Goal: Task Accomplishment & Management: Complete application form

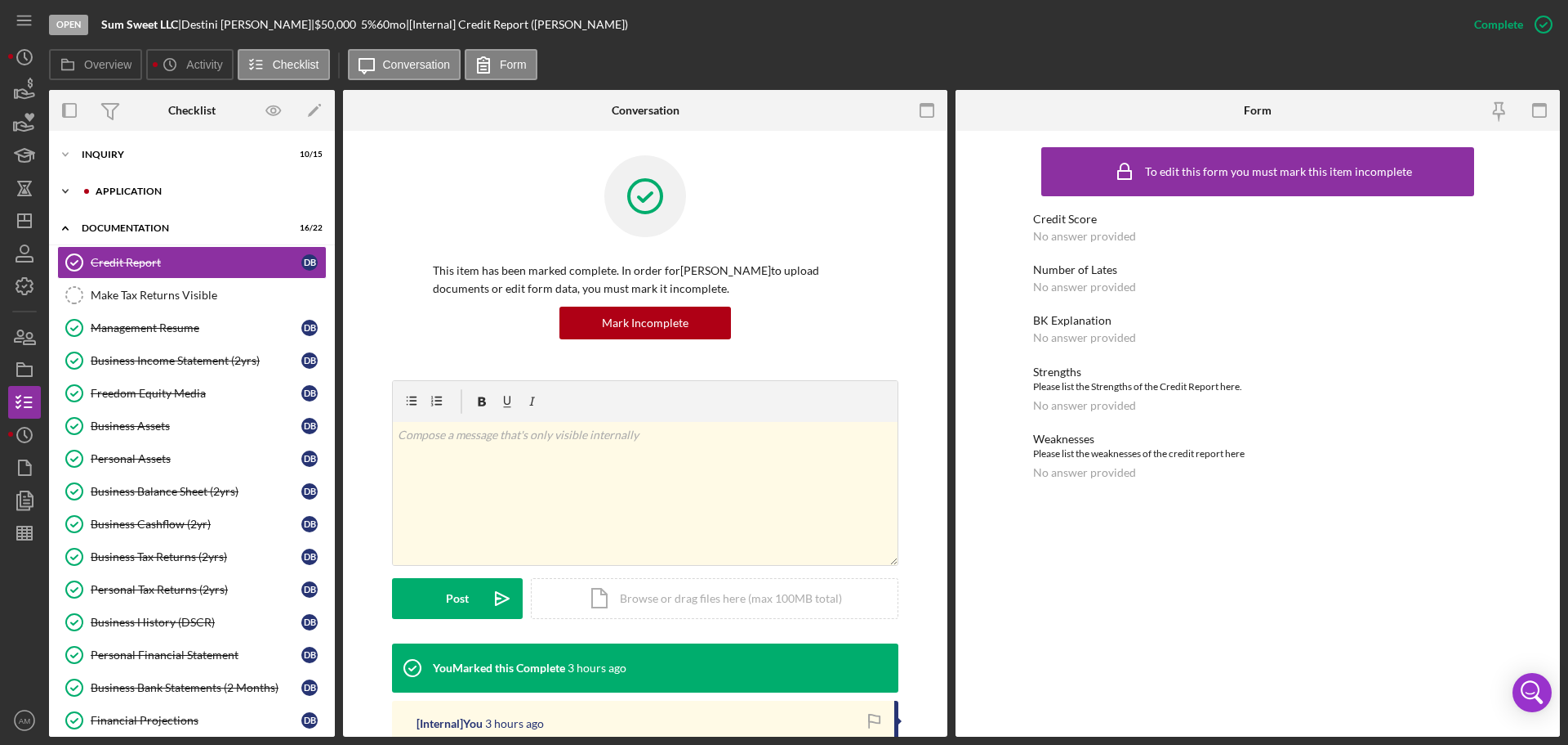
click at [124, 187] on div "Application" at bounding box center [205, 191] width 219 height 9
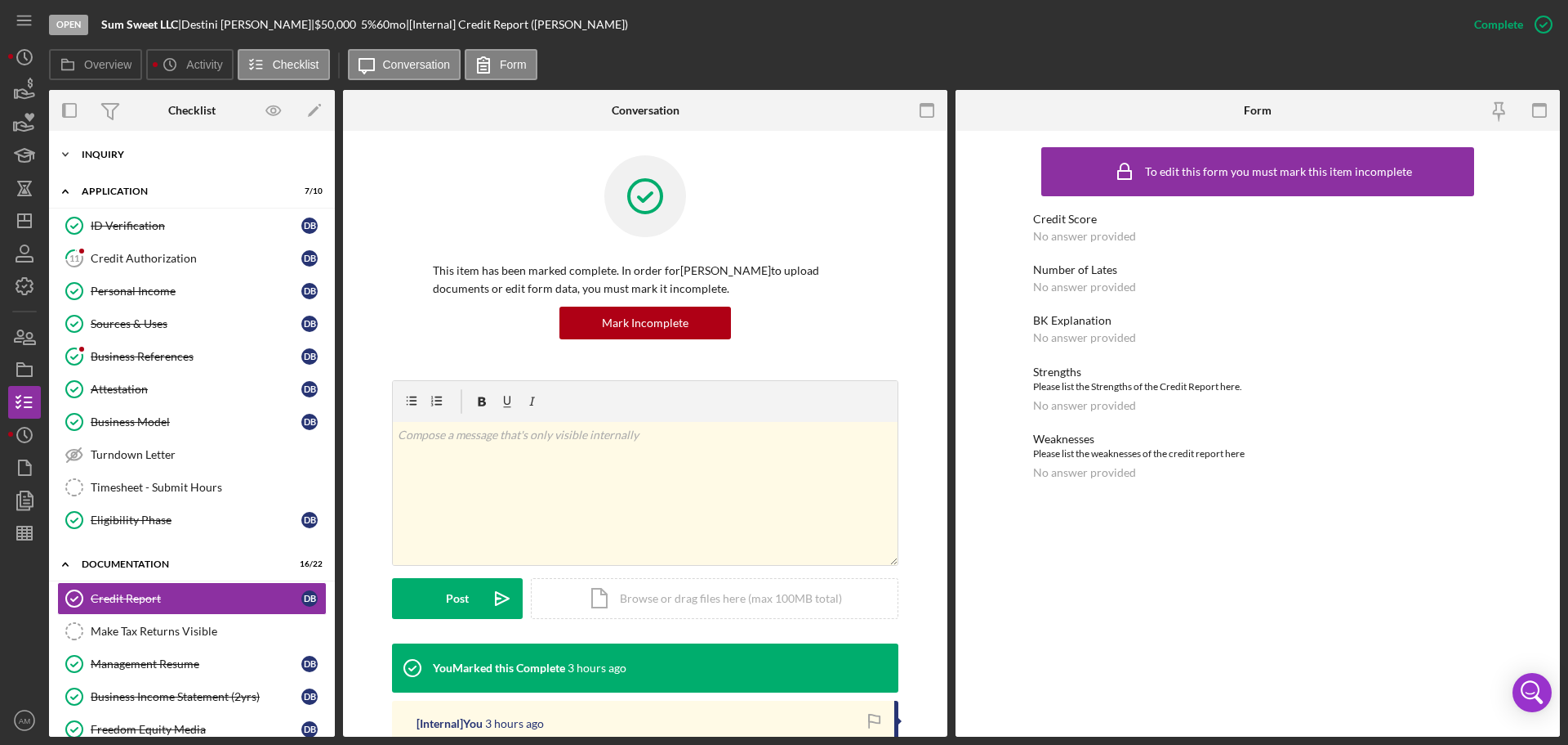
click at [112, 150] on div "Inquiry" at bounding box center [198, 154] width 233 height 9
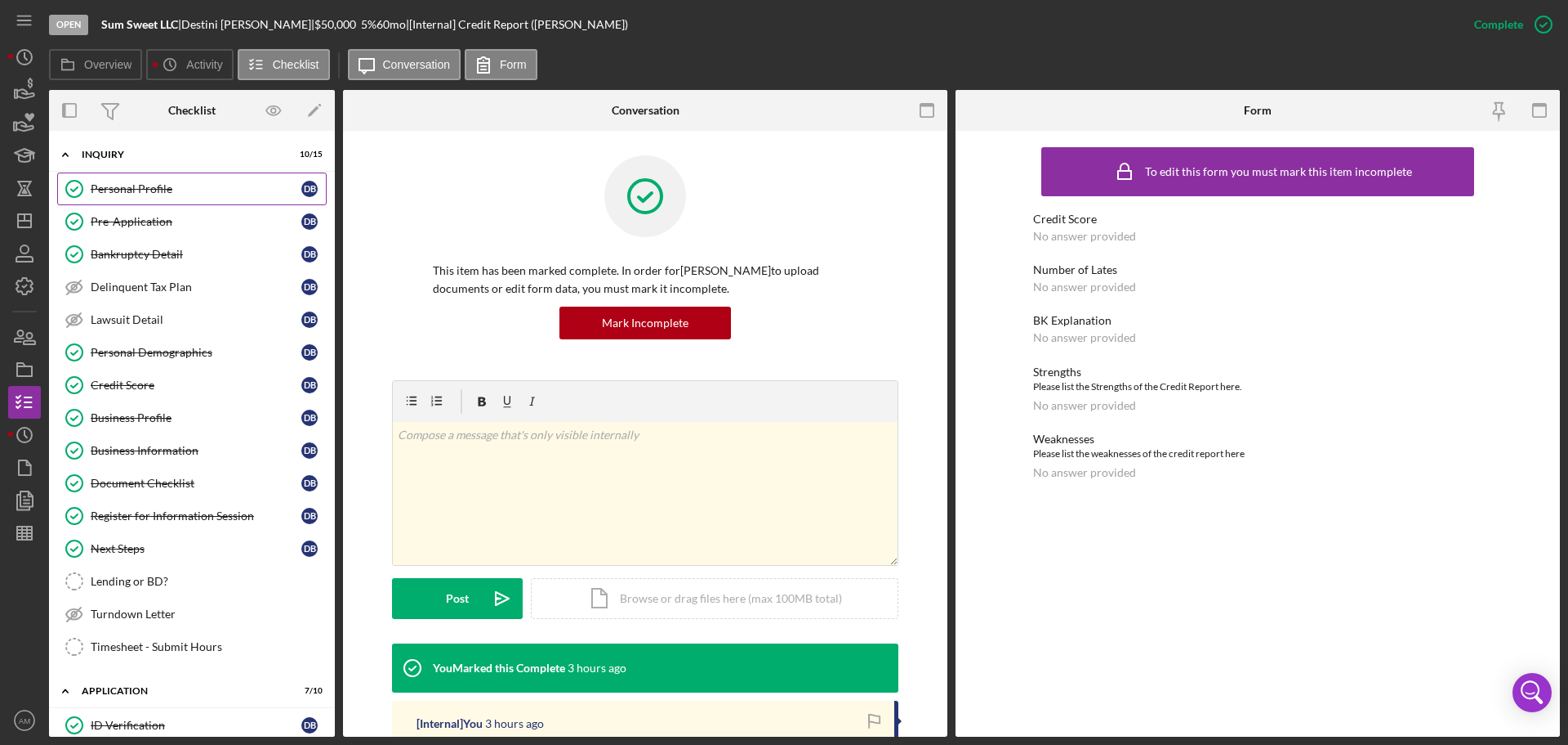
click at [132, 188] on div "Personal Profile" at bounding box center [196, 189] width 211 height 13
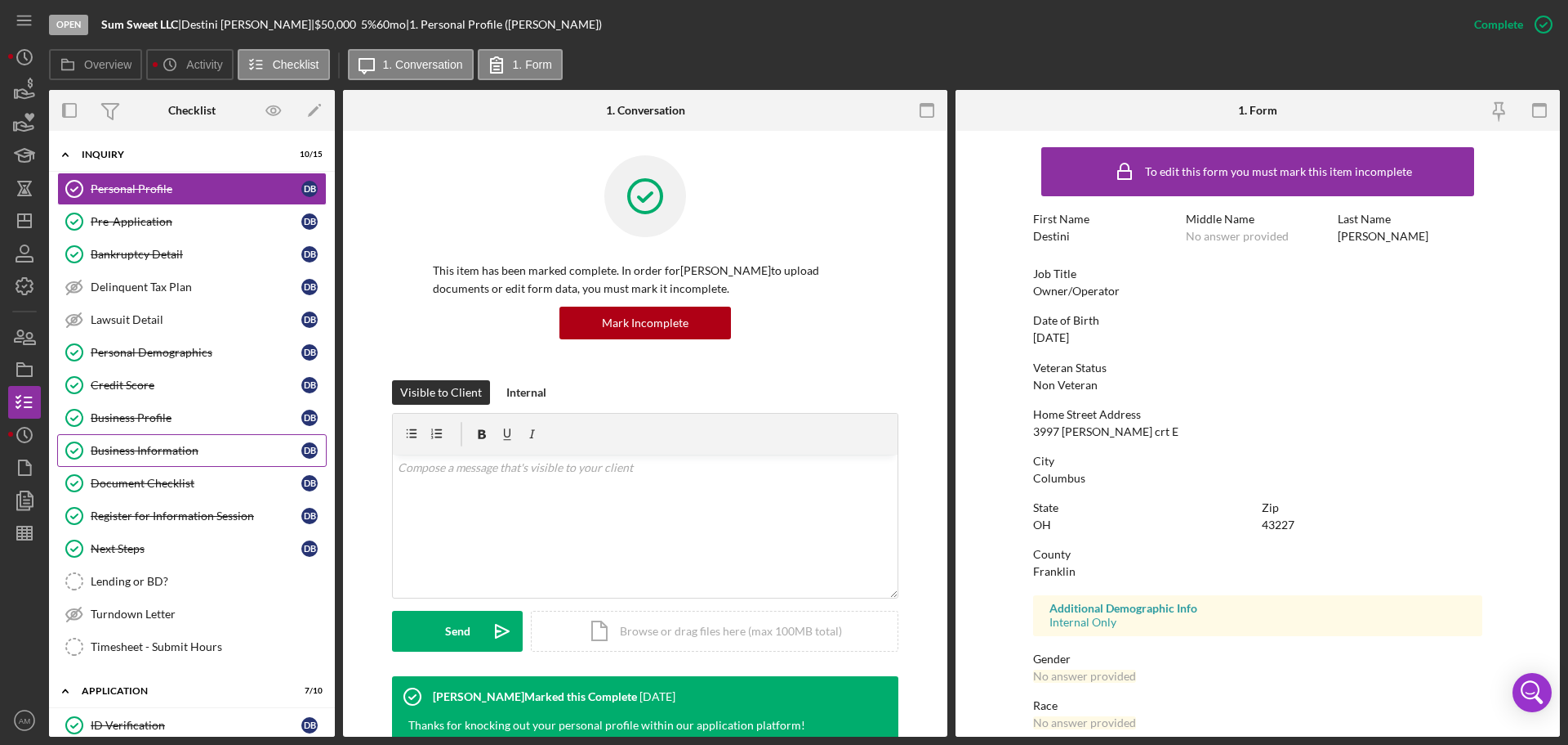
click at [147, 439] on link "Business Information Business Information D B" at bounding box center [192, 450] width 270 height 33
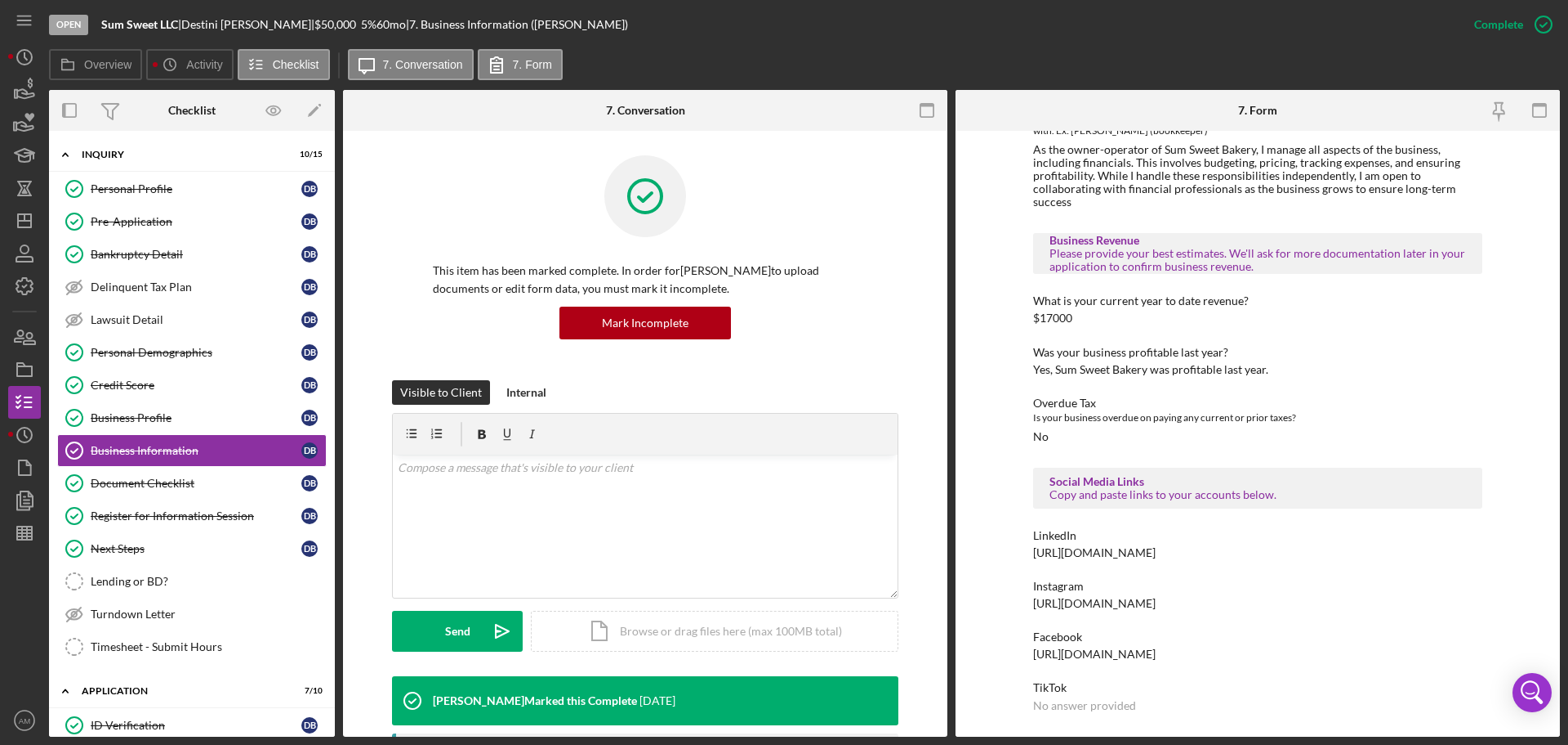
scroll to position [352, 0]
drag, startPoint x: 1402, startPoint y: 538, endPoint x: 1029, endPoint y: 538, distance: 373.0
click at [1029, 538] on div "To edit this form you must mark this item incomplete Business Description What …" at bounding box center [1258, 434] width 604 height 606
click at [140, 415] on div "Business Profile" at bounding box center [196, 418] width 211 height 13
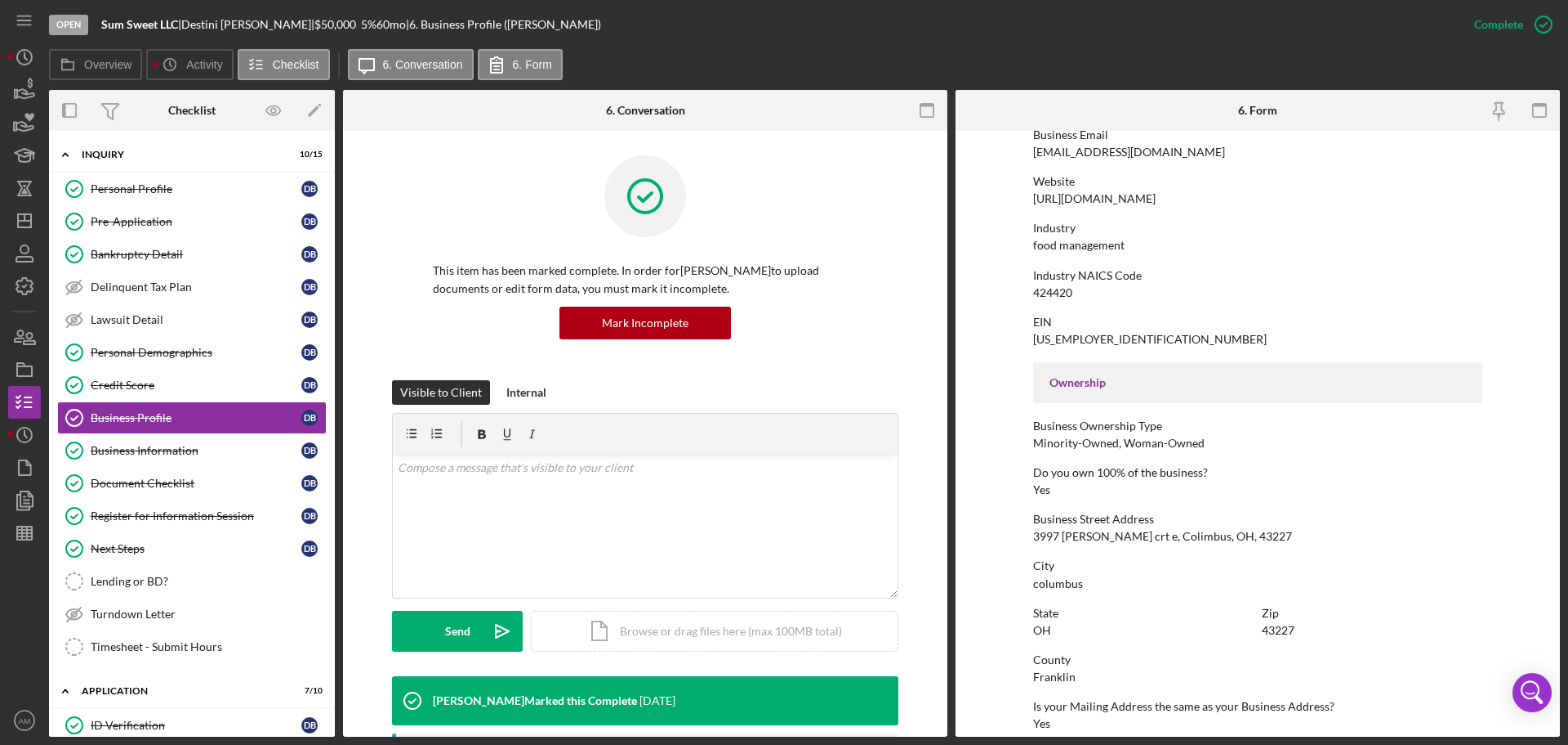
scroll to position [327, 0]
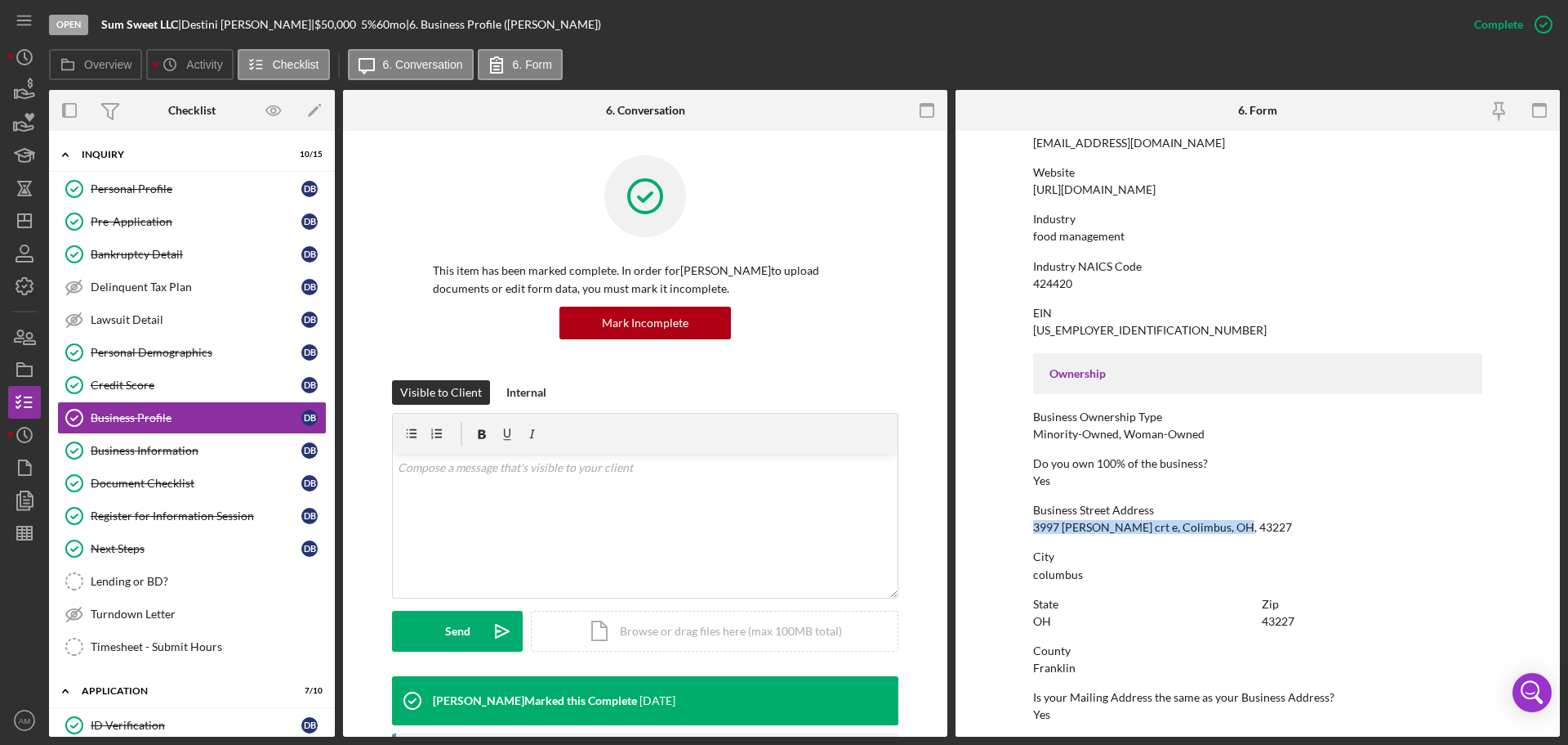
drag, startPoint x: 1031, startPoint y: 526, endPoint x: 1238, endPoint y: 524, distance: 207.0
click at [1238, 524] on div "Business Street Address 3997 andrus crt e, Colimbus, OH, 43227" at bounding box center [1258, 518] width 449 height 30
copy div "3997 andrus crt e, Colimbus, OH, 43227"
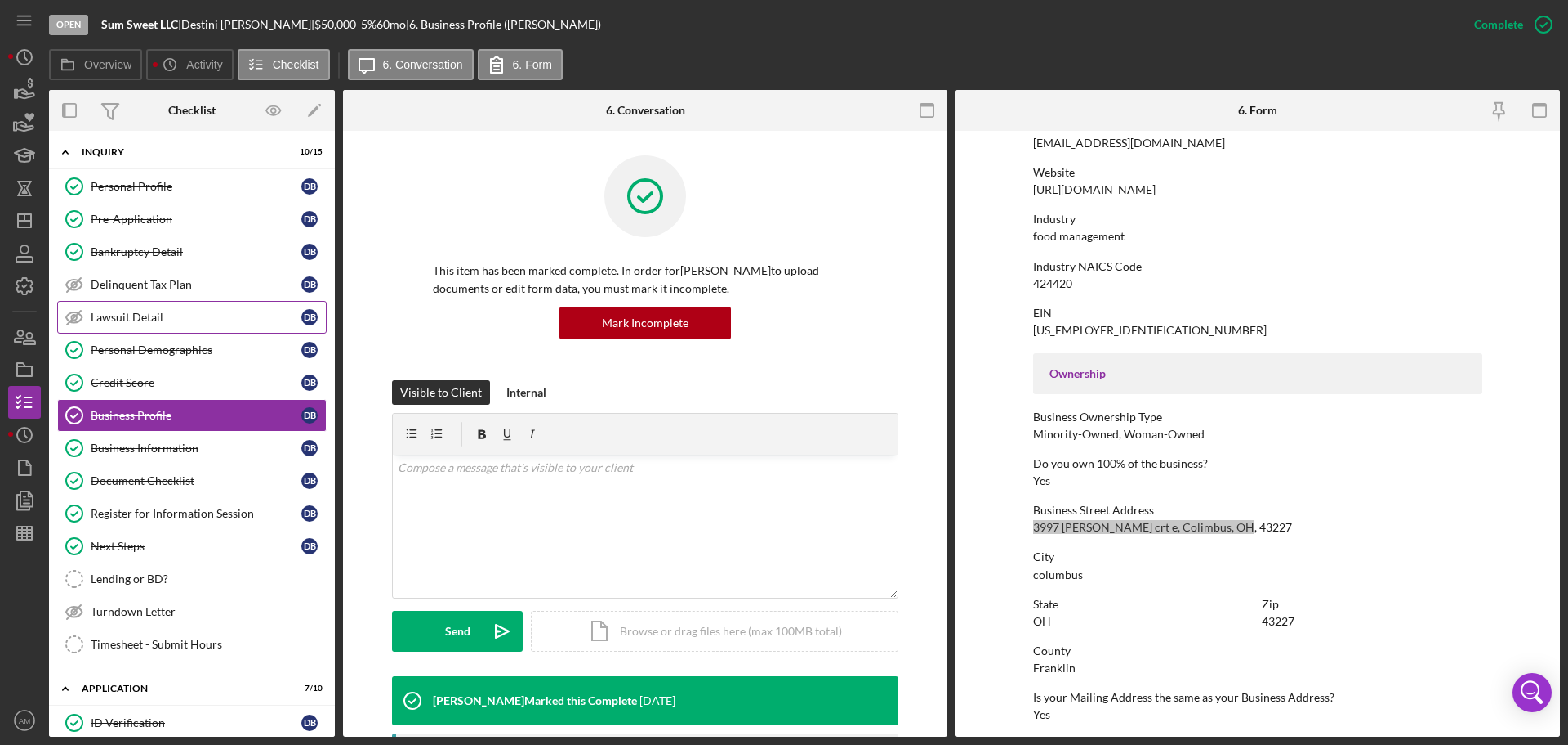
scroll to position [0, 0]
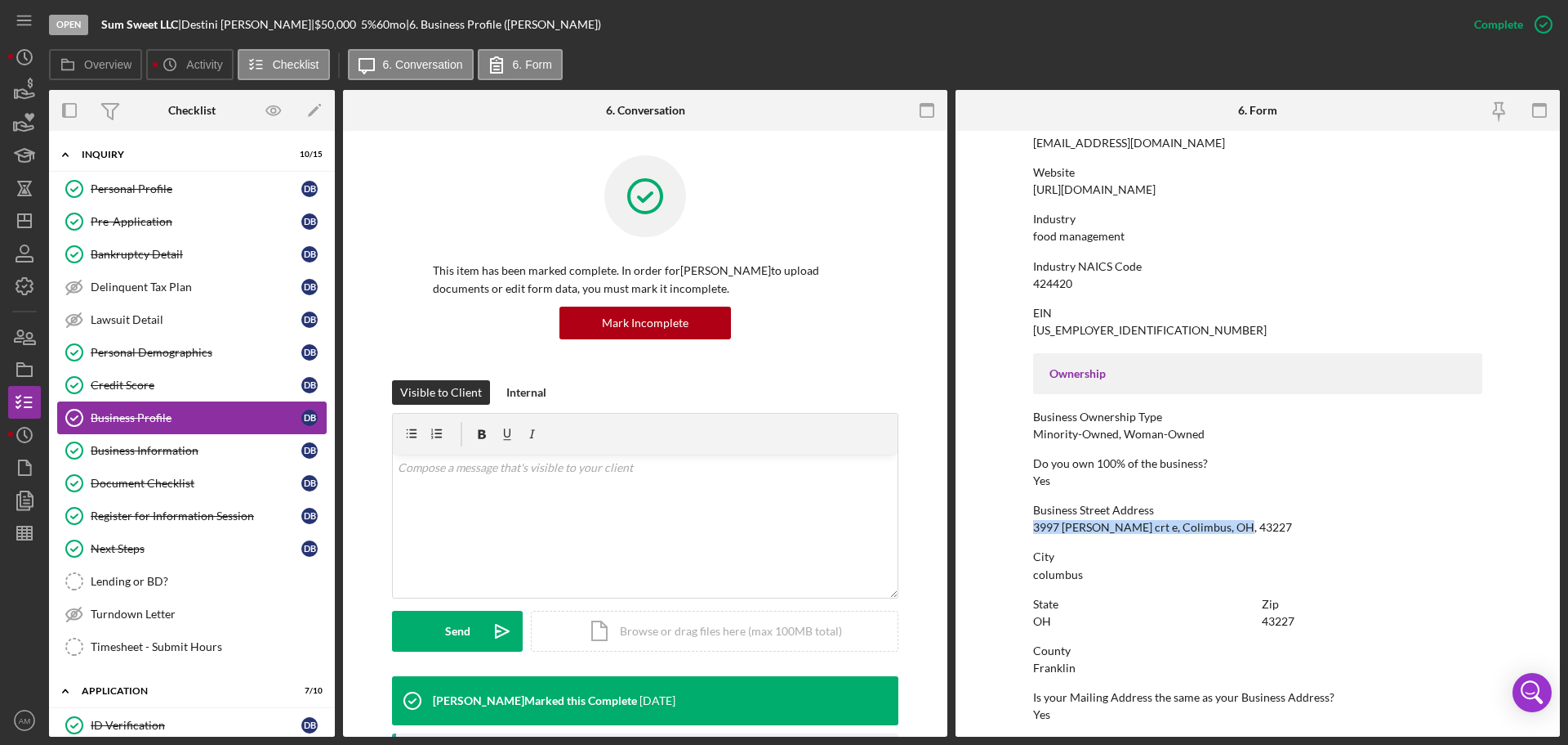
click at [138, 414] on div "Business Profile" at bounding box center [196, 418] width 211 height 13
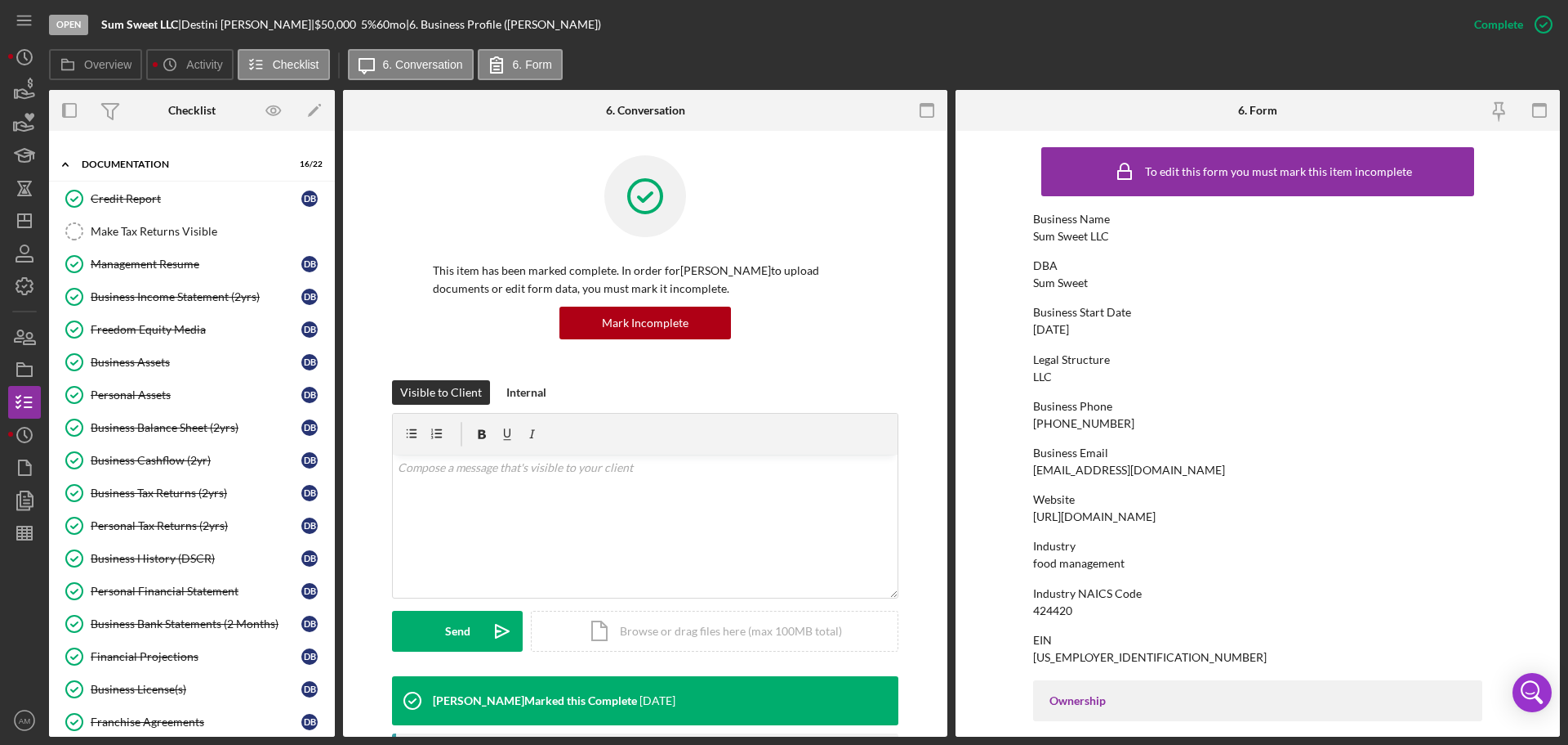
scroll to position [1144, 0]
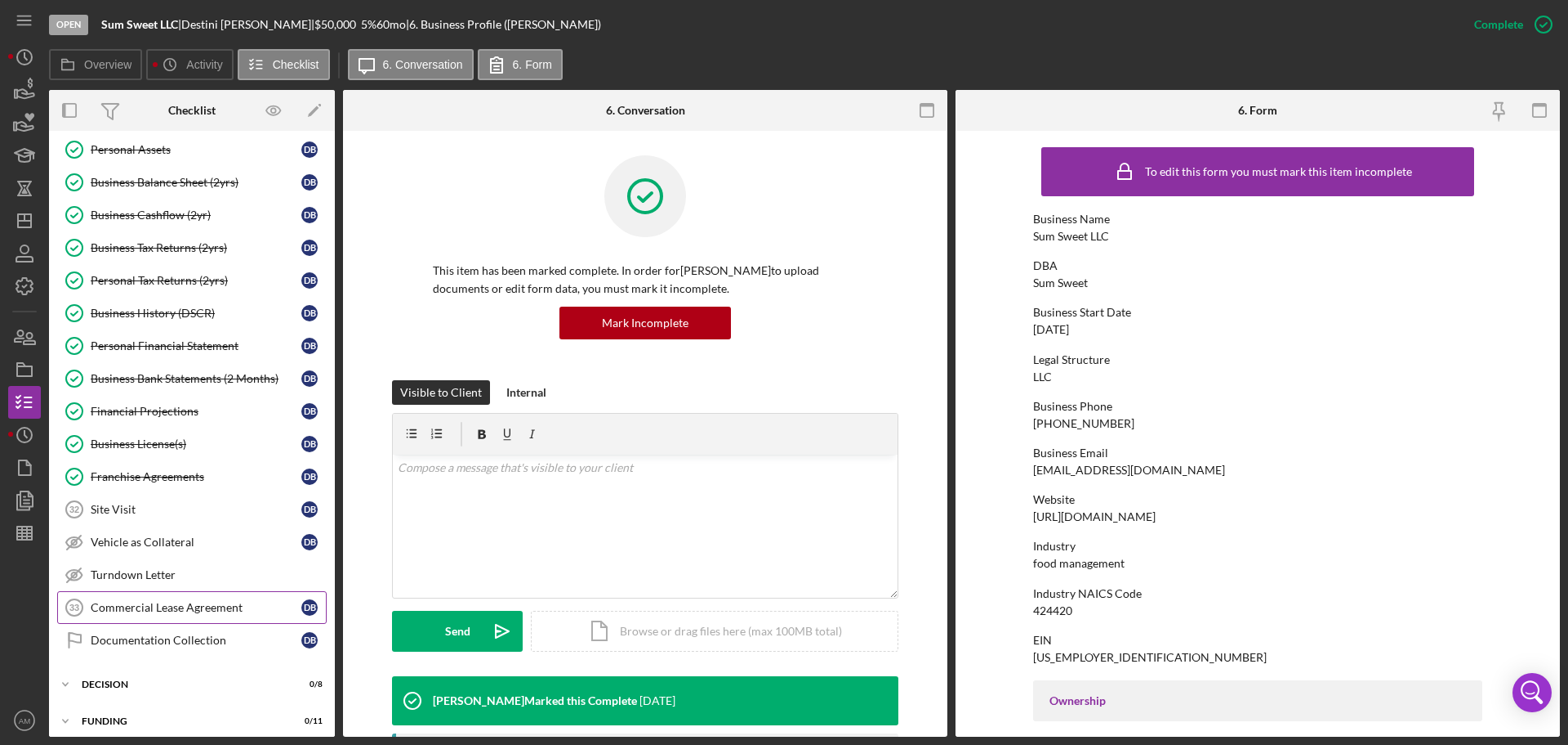
click at [118, 606] on div "Commercial Lease Agreement" at bounding box center [196, 608] width 211 height 13
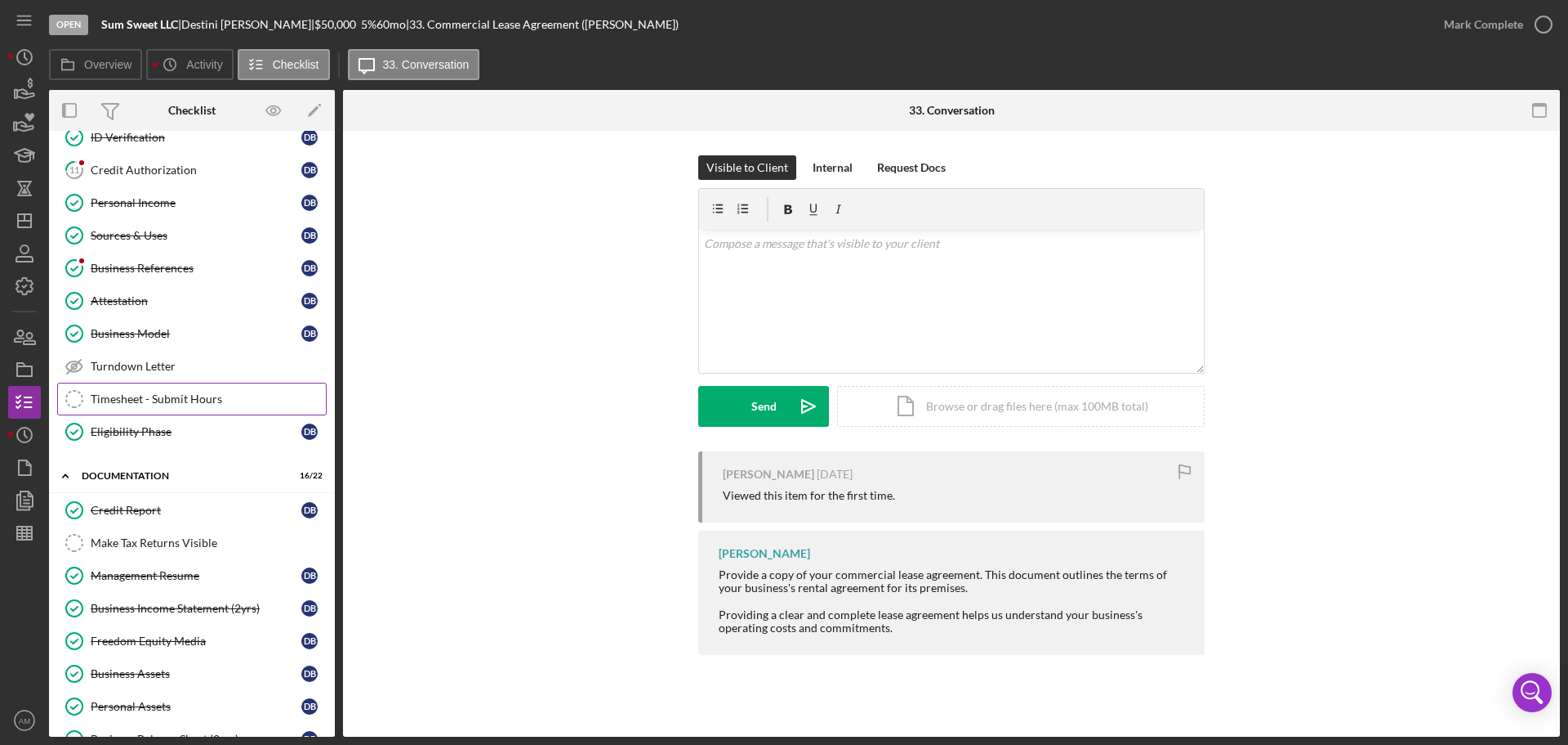
scroll to position [736, 0]
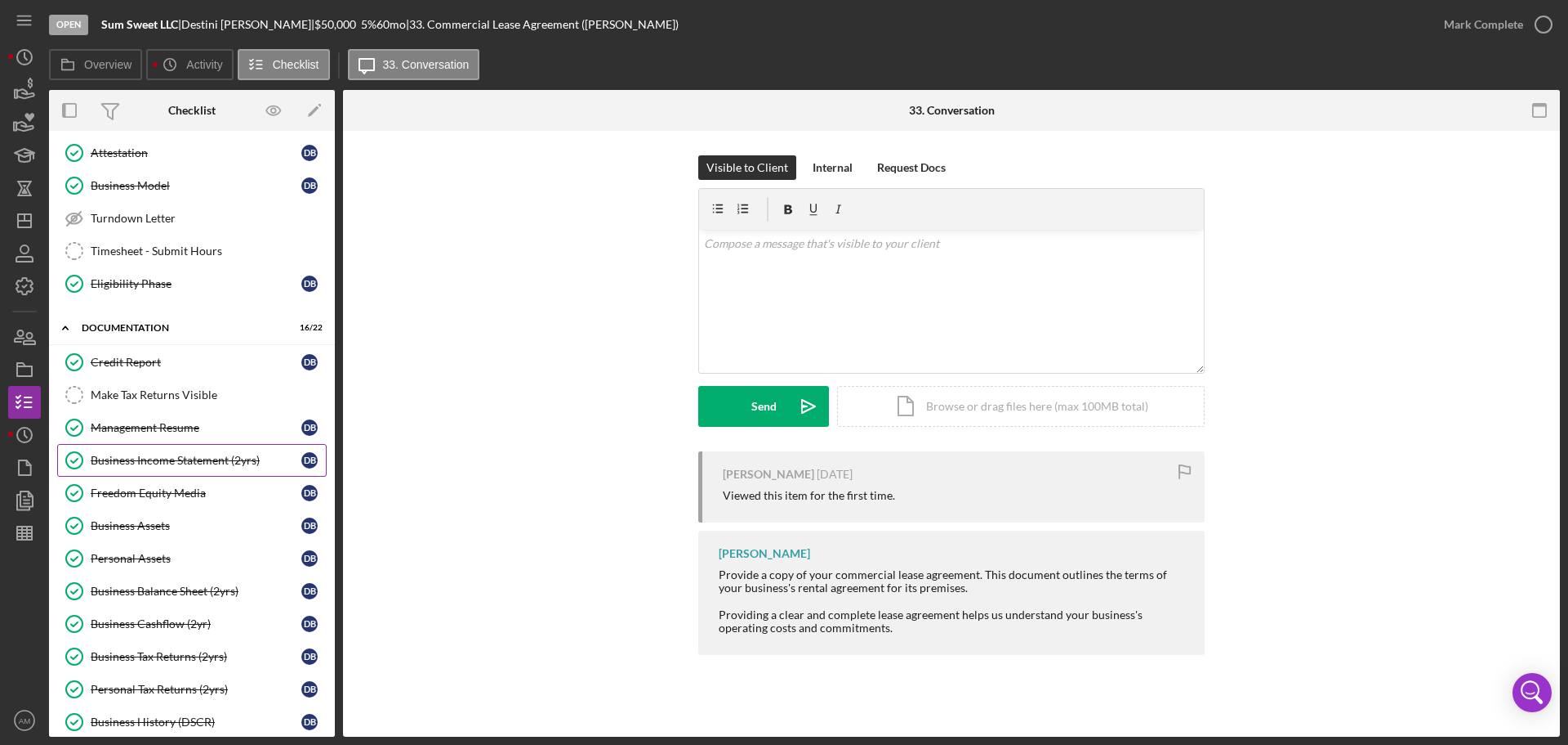
click at [153, 461] on div "Business Income Statement (2yrs)" at bounding box center [196, 460] width 211 height 13
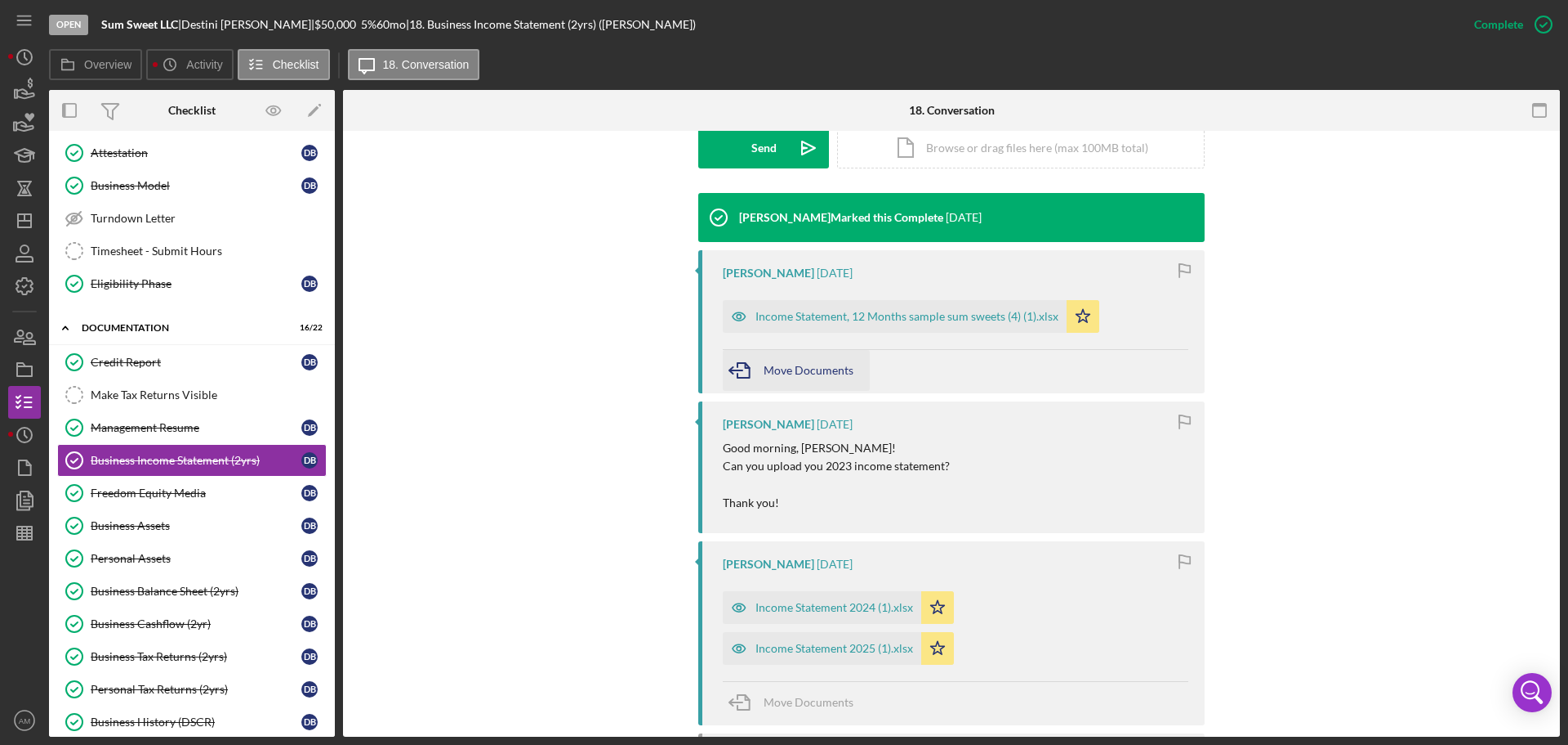
scroll to position [490, 0]
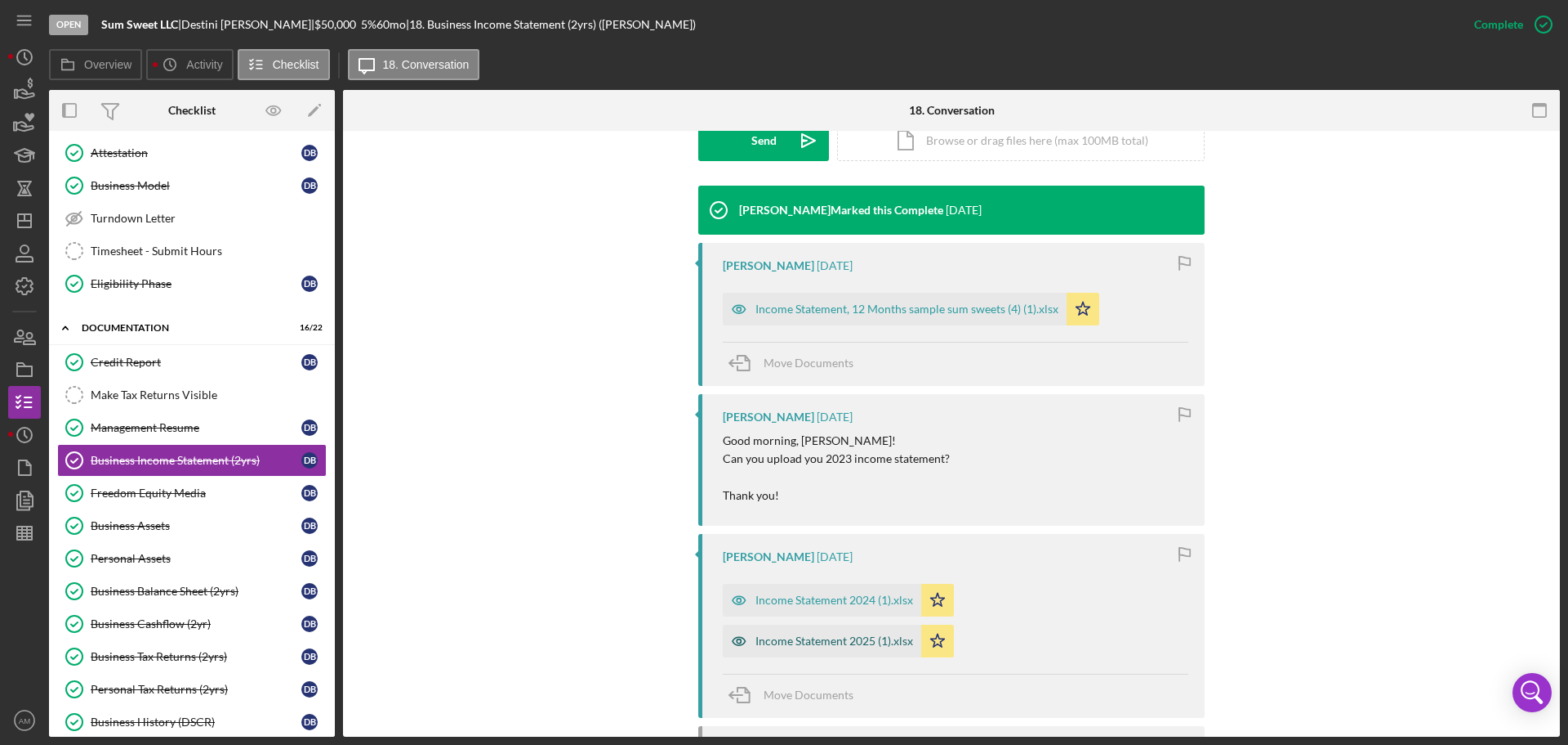
click at [794, 637] on div "Income Statement 2025 (1).xlsx" at bounding box center [835, 641] width 158 height 13
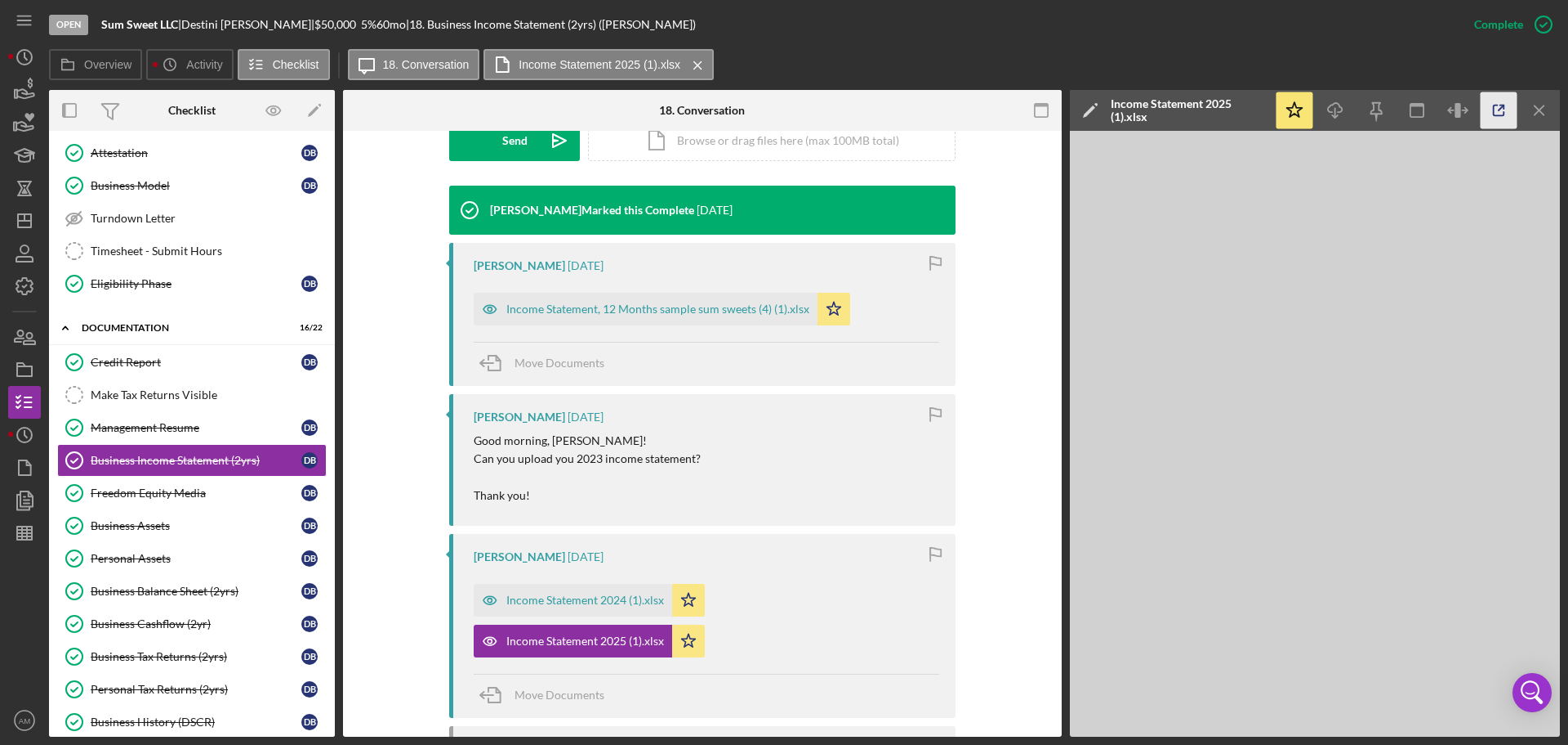
click at [1500, 105] on polyline "button" at bounding box center [1502, 107] width 4 height 4
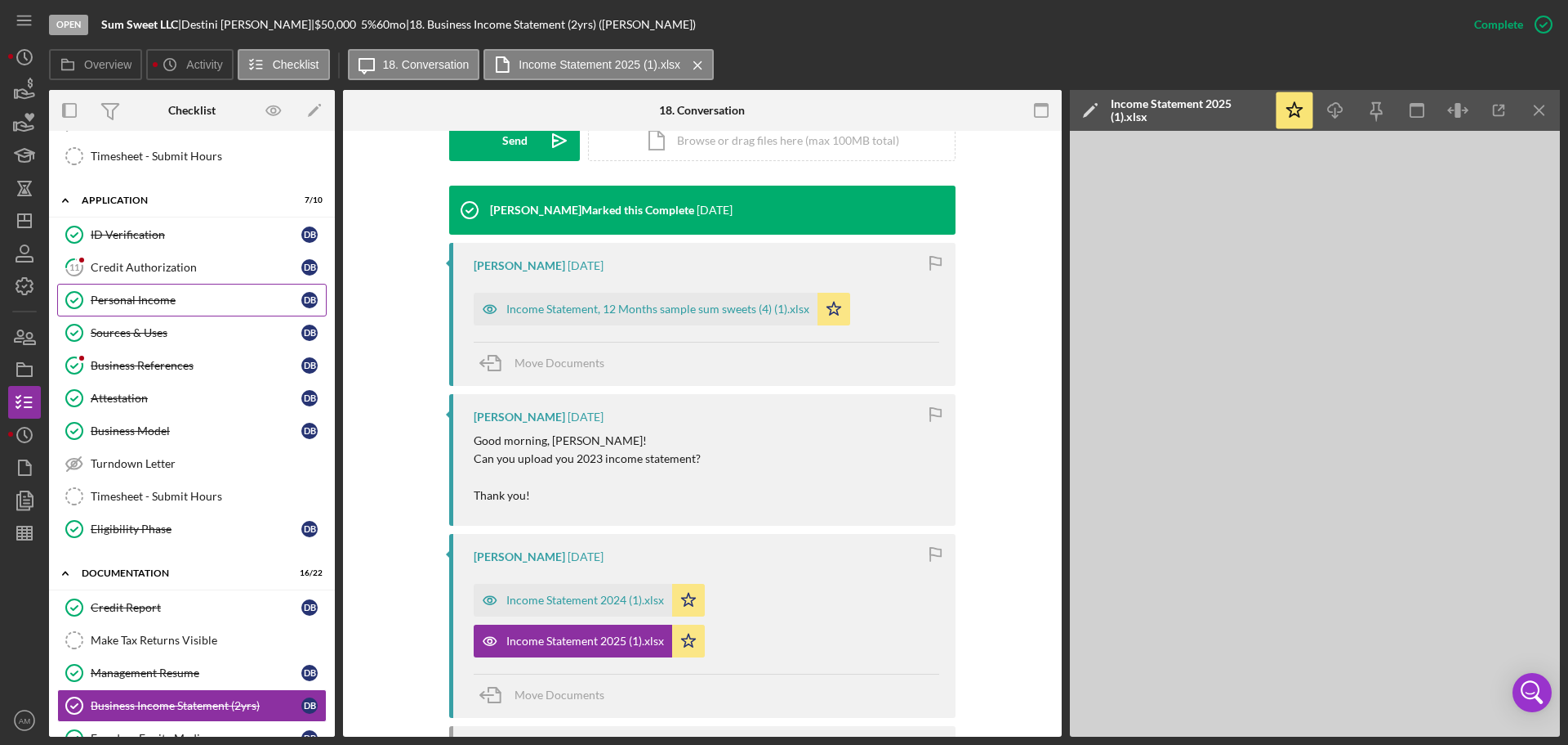
click at [128, 298] on div "Personal Income" at bounding box center [196, 300] width 211 height 13
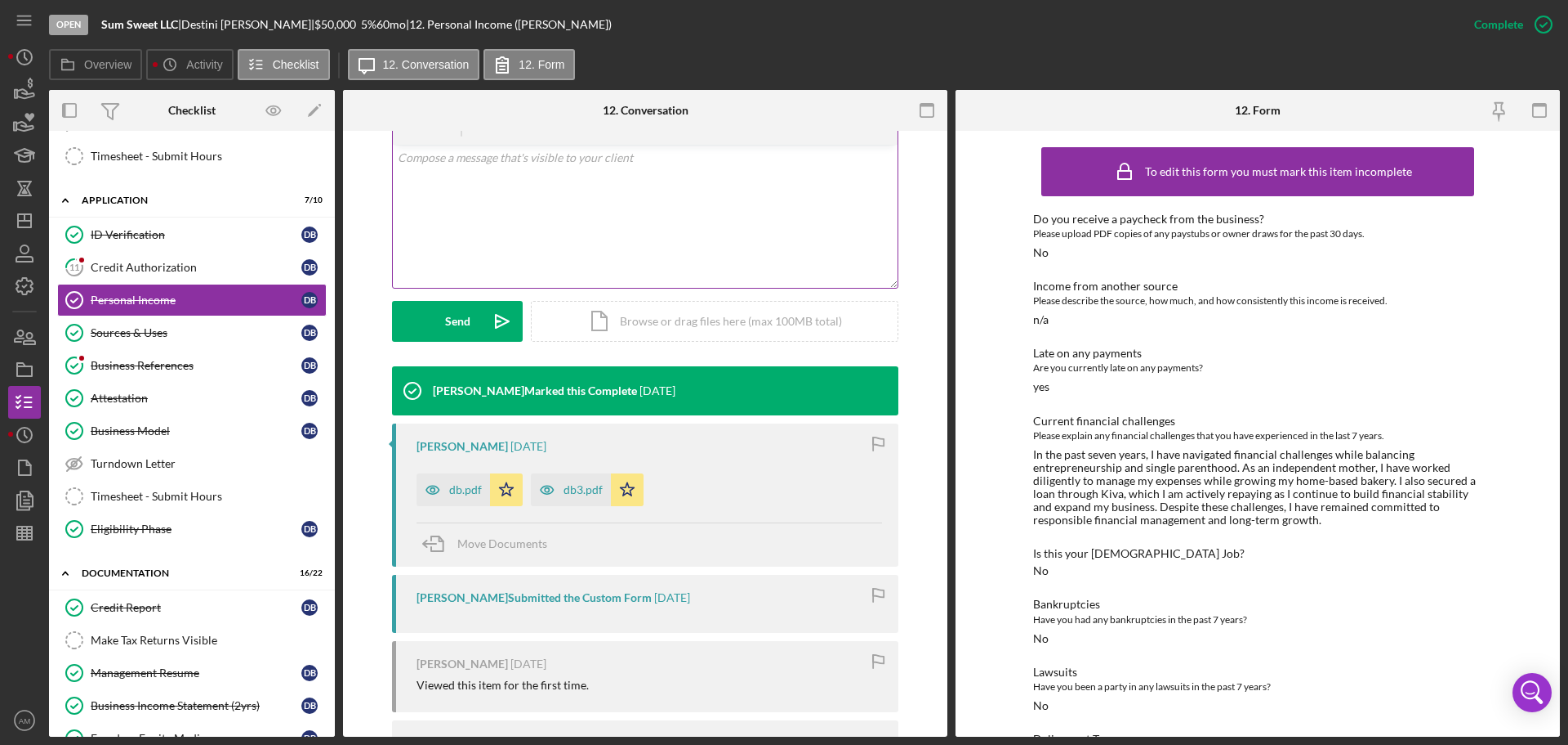
scroll to position [327, 0]
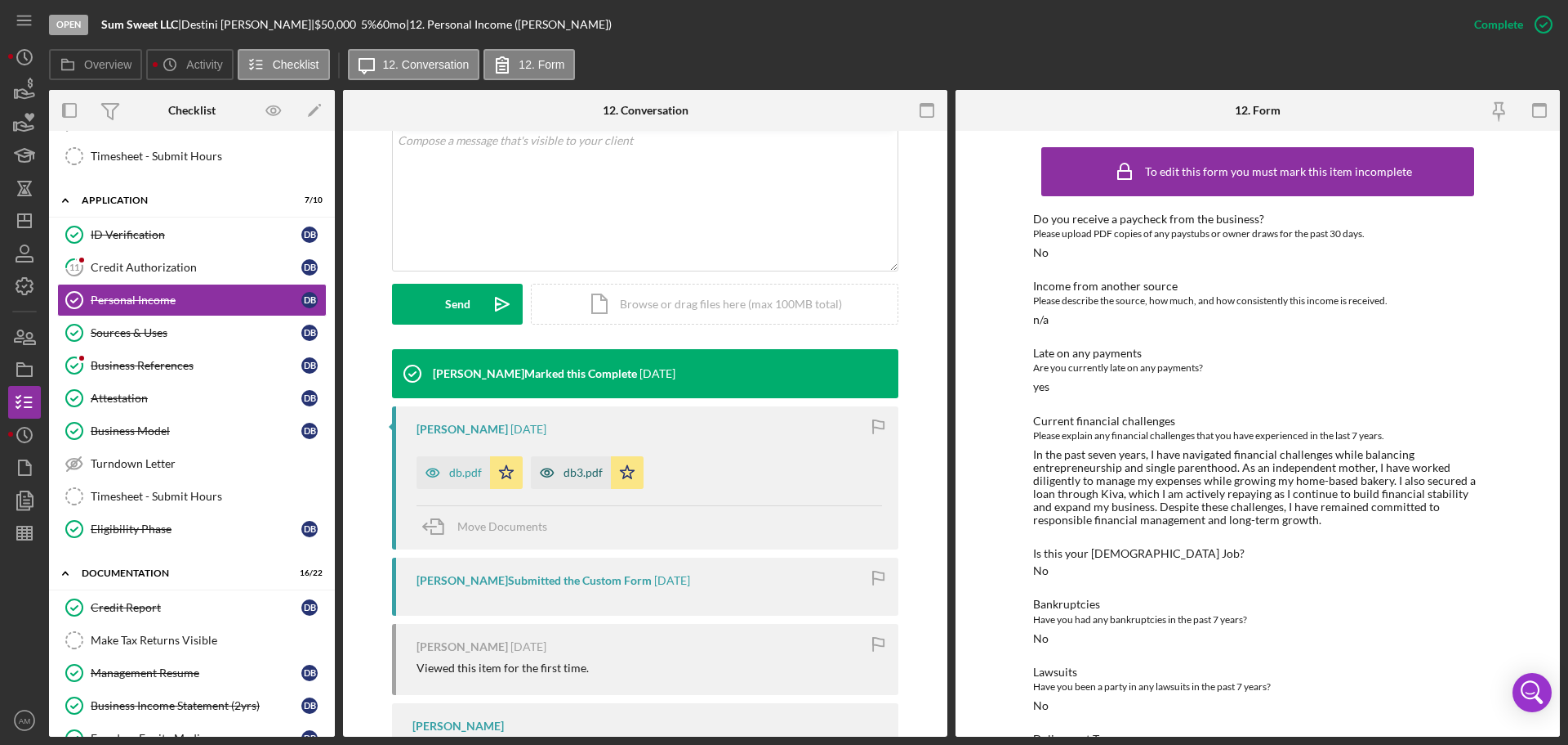
click at [564, 470] on div "db3.pdf" at bounding box center [584, 472] width 39 height 13
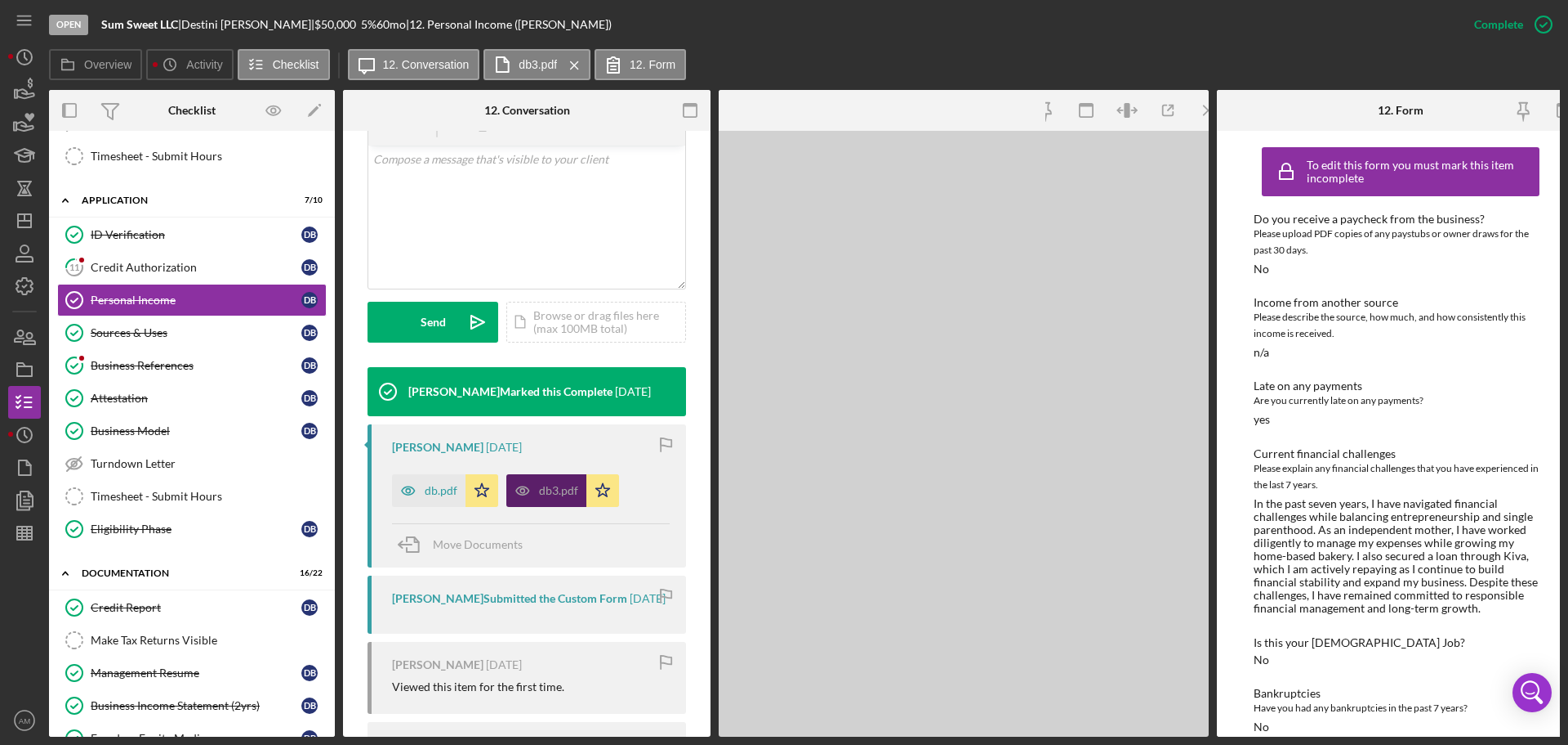
scroll to position [346, 0]
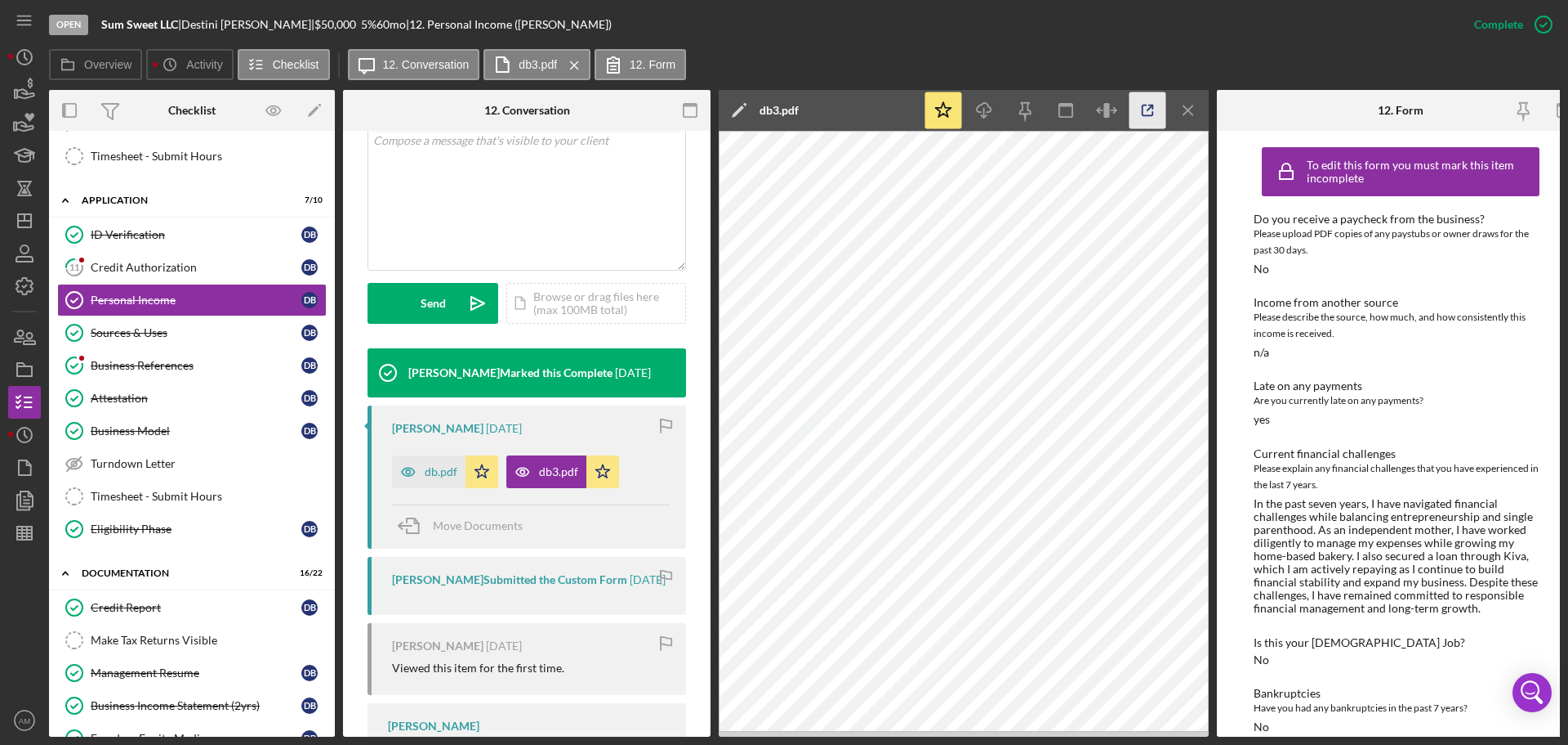
click at [1147, 108] on icon "button" at bounding box center [1148, 110] width 37 height 37
click at [435, 473] on div "db.pdf" at bounding box center [441, 471] width 33 height 13
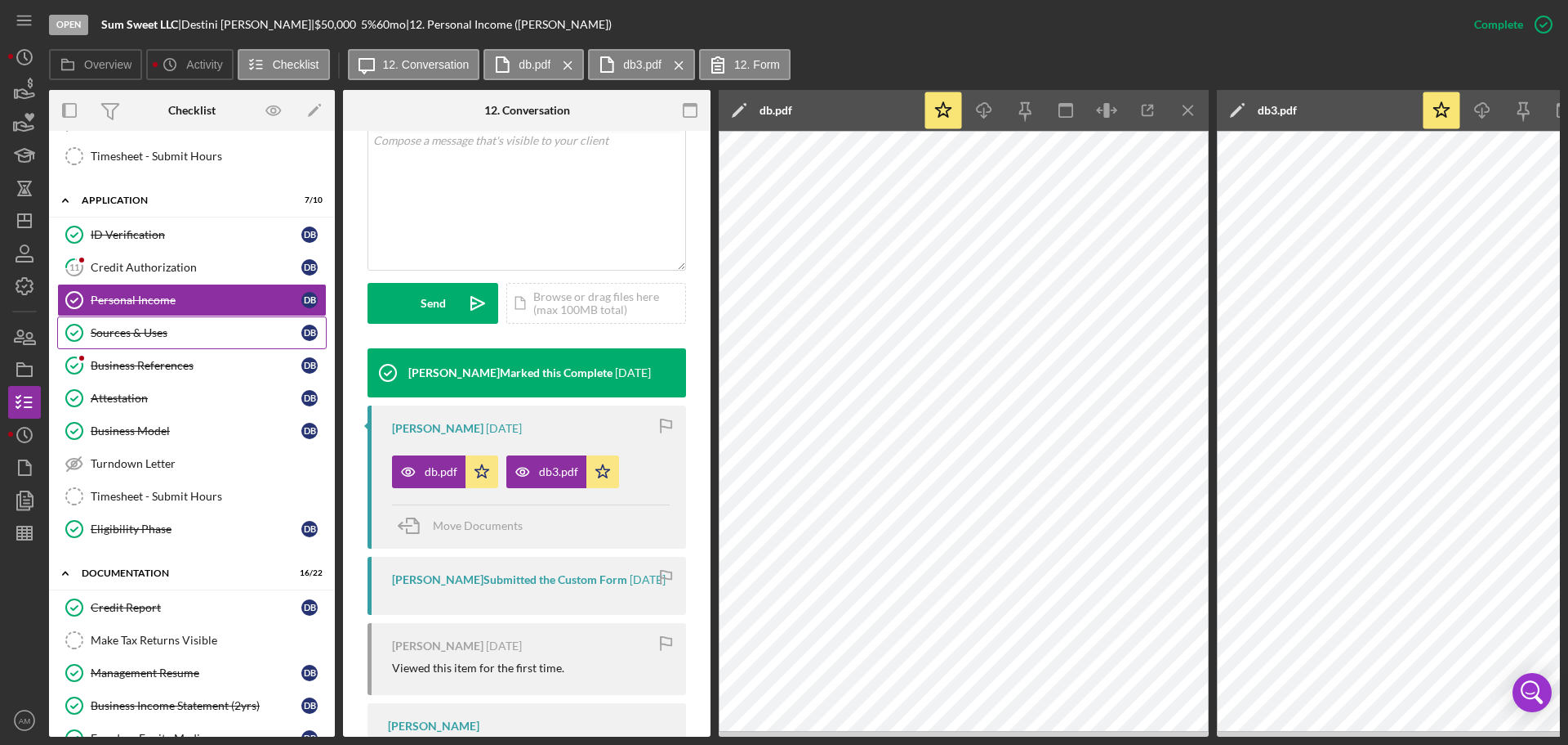
click at [142, 333] on div "Sources & Uses" at bounding box center [196, 333] width 211 height 13
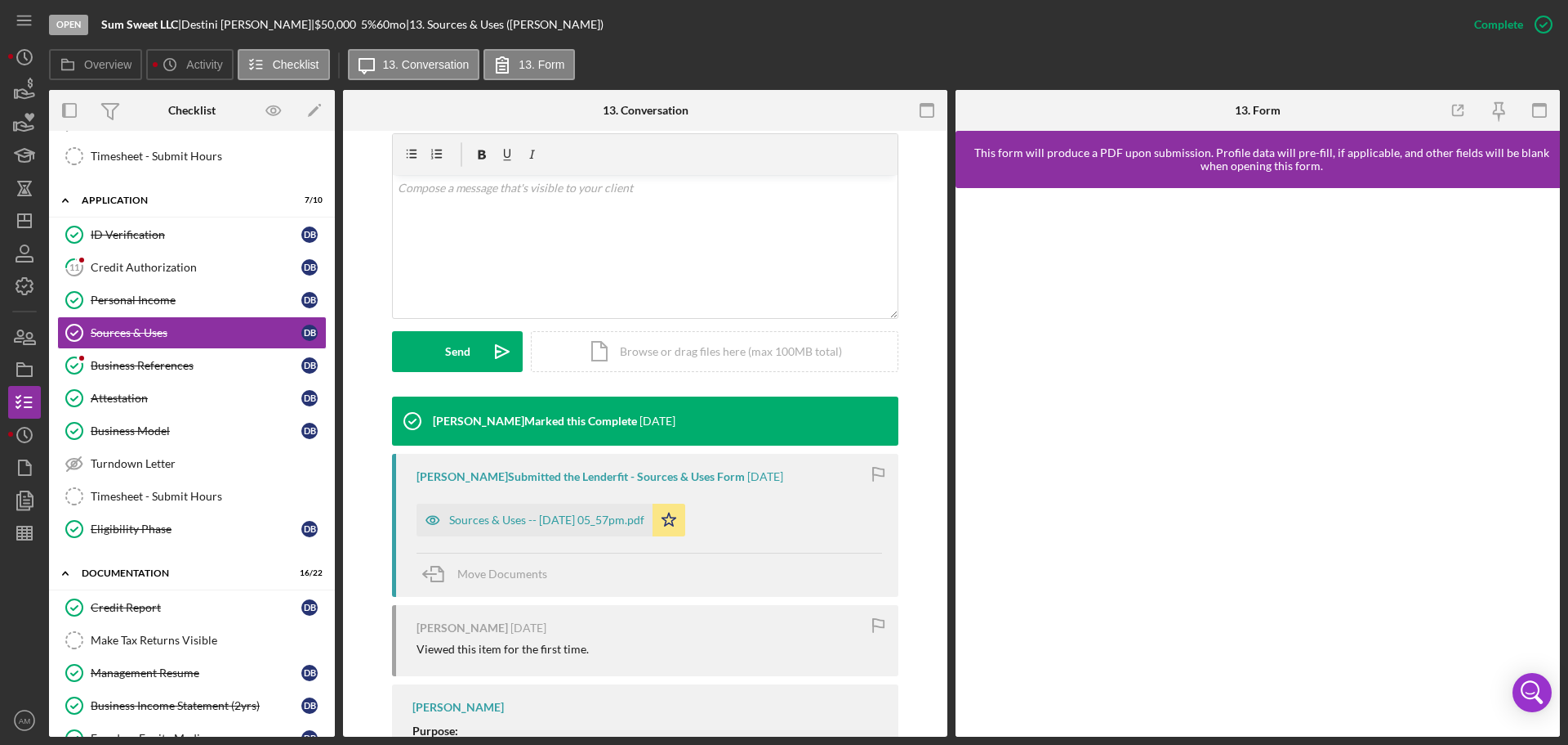
scroll to position [246, 0]
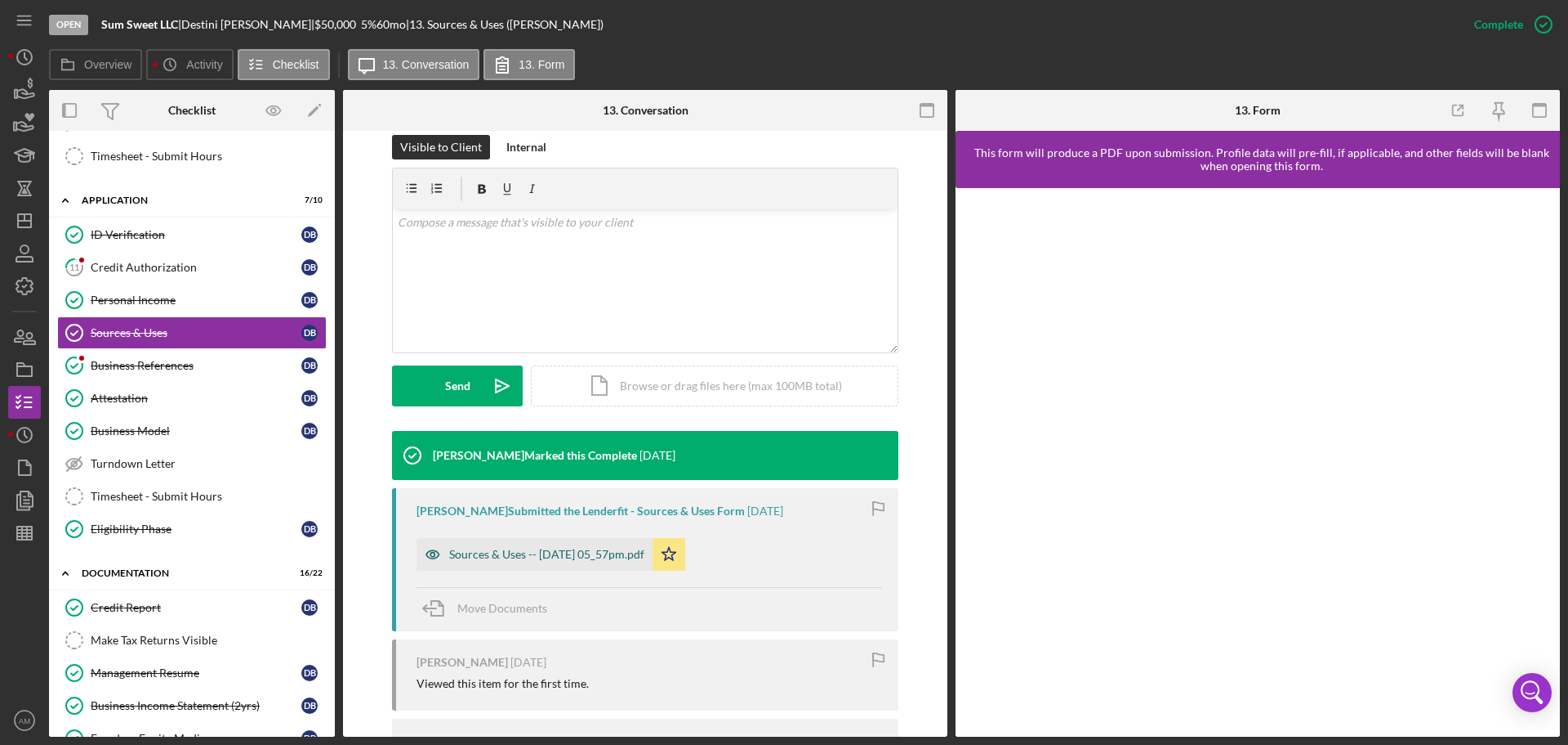
click at [536, 548] on div "Sources & Uses -- 2025-06-14 05_57pm.pdf" at bounding box center [547, 554] width 196 height 13
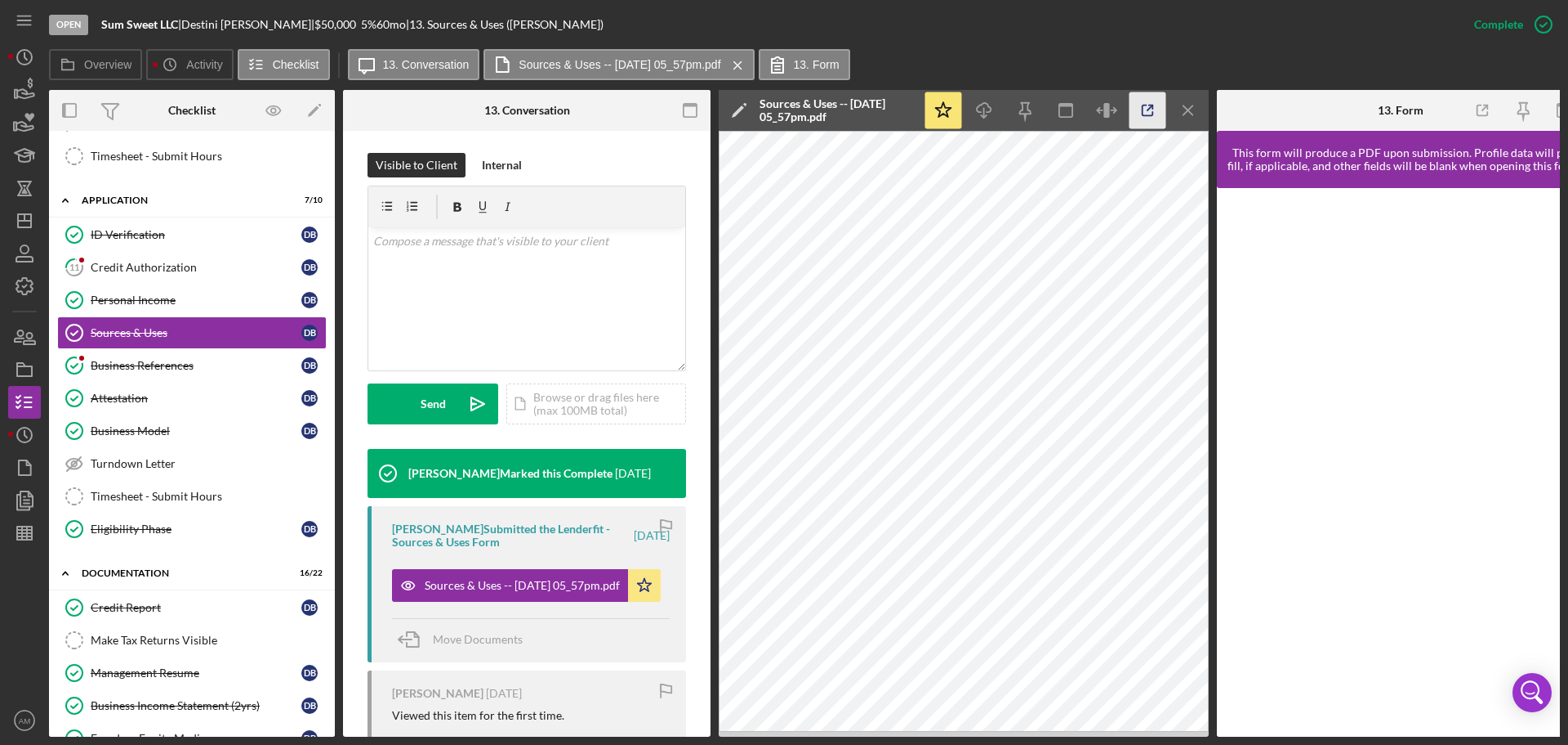
click at [1146, 110] on icon "button" at bounding box center [1148, 110] width 37 height 37
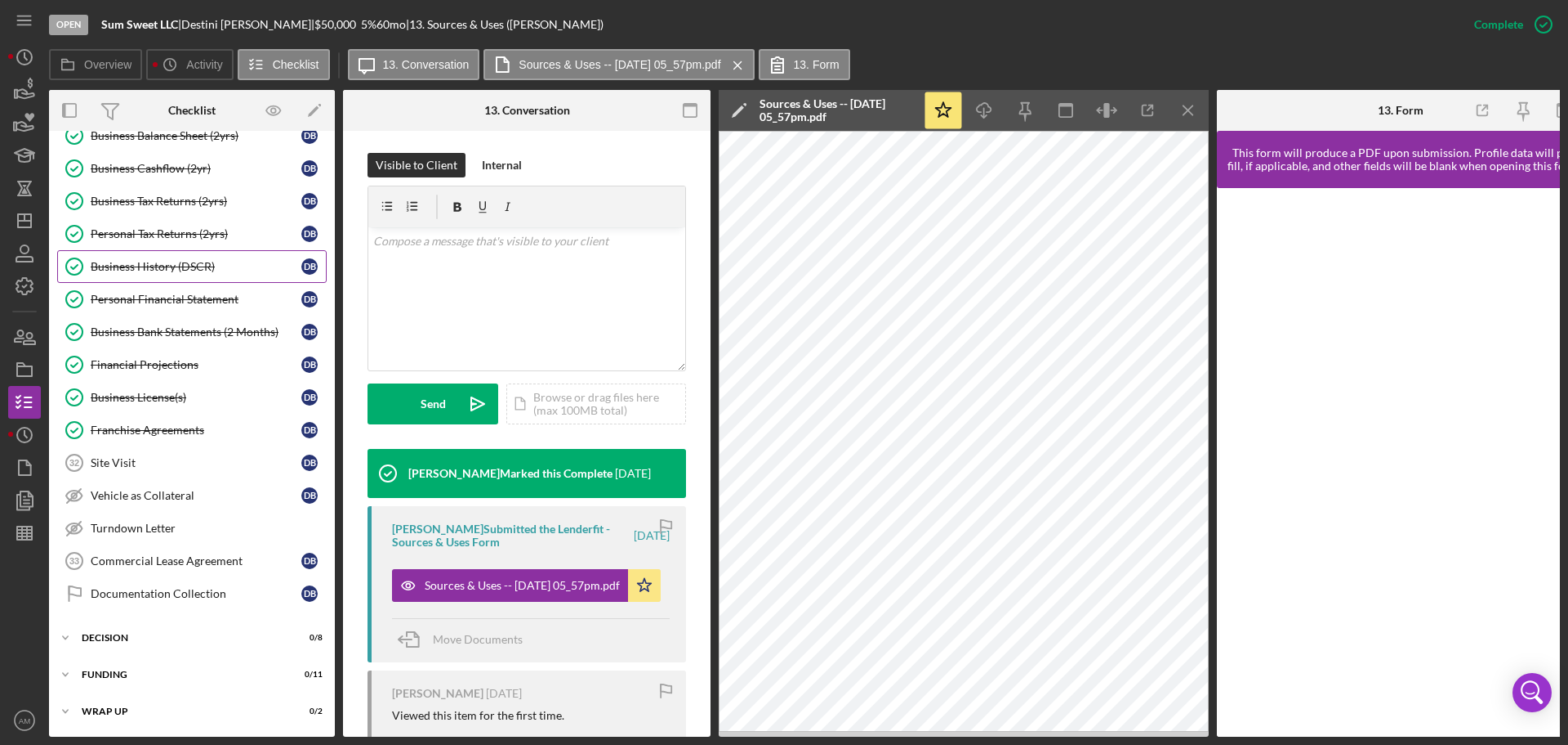
scroll to position [1196, 0]
click at [111, 393] on div "Business License(s)" at bounding box center [196, 397] width 211 height 13
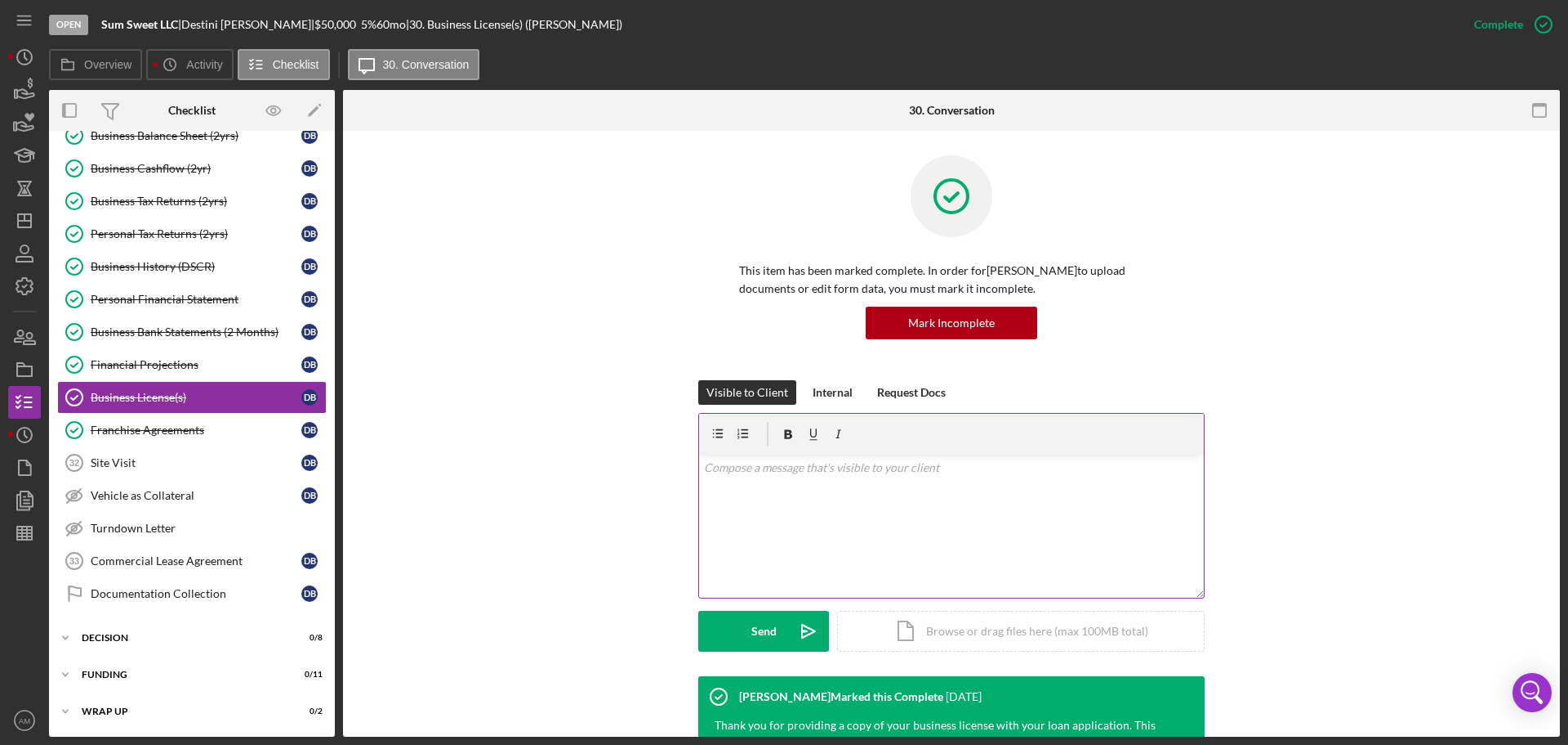
scroll to position [327, 0]
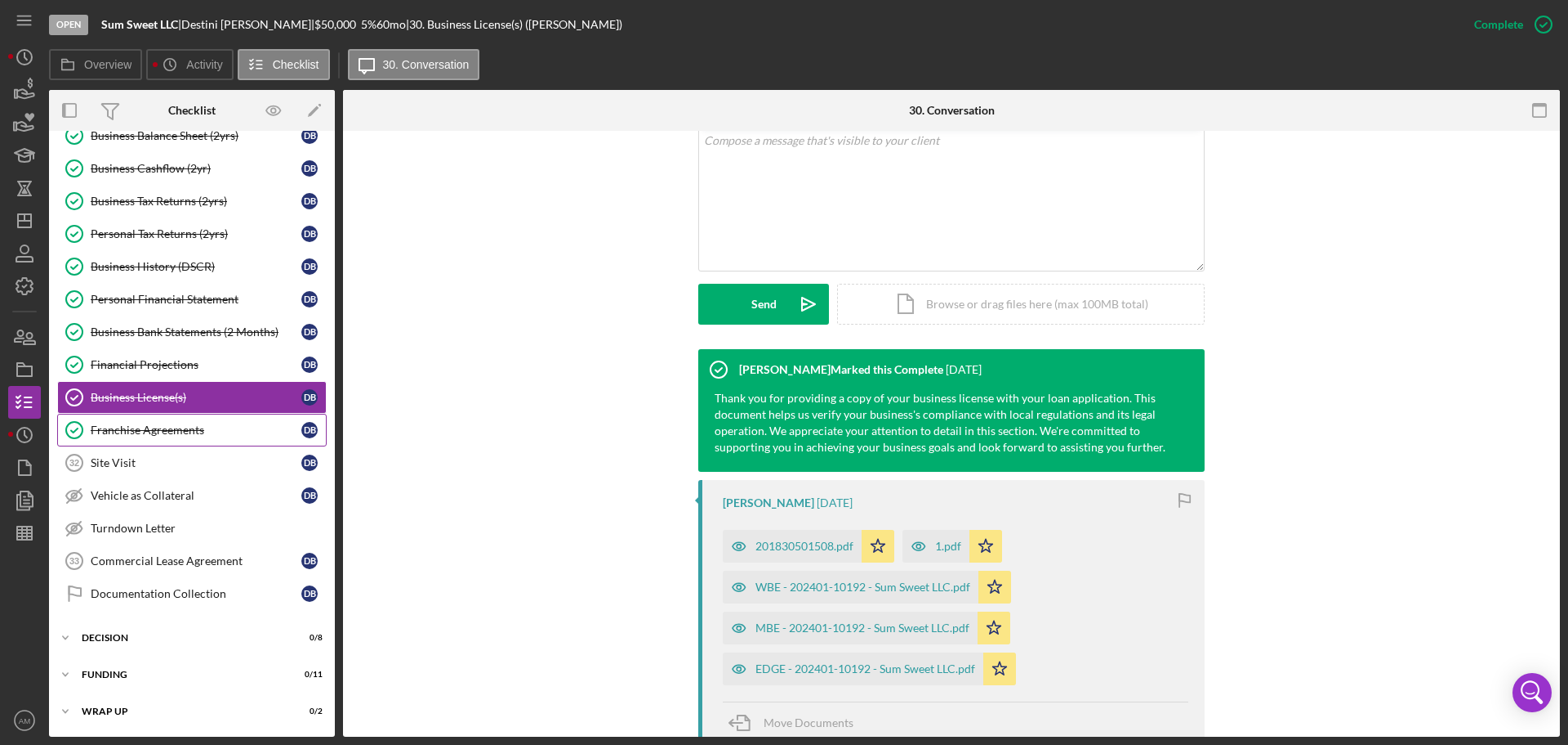
click at [170, 431] on div "Franchise Agreements" at bounding box center [196, 430] width 211 height 13
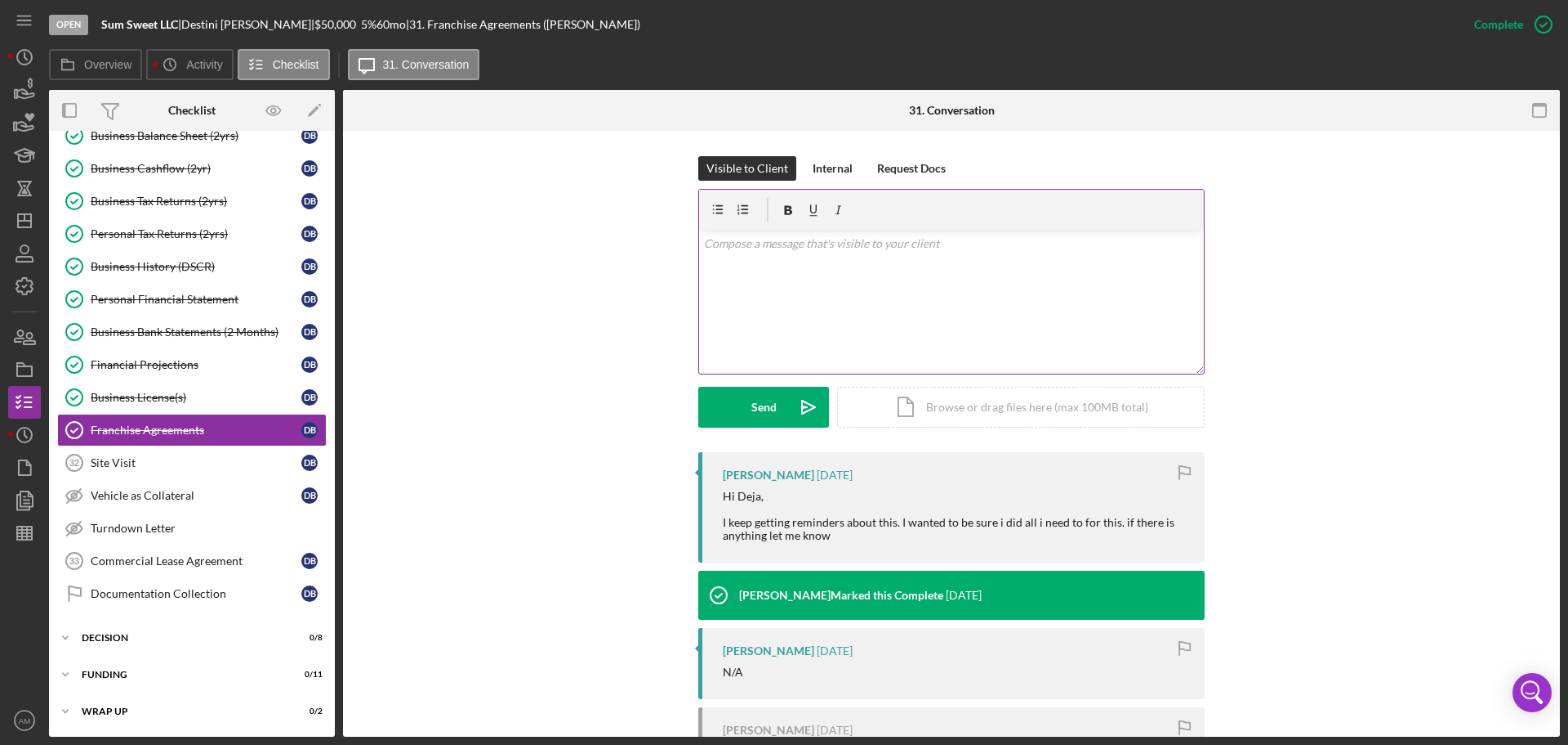
scroll to position [246, 0]
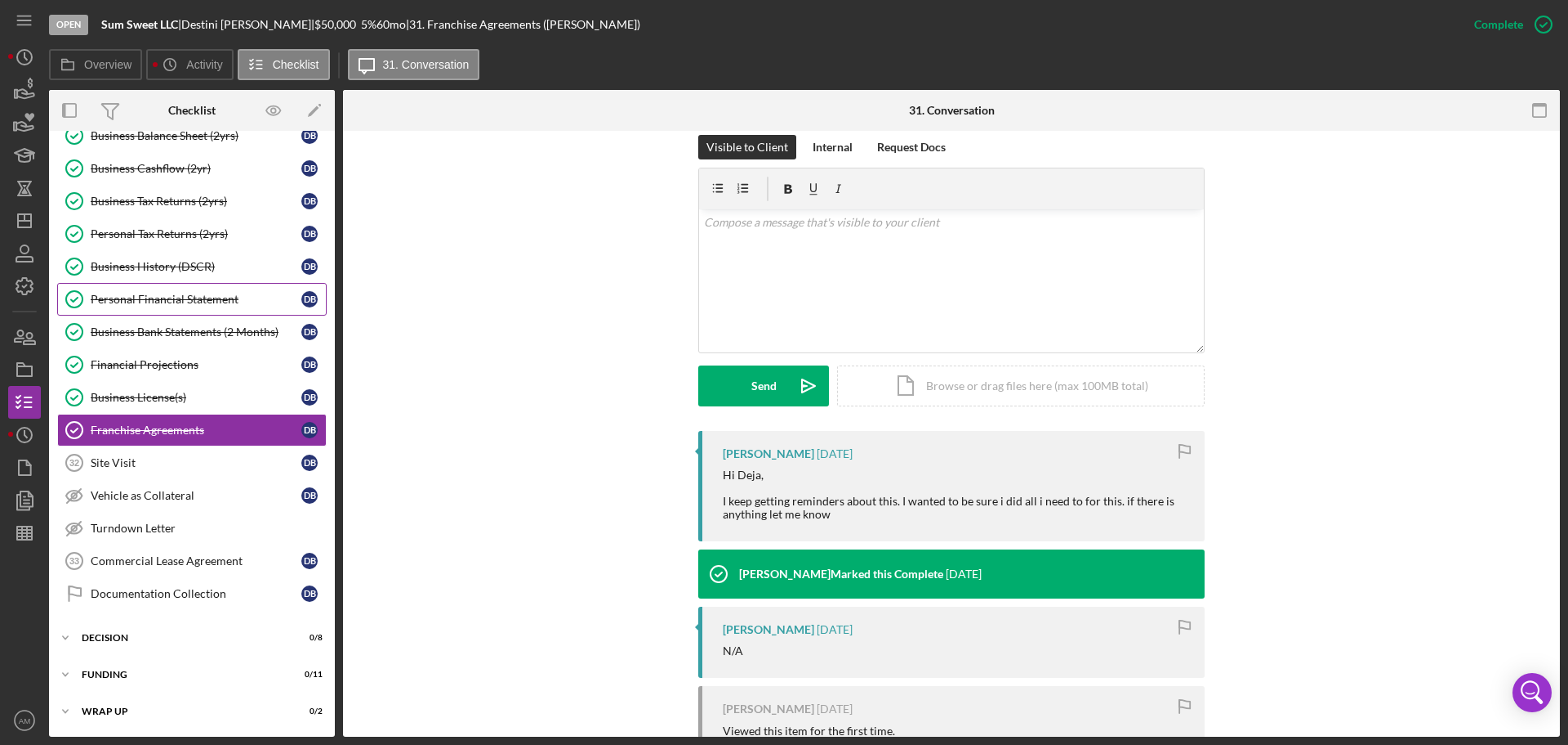
click at [165, 298] on div "Personal Financial Statement" at bounding box center [196, 299] width 211 height 13
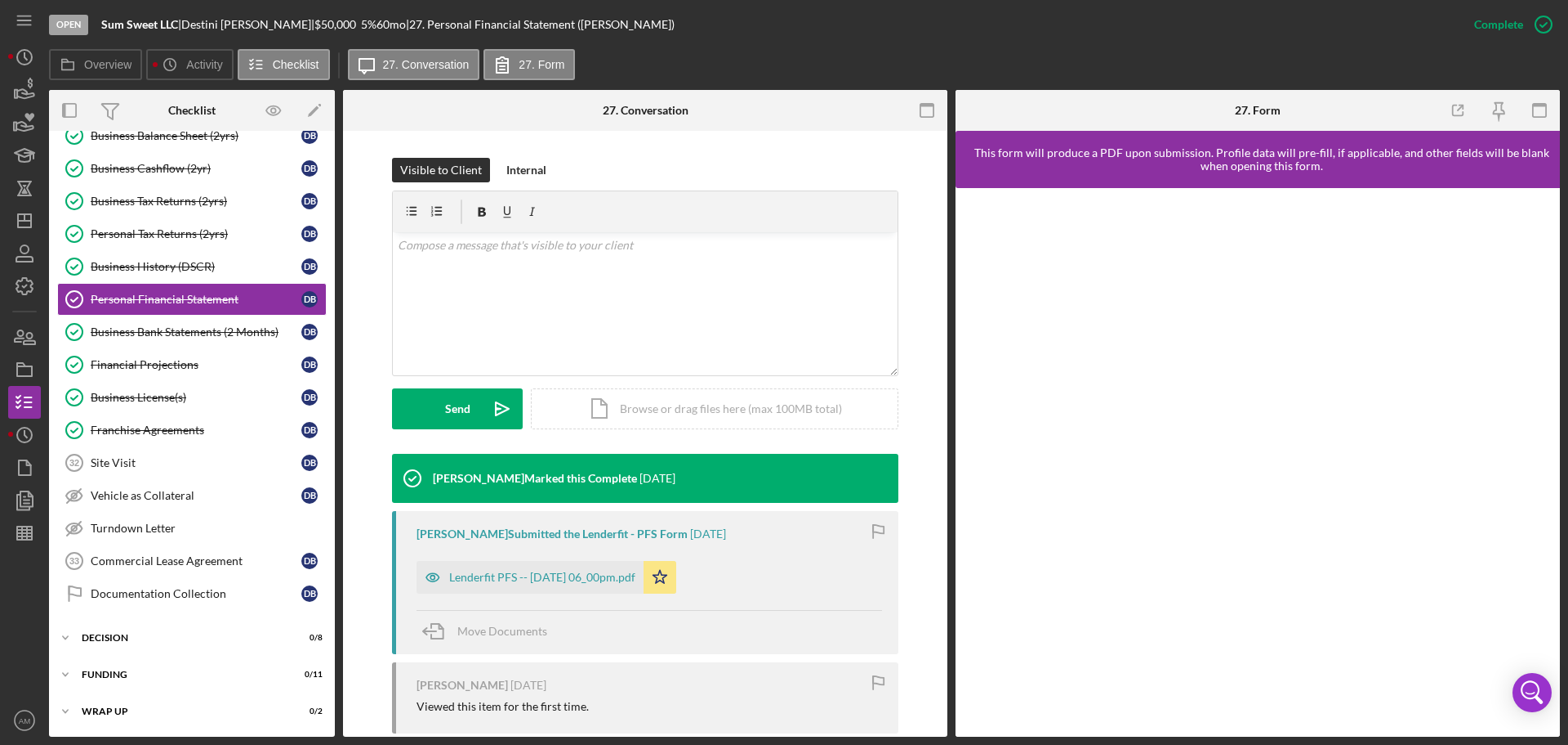
scroll to position [246, 0]
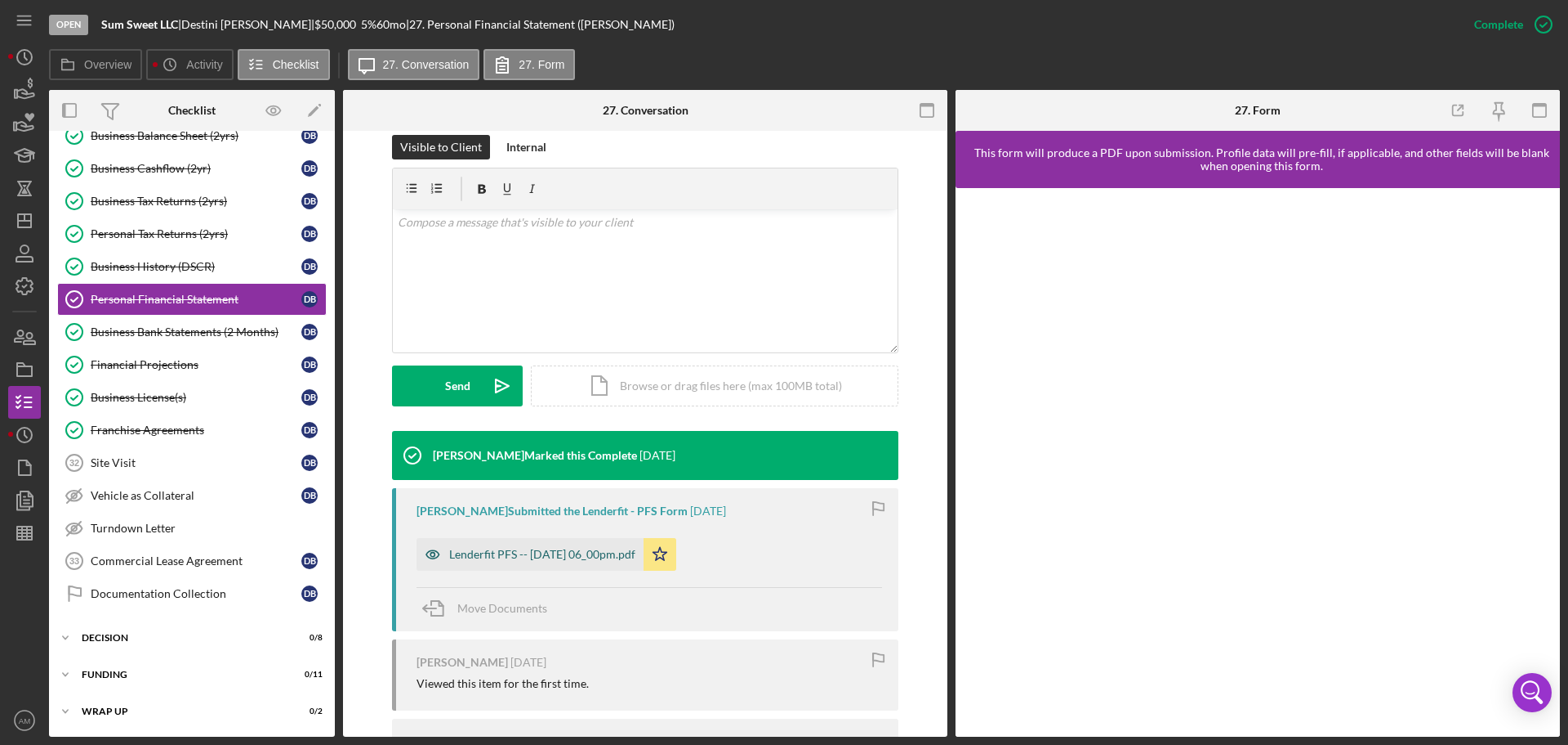
click at [565, 548] on div "Lenderfit PFS -- 2025-07-28 06_00pm.pdf" at bounding box center [542, 554] width 186 height 13
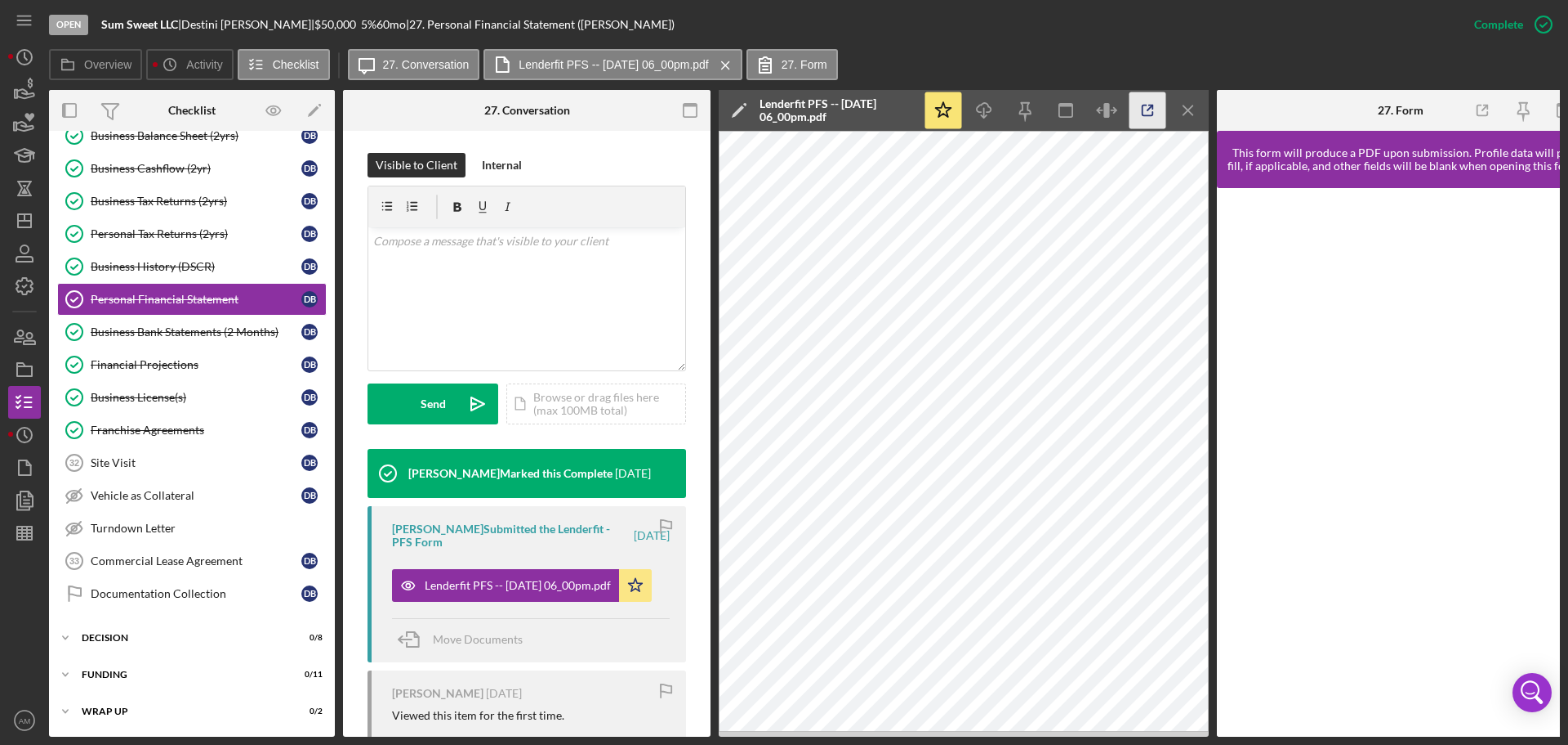
click at [1155, 106] on icon "button" at bounding box center [1148, 110] width 37 height 37
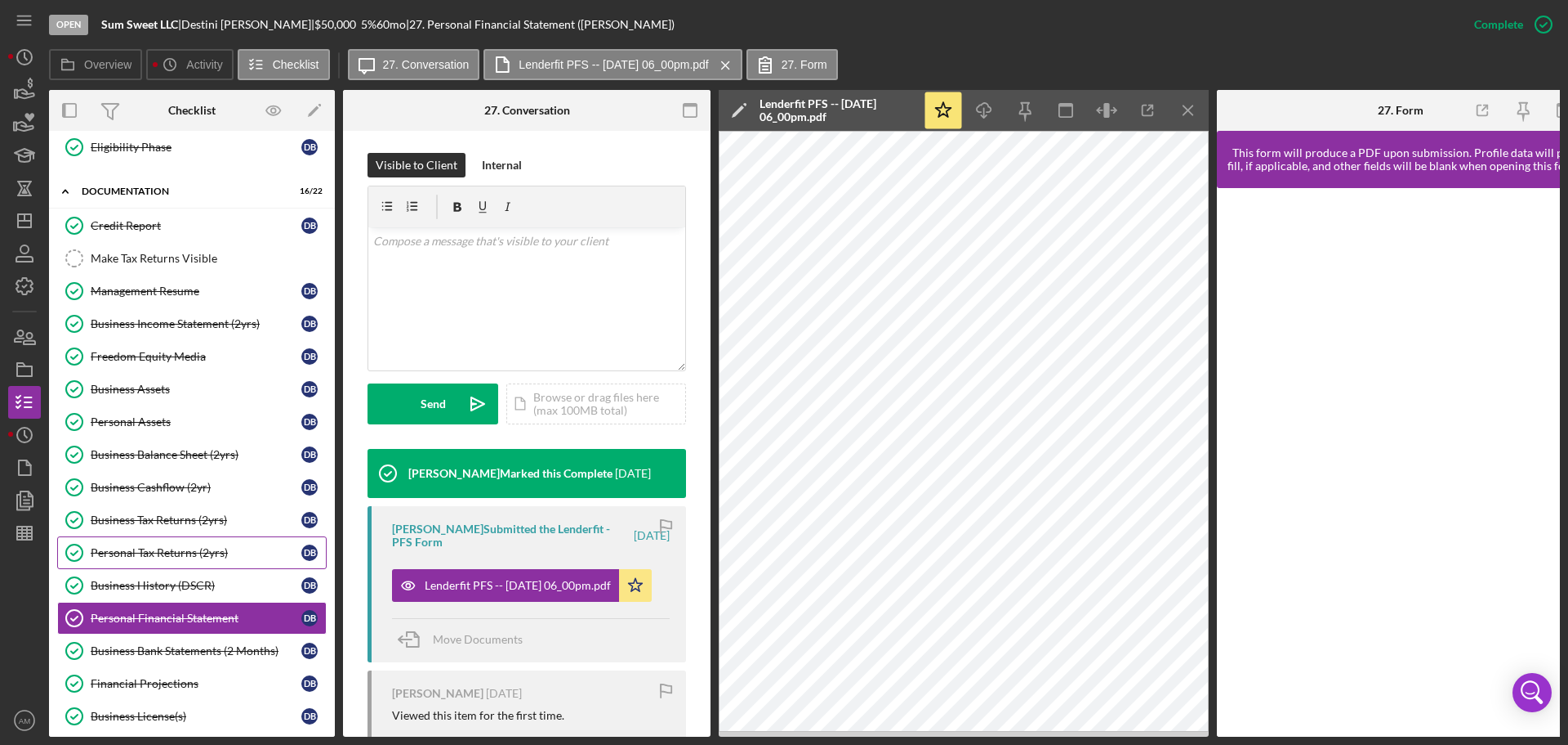
scroll to position [869, 0]
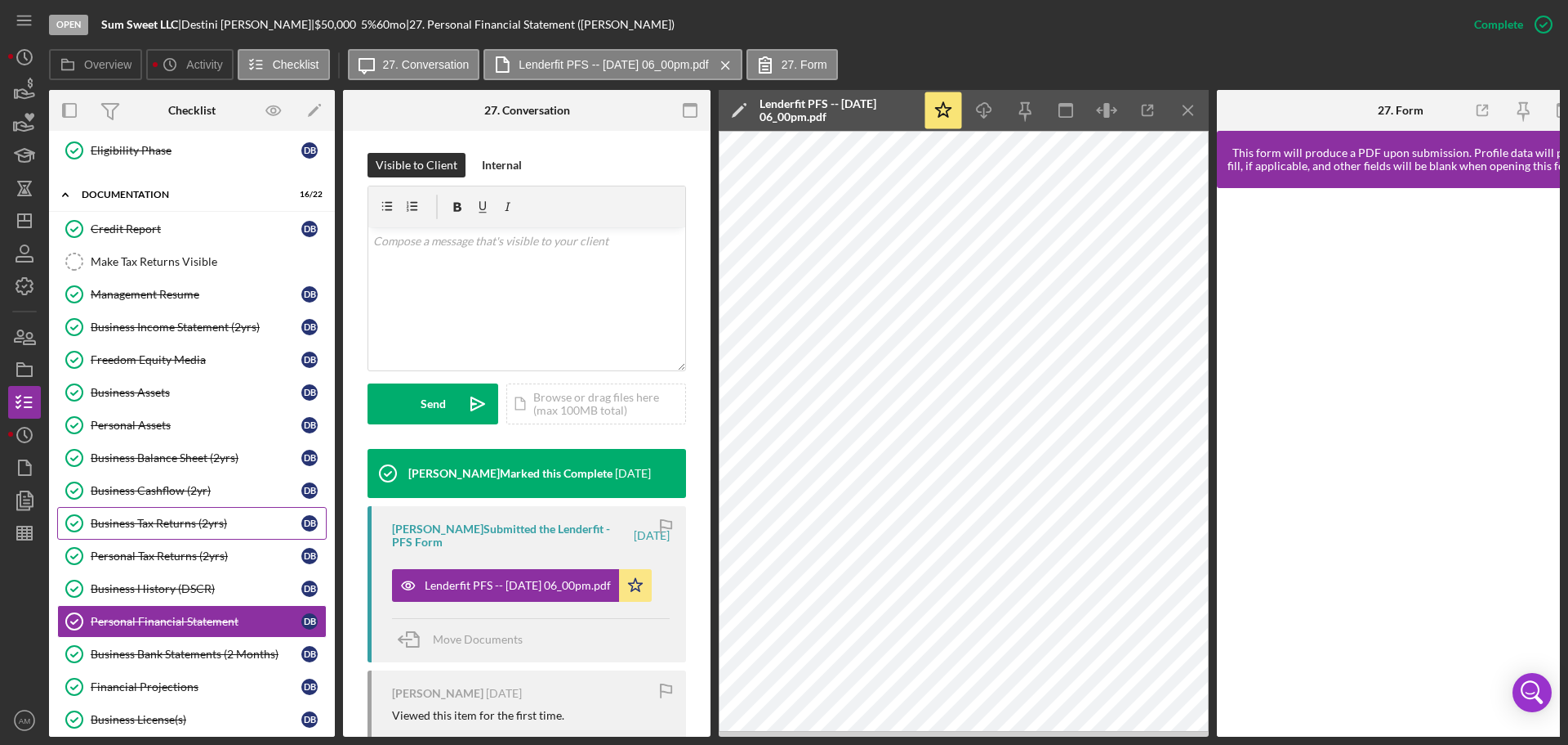
click at [153, 520] on div "Business Tax Returns (2yrs)" at bounding box center [196, 523] width 211 height 13
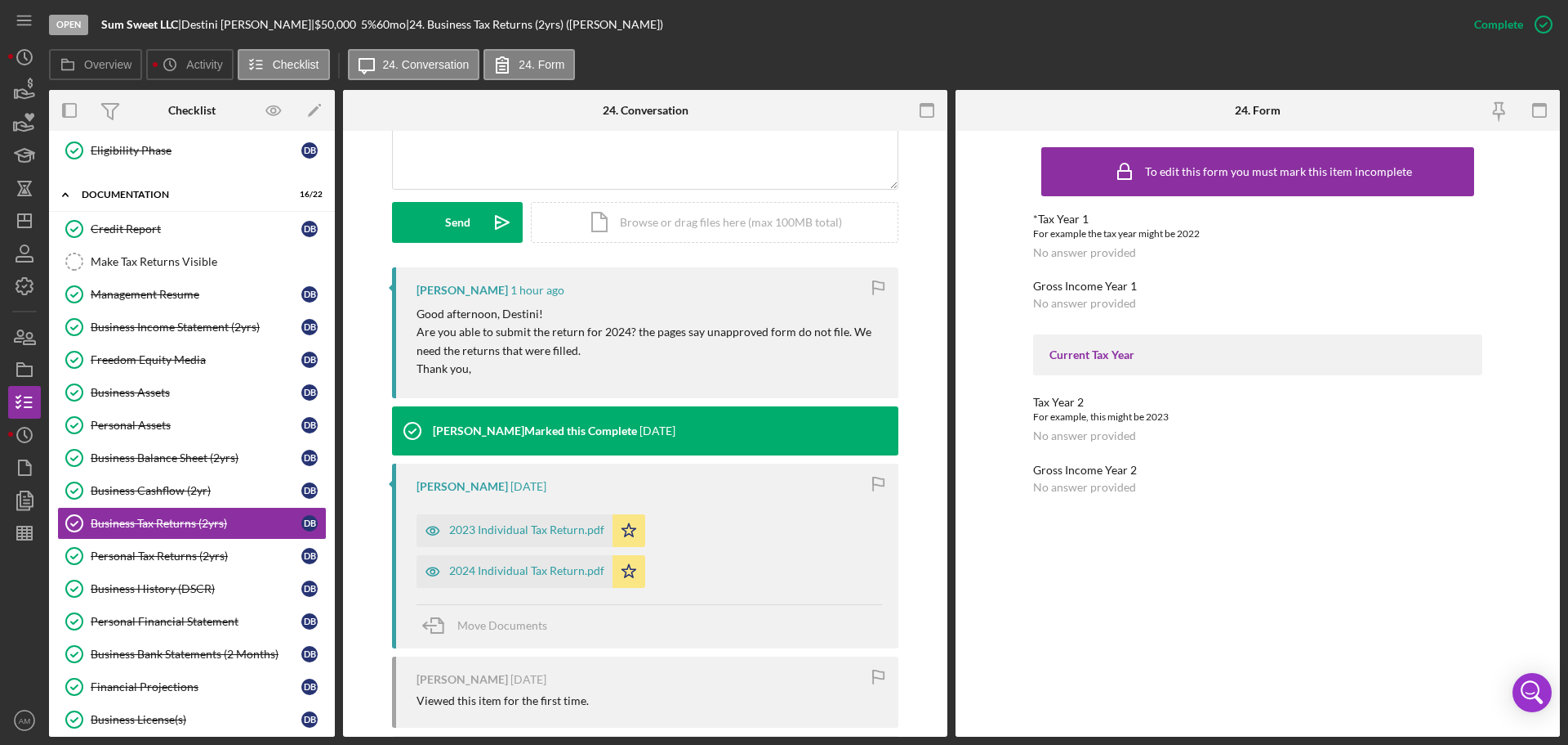
scroll to position [572, 0]
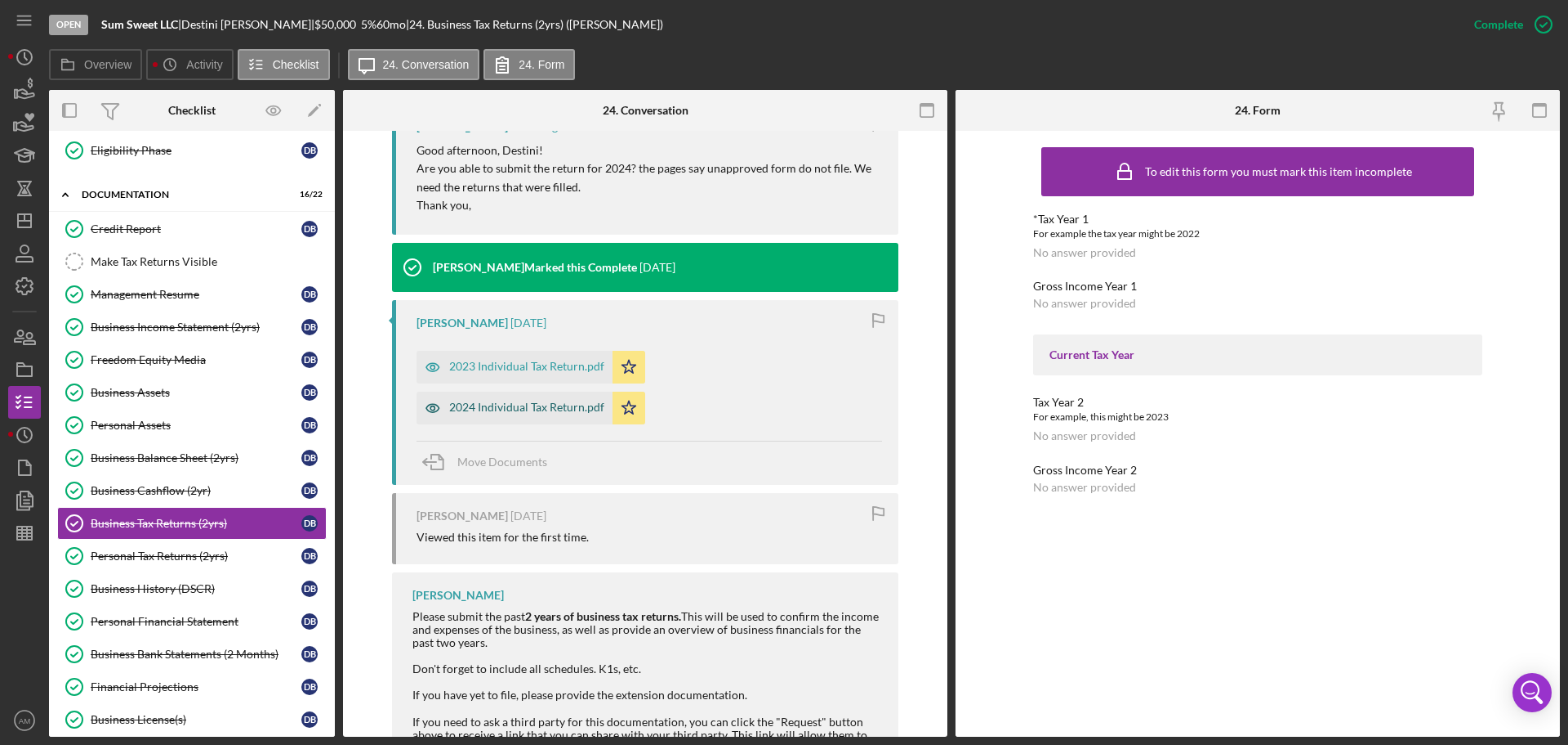
click at [494, 404] on div "2024 Individual Tax Return.pdf" at bounding box center [526, 407] width 155 height 13
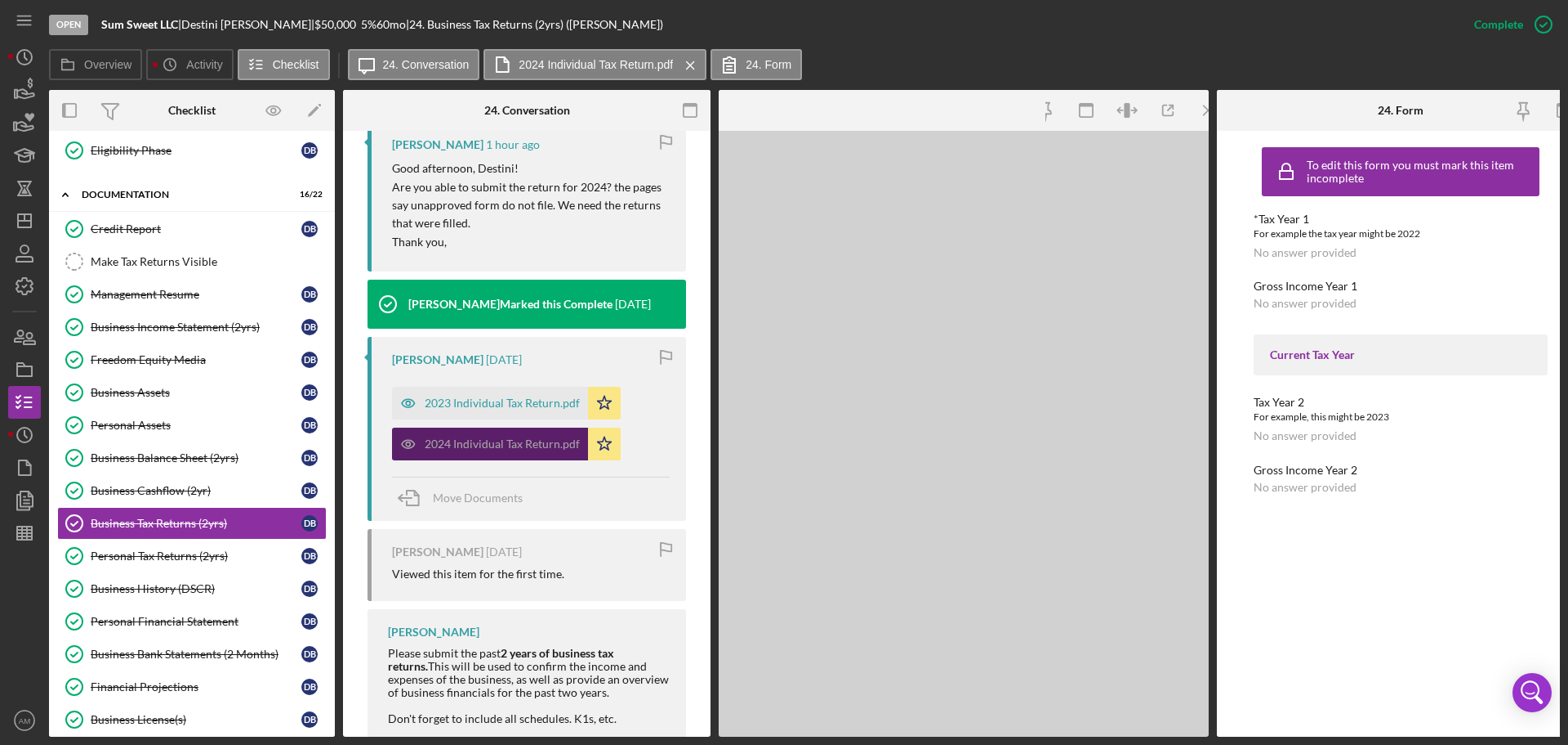
scroll to position [591, 0]
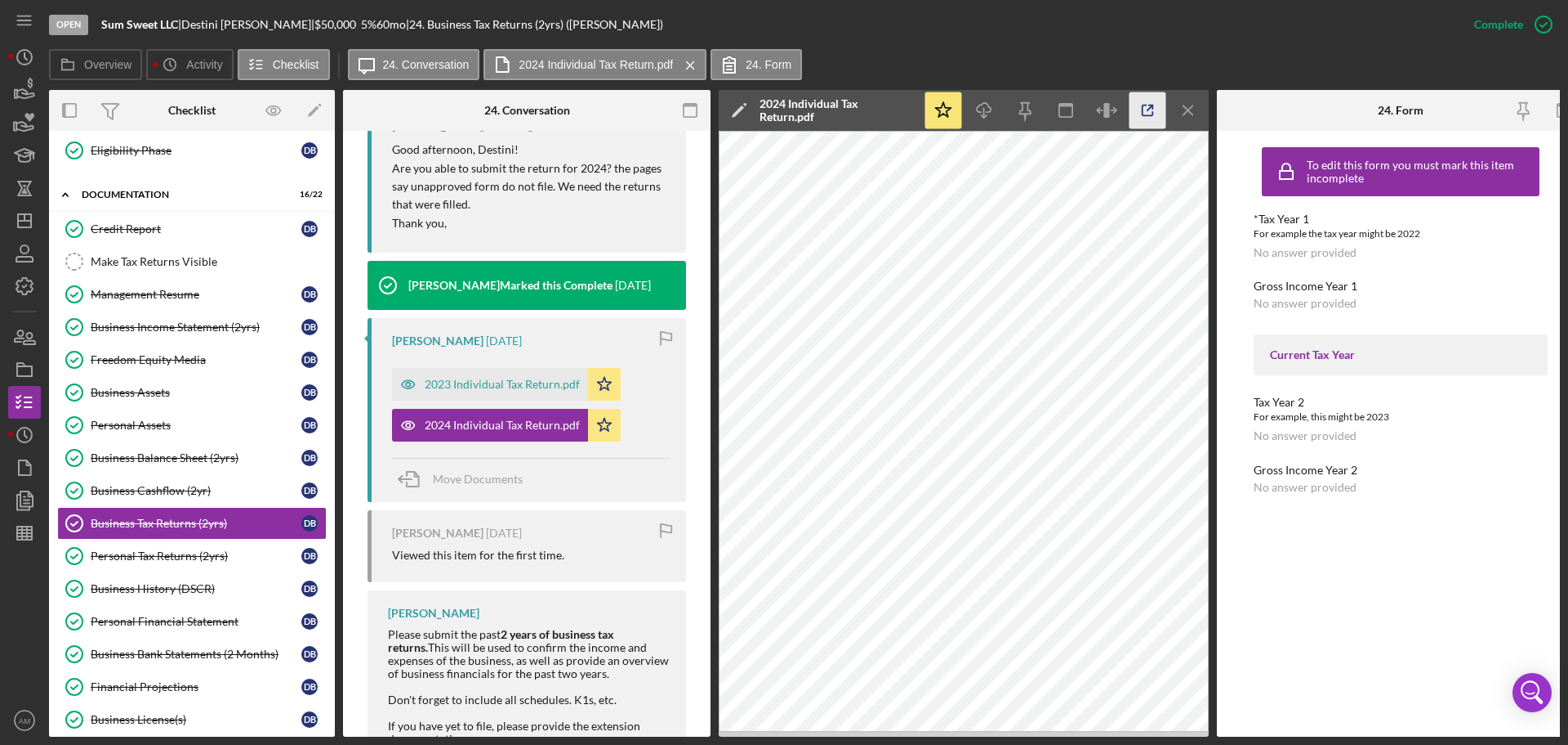
click at [1152, 109] on icon "button" at bounding box center [1148, 110] width 37 height 37
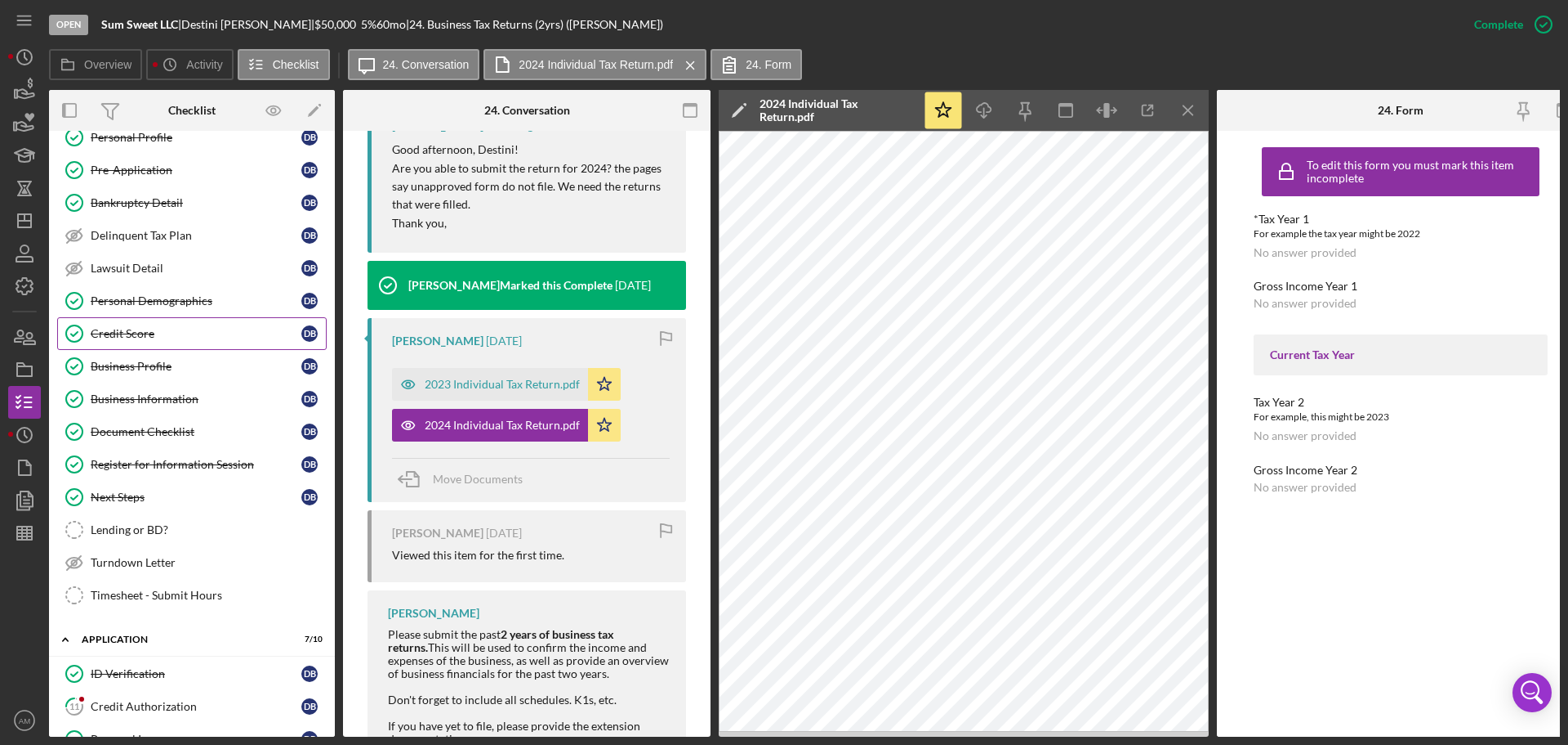
scroll to position [0, 0]
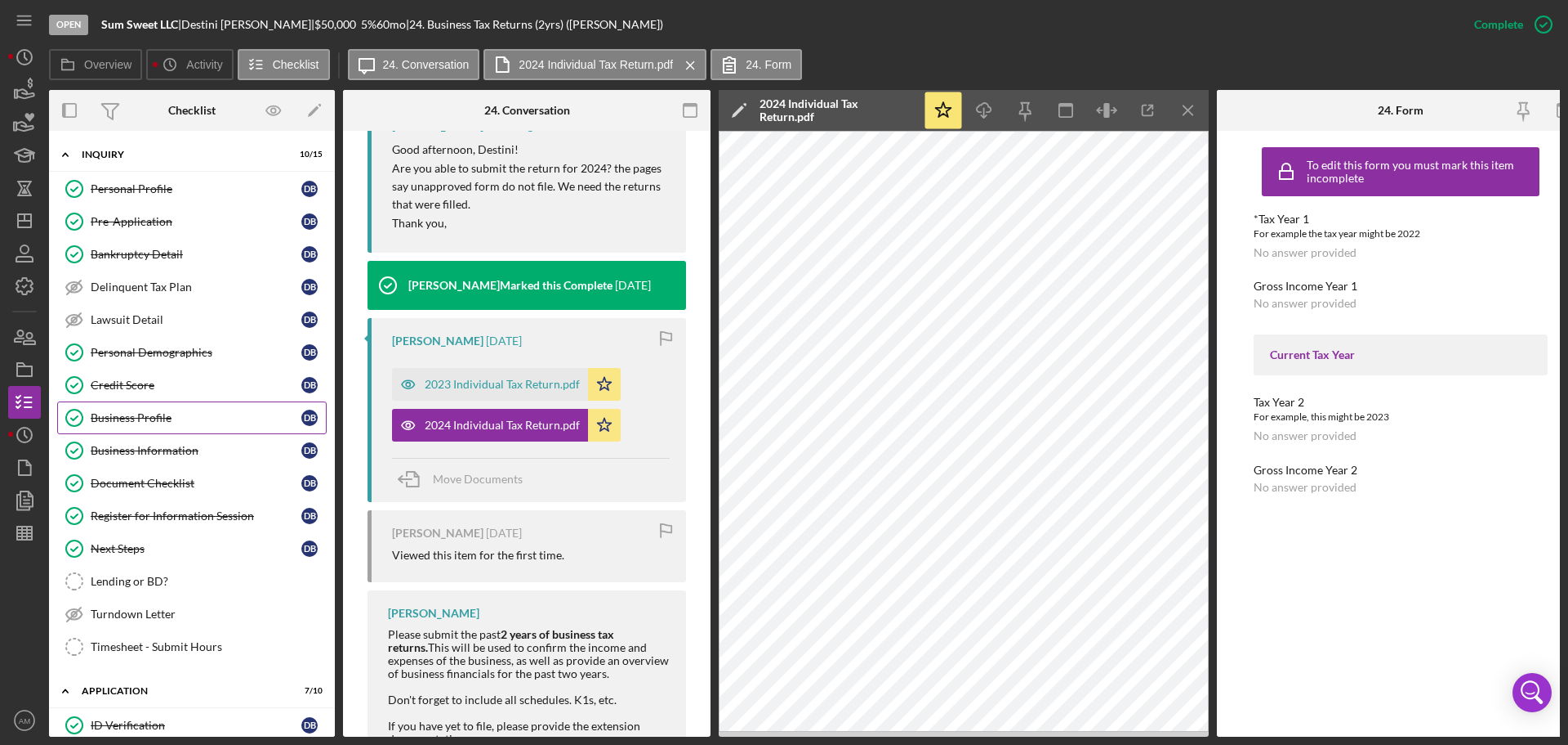
click at [151, 415] on div "Business Profile" at bounding box center [196, 418] width 211 height 13
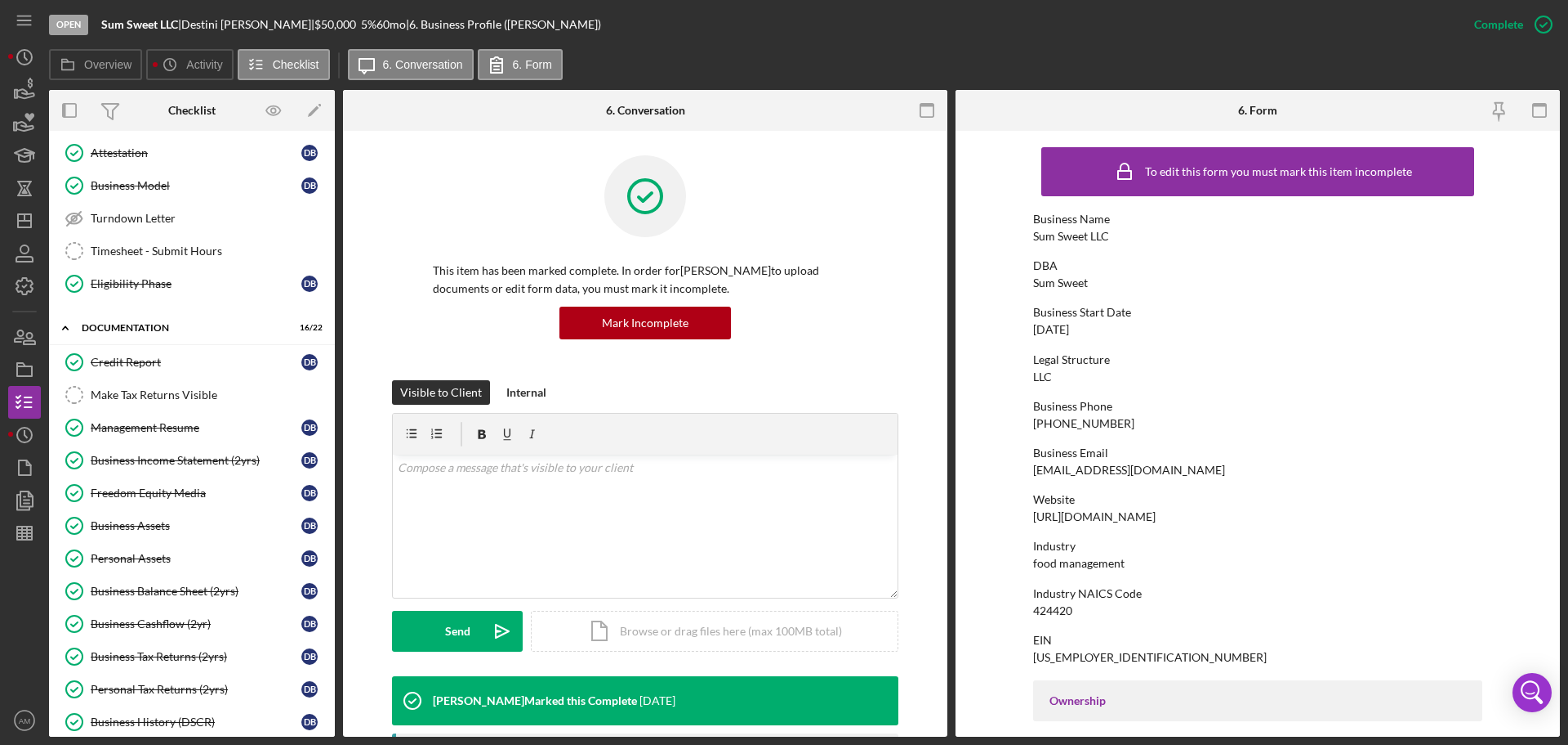
scroll to position [899, 0]
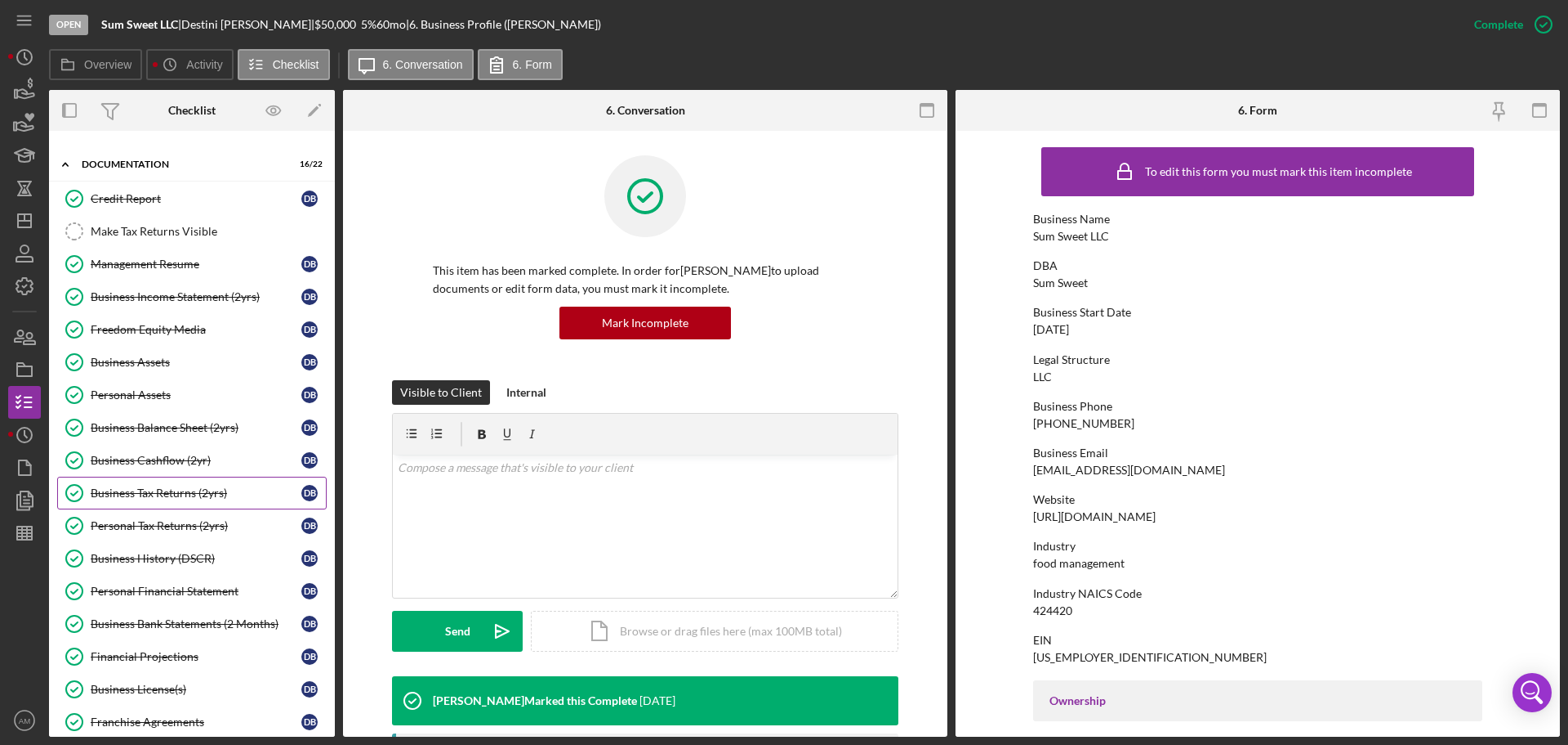
click at [162, 489] on div "Business Tax Returns (2yrs)" at bounding box center [196, 493] width 211 height 13
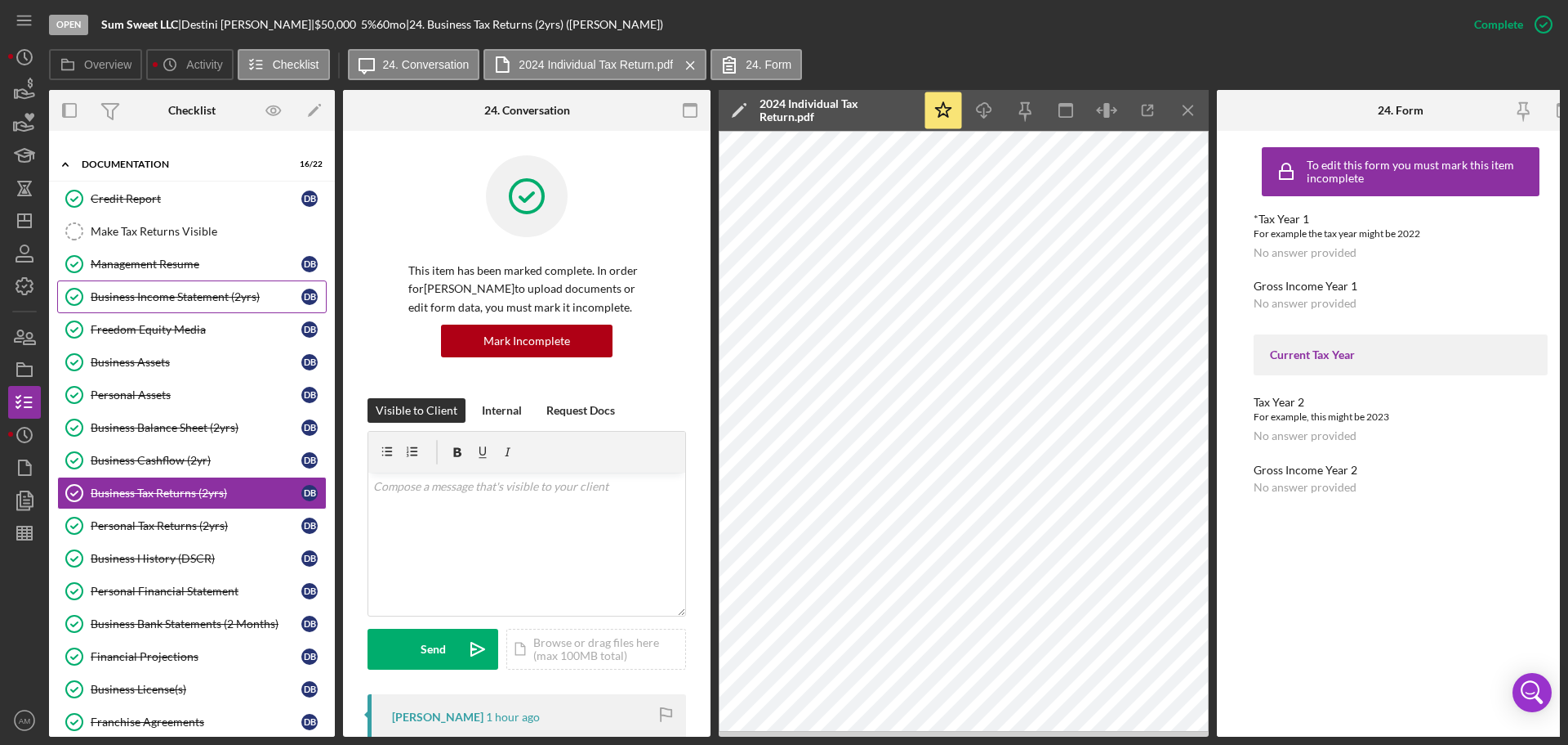
click at [182, 291] on div "Business Income Statement (2yrs)" at bounding box center [196, 296] width 211 height 13
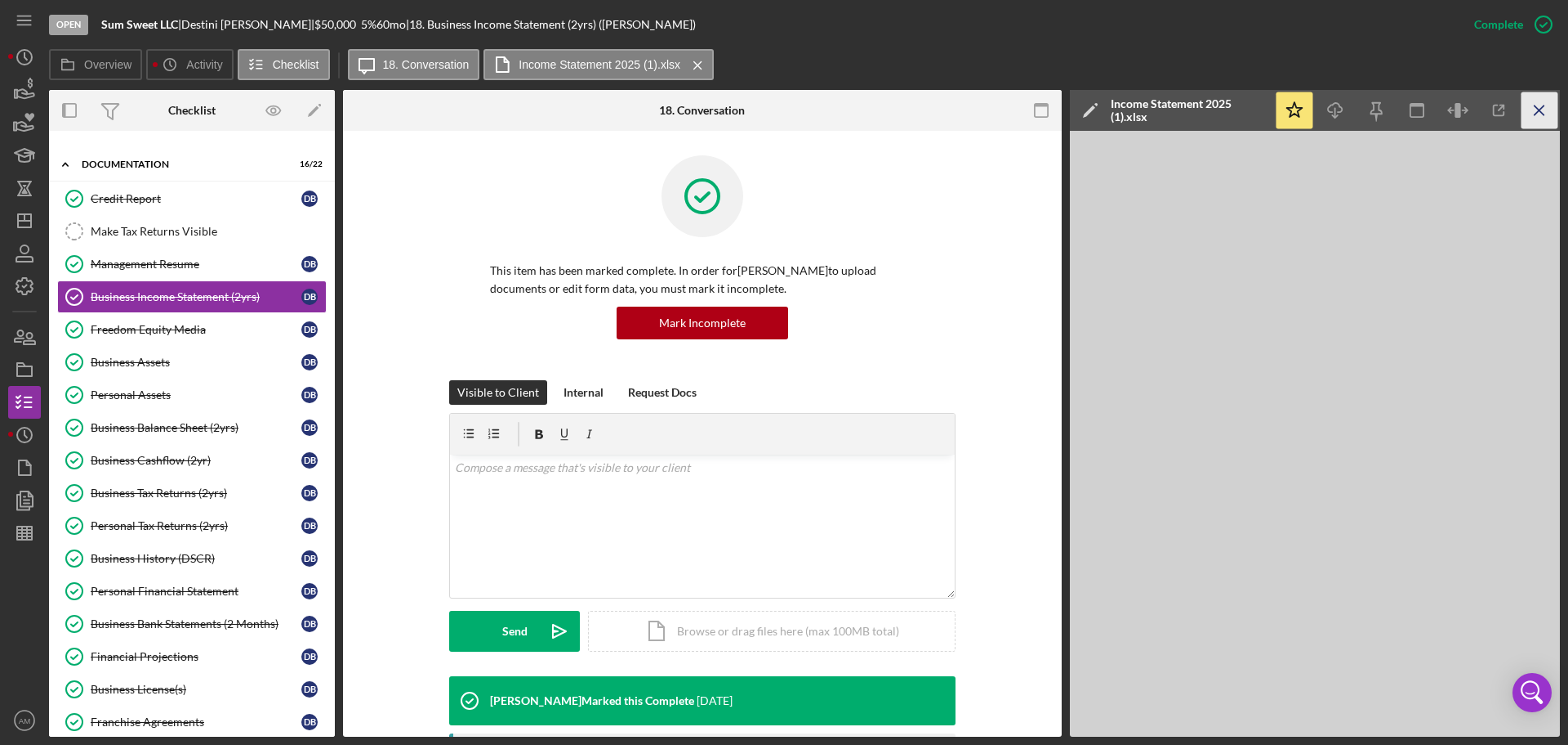
click at [1544, 106] on icon "Icon/Menu Close" at bounding box center [1540, 110] width 37 height 37
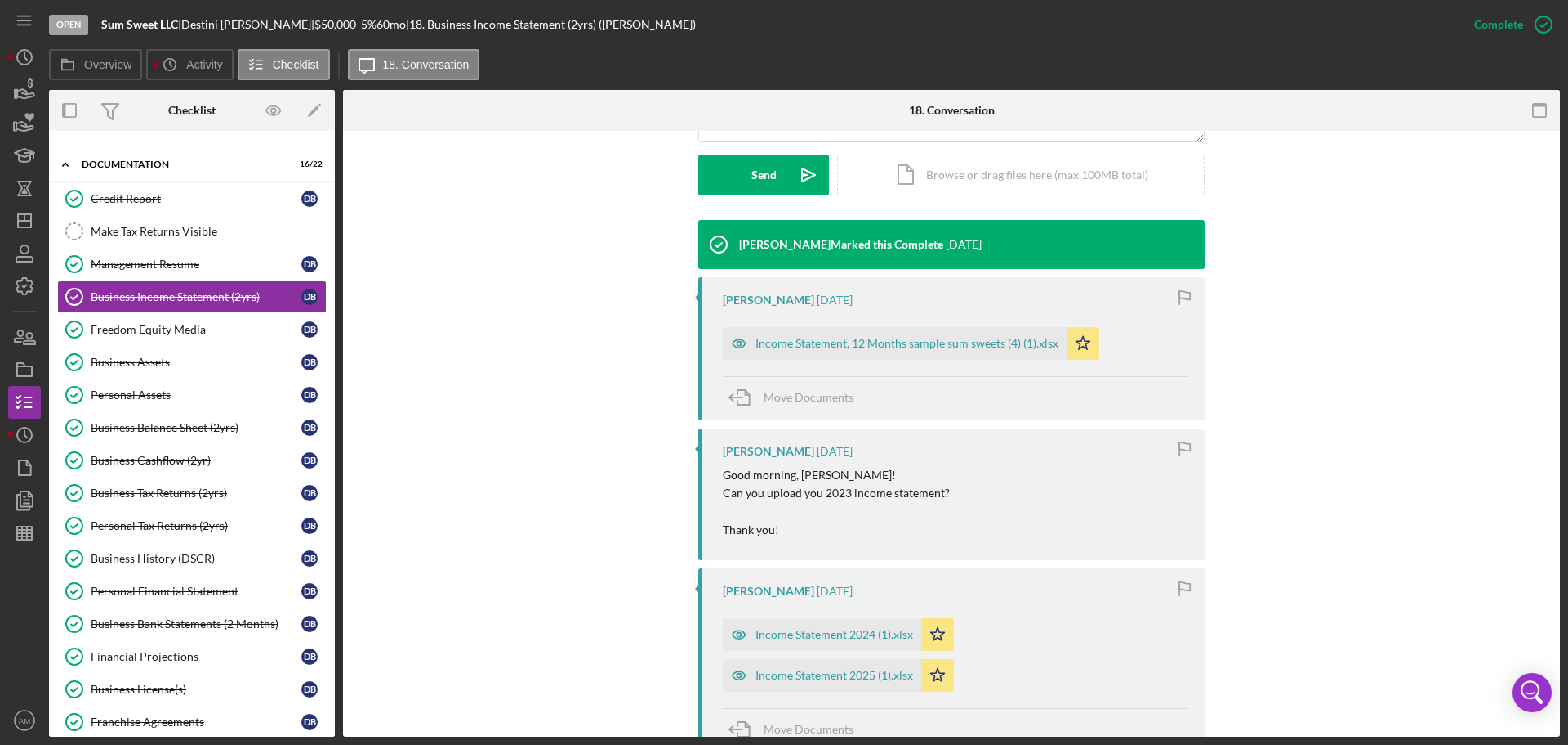
scroll to position [572, 0]
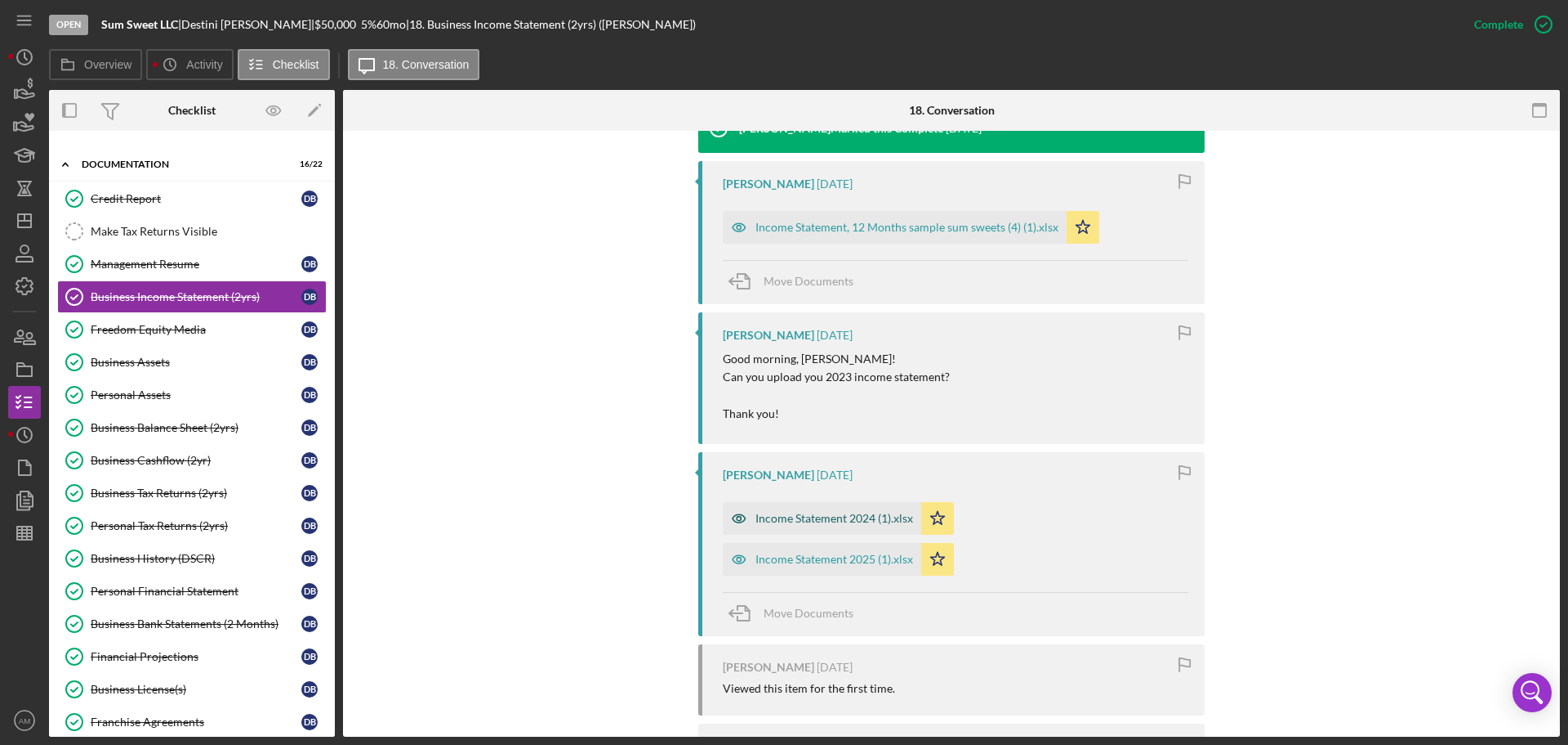
click at [859, 517] on div "Income Statement 2024 (1).xlsx" at bounding box center [835, 518] width 158 height 13
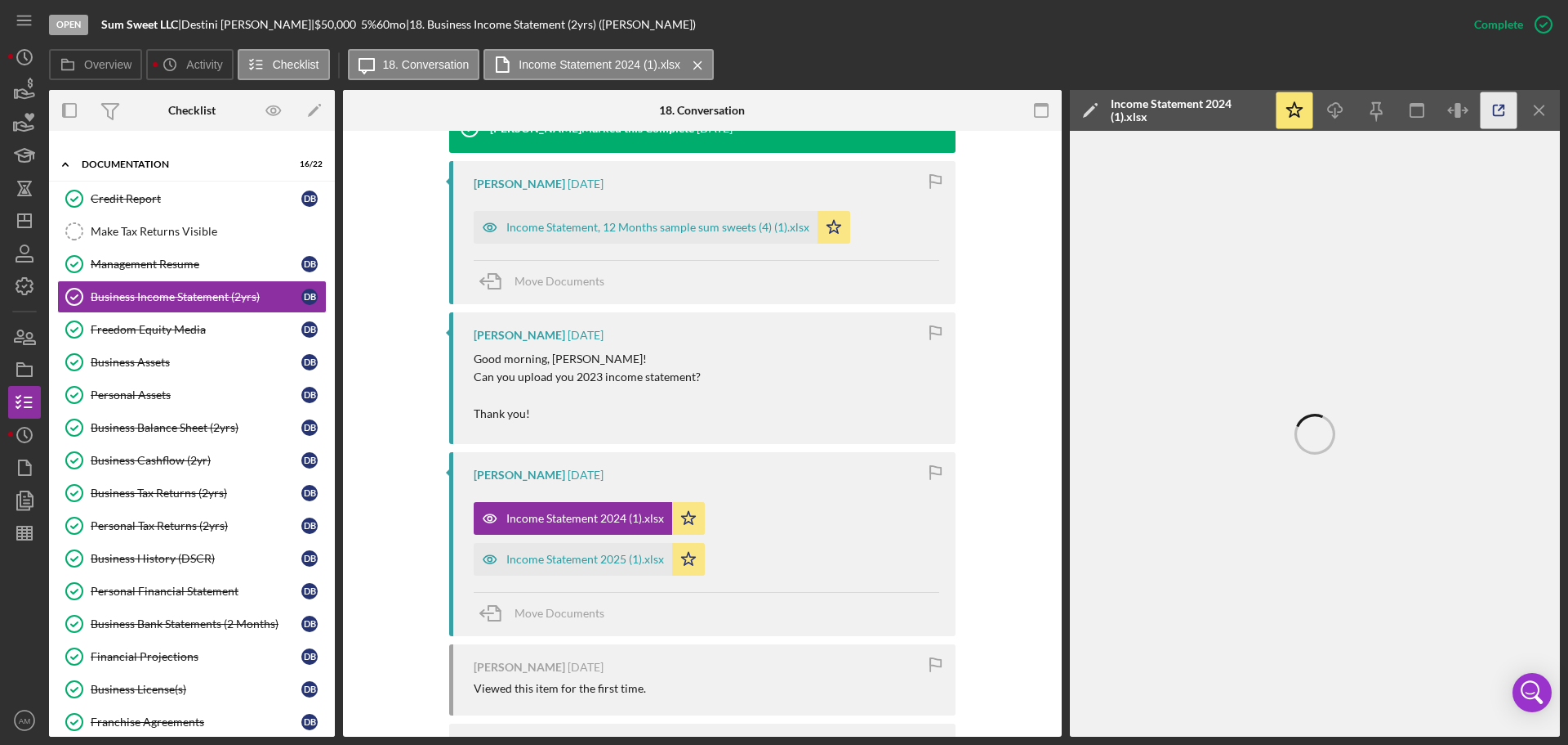
click at [1504, 106] on polyline "button" at bounding box center [1502, 107] width 4 height 4
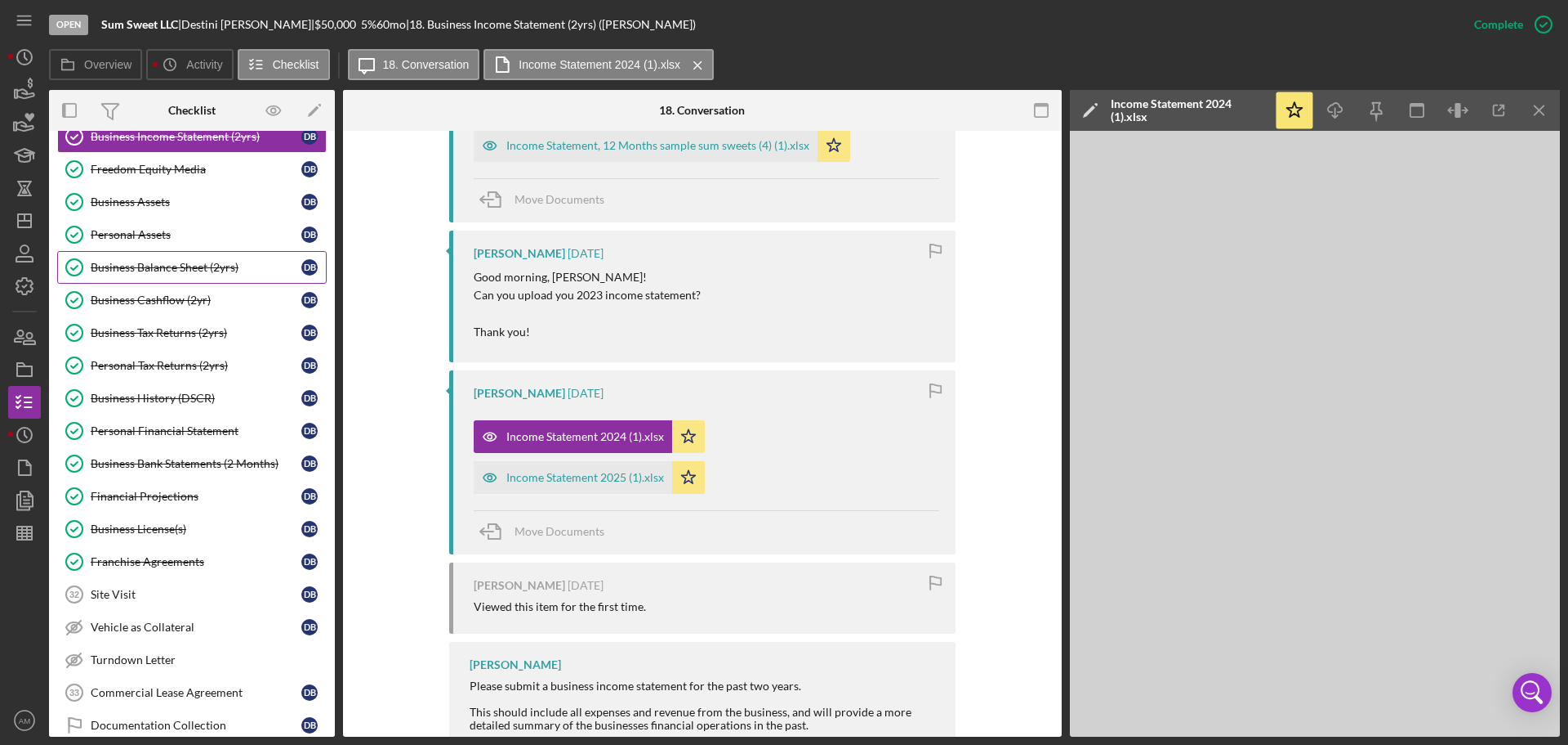
scroll to position [1063, 0]
click at [175, 494] on div "Financial Projections" at bounding box center [196, 493] width 211 height 13
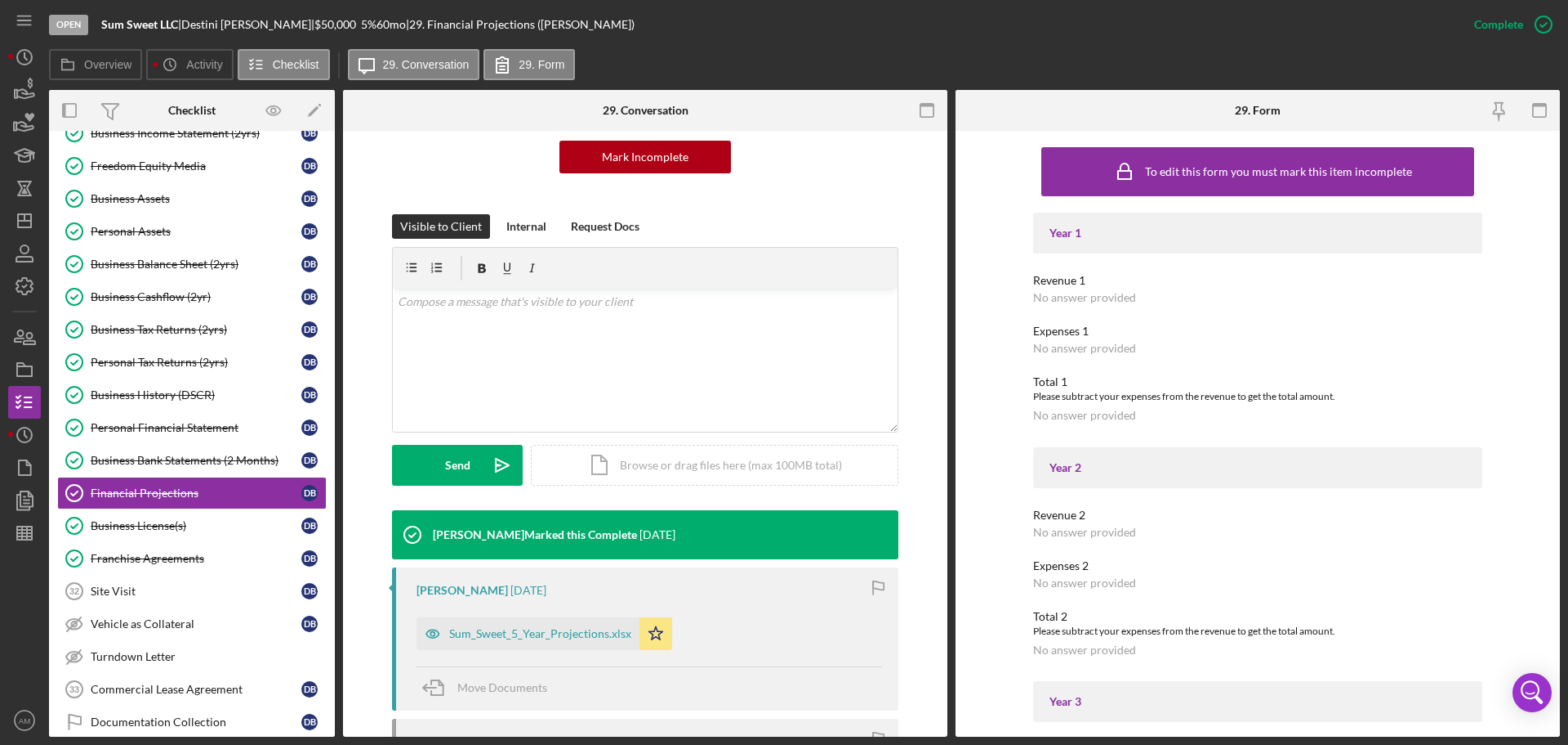
scroll to position [164, 0]
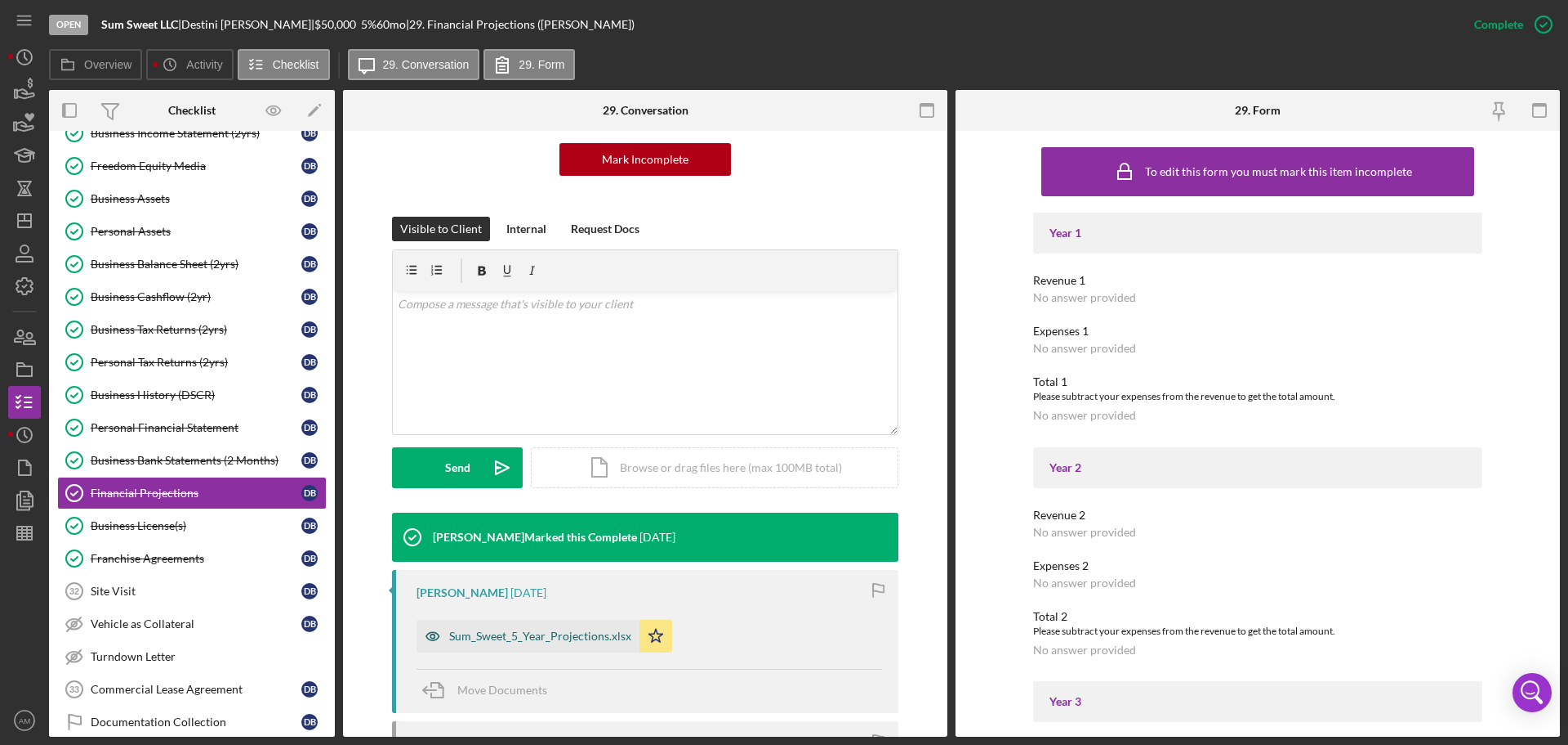
click at [525, 632] on div "Sum_Sweet_5_Year_Projections.xlsx" at bounding box center [541, 636] width 182 height 13
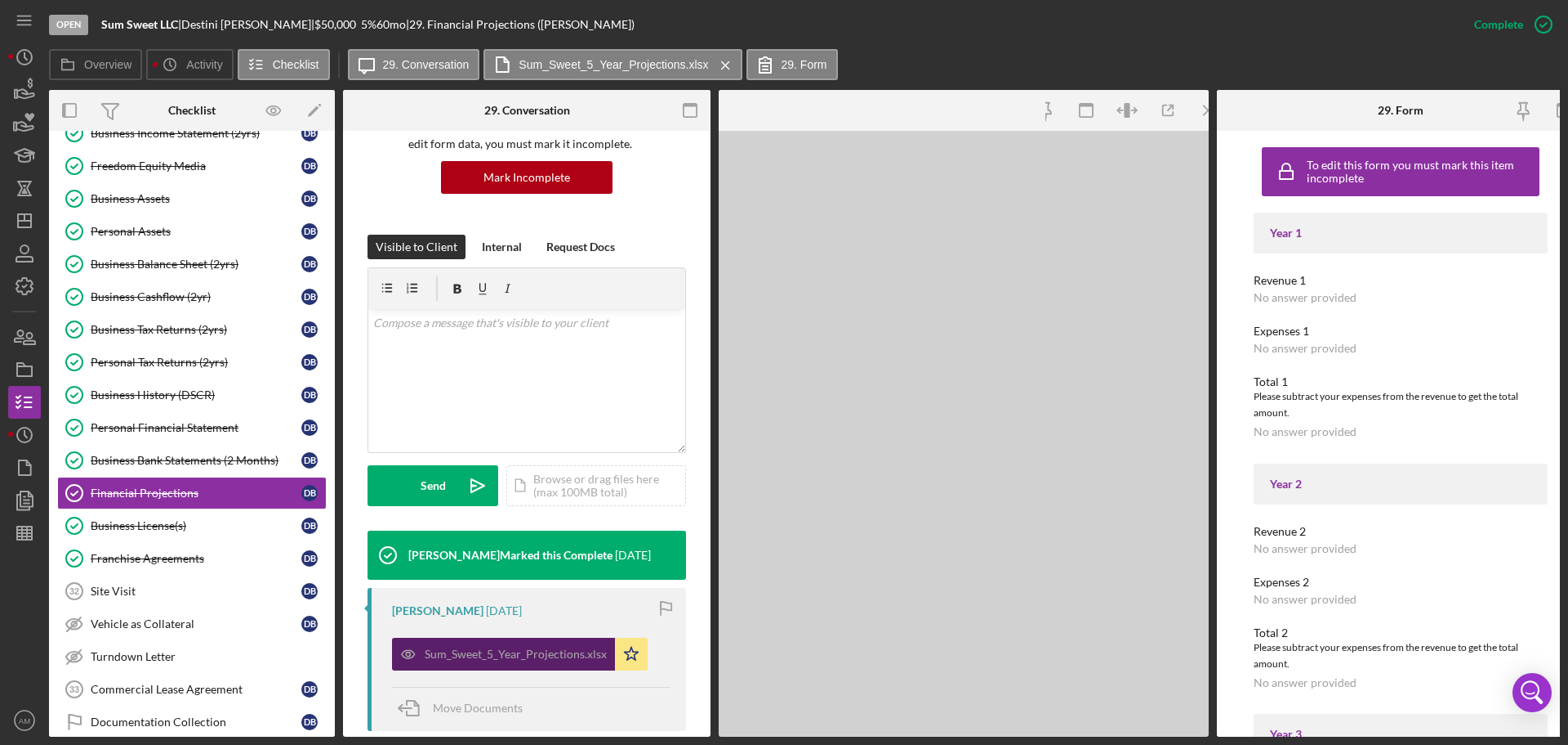
scroll to position [182, 0]
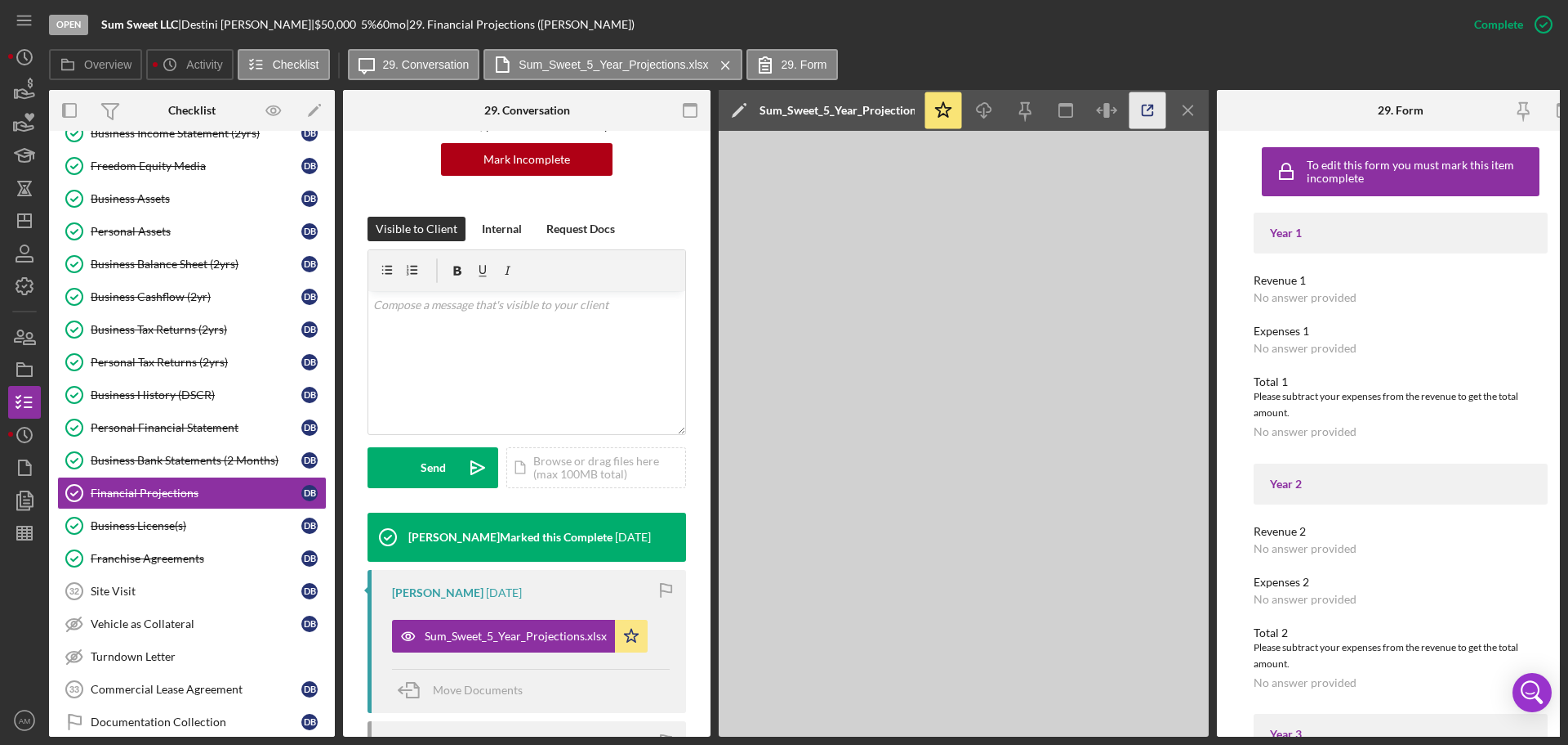
click at [1146, 108] on icon "button" at bounding box center [1148, 110] width 37 height 37
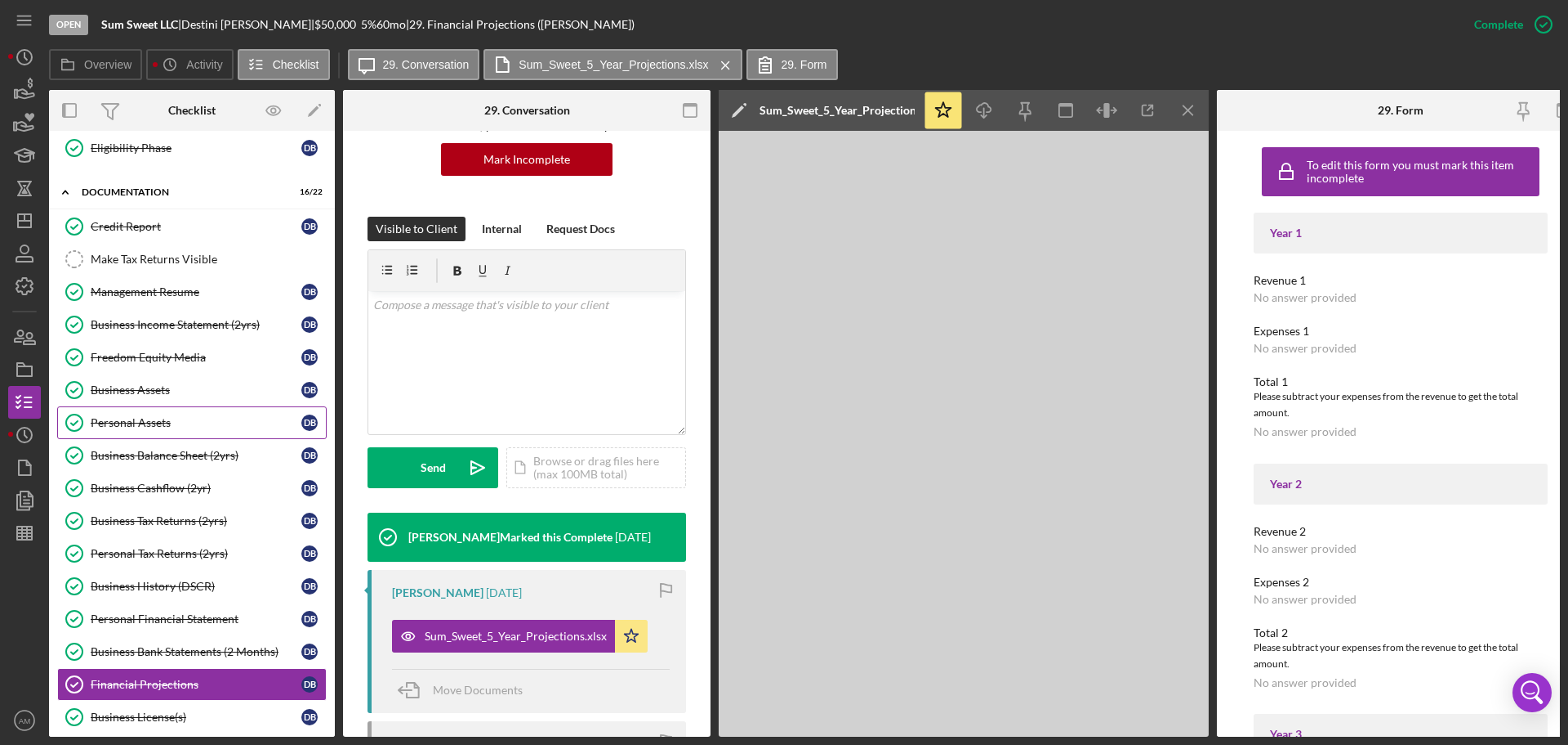
scroll to position [736, 0]
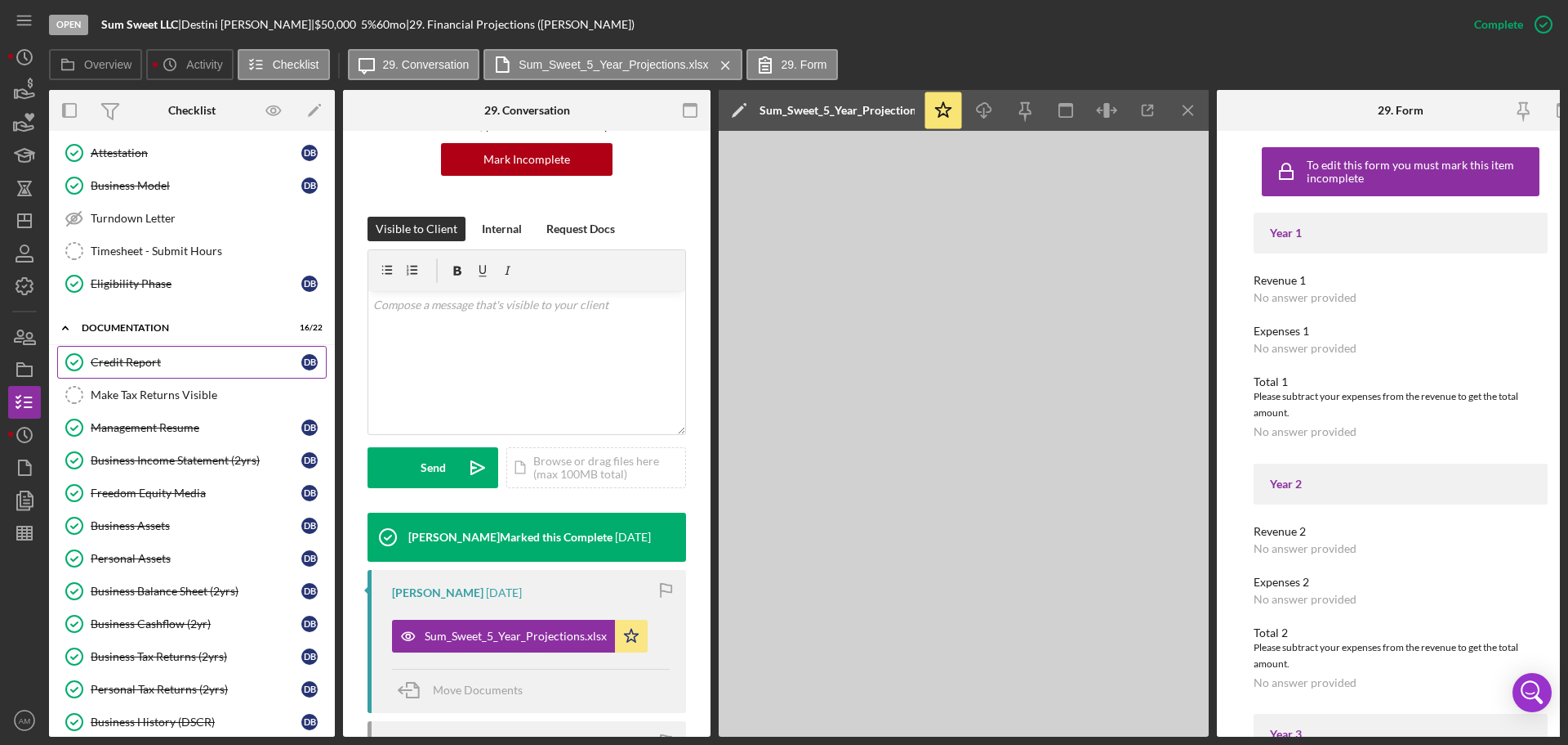
click at [129, 358] on div "Credit Report" at bounding box center [196, 362] width 211 height 13
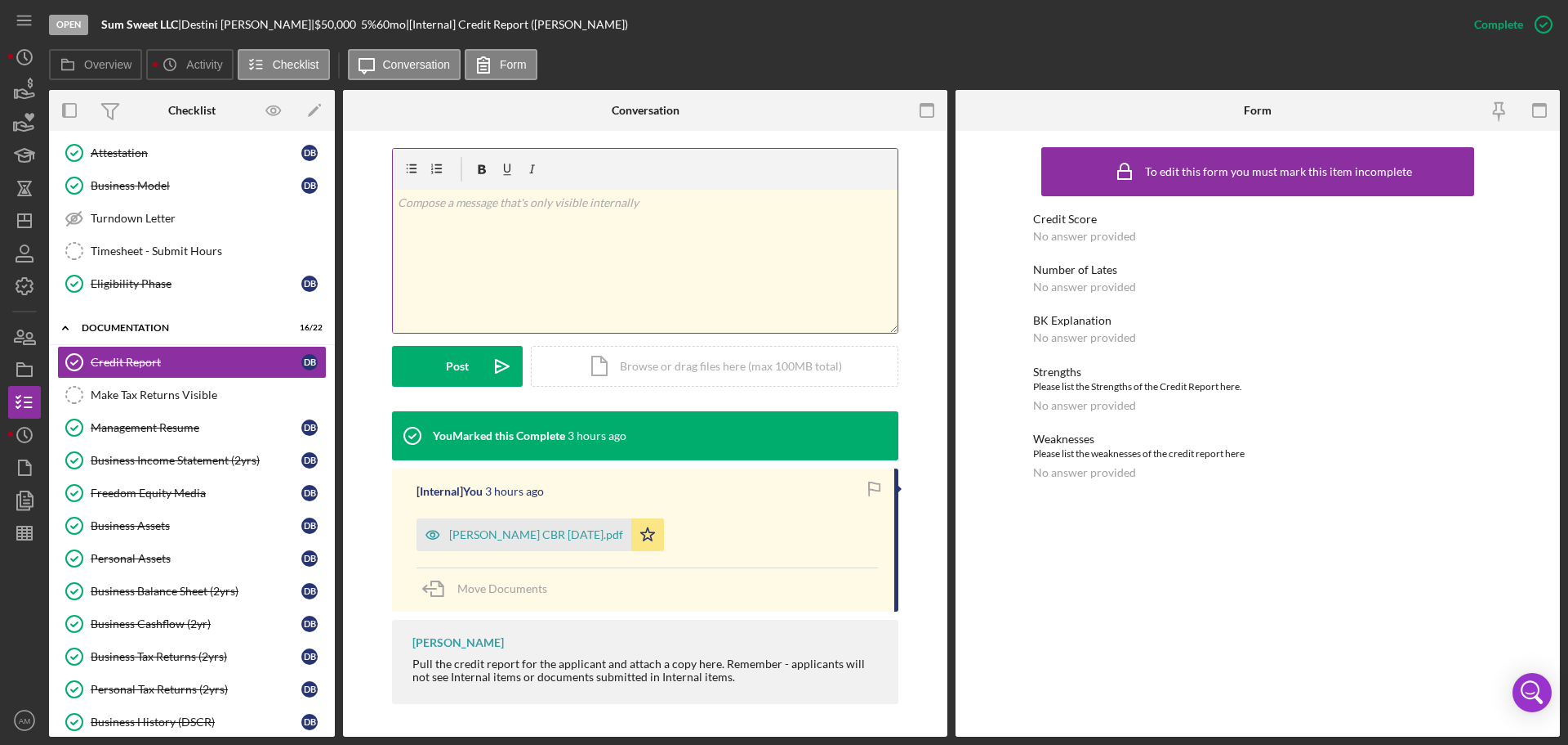
scroll to position [151, 0]
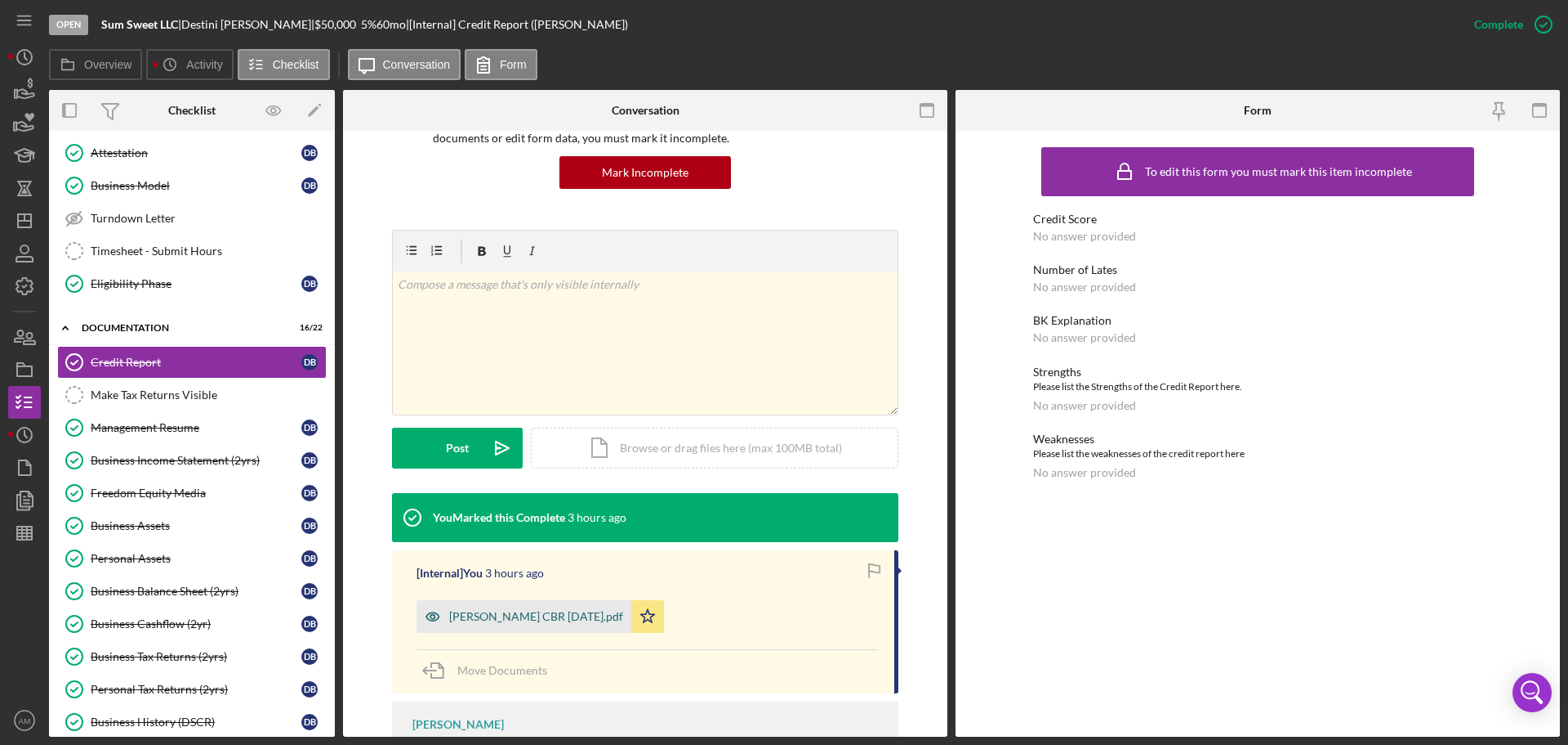
click at [555, 616] on div "Destini Benjamin CBR 9-11-2025.pdf" at bounding box center [536, 616] width 174 height 13
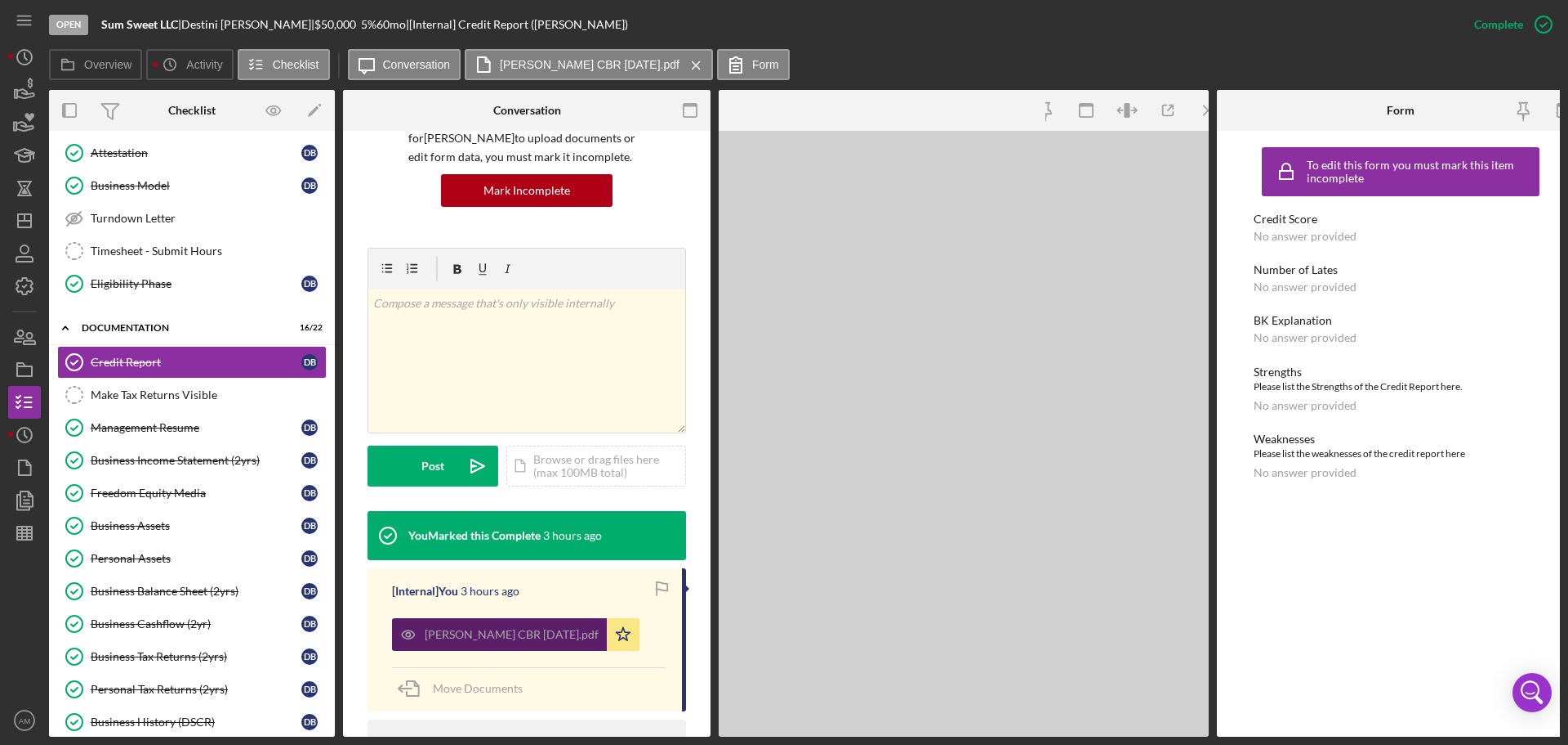
scroll to position [168, 0]
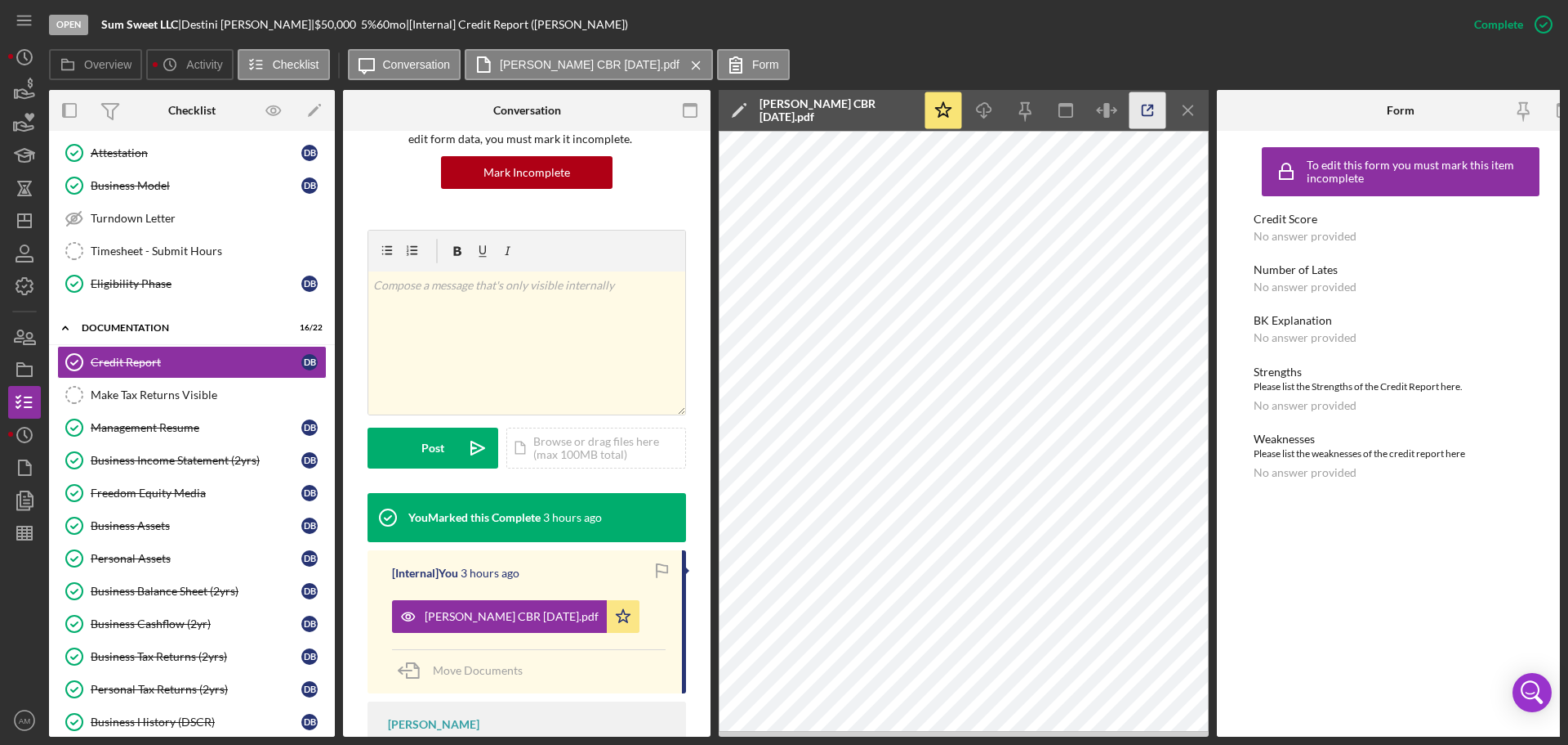
click at [1149, 106] on icon "button" at bounding box center [1148, 110] width 37 height 37
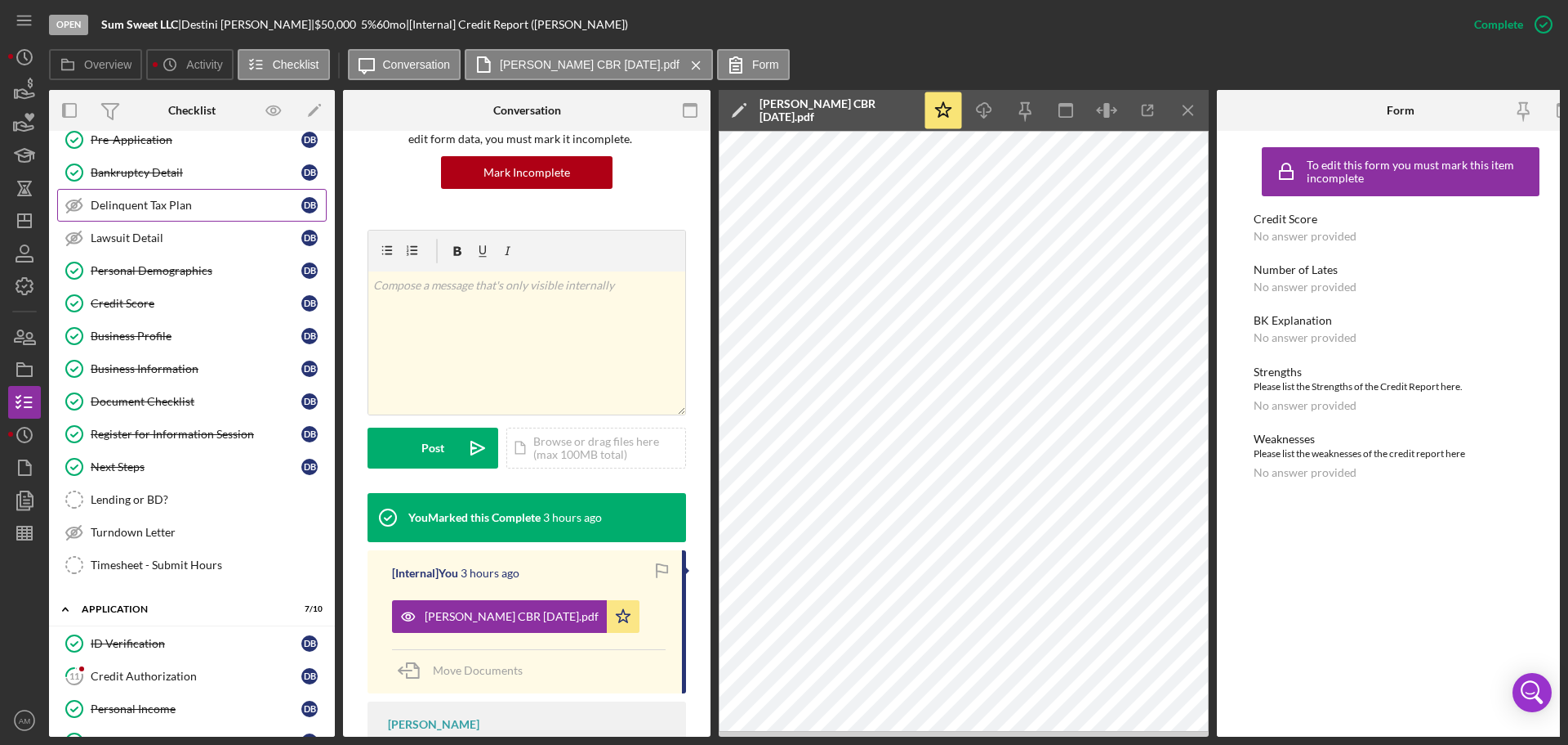
scroll to position [0, 0]
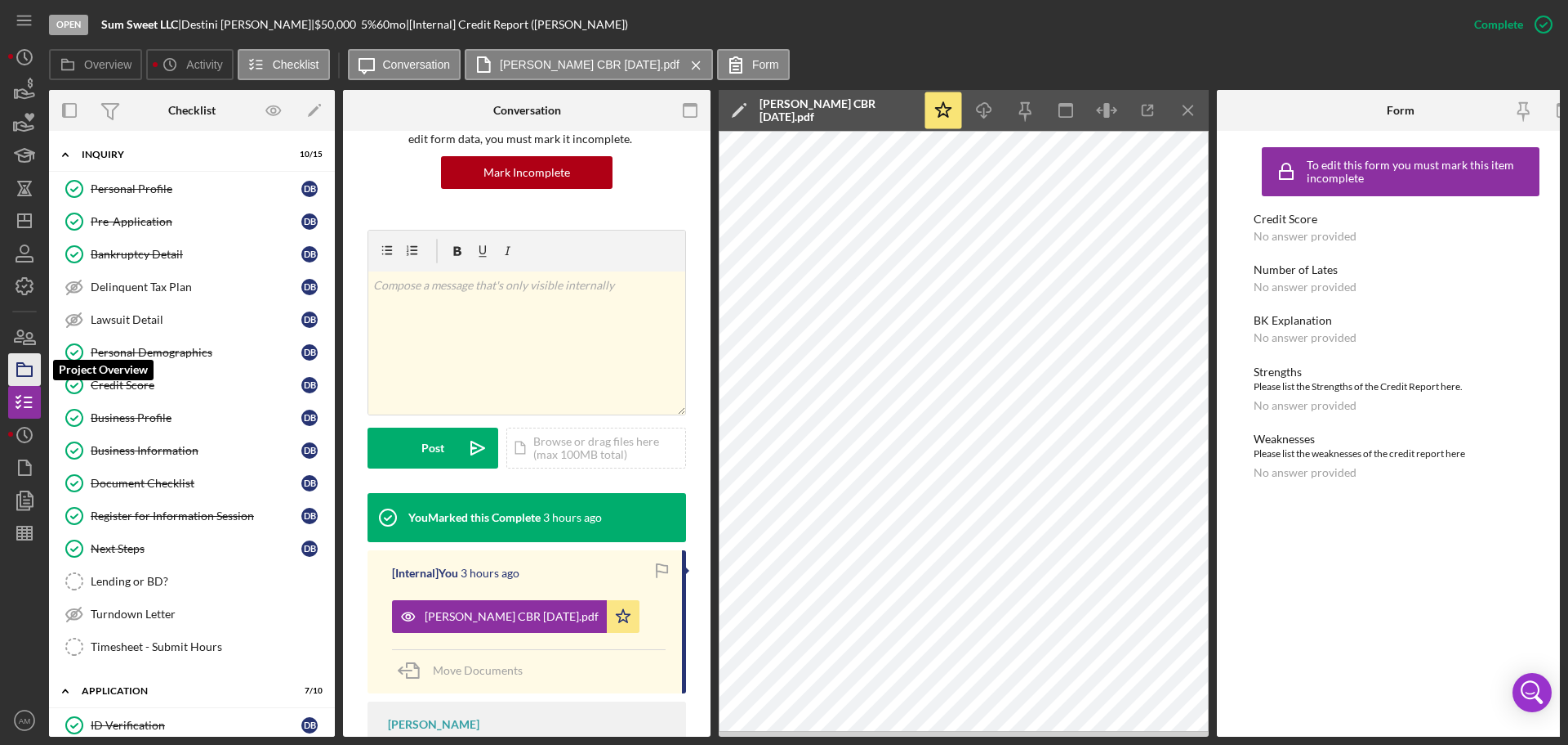
click at [26, 364] on icon "button" at bounding box center [24, 369] width 40 height 40
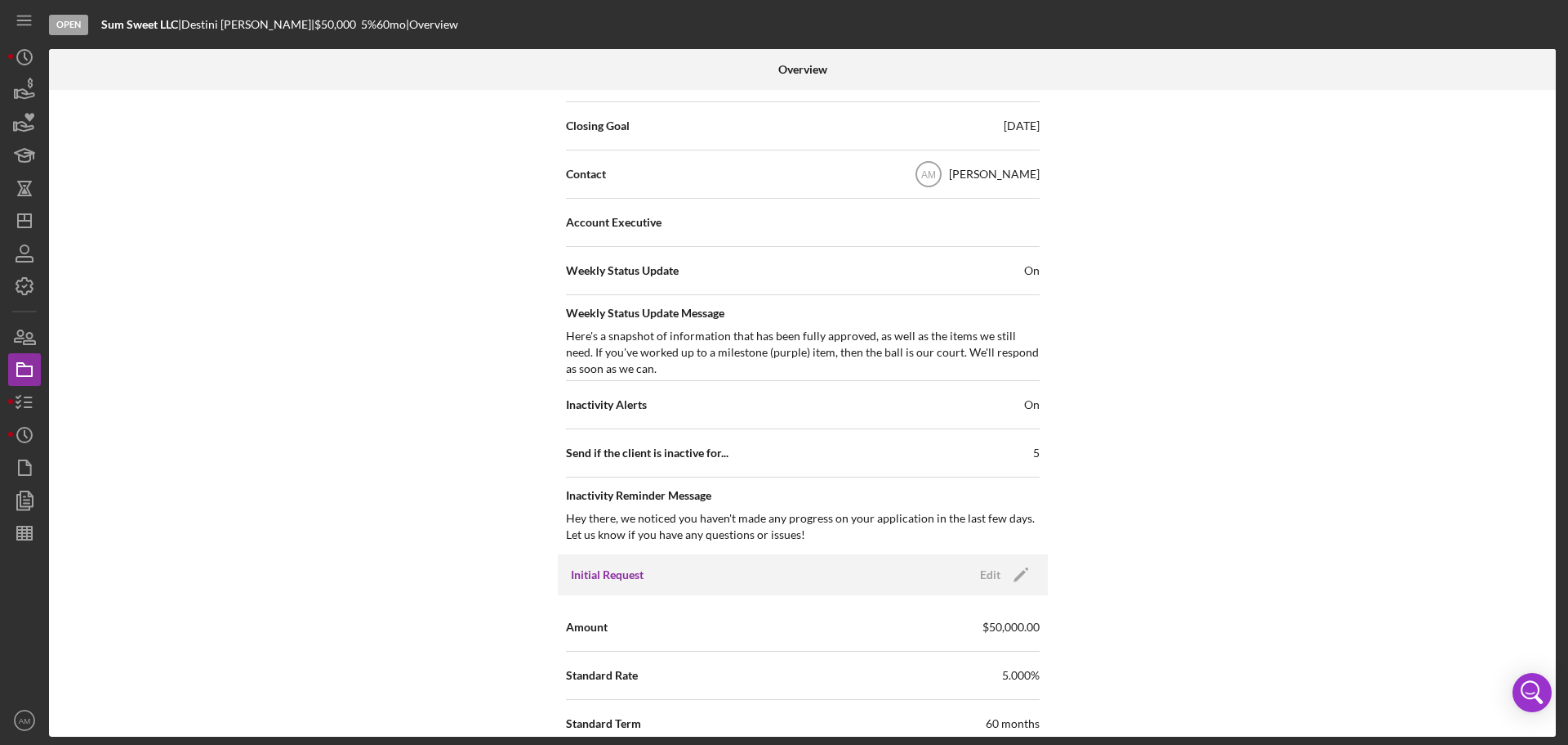
scroll to position [490, 0]
click at [24, 215] on icon "Icon/Dashboard" at bounding box center [24, 220] width 40 height 40
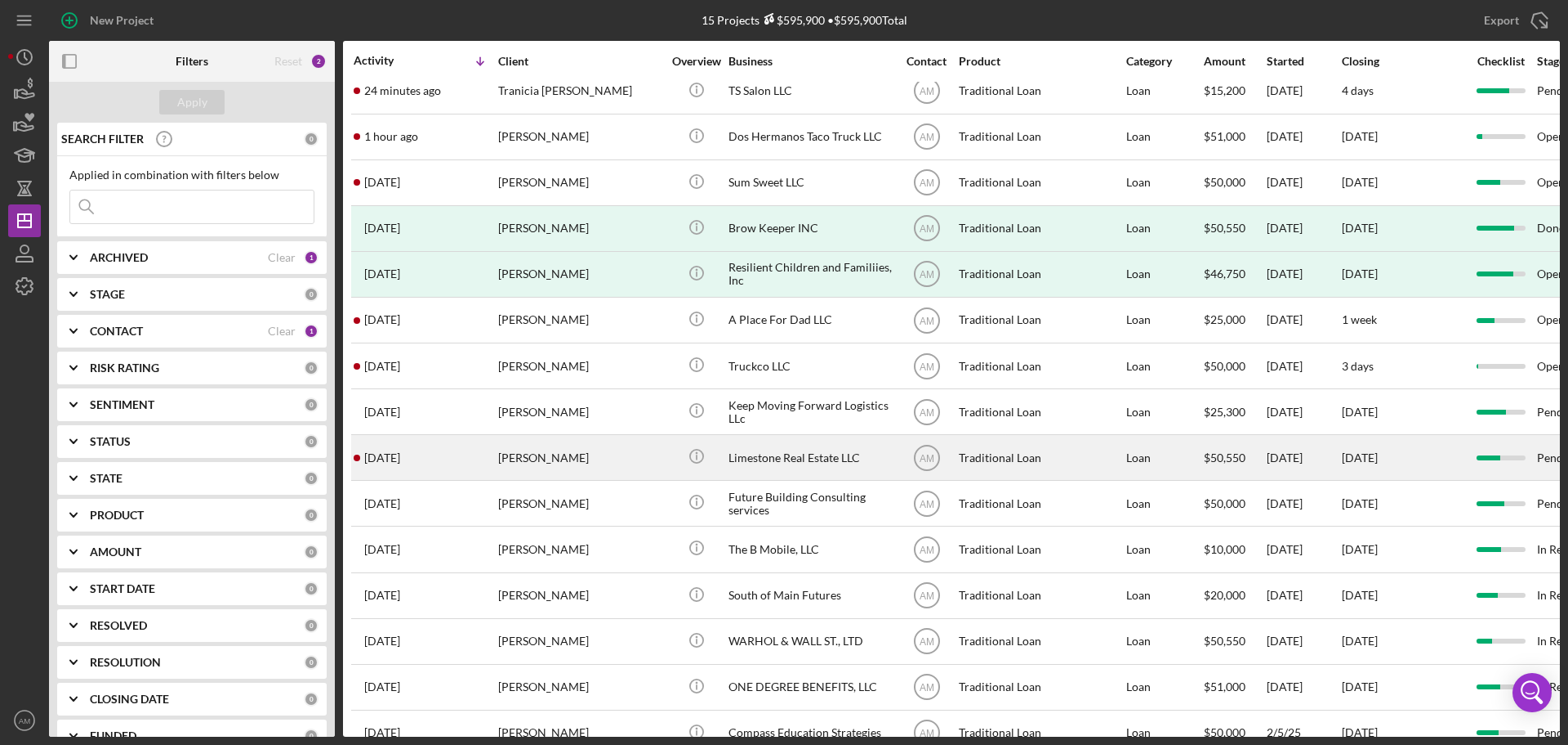
scroll to position [54, 0]
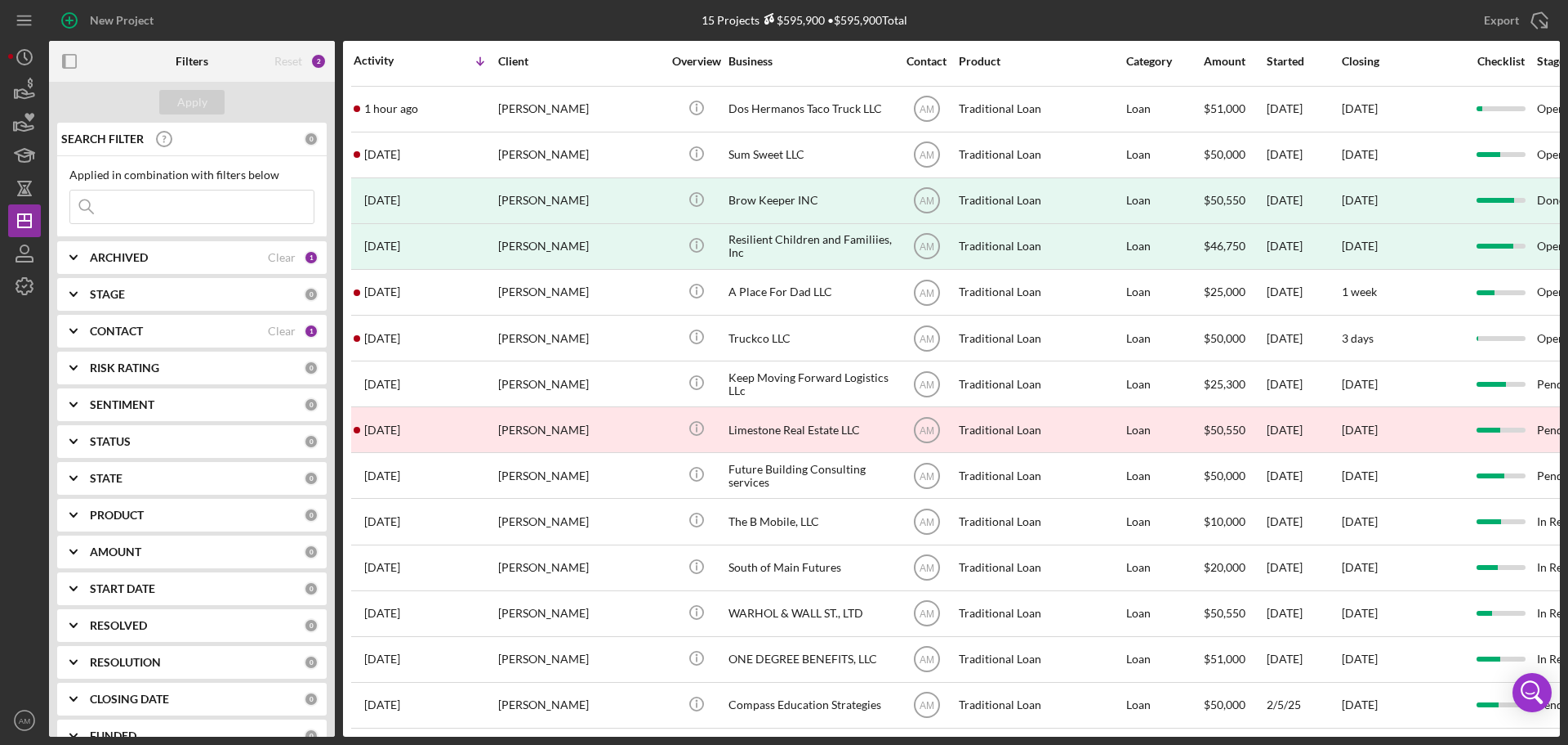
click at [117, 321] on div "CONTACT Clear 1" at bounding box center [204, 331] width 228 height 33
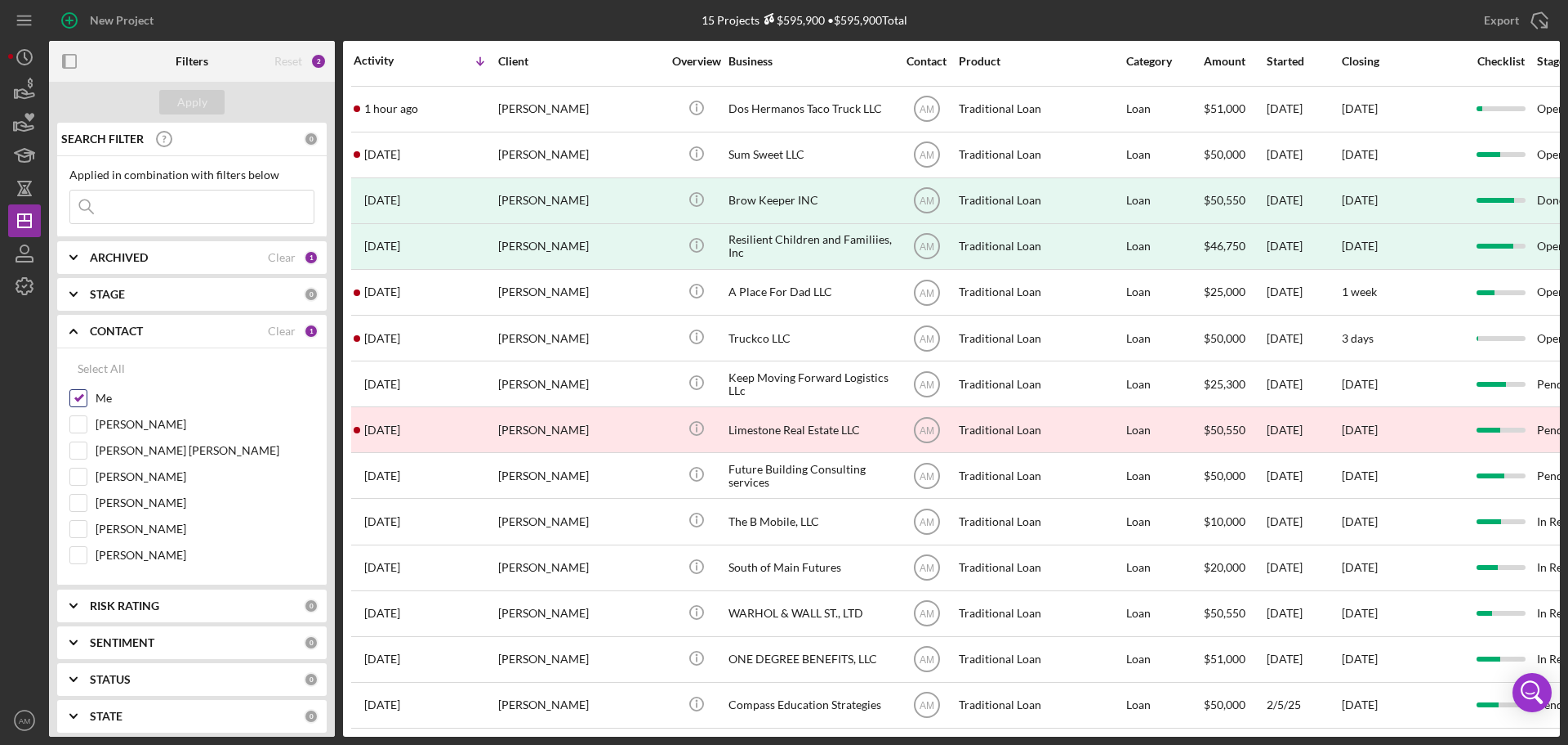
click at [77, 396] on input "Me" at bounding box center [78, 397] width 16 height 16
checkbox input "false"
click at [282, 252] on div "Clear" at bounding box center [282, 258] width 28 height 13
drag, startPoint x: 266, startPoint y: 253, endPoint x: 231, endPoint y: 259, distance: 35.5
click at [265, 253] on div "ARCHIVED" at bounding box center [197, 258] width 214 height 13
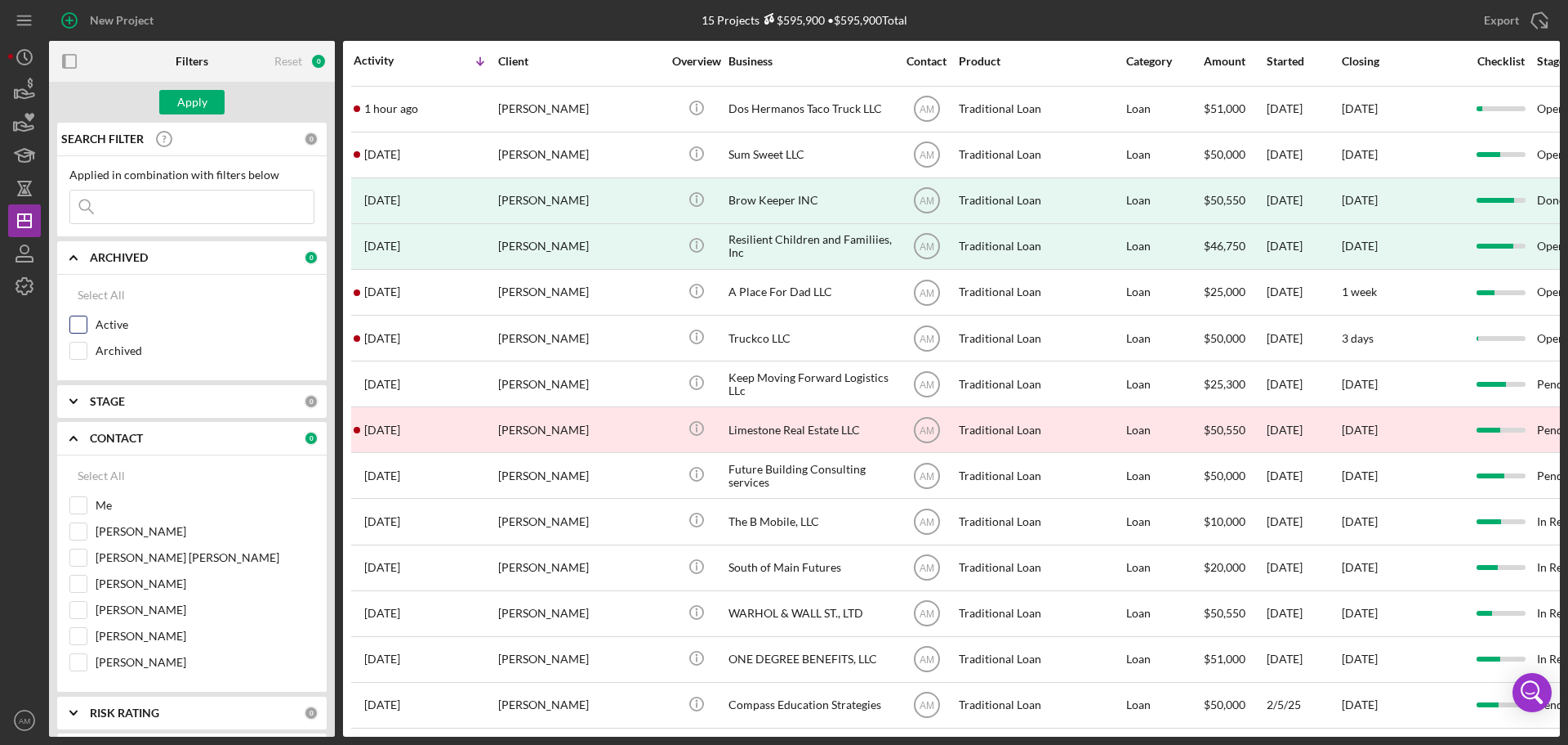
click at [80, 327] on input "Active" at bounding box center [78, 324] width 16 height 16
checkbox input "true"
click at [133, 211] on input at bounding box center [192, 206] width 243 height 33
type input "new face"
click at [183, 100] on div "Apply" at bounding box center [193, 103] width 30 height 24
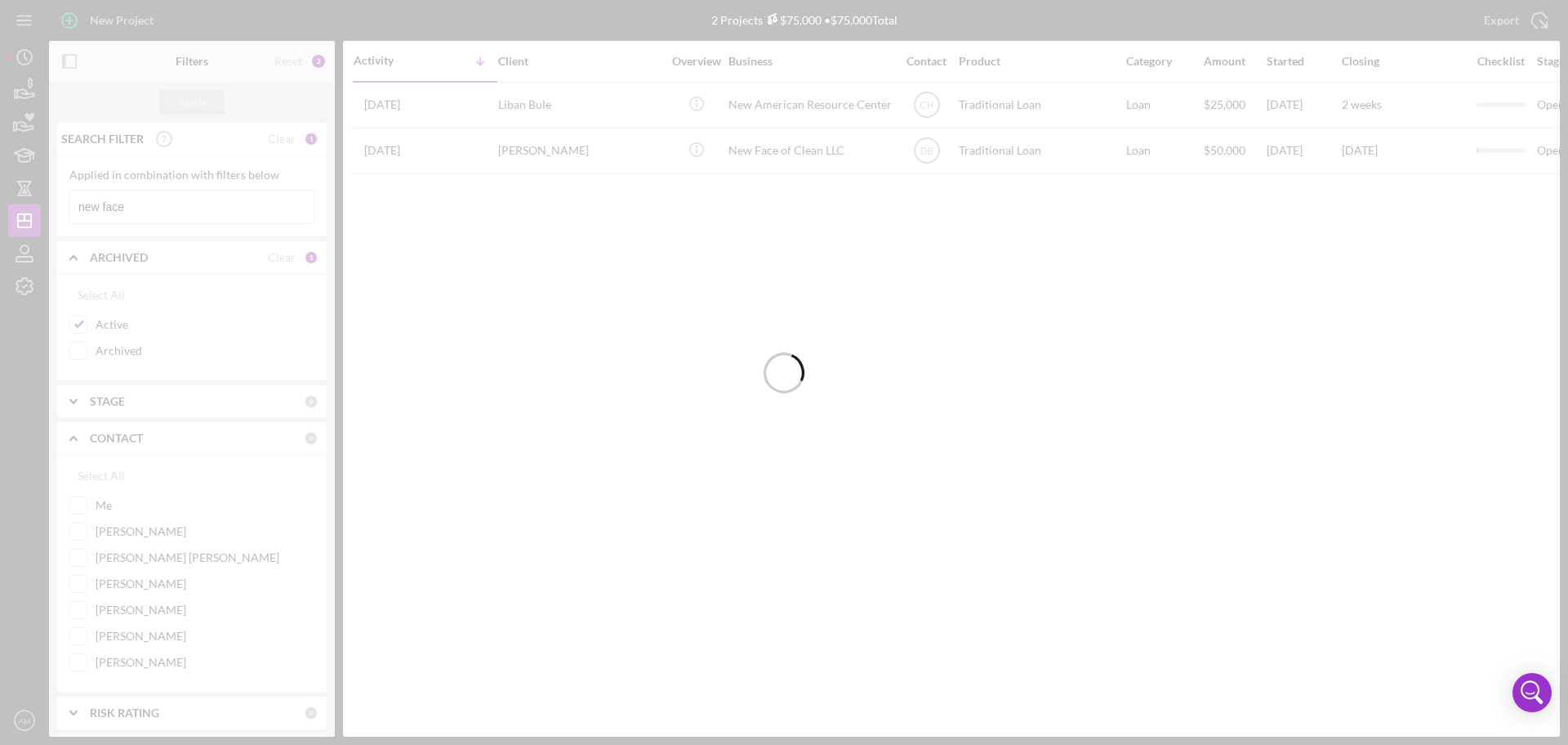
scroll to position [0, 0]
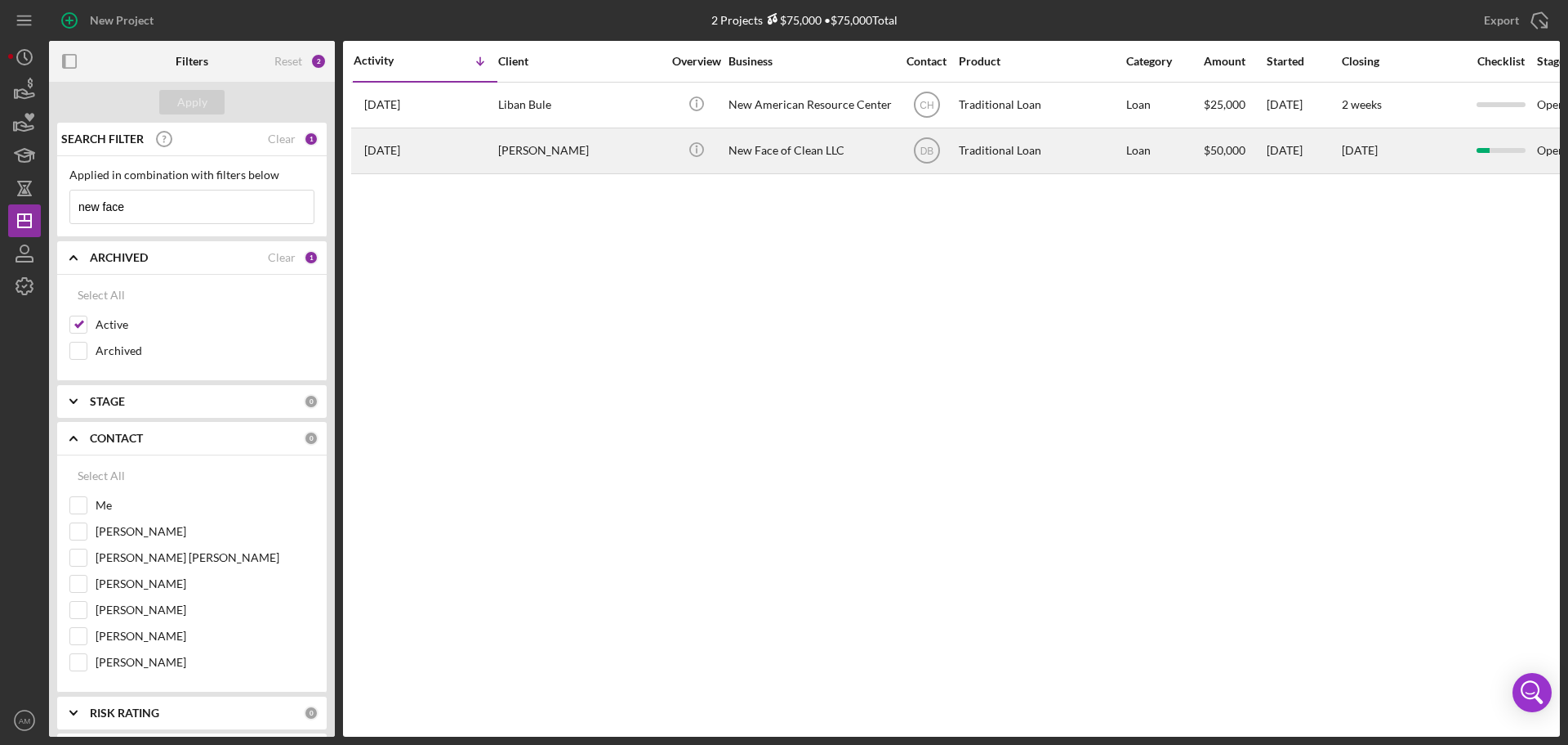
click at [776, 145] on div "New Face of Clean LLC" at bounding box center [810, 151] width 164 height 43
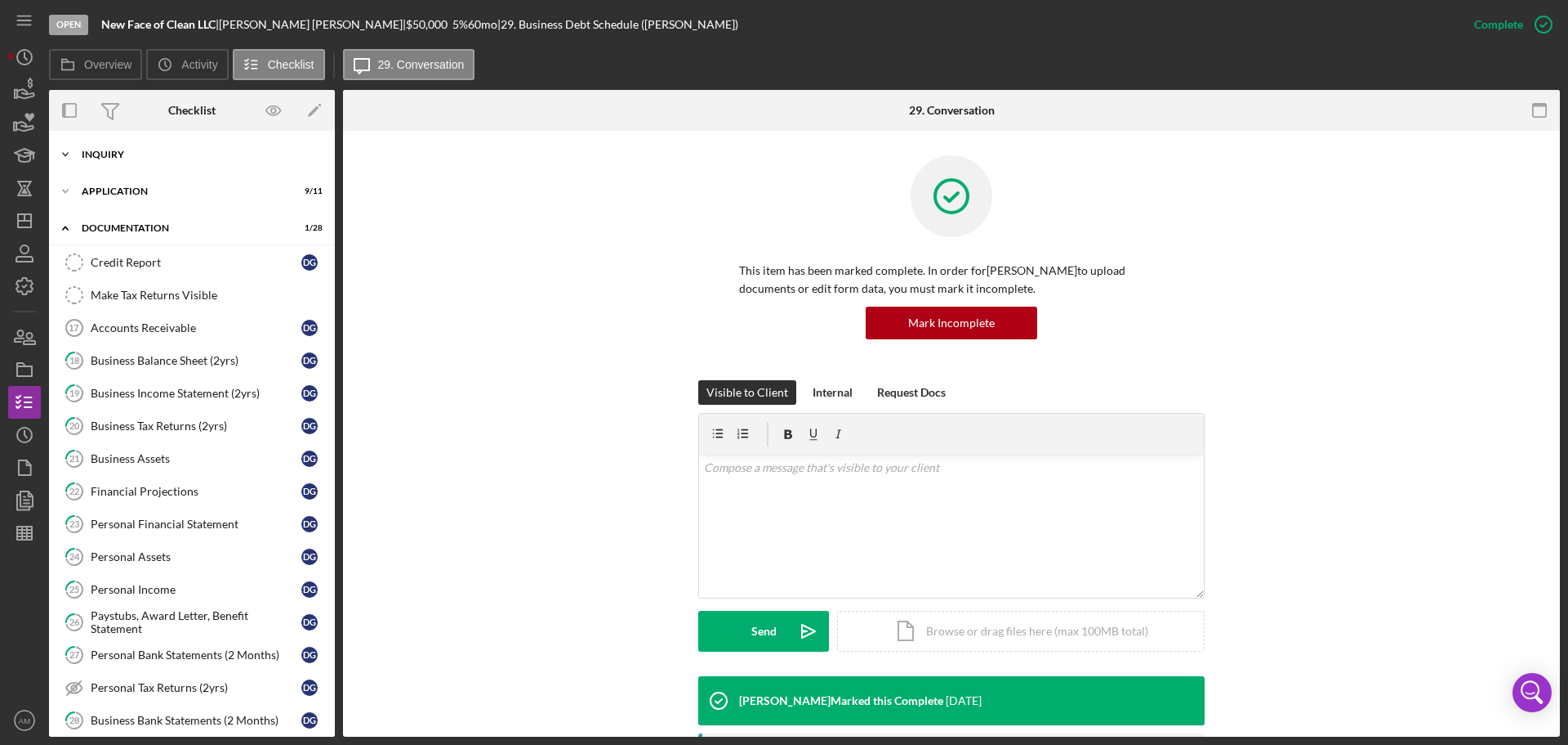
click at [122, 154] on div "Inquiry" at bounding box center [198, 154] width 233 height 9
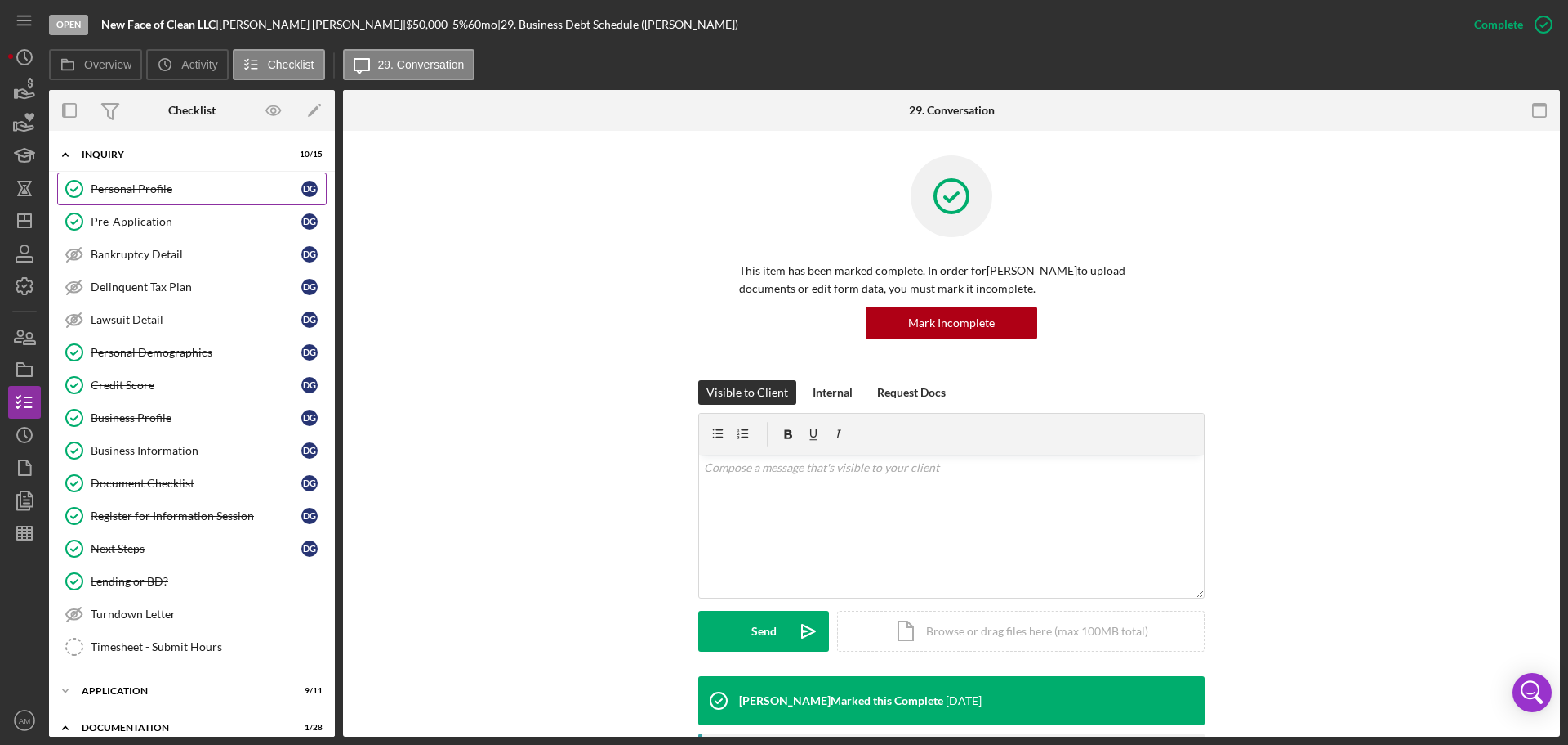
click at [136, 182] on div "Personal Profile" at bounding box center [196, 189] width 211 height 13
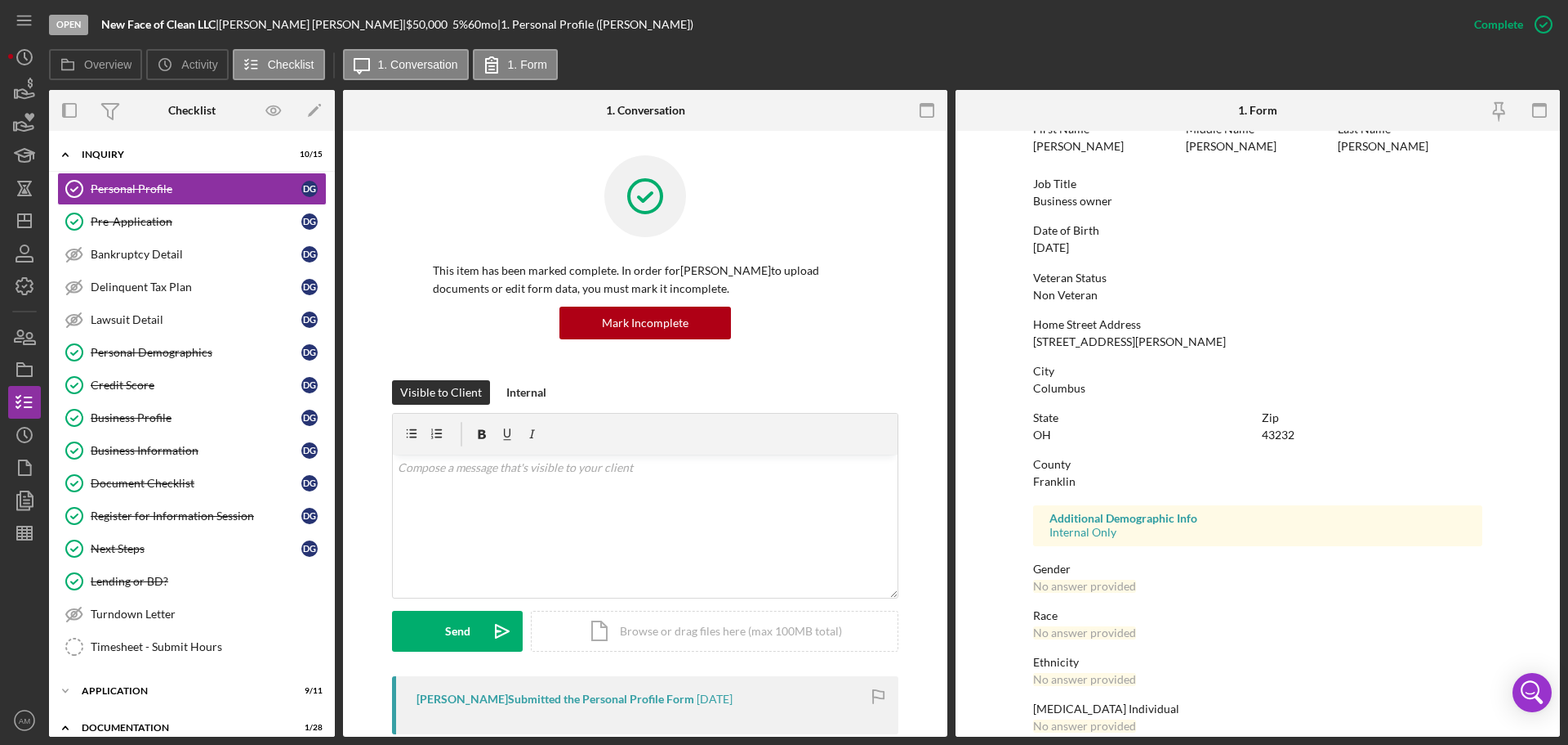
scroll to position [157, 0]
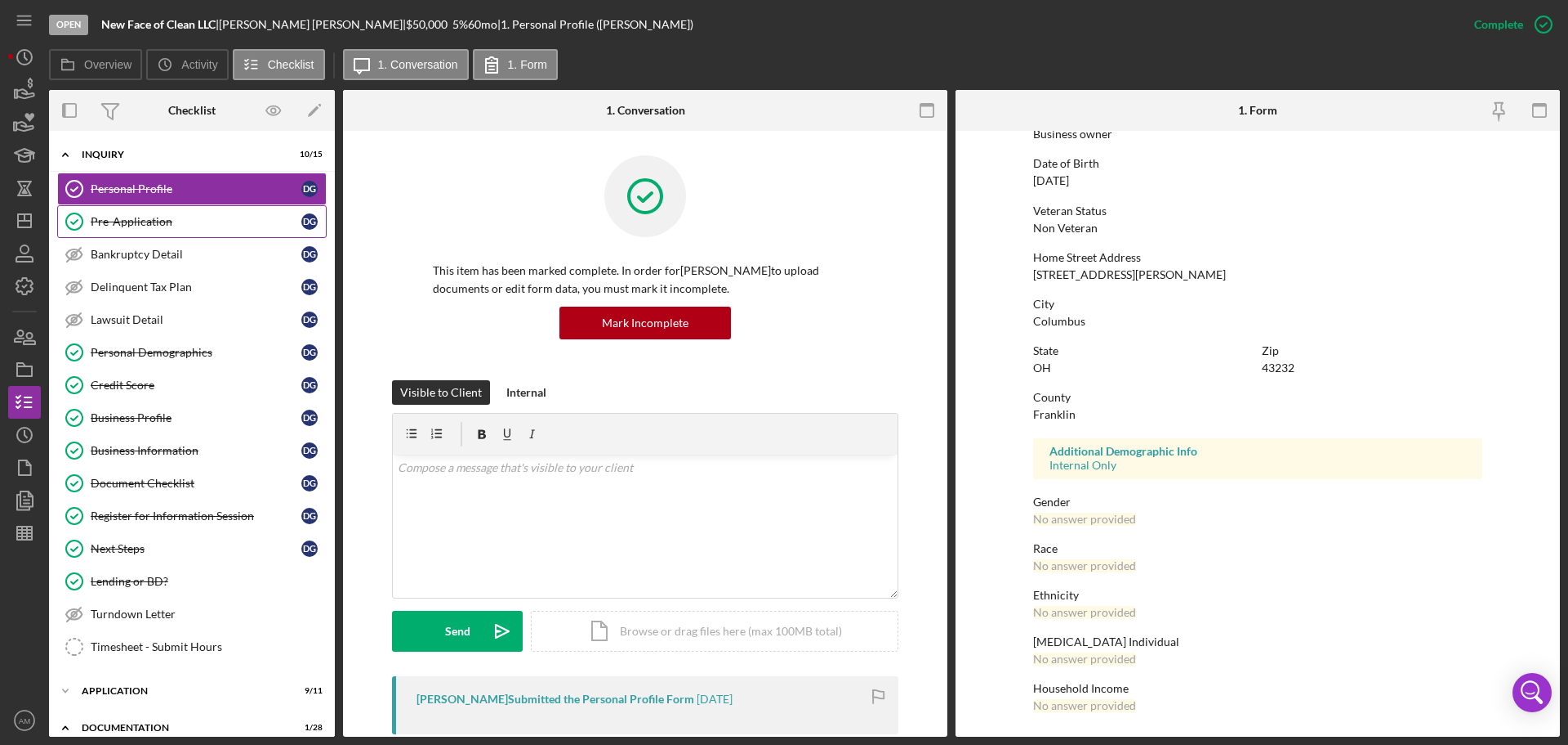
click at [140, 220] on div "Pre-Application" at bounding box center [196, 222] width 211 height 13
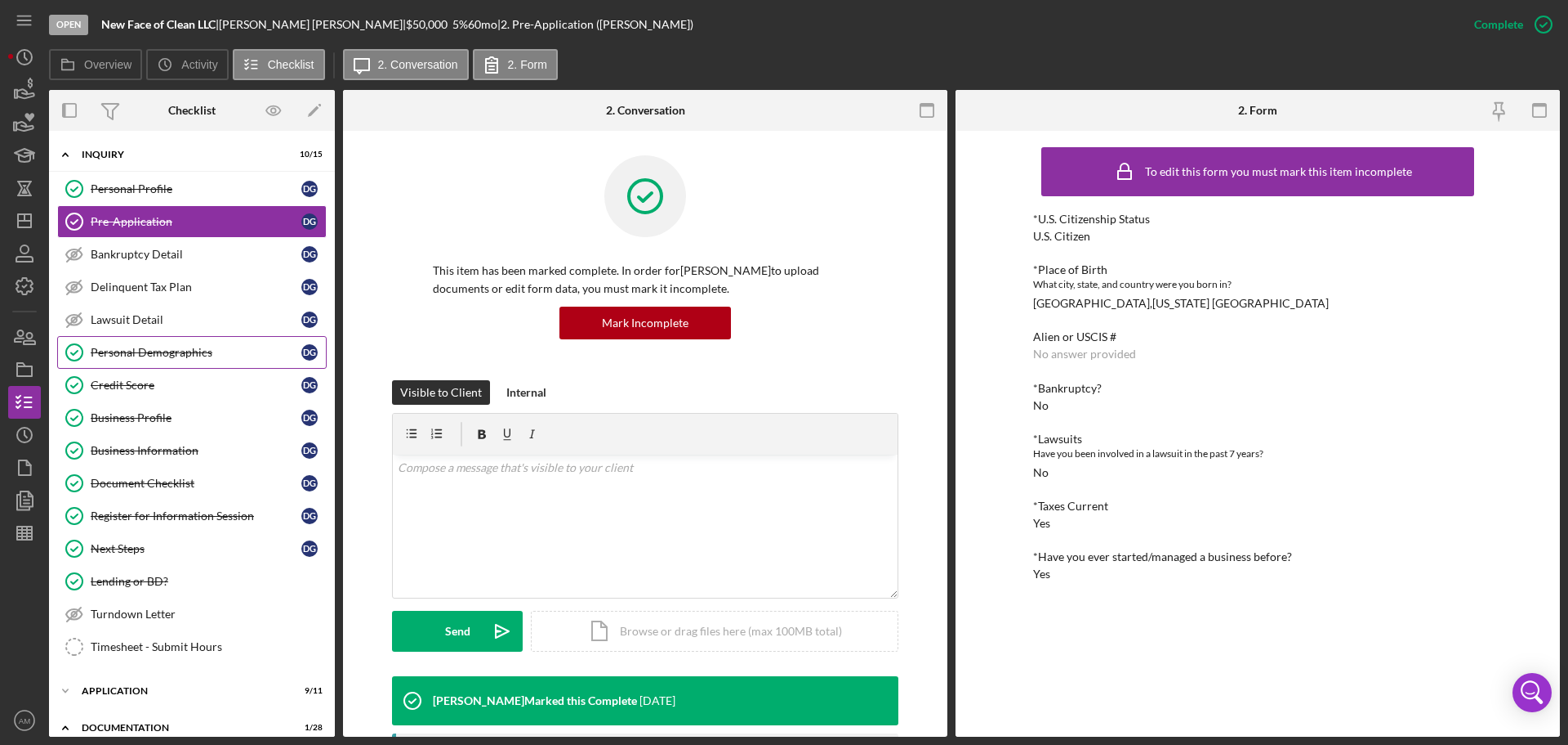
click at [126, 347] on div "Personal Demographics" at bounding box center [196, 353] width 211 height 13
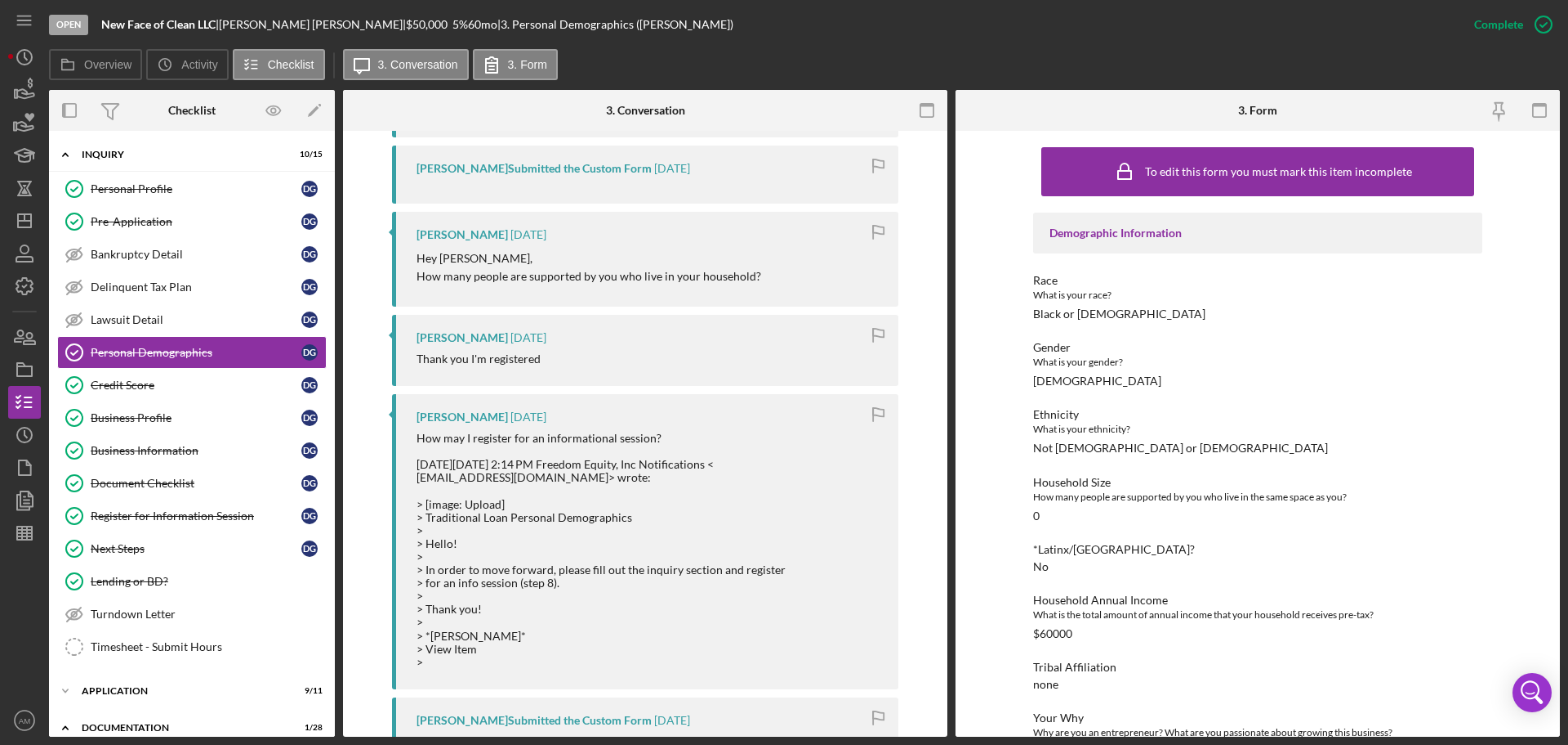
scroll to position [572, 0]
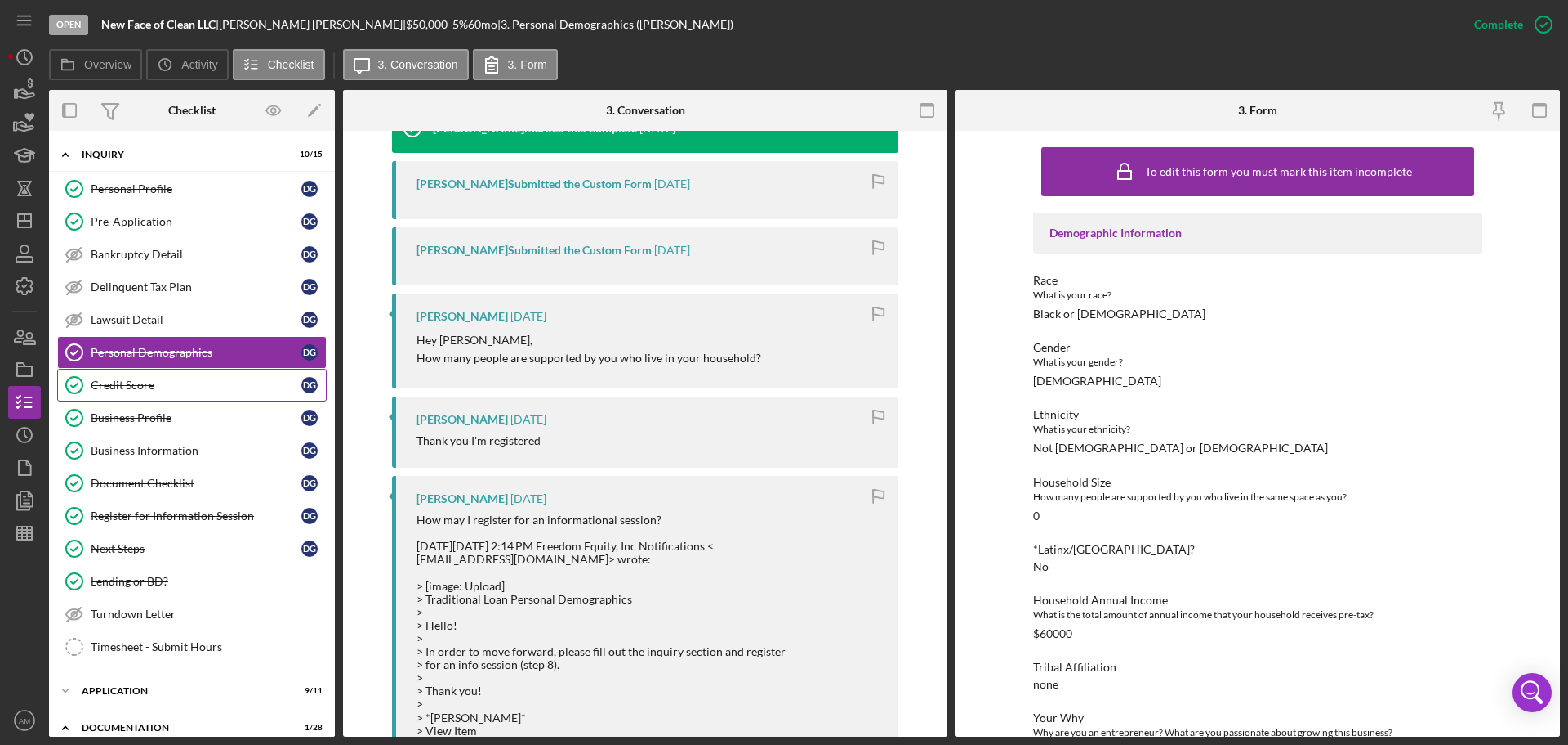
click at [134, 385] on div "Credit Score" at bounding box center [196, 385] width 211 height 13
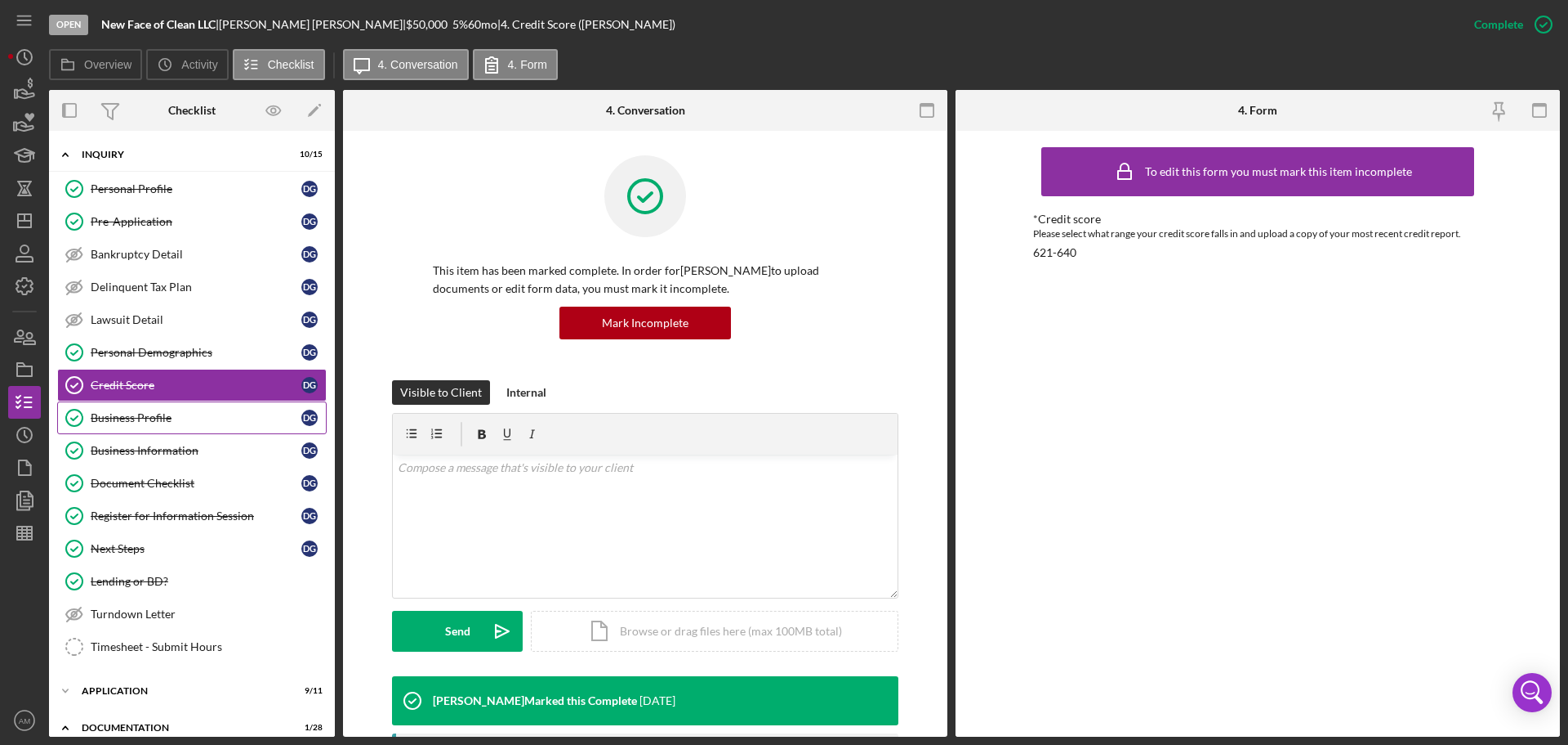
click at [135, 416] on div "Business Profile" at bounding box center [196, 418] width 211 height 13
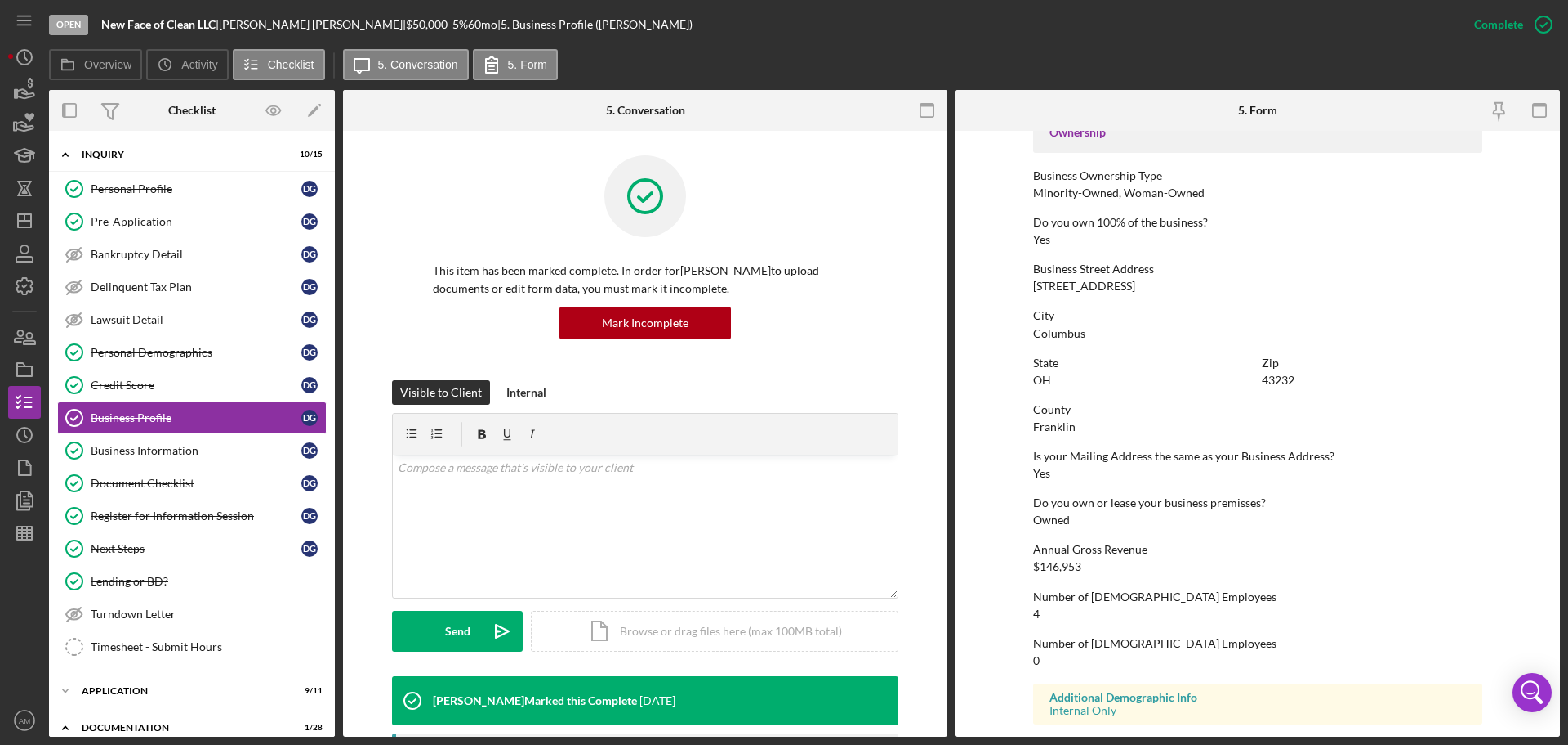
scroll to position [546, 0]
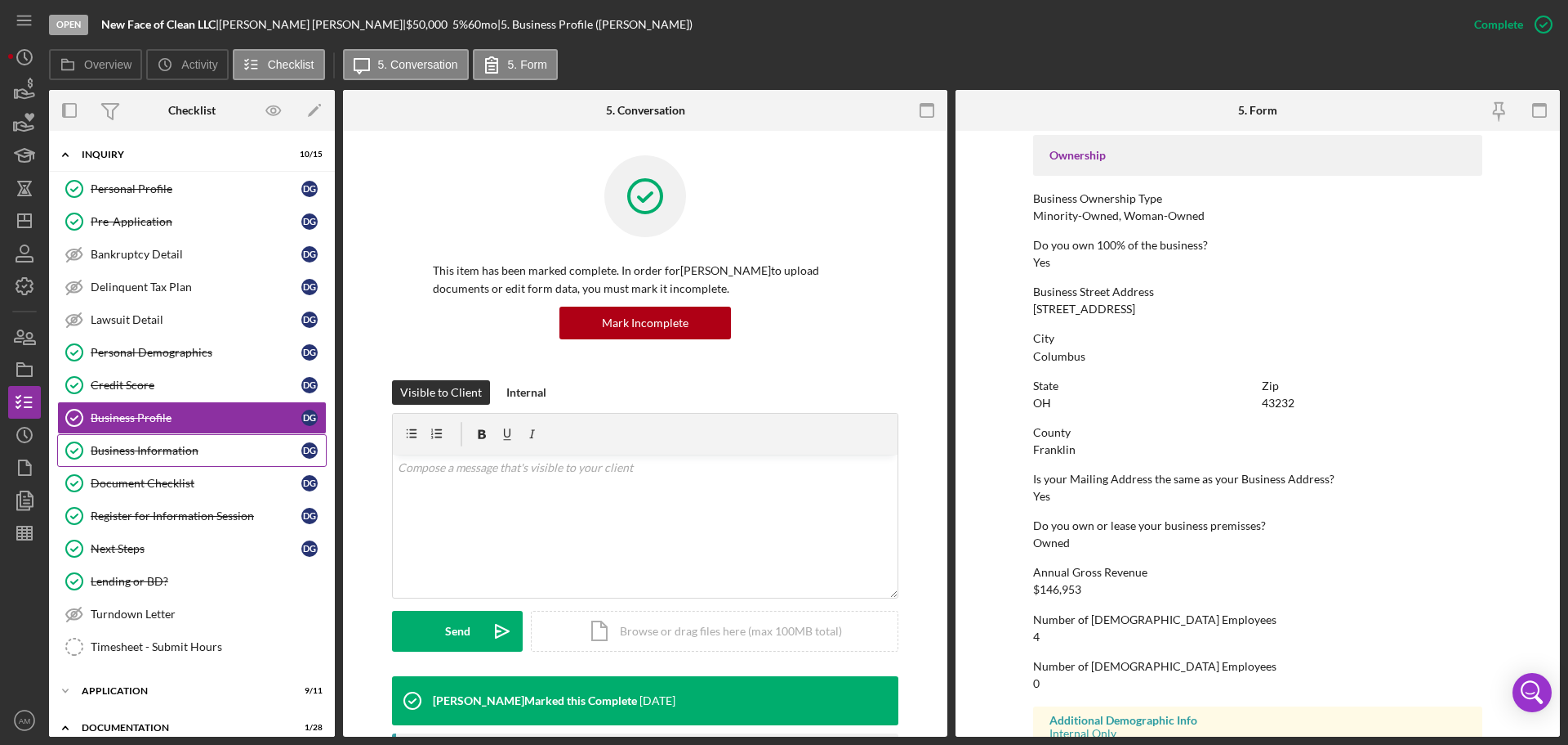
click at [129, 447] on div "Business Information" at bounding box center [196, 451] width 211 height 13
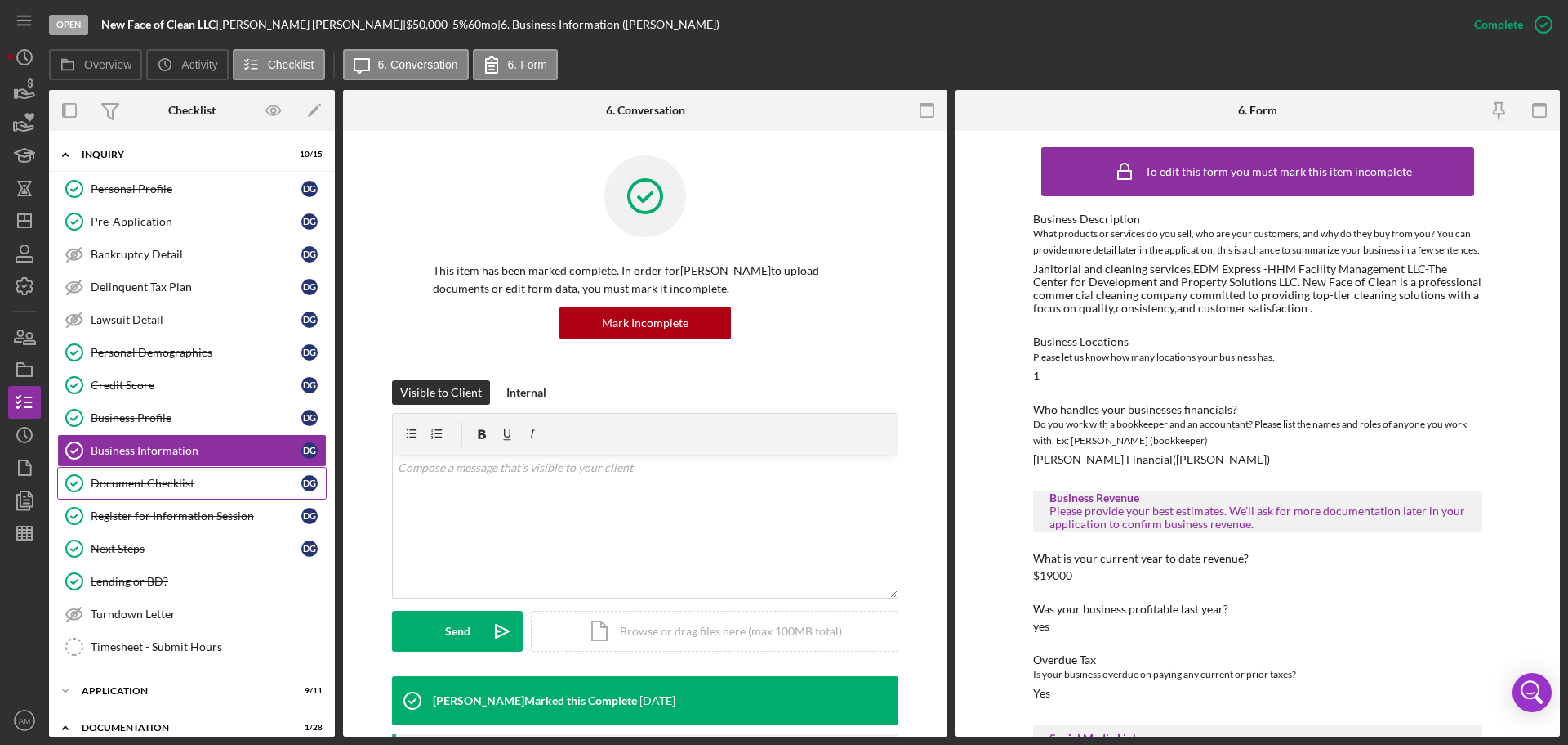
click at [112, 478] on link "Document Checklist Document Checklist D G" at bounding box center [192, 483] width 270 height 33
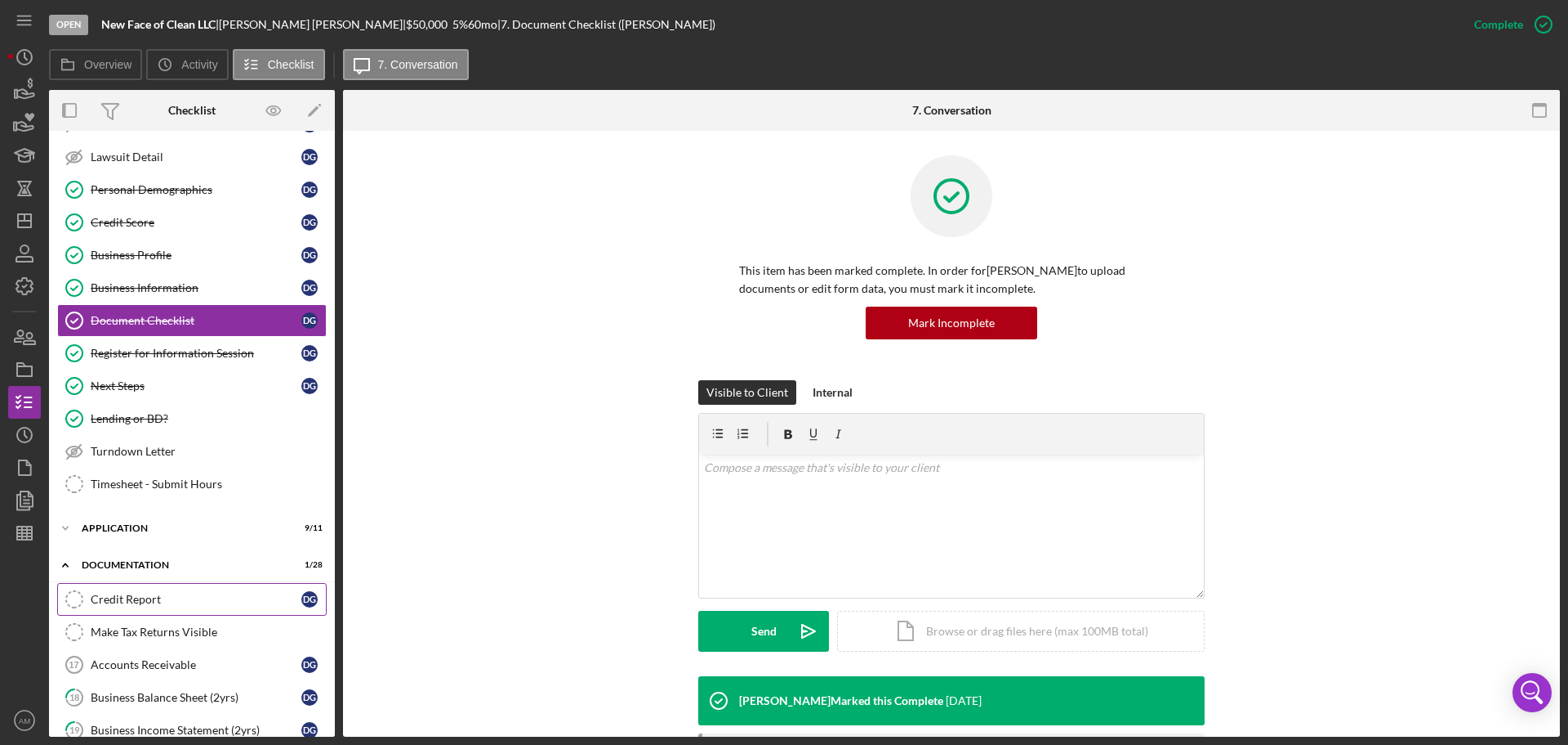
scroll to position [164, 0]
click at [122, 523] on div "Application" at bounding box center [198, 527] width 233 height 9
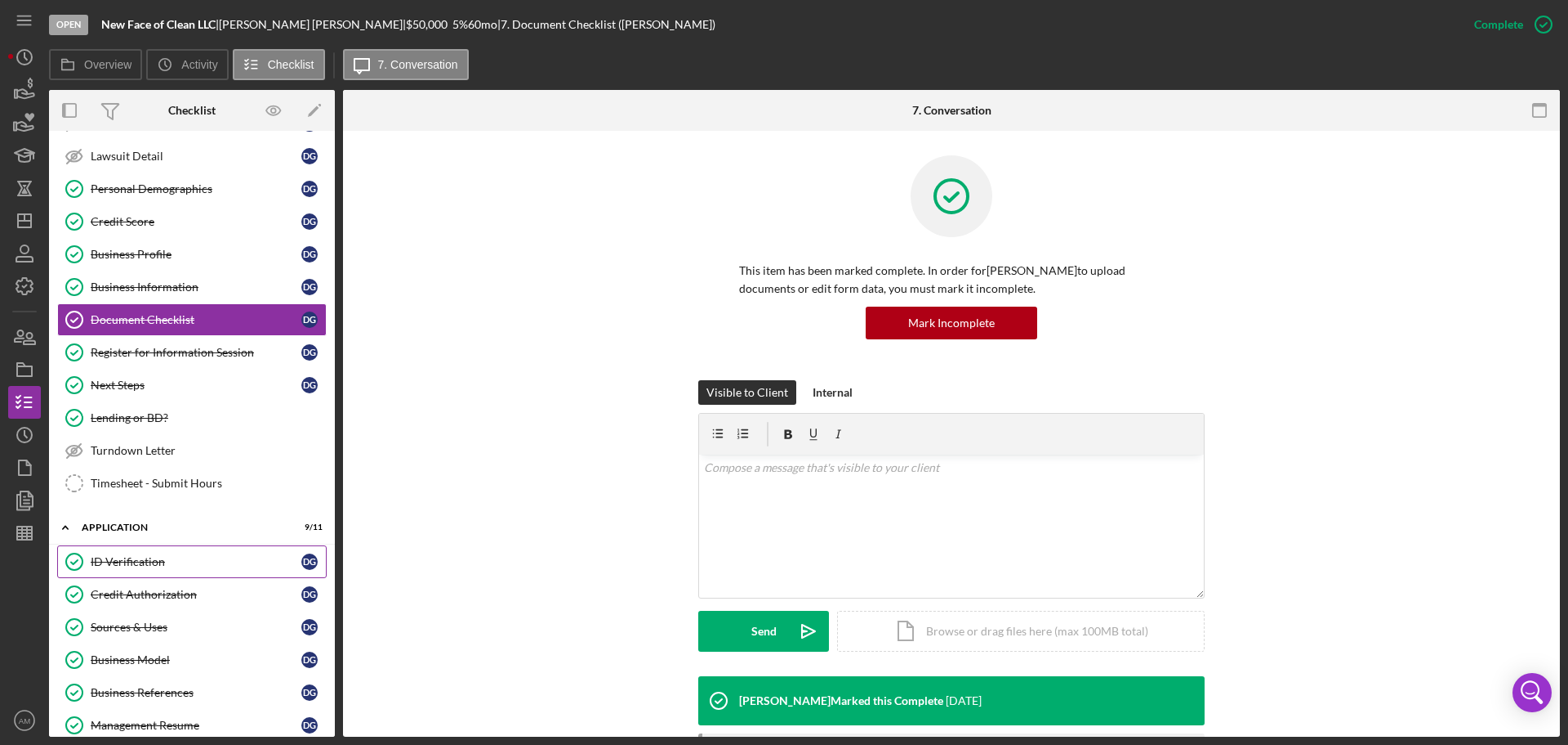
click at [133, 558] on div "ID Verification" at bounding box center [196, 562] width 211 height 13
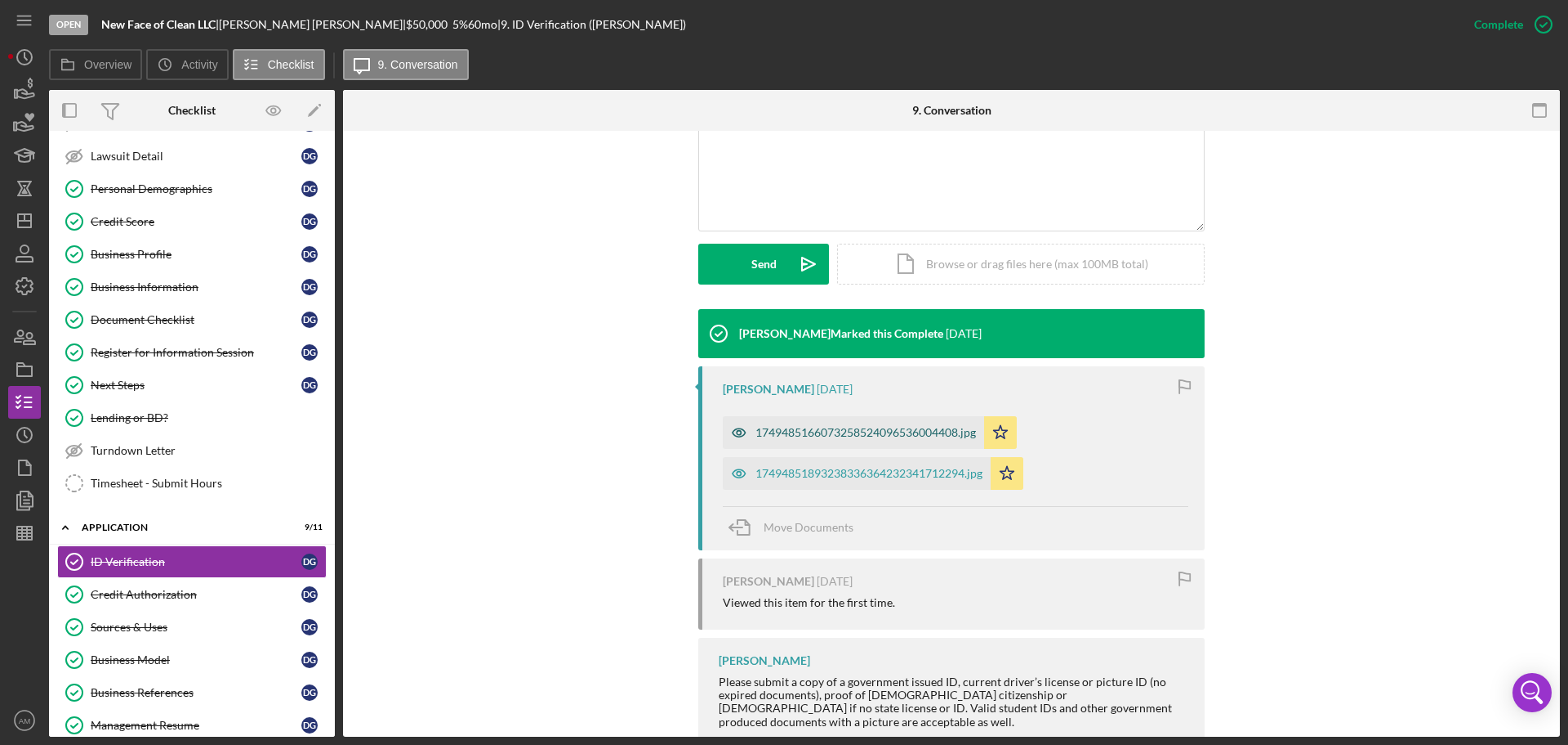
scroll to position [408, 0]
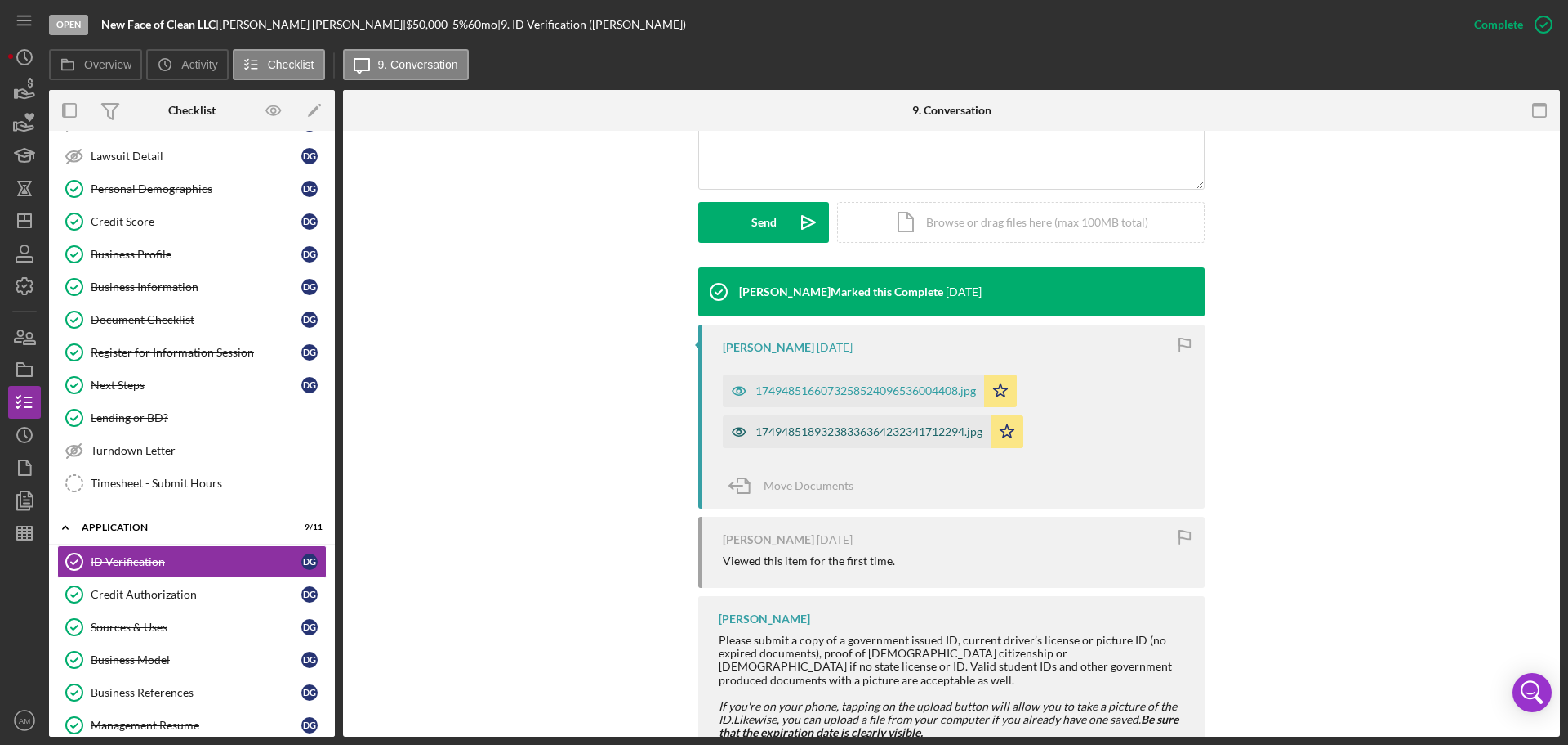
click at [819, 429] on div "17494851893238336364232341712294.jpg" at bounding box center [870, 432] width 227 height 13
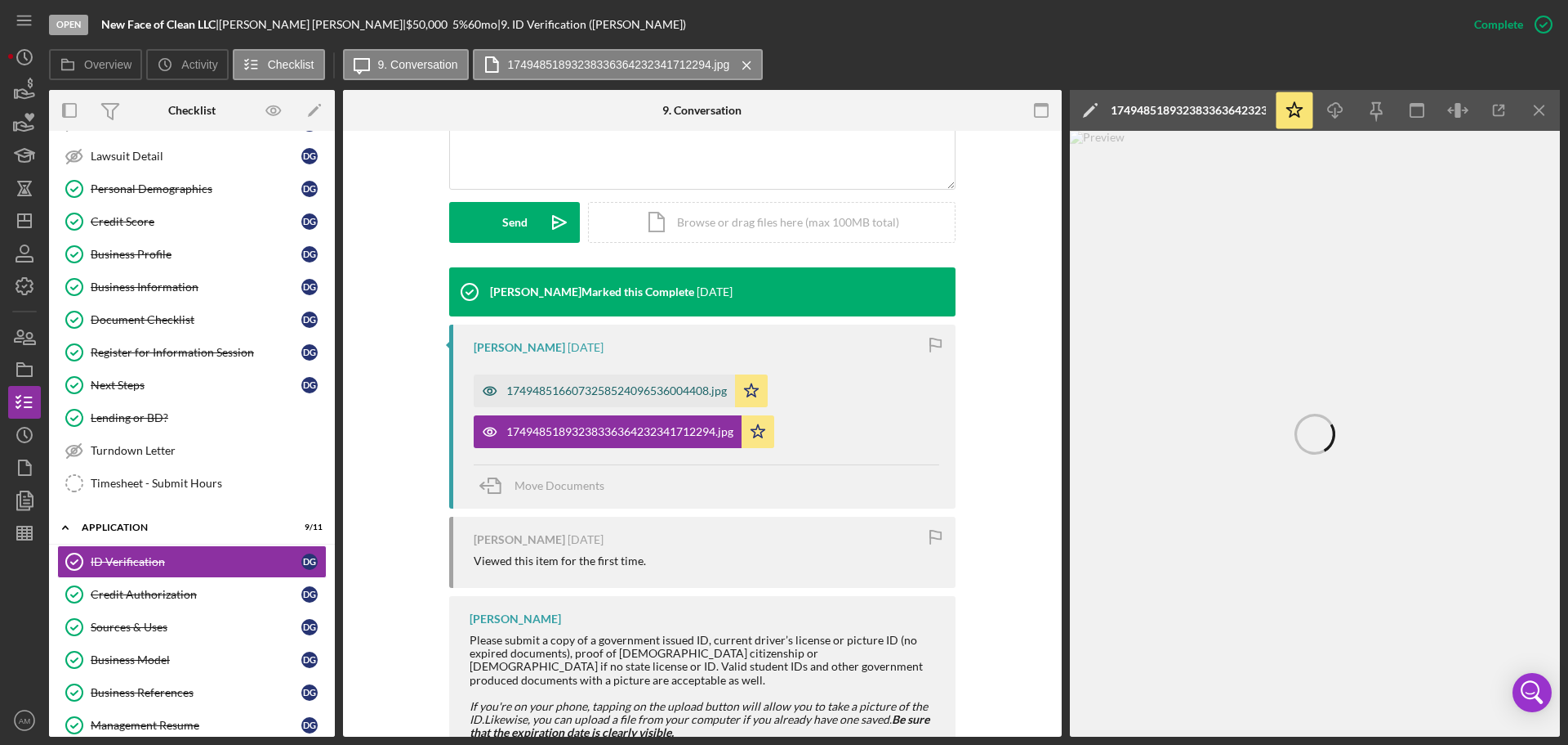
click at [575, 387] on div "1749485166073258524096536004408.jpg" at bounding box center [617, 390] width 221 height 13
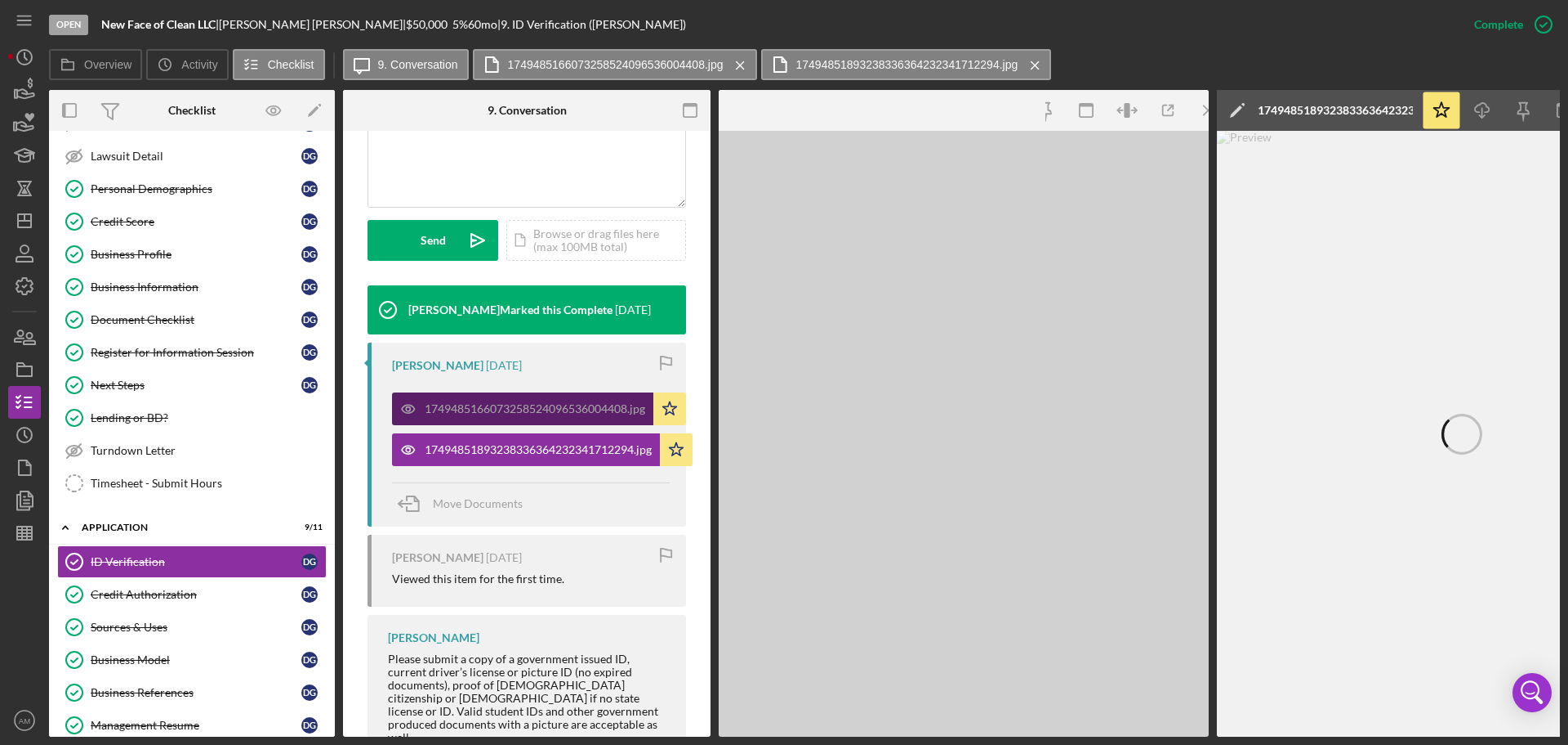
scroll to position [427, 0]
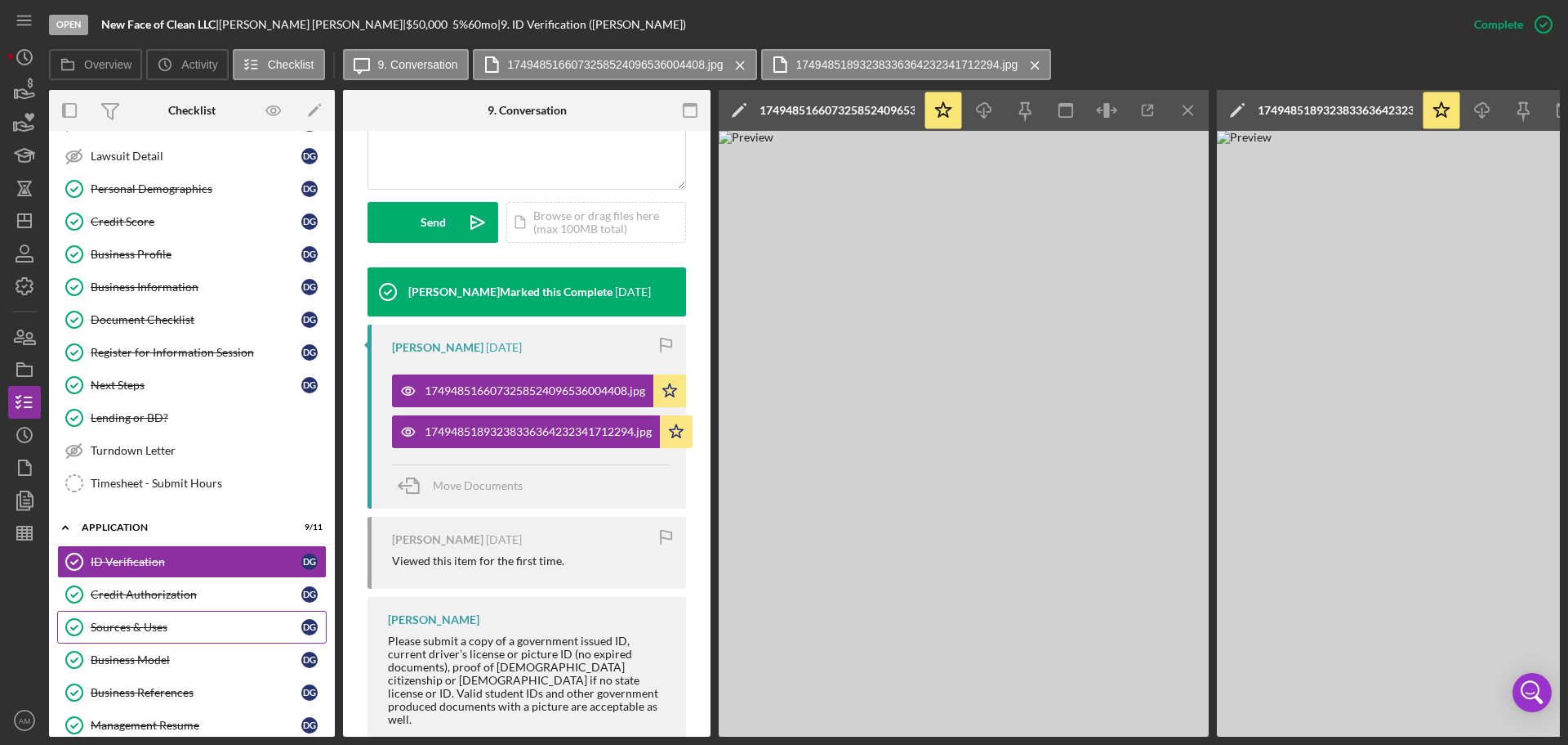
click at [145, 627] on div "Sources & Uses" at bounding box center [196, 626] width 211 height 13
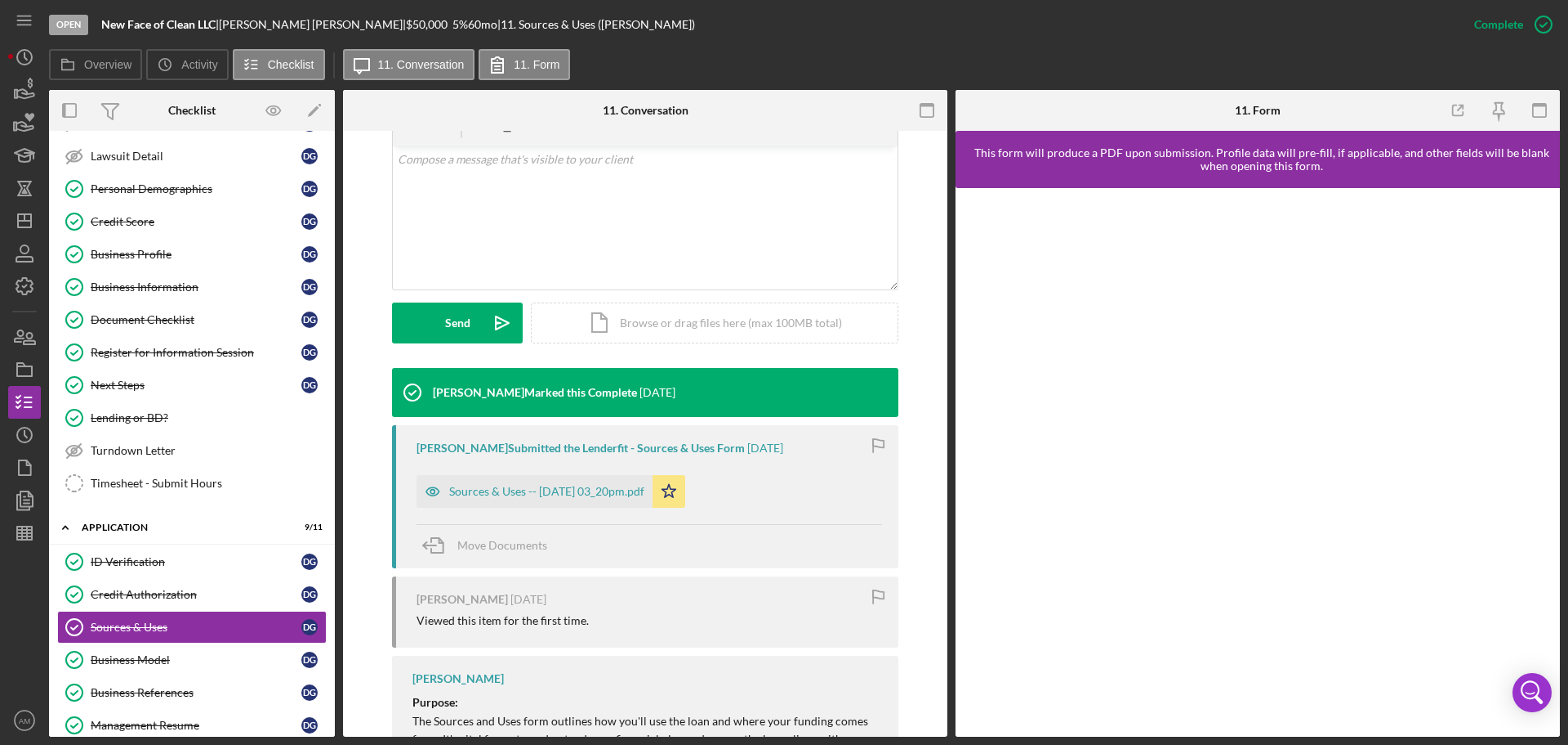
scroll to position [327, 0]
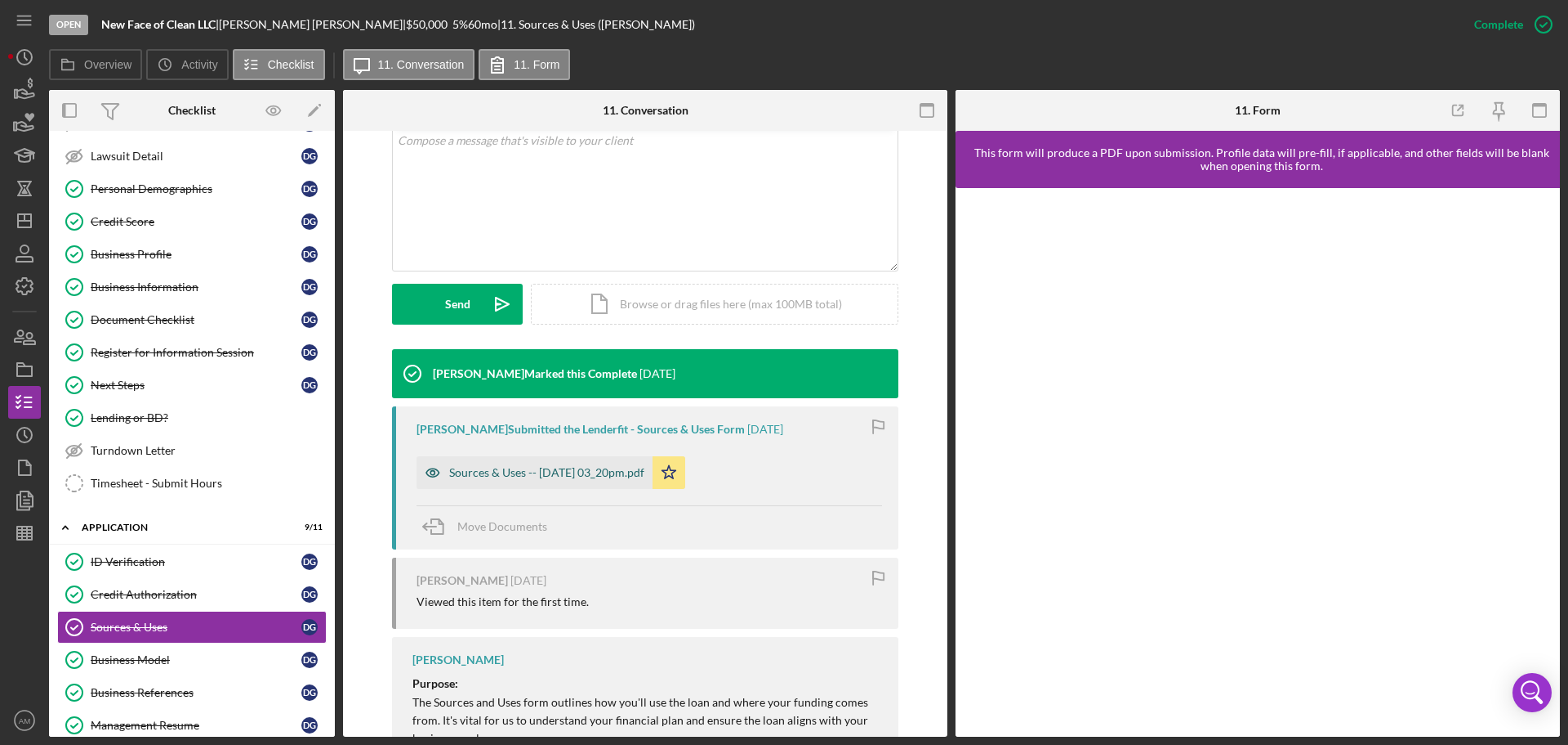
click at [549, 466] on div "Sources & Uses -- 2025-06-13 03_20pm.pdf" at bounding box center [547, 472] width 196 height 13
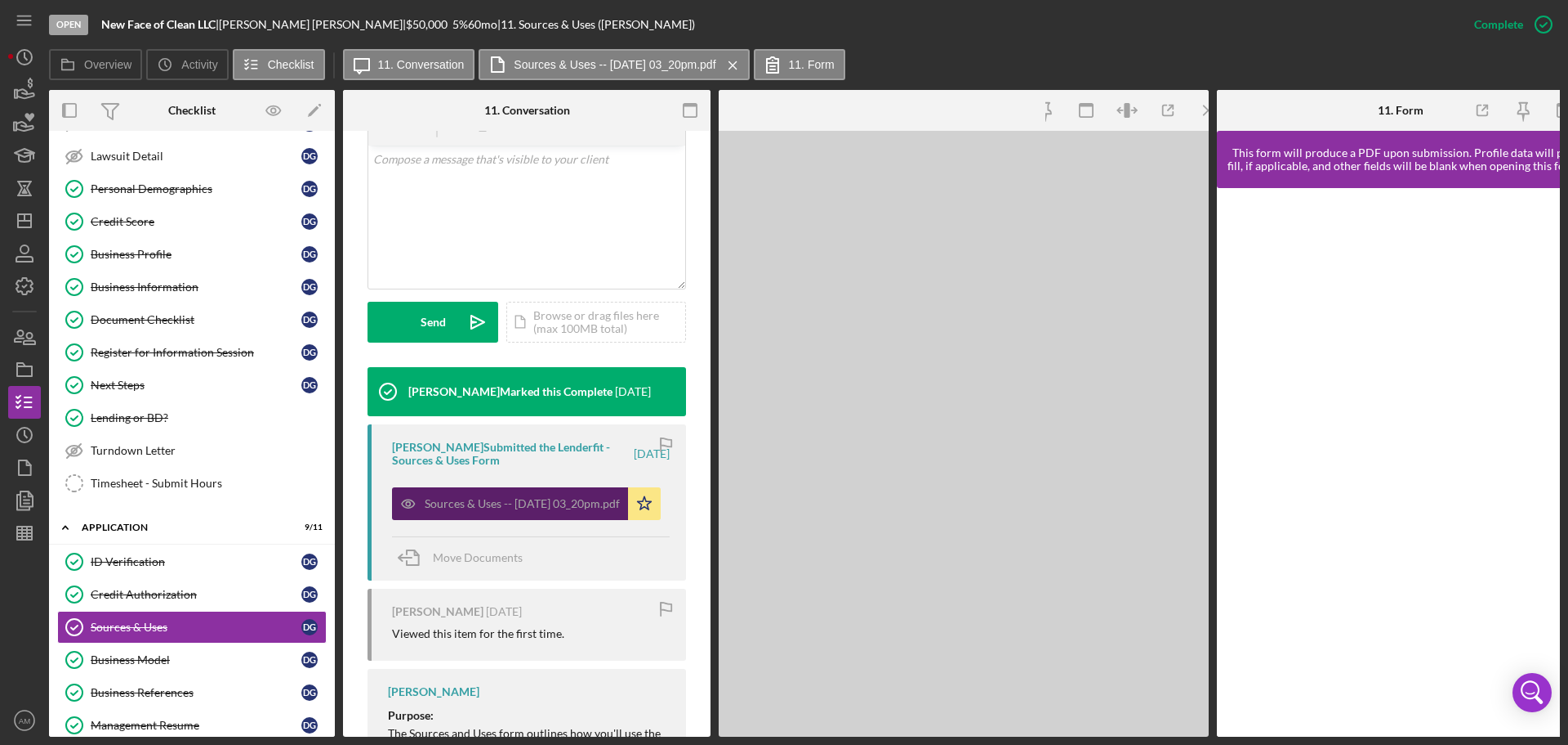
scroll to position [346, 0]
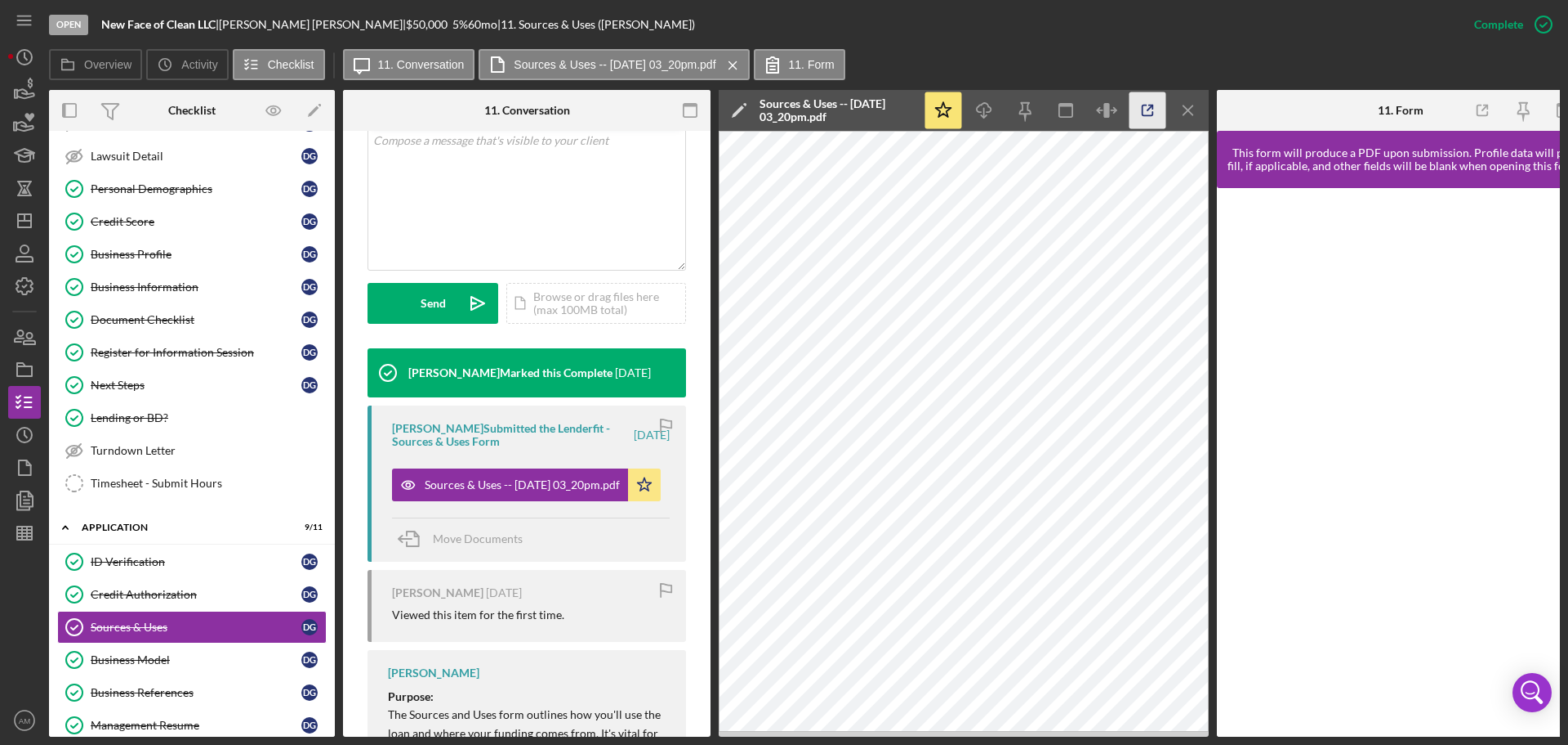
click at [1147, 104] on icon "button" at bounding box center [1148, 110] width 37 height 37
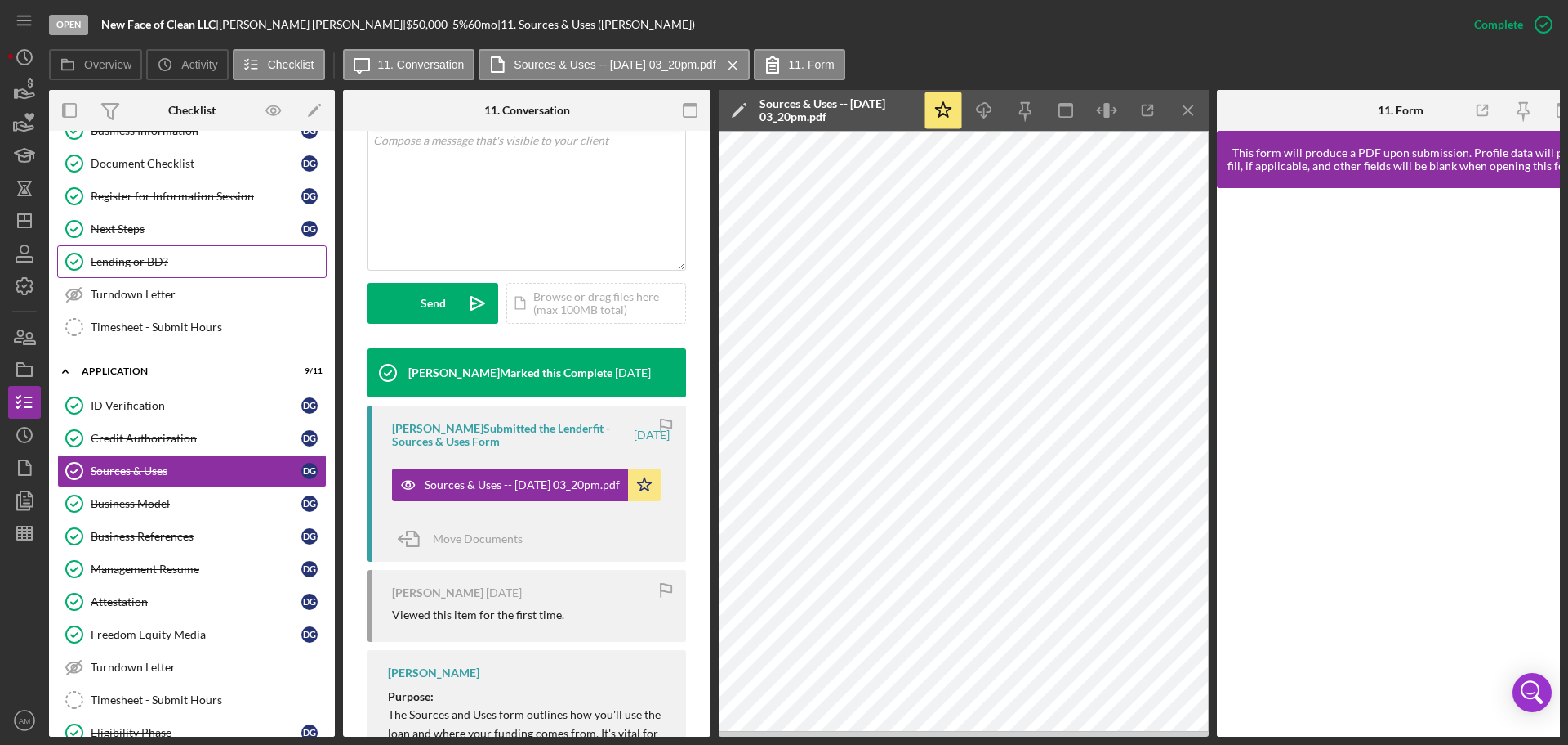
scroll to position [327, 0]
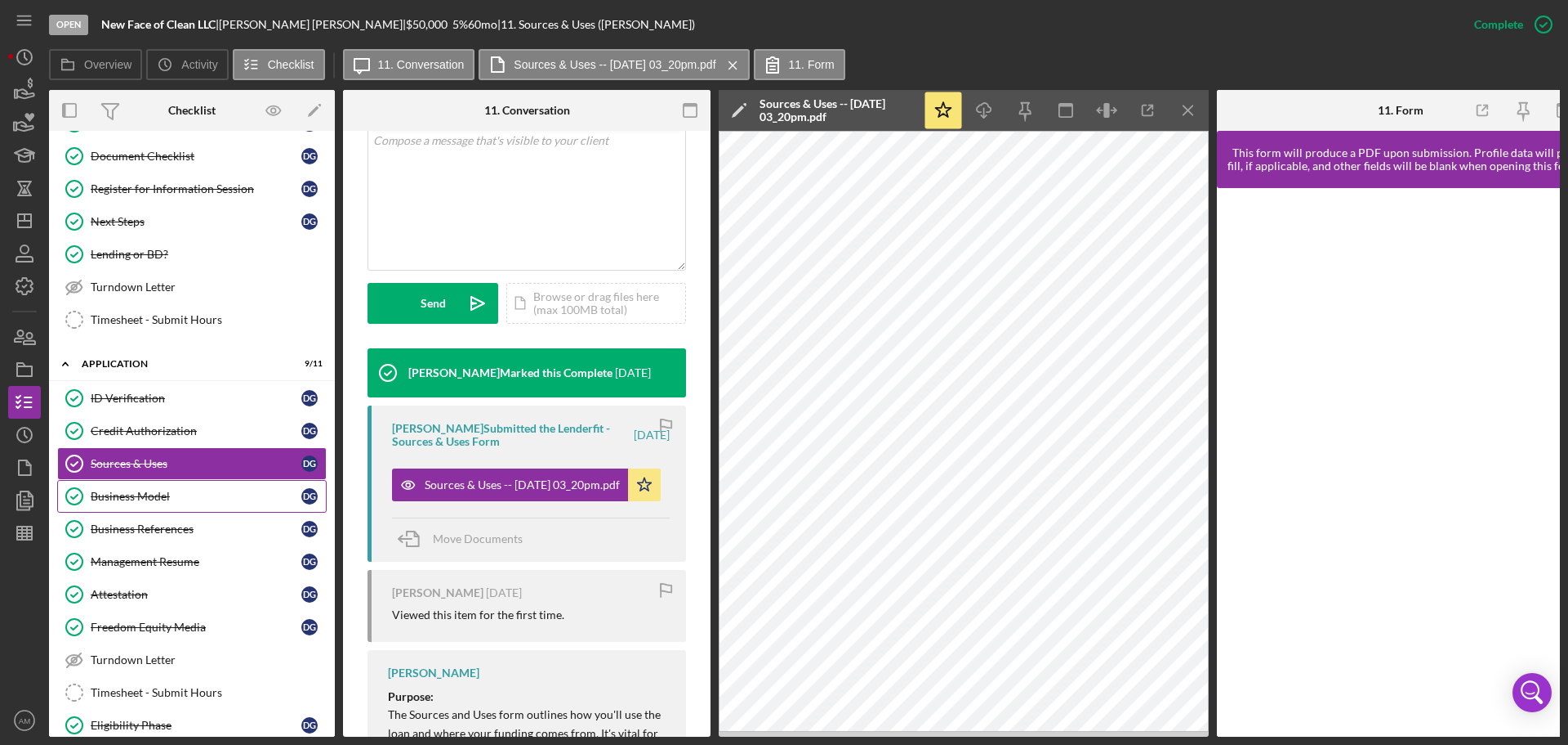
click at [149, 492] on div "Business Model" at bounding box center [196, 496] width 211 height 13
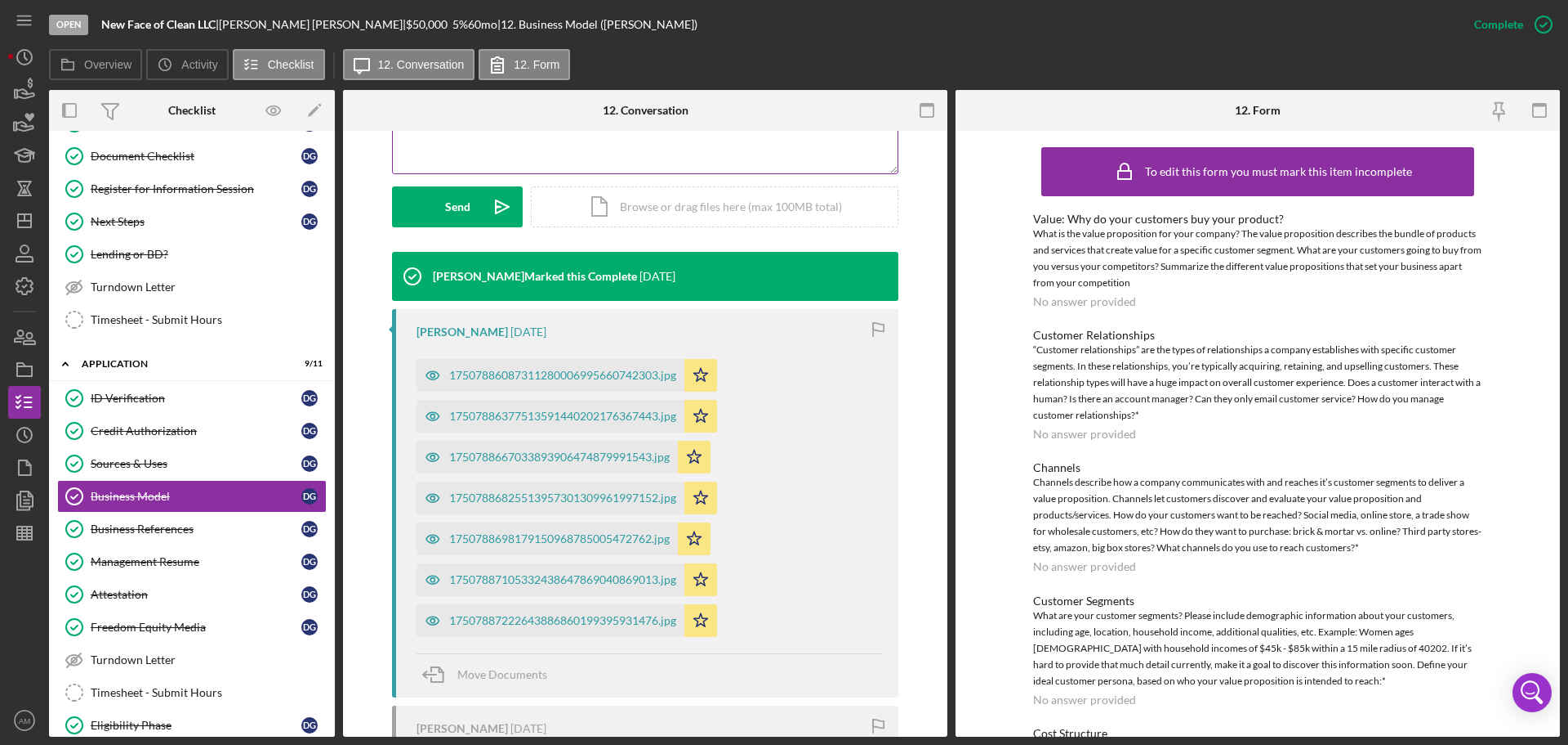
scroll to position [408, 0]
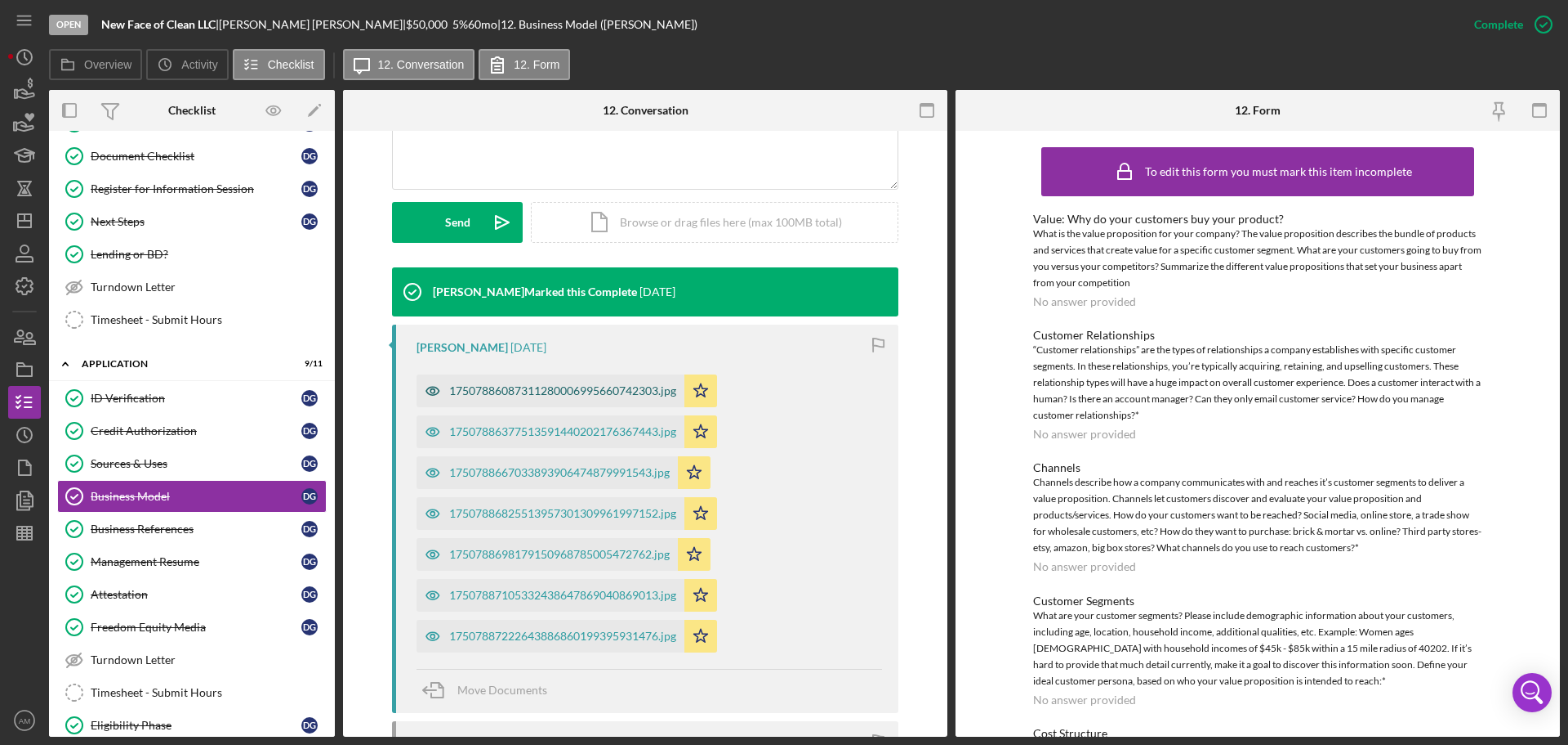
click at [544, 384] on div "17507886087311280006995660742303.jpg" at bounding box center [563, 390] width 227 height 13
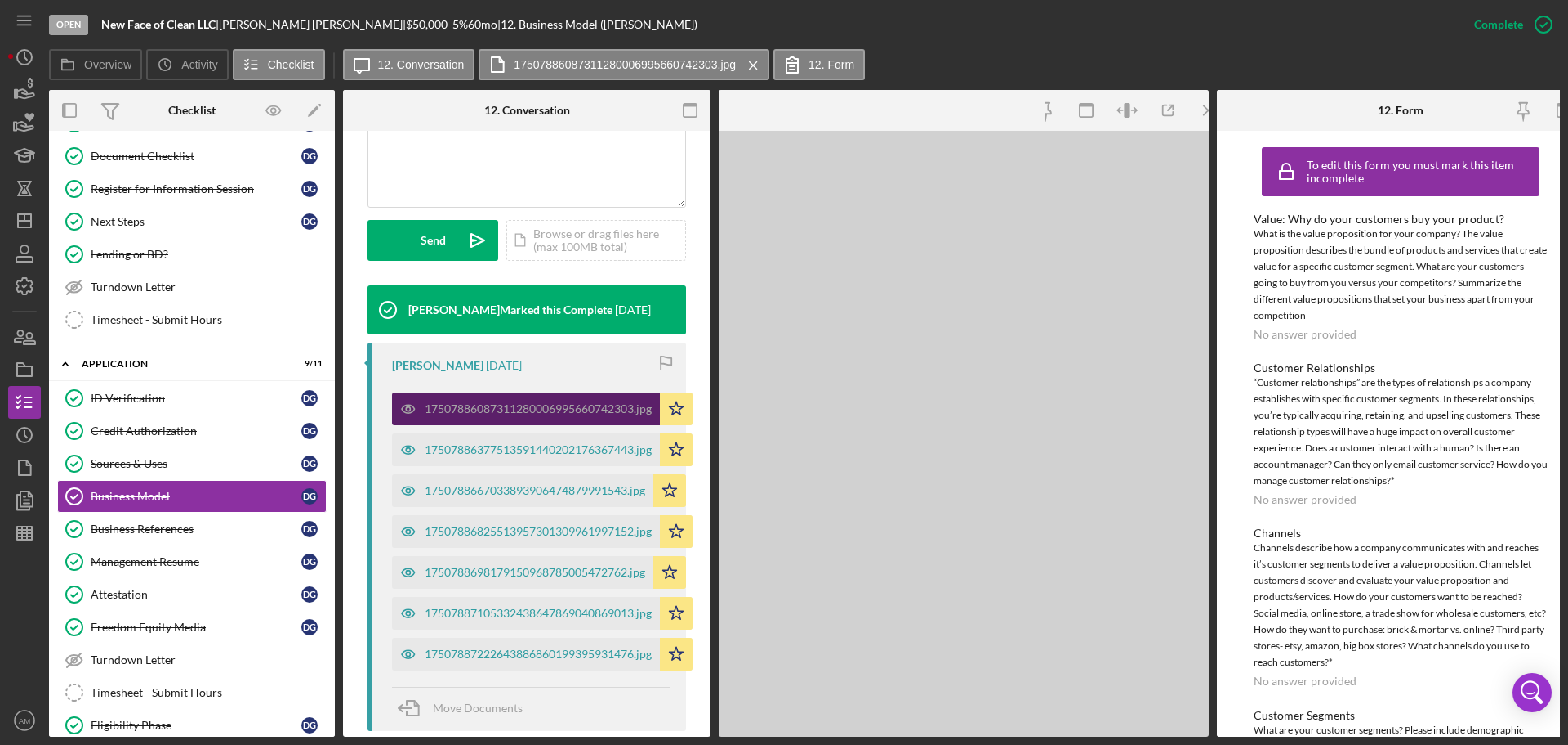
scroll to position [427, 0]
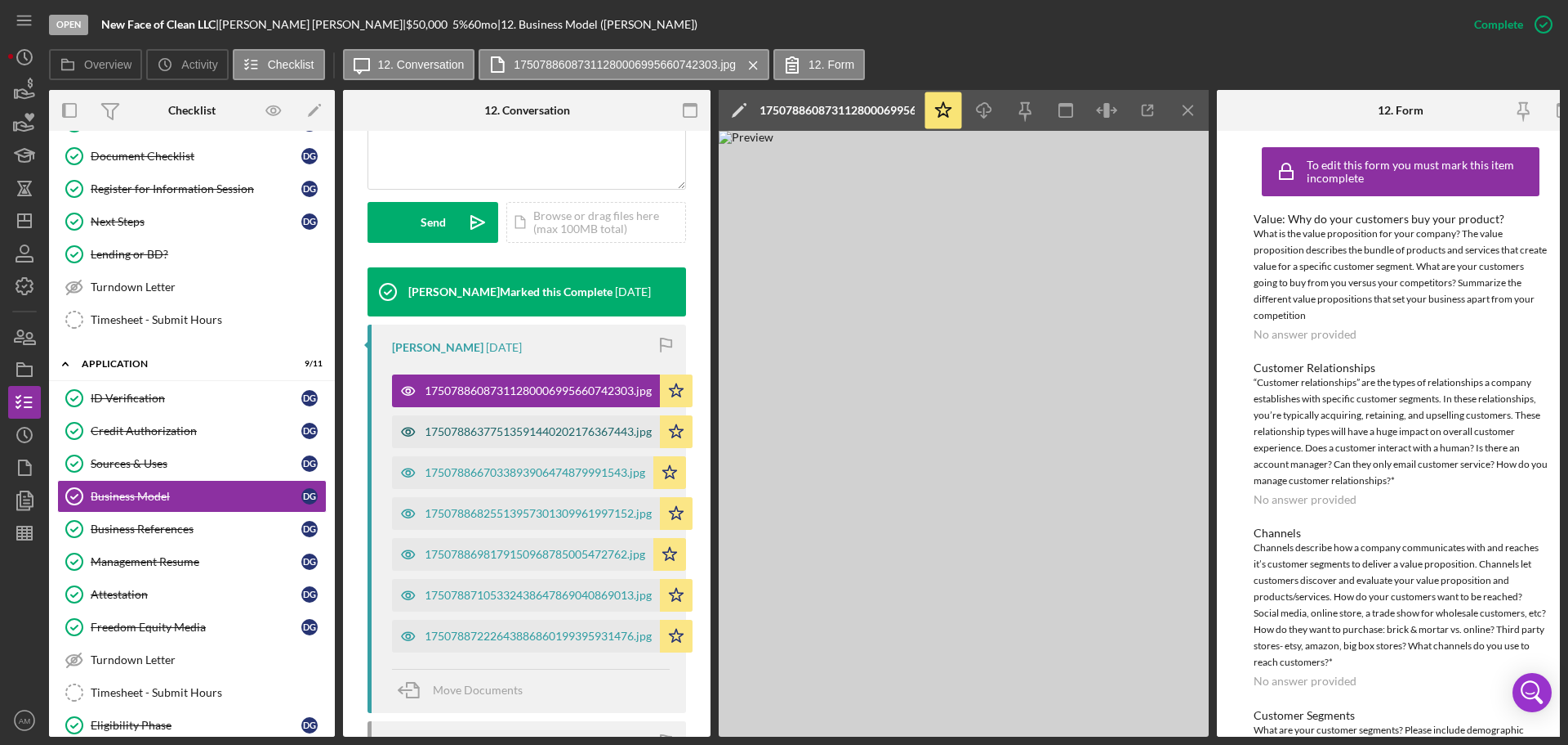
click at [511, 433] on div "17507886377513591440202176367443.jpg" at bounding box center [539, 432] width 227 height 13
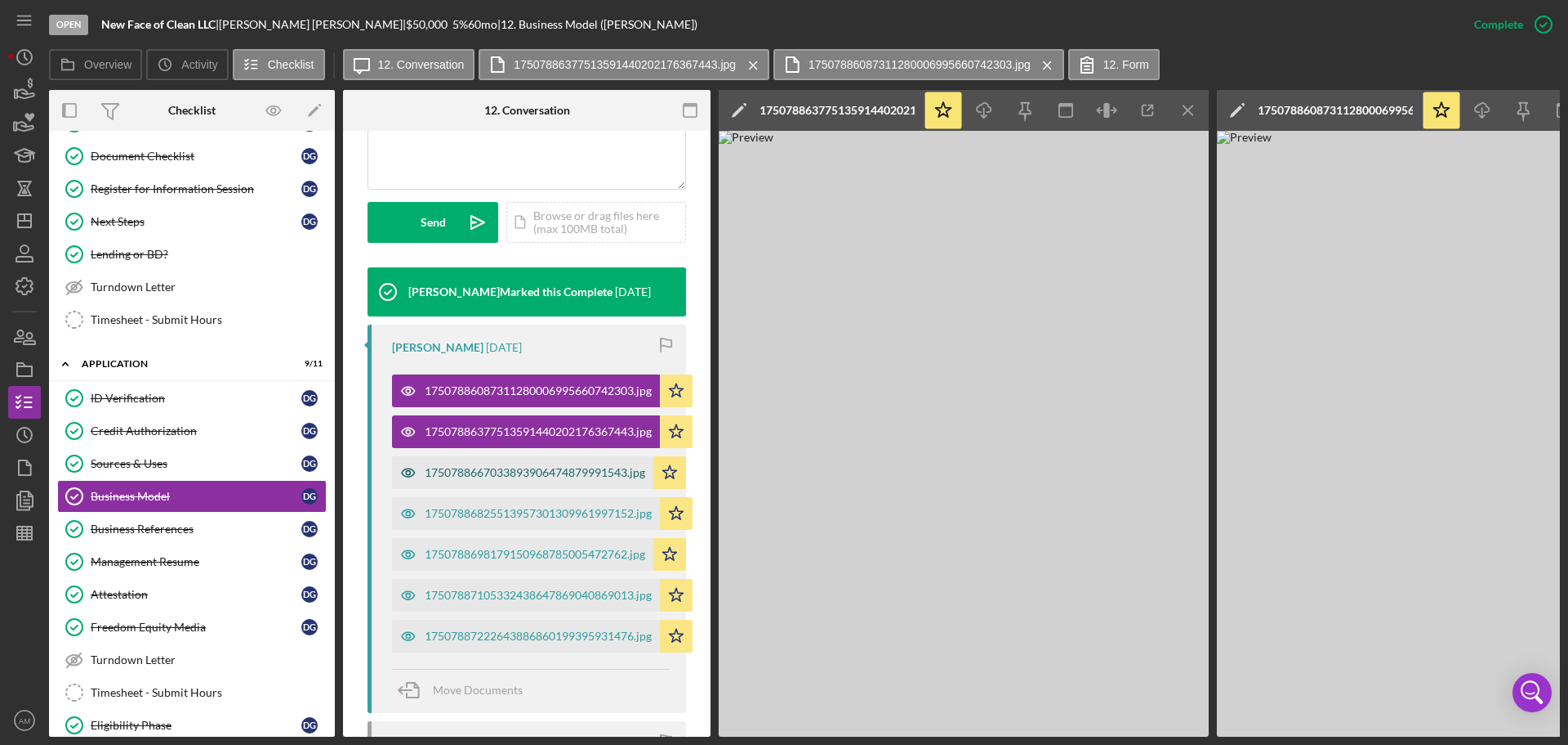
click at [521, 475] on div "1750788667033893906474879991543.jpg" at bounding box center [535, 472] width 221 height 13
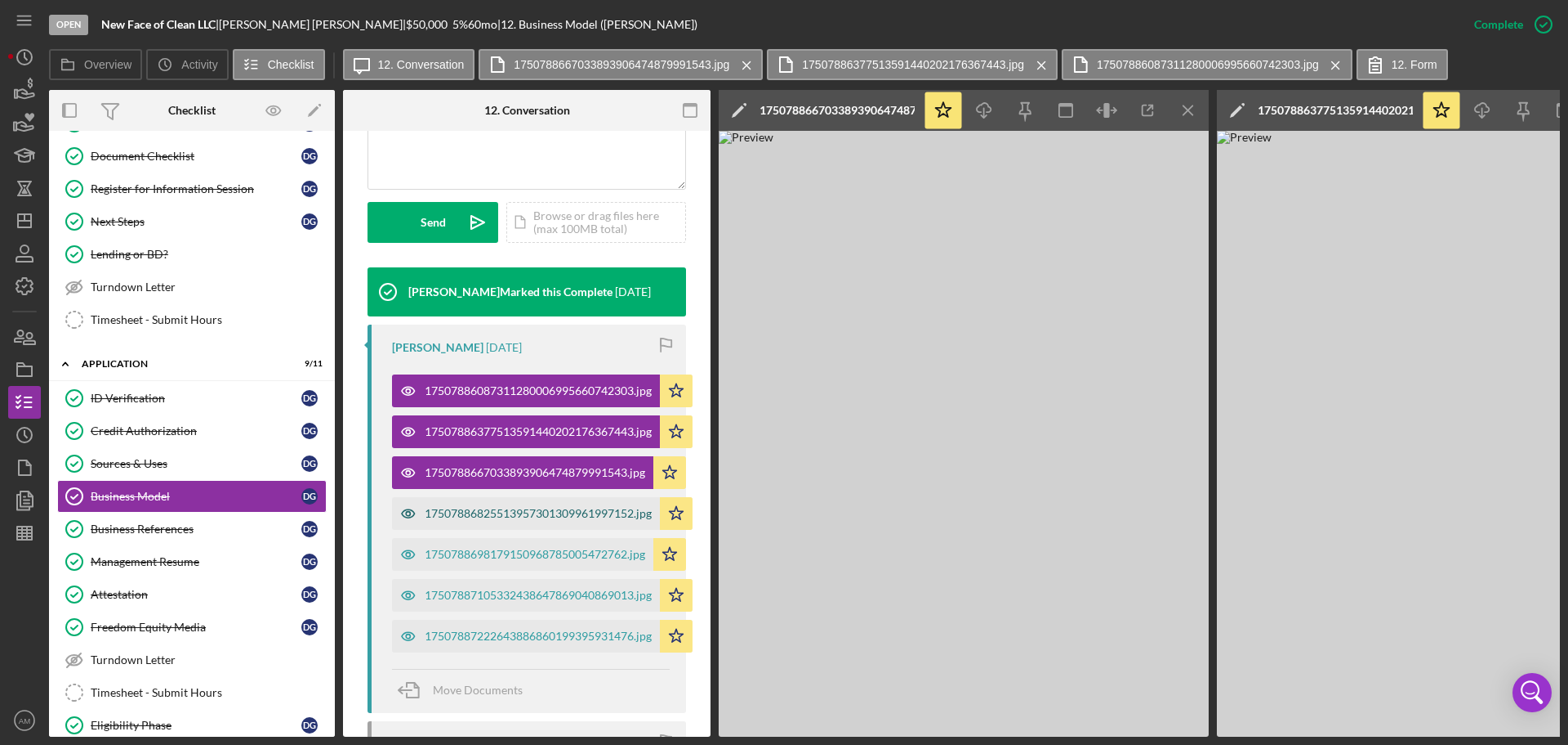
click at [537, 508] on div "17507886825513957301309961997152.jpg" at bounding box center [539, 514] width 227 height 13
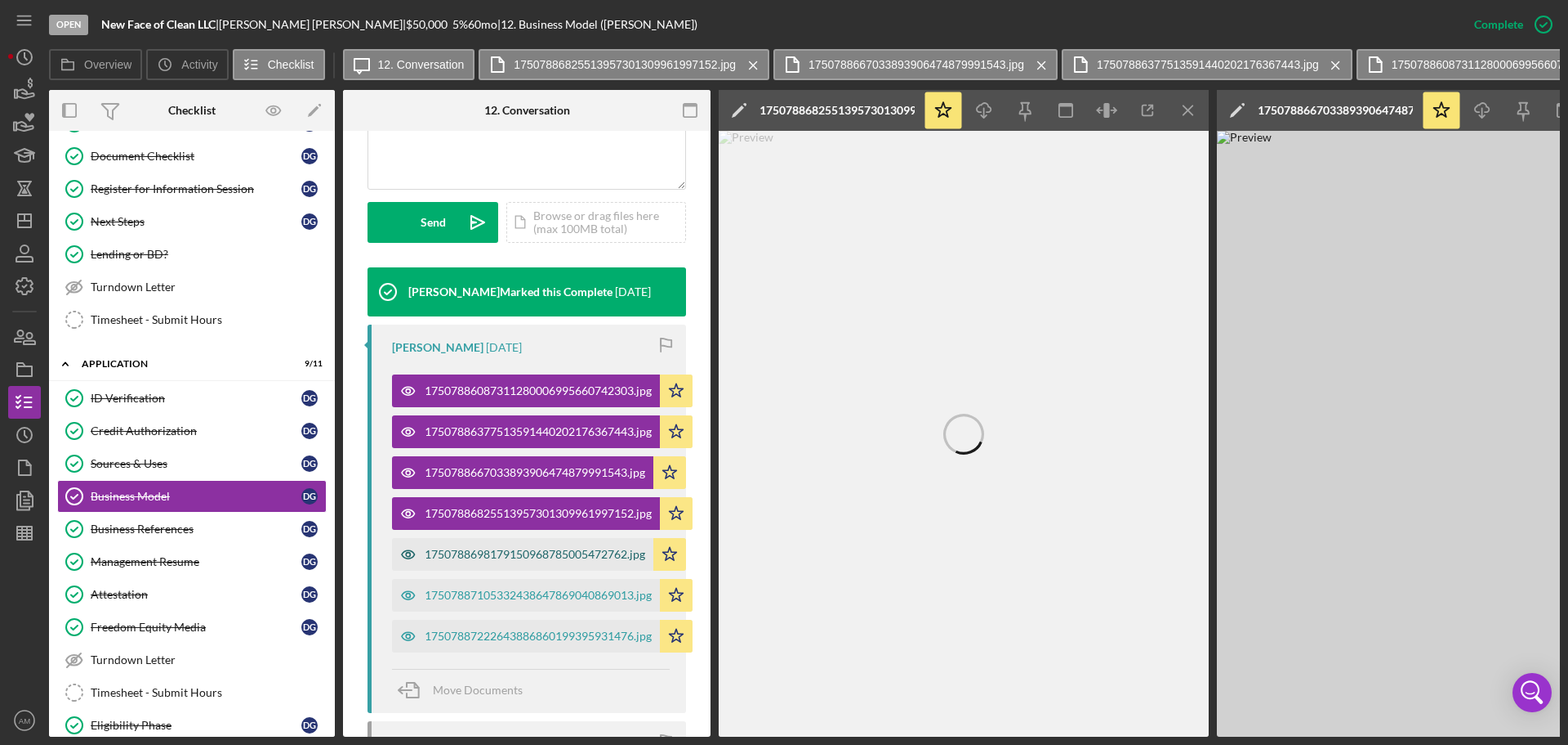
click at [543, 552] on div "1750788698179150968785005472762.jpg" at bounding box center [535, 554] width 221 height 13
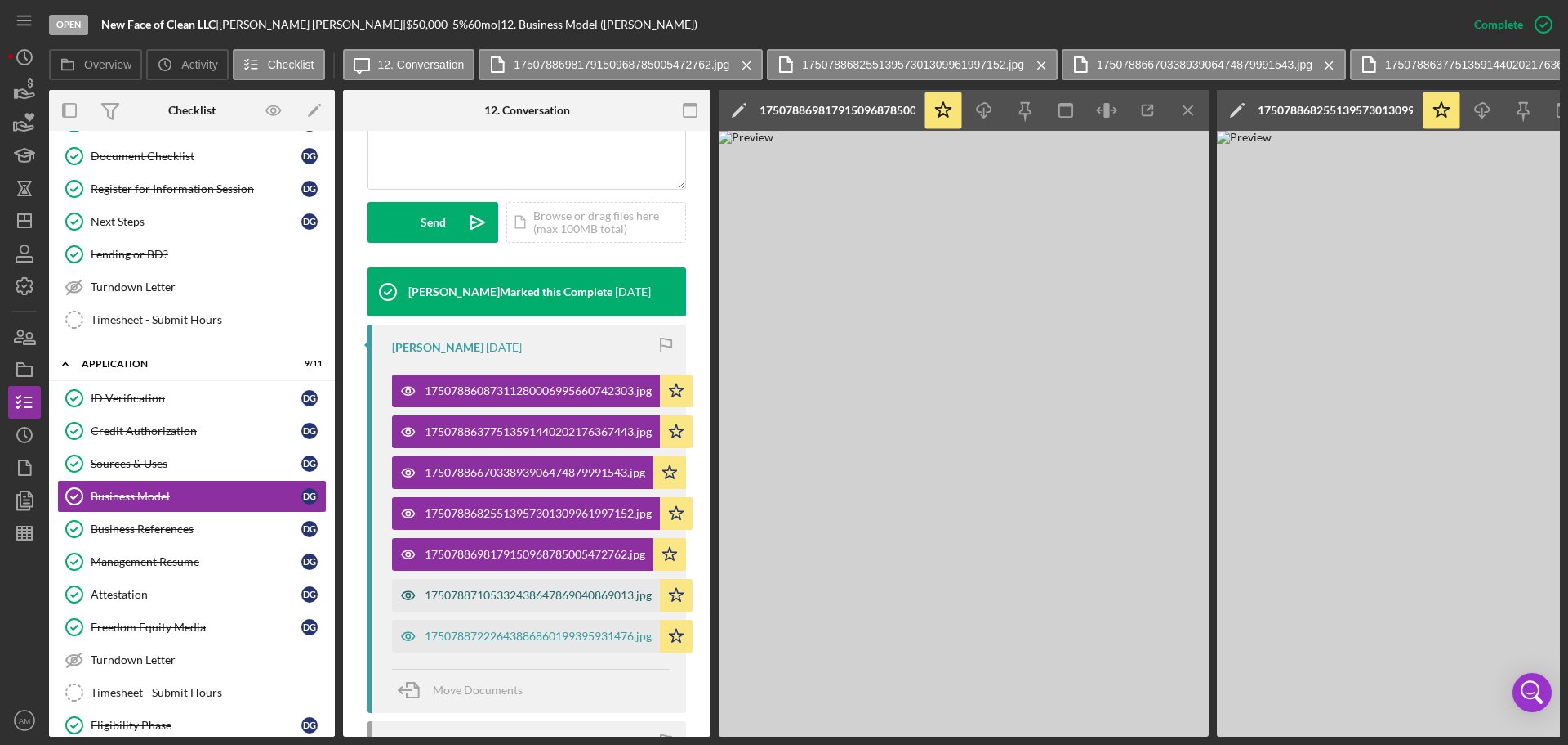
click at [518, 595] on div "17507887105332438647869040869013.jpg" at bounding box center [539, 595] width 227 height 13
click at [520, 633] on div "17507887222643886860199395931476.jpg" at bounding box center [539, 636] width 227 height 13
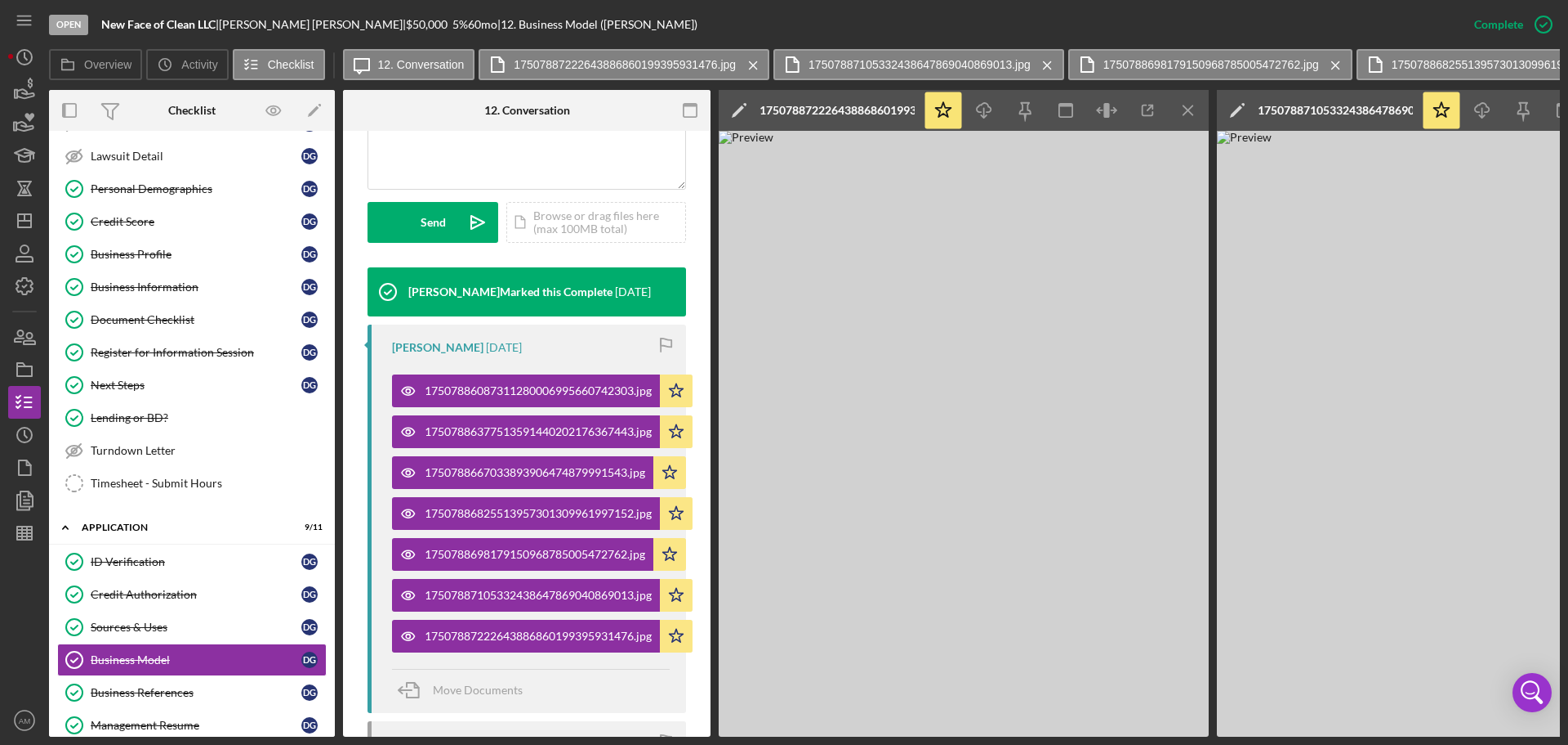
scroll to position [327, 0]
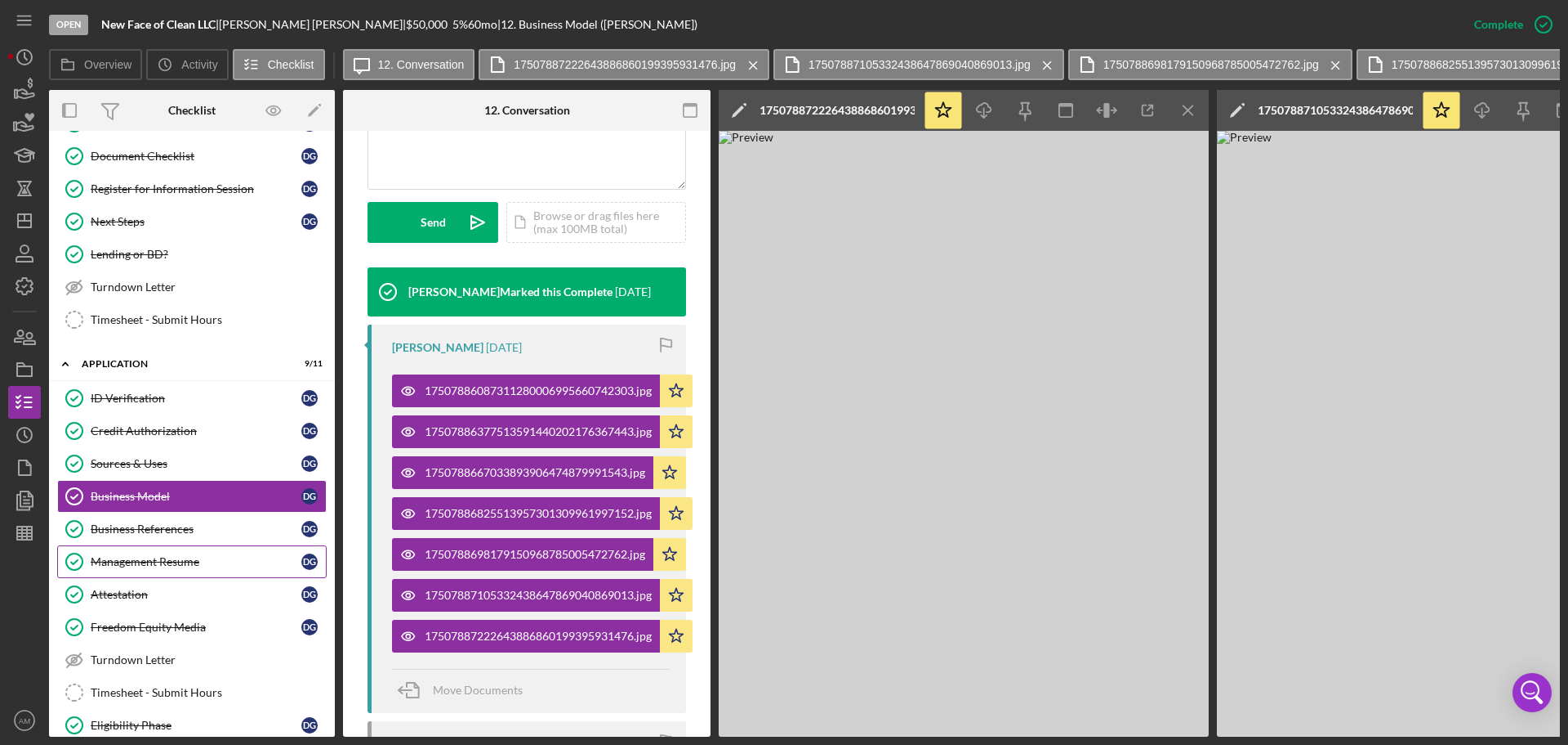
click at [177, 562] on div "Management Resume" at bounding box center [196, 562] width 211 height 13
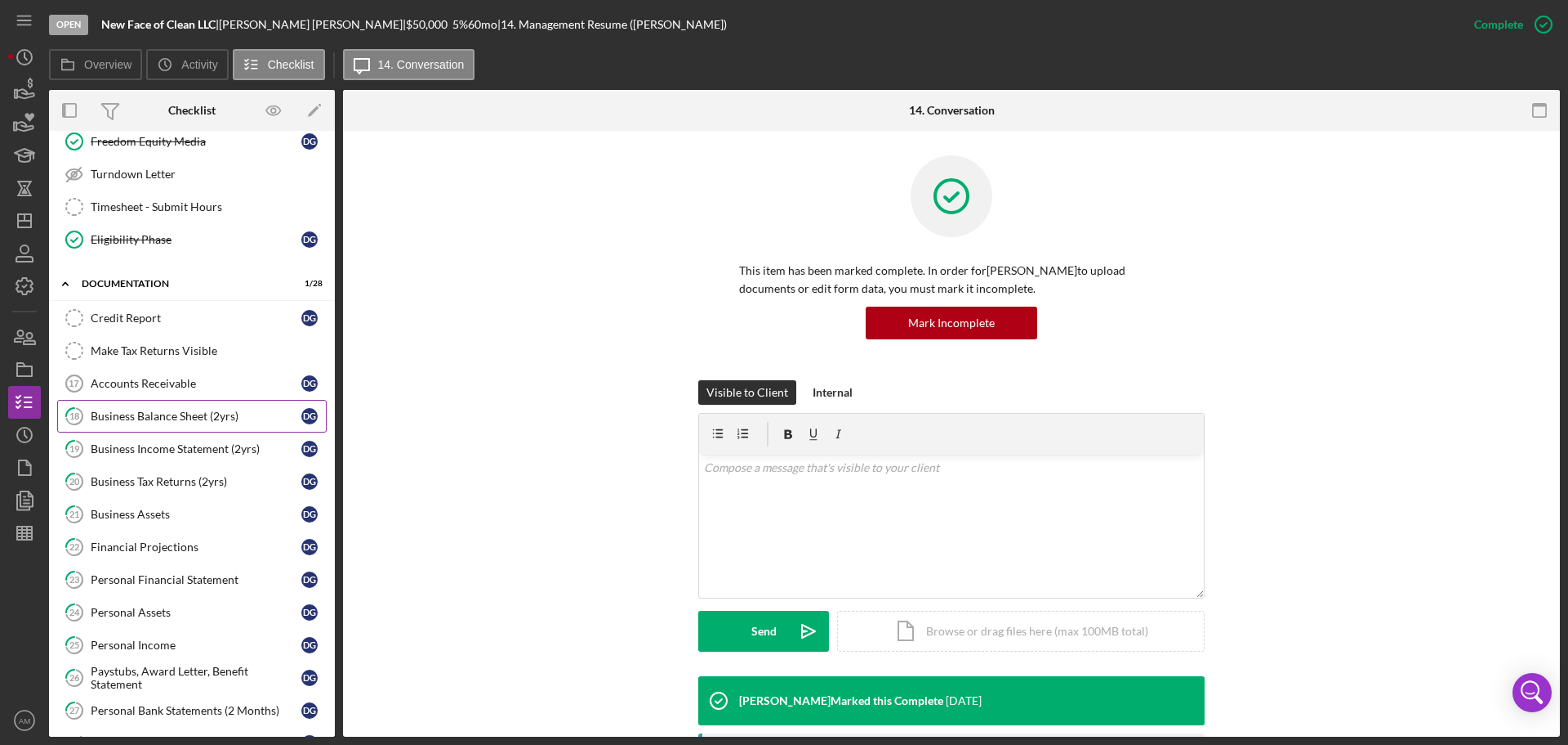
scroll to position [817, 0]
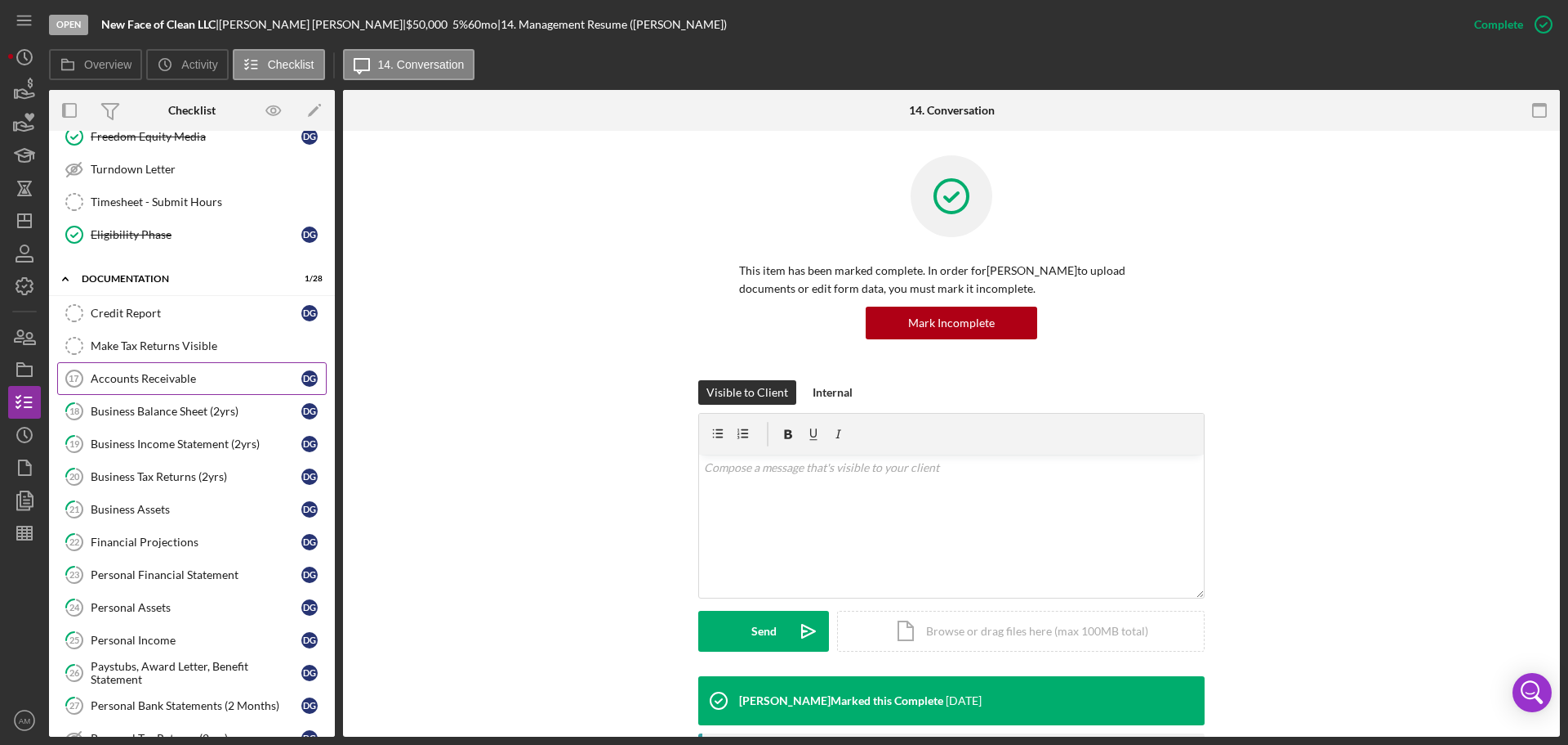
click at [162, 383] on div "Accounts Receivable" at bounding box center [196, 378] width 211 height 13
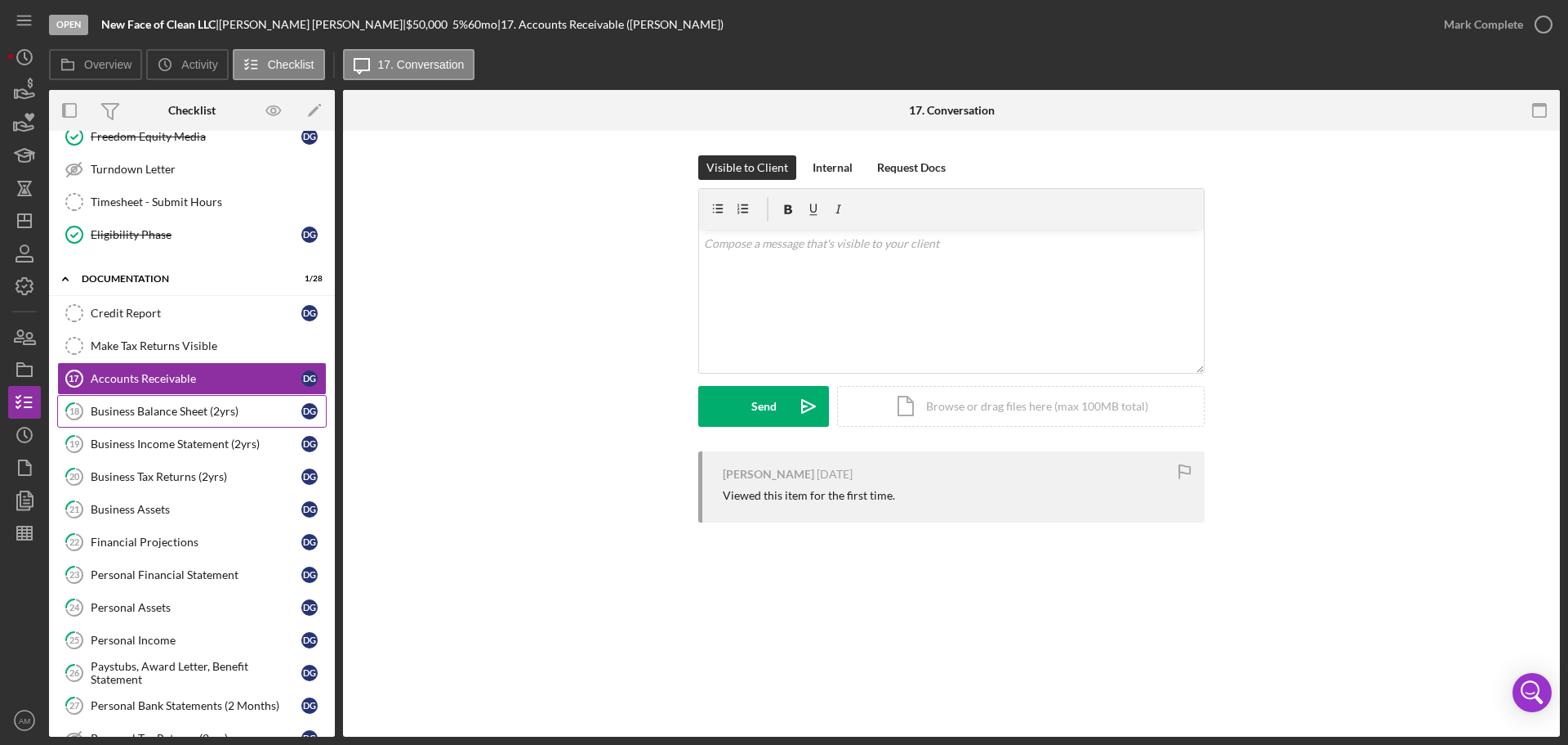
click at [146, 408] on div "Business Balance Sheet (2yrs)" at bounding box center [196, 411] width 211 height 13
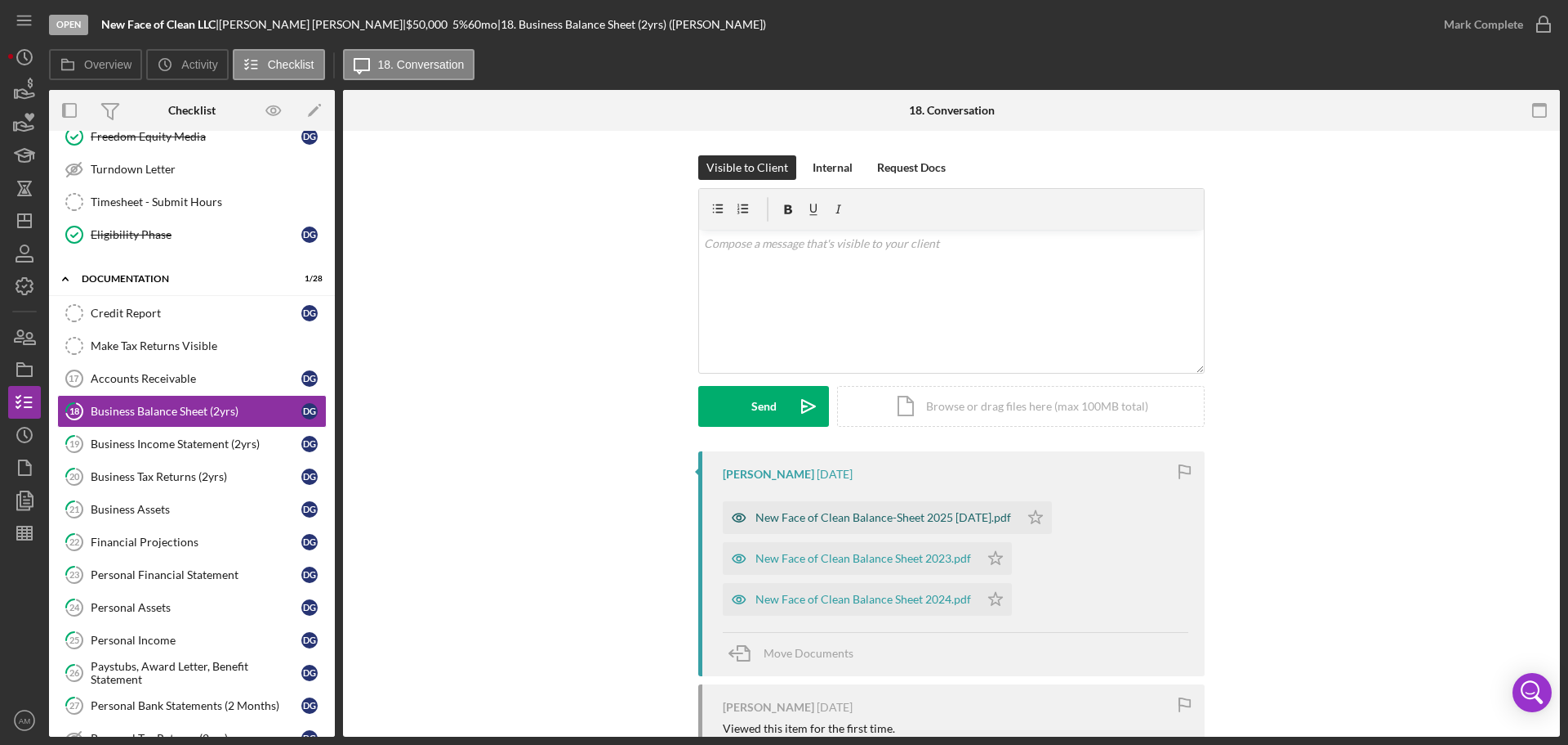
click at [942, 518] on div "New Face of Clean Balance-Sheet 2025 4.30.25.pdf" at bounding box center [884, 517] width 256 height 13
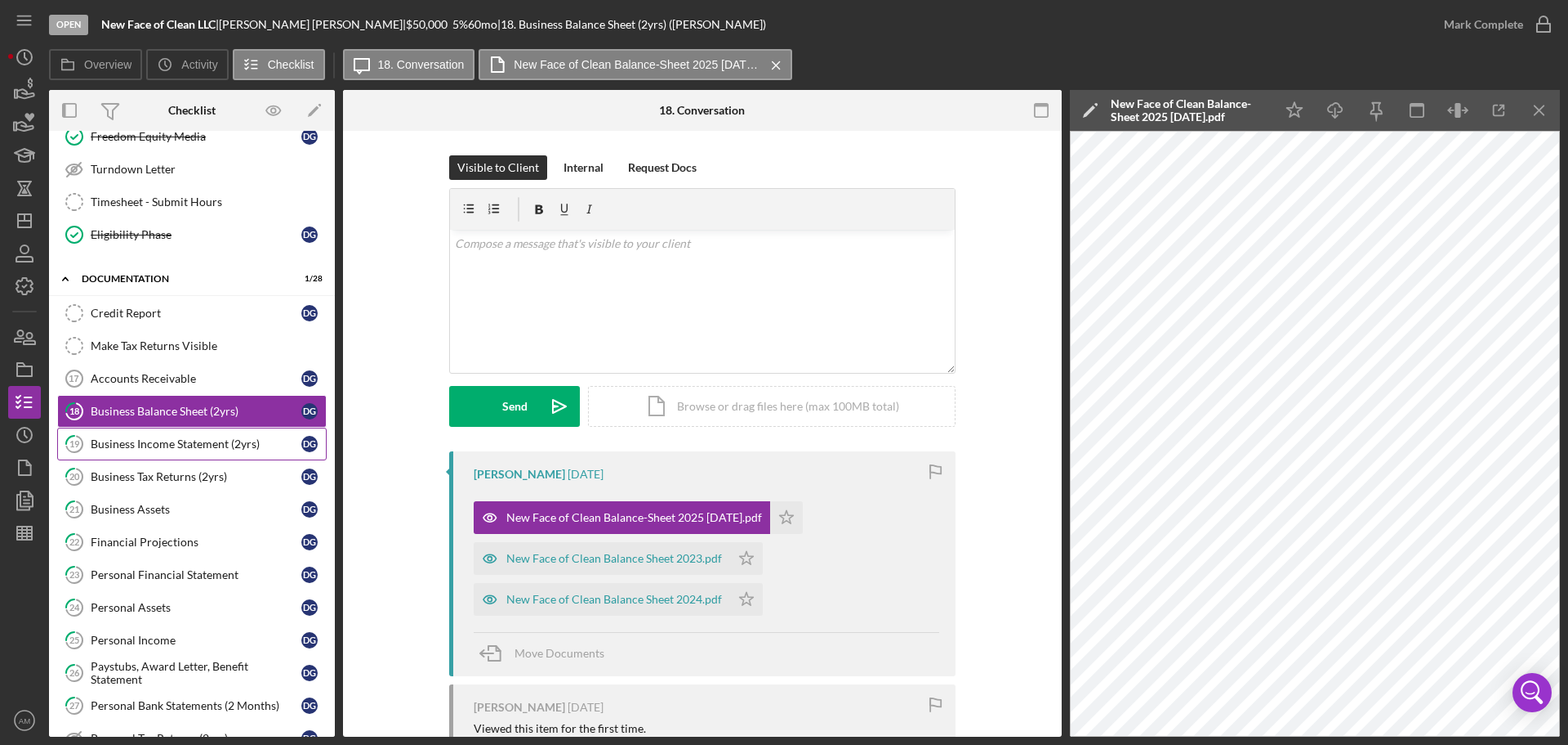
click at [150, 440] on div "Business Income Statement (2yrs)" at bounding box center [196, 444] width 211 height 13
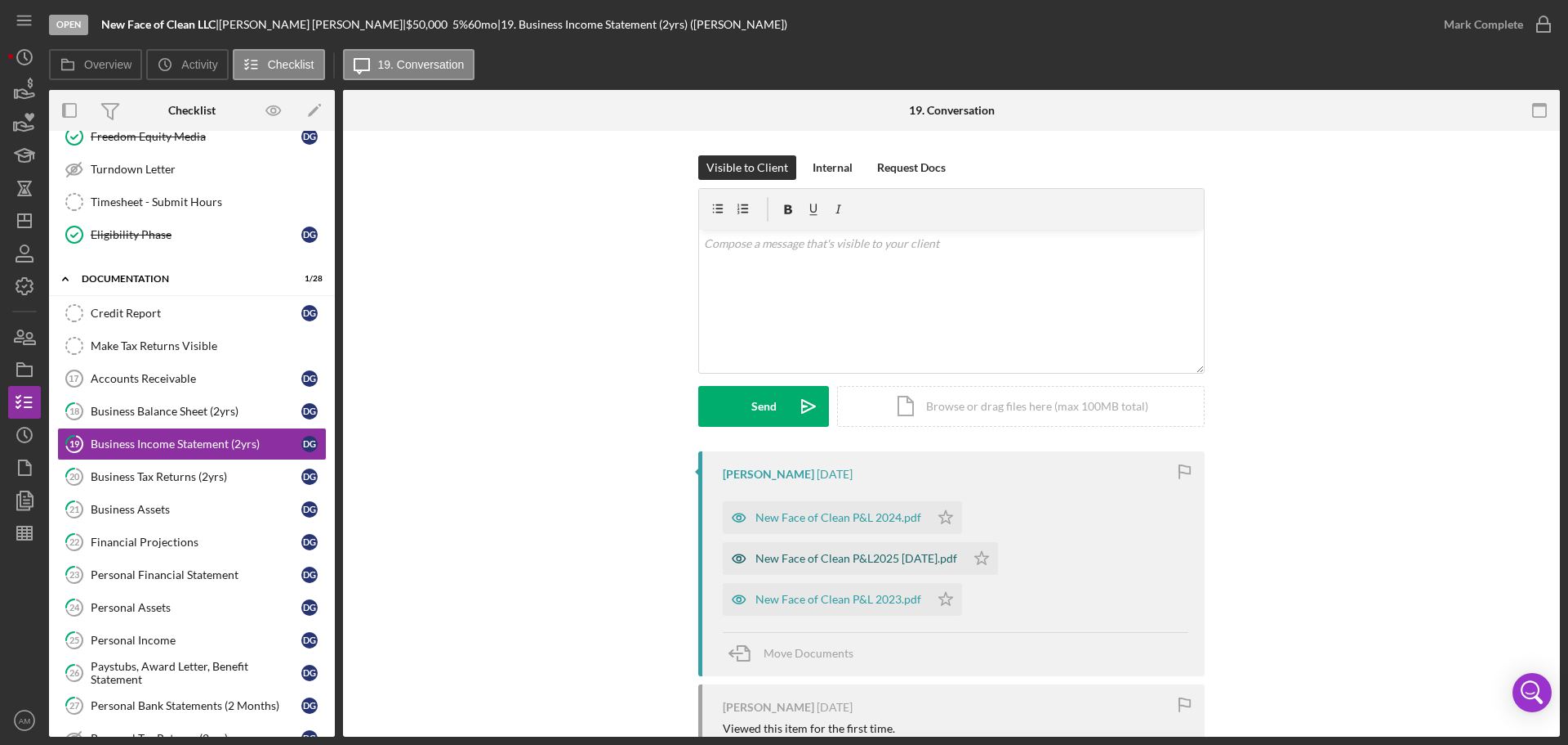
click at [839, 554] on div "New Face of Clean P&L2025 [DATE].pdf" at bounding box center [856, 558] width 202 height 13
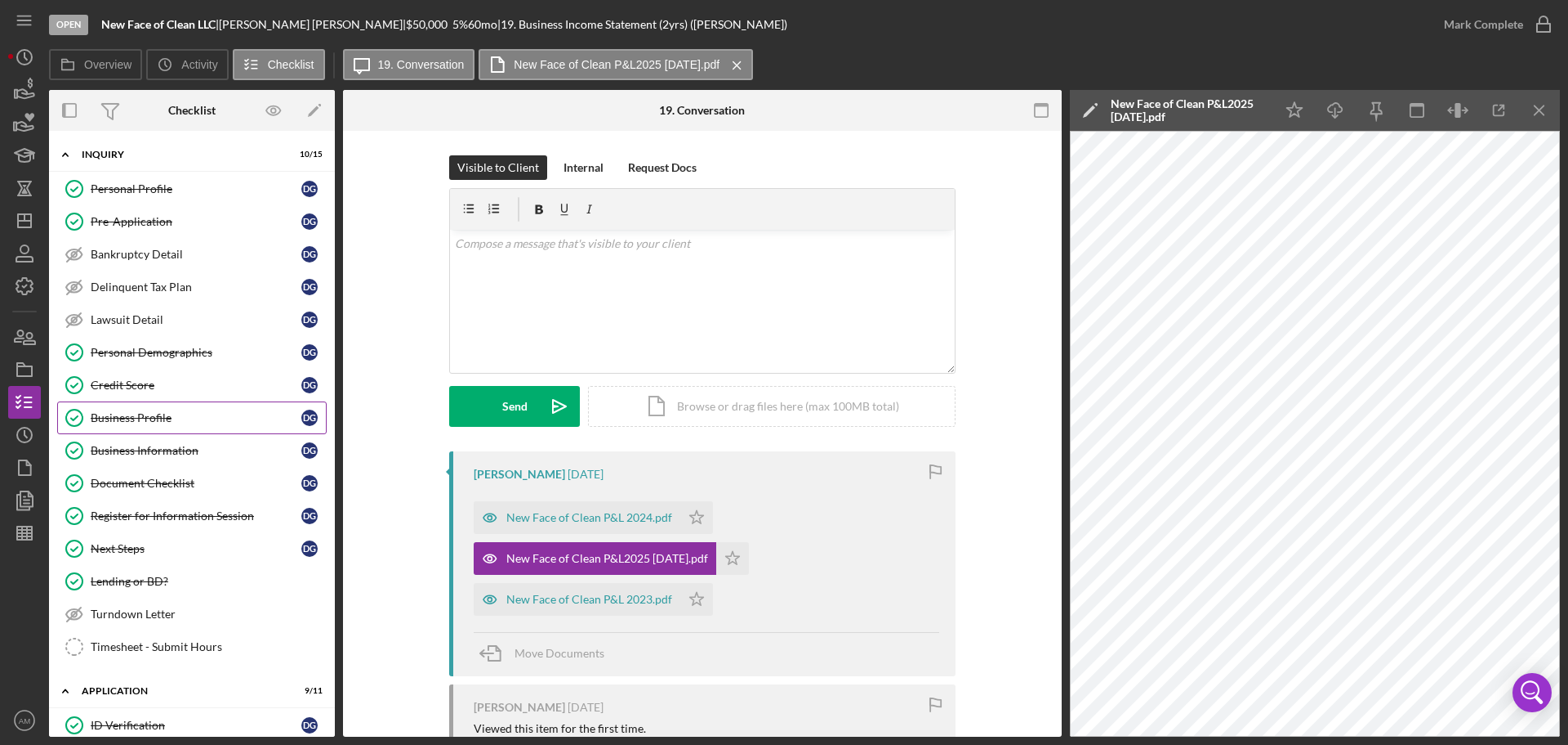
click at [152, 415] on div "Business Profile" at bounding box center [196, 418] width 211 height 13
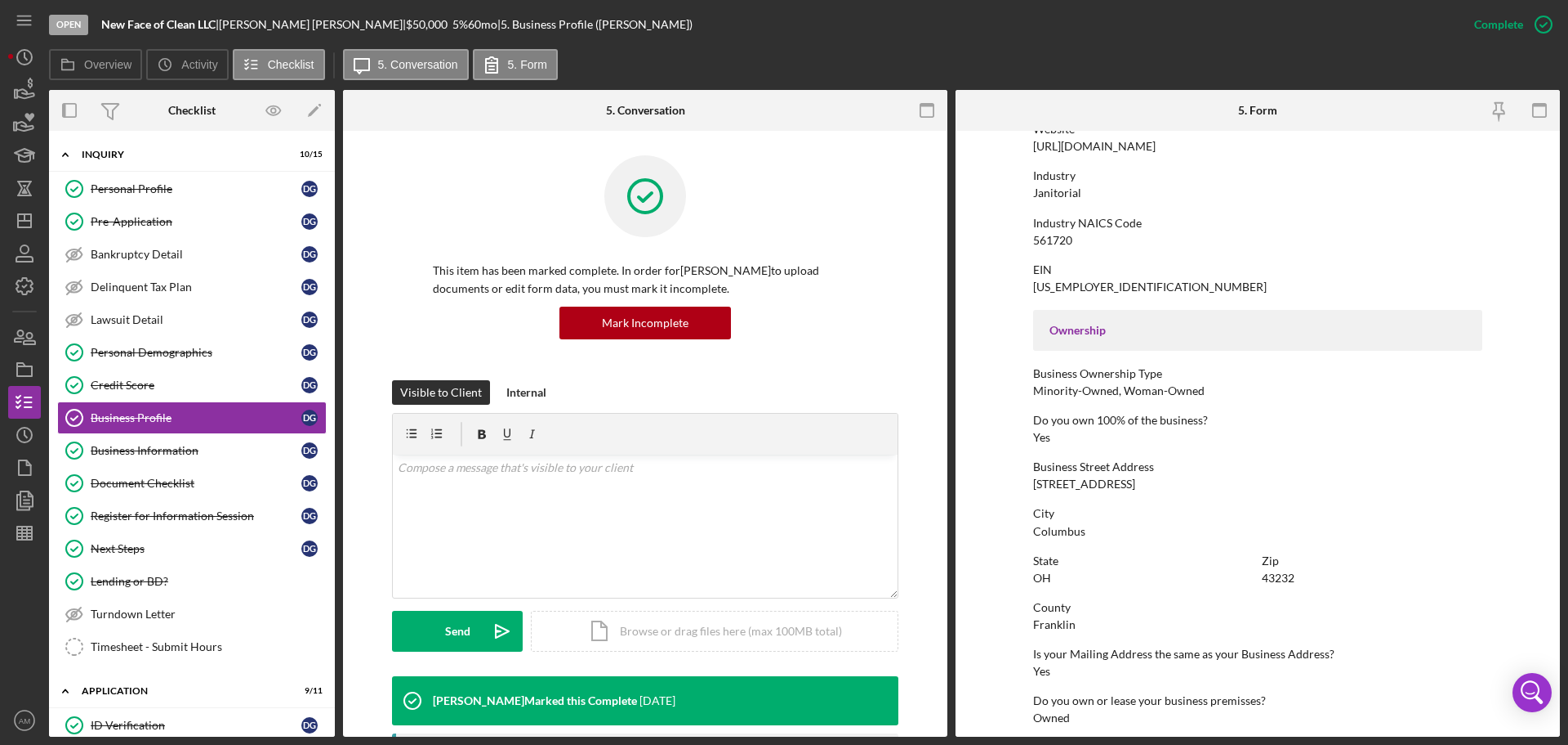
scroll to position [408, 0]
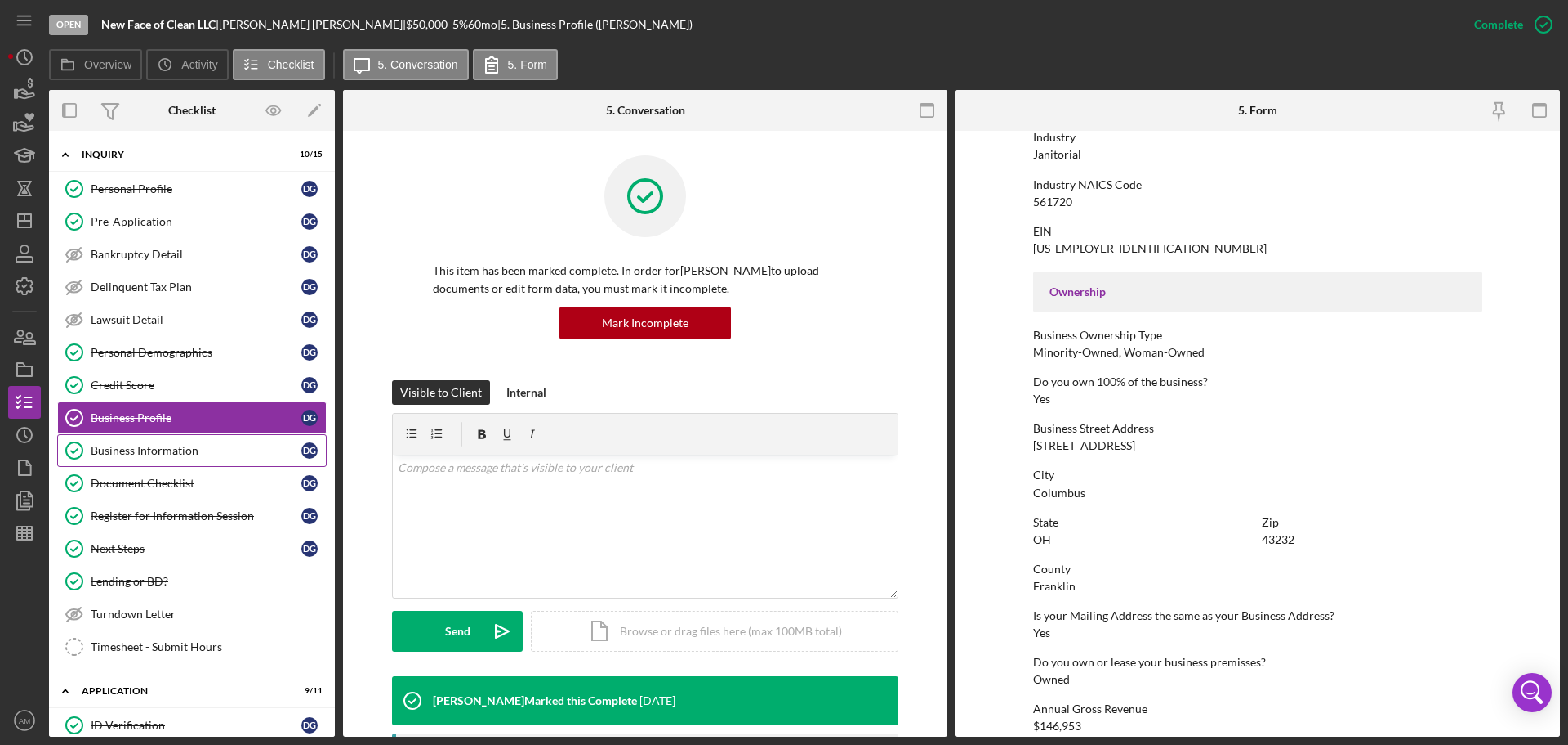
click at [169, 447] on div "Business Information" at bounding box center [196, 451] width 211 height 13
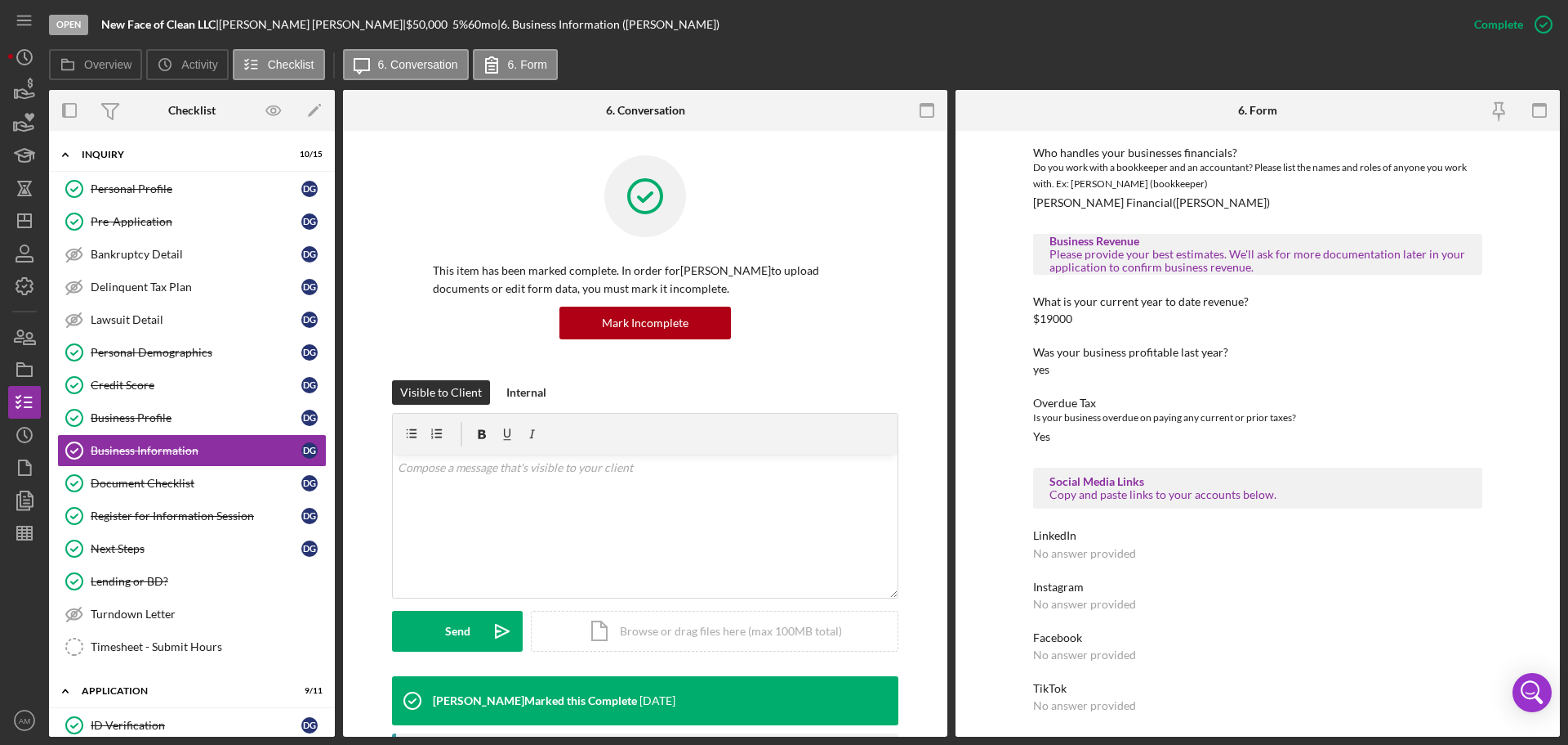
scroll to position [273, 0]
click at [145, 415] on div "Business Profile" at bounding box center [196, 418] width 211 height 13
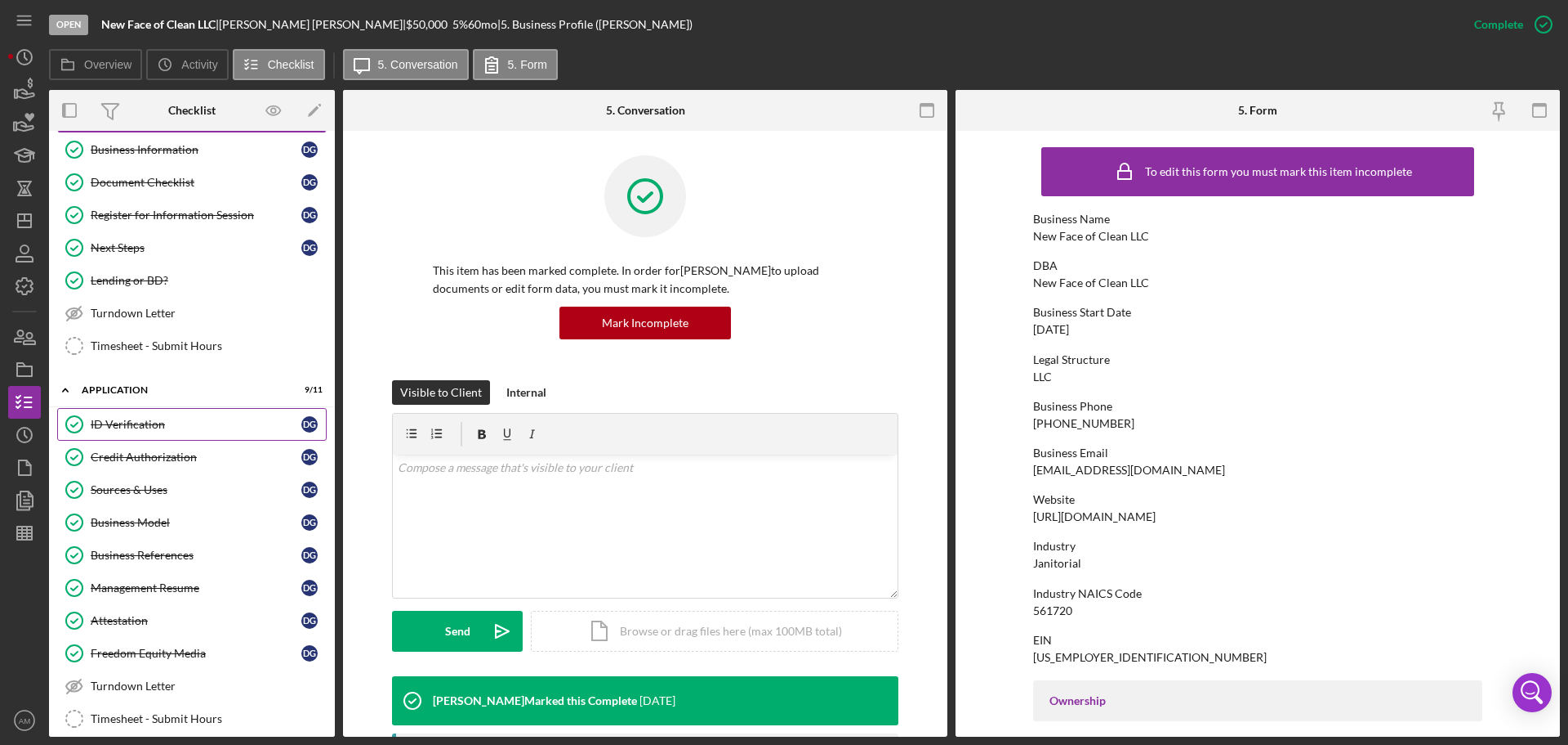
scroll to position [327, 0]
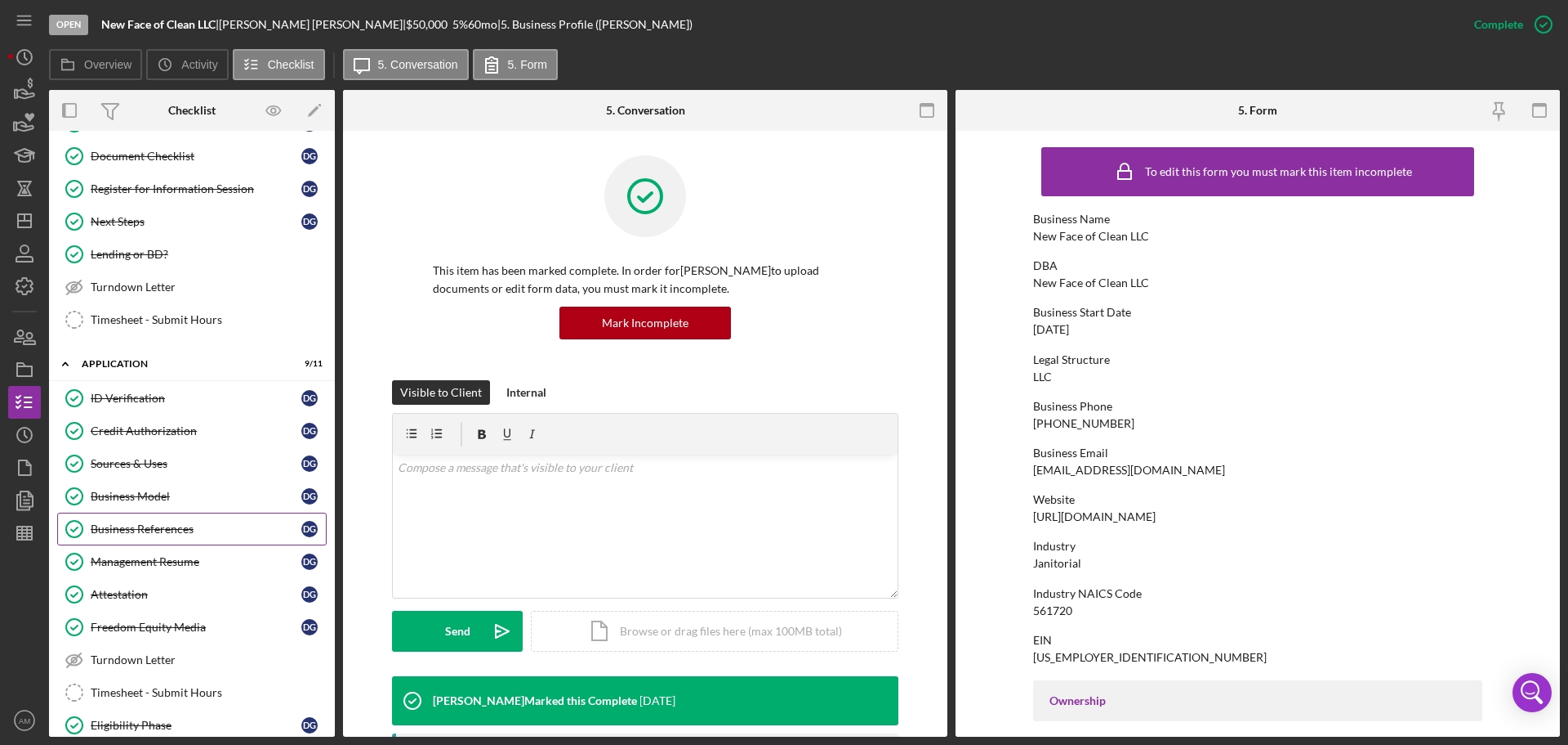
click at [139, 522] on div "Business References" at bounding box center [196, 529] width 211 height 13
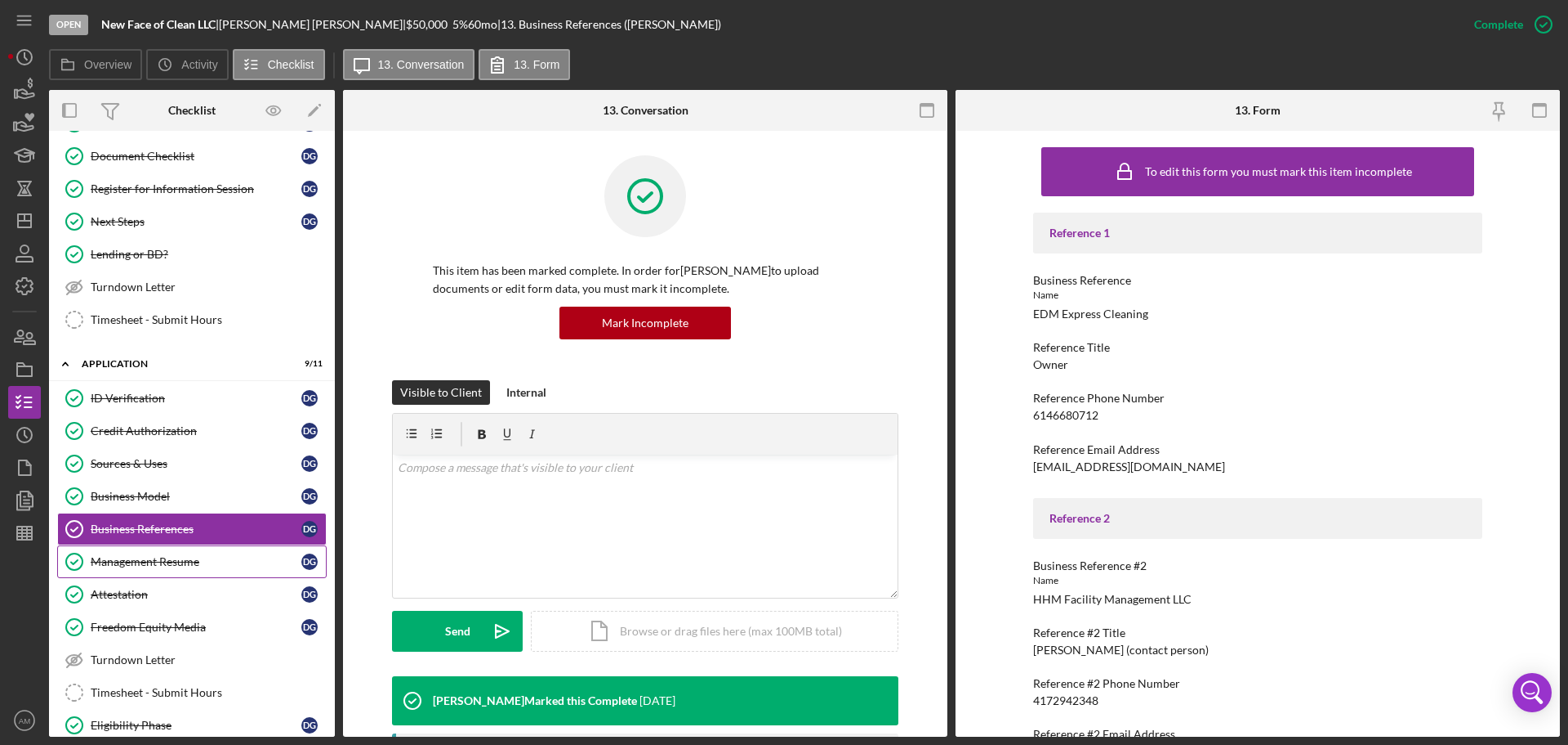
scroll to position [246, 0]
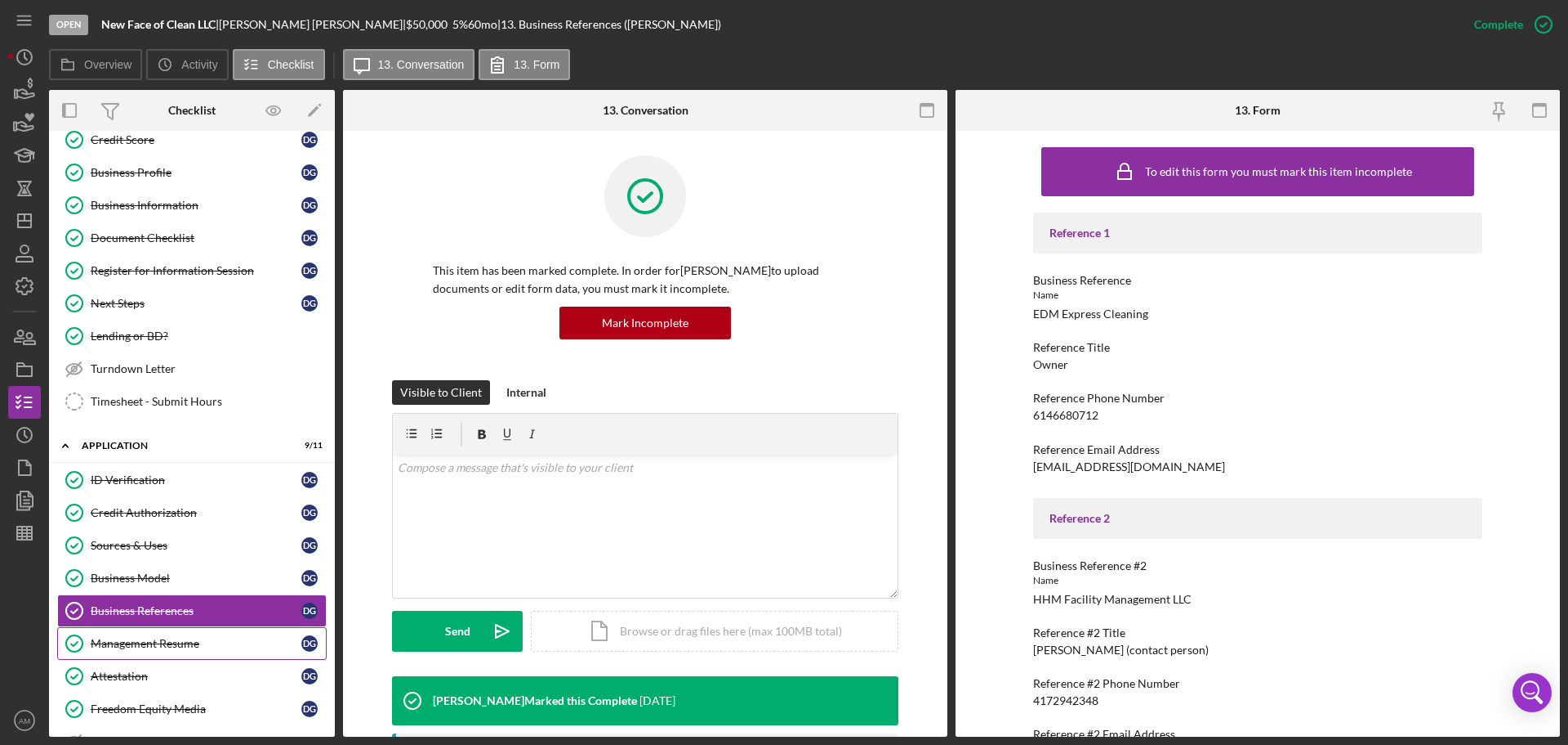
click at [161, 640] on div "Management Resume" at bounding box center [196, 643] width 211 height 13
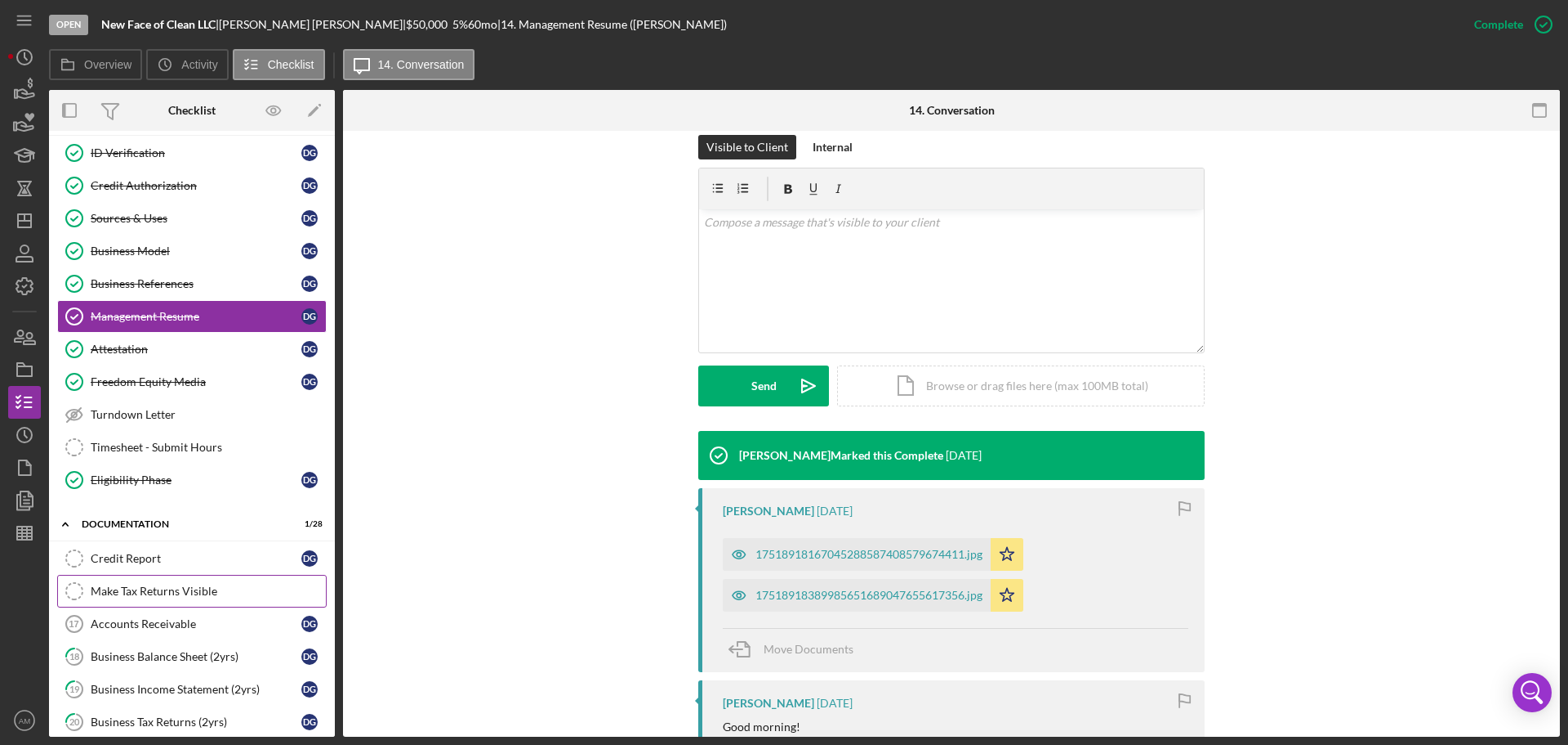
scroll to position [654, 0]
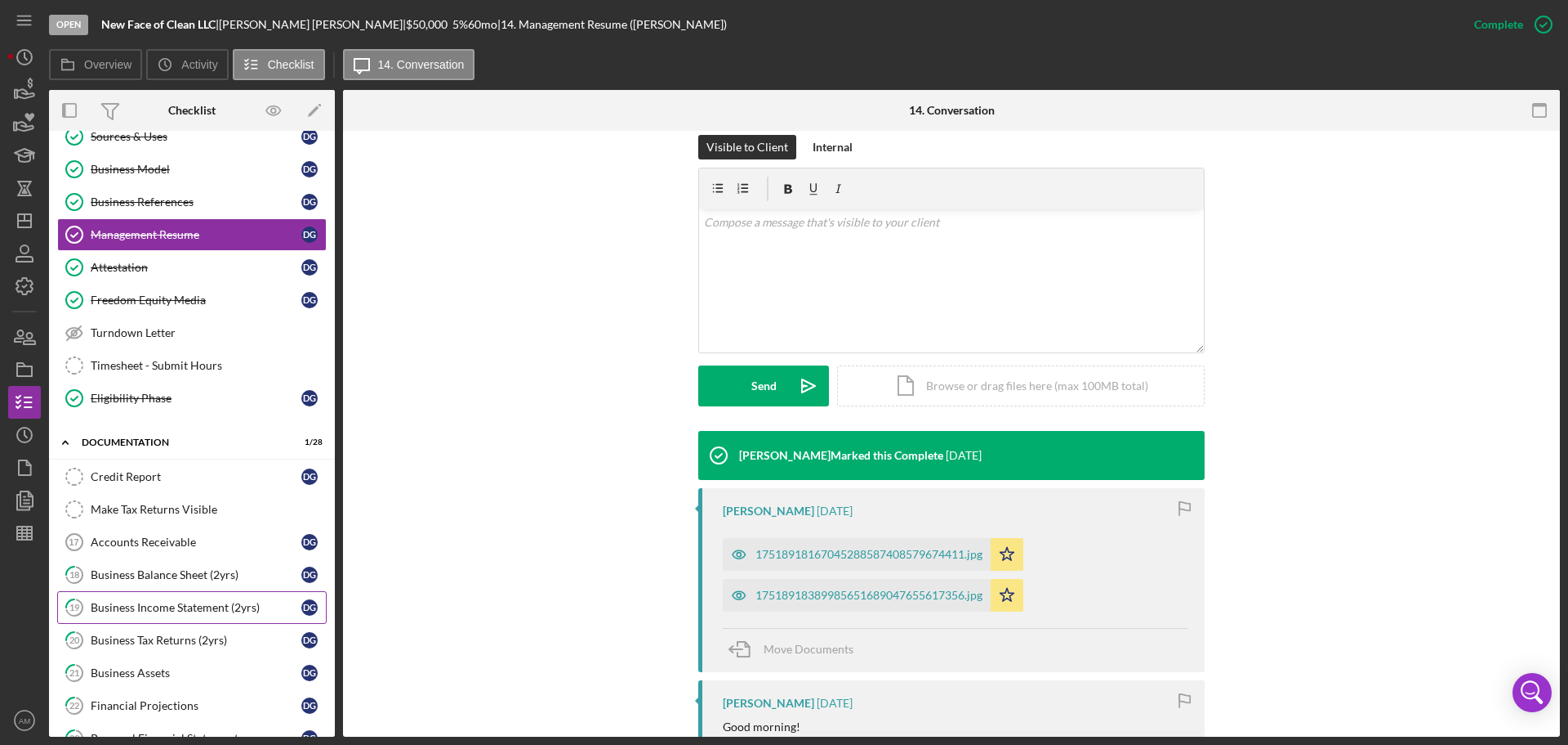
click at [163, 603] on div "Business Income Statement (2yrs)" at bounding box center [196, 608] width 211 height 13
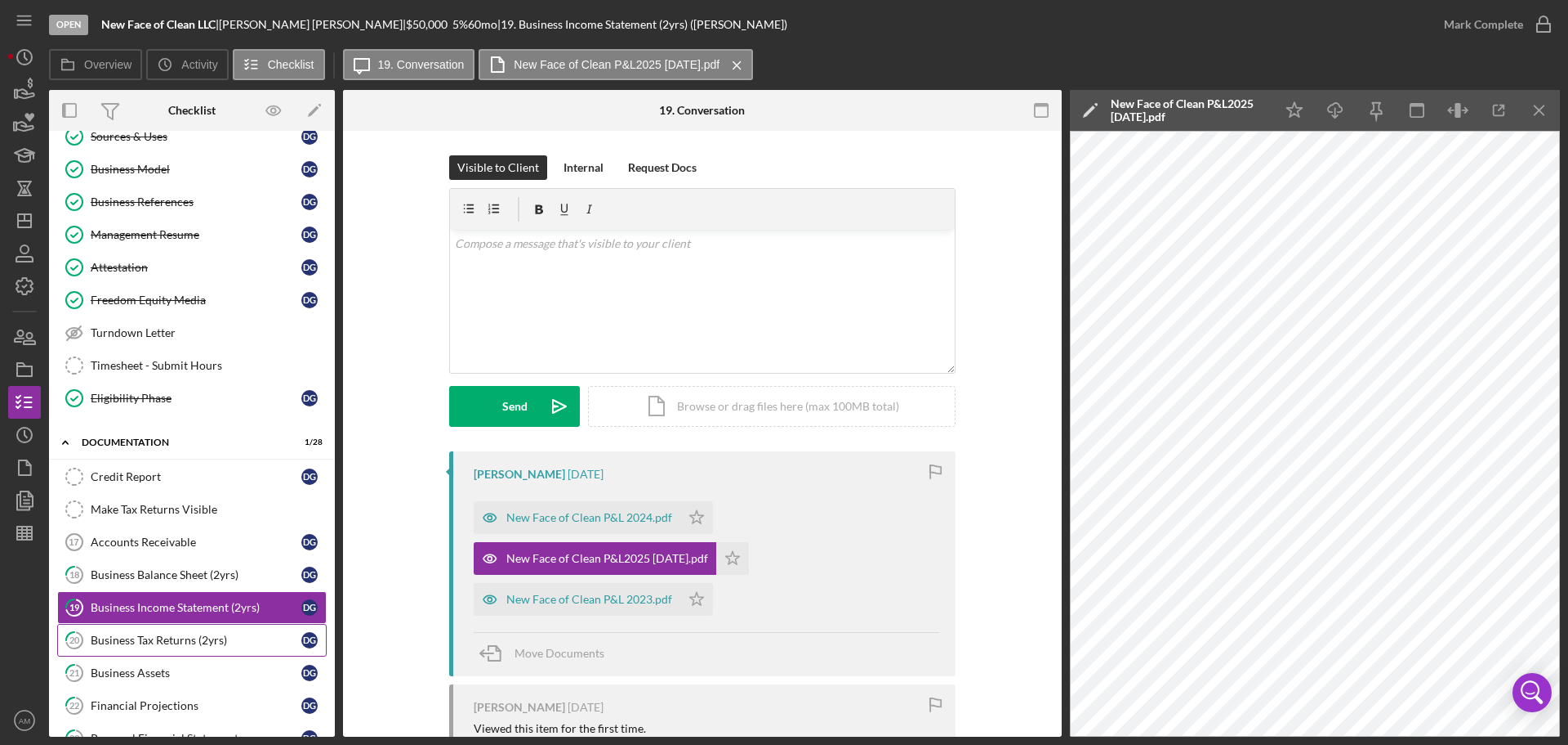
click at [151, 638] on div "Business Tax Returns (2yrs)" at bounding box center [196, 640] width 211 height 13
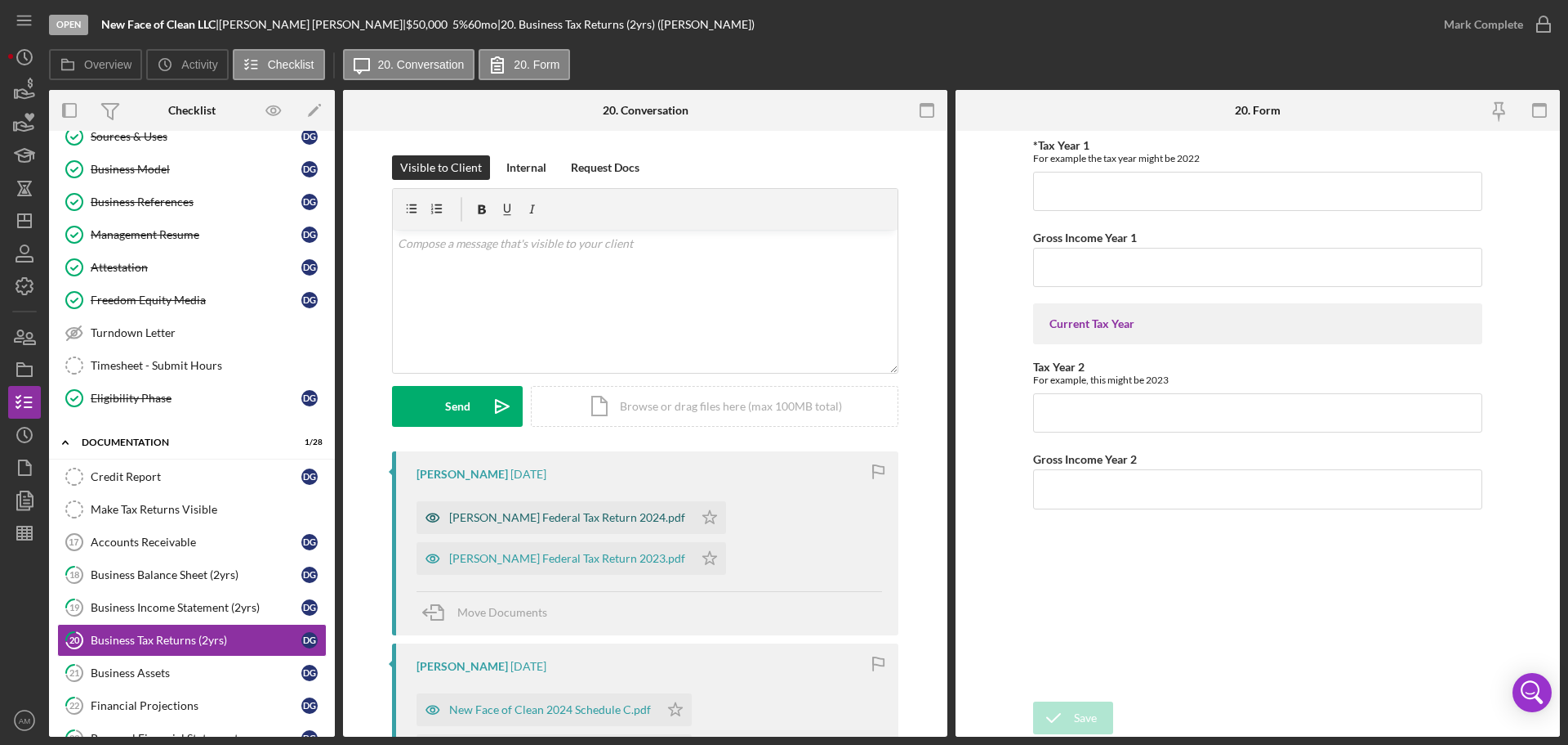
click at [530, 515] on div "Garnes Federal Tax Return 2024.pdf" at bounding box center [567, 517] width 236 height 13
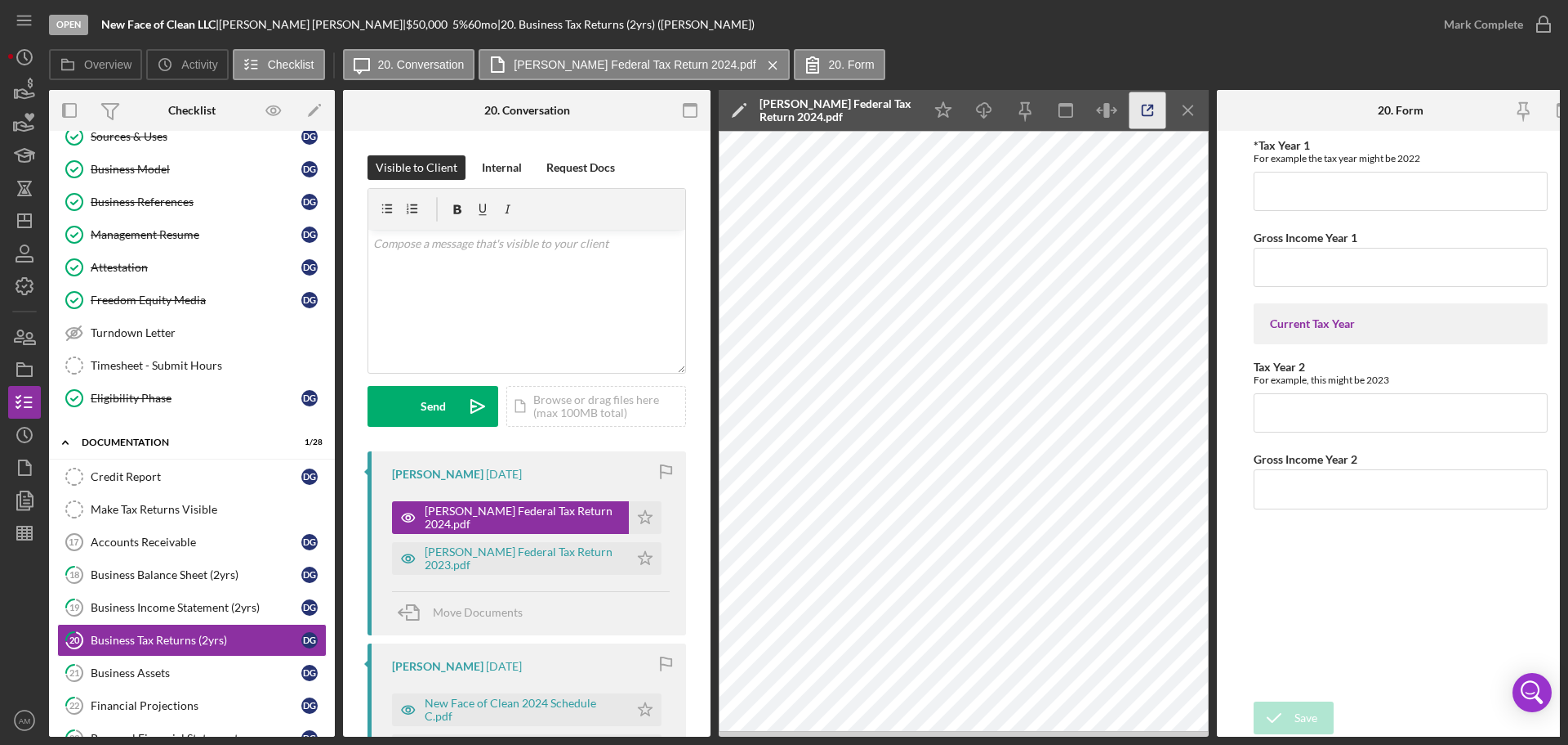
click at [1149, 109] on line "button" at bounding box center [1150, 107] width 5 height 5
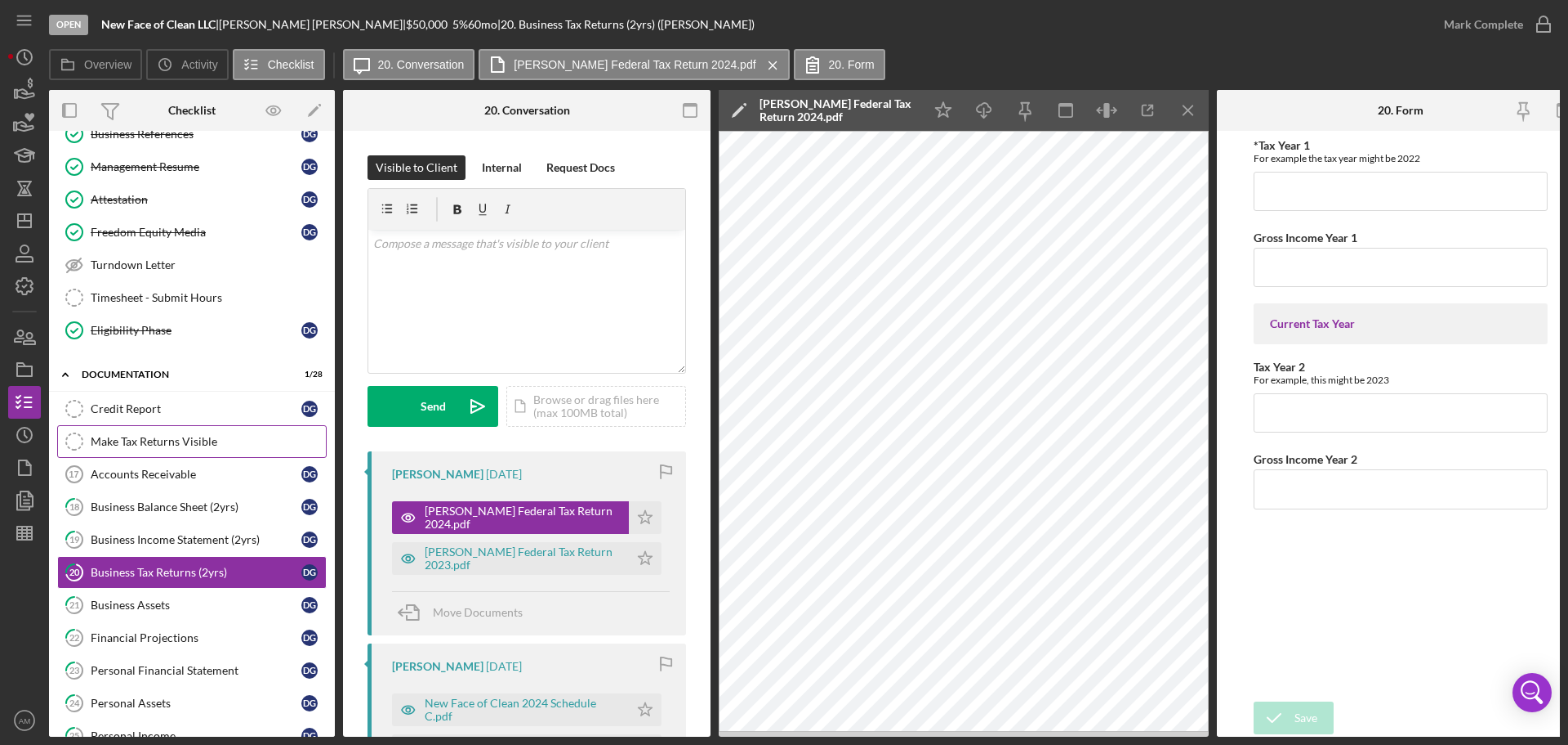
scroll to position [817, 0]
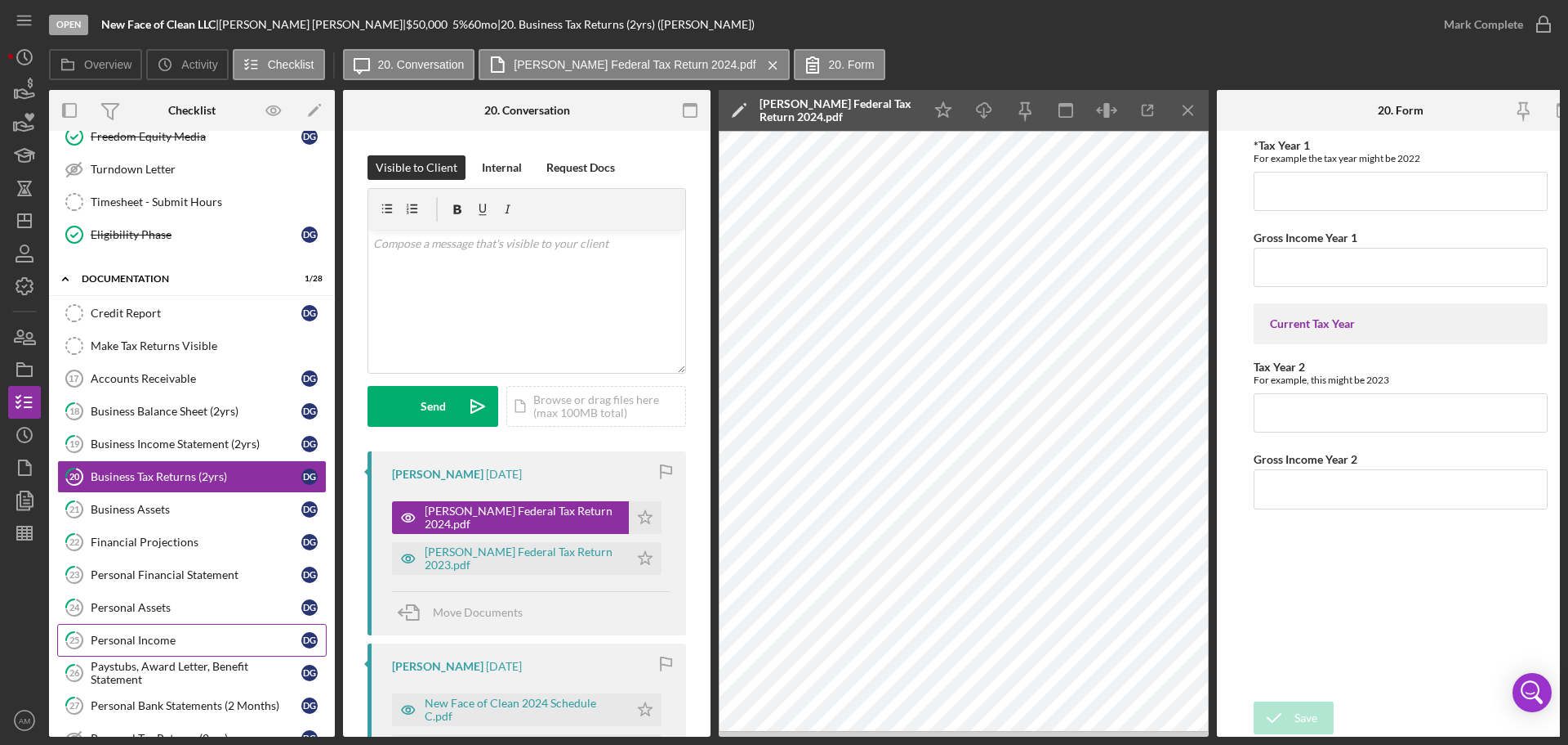
click at [130, 641] on div "Personal Income" at bounding box center [196, 640] width 211 height 13
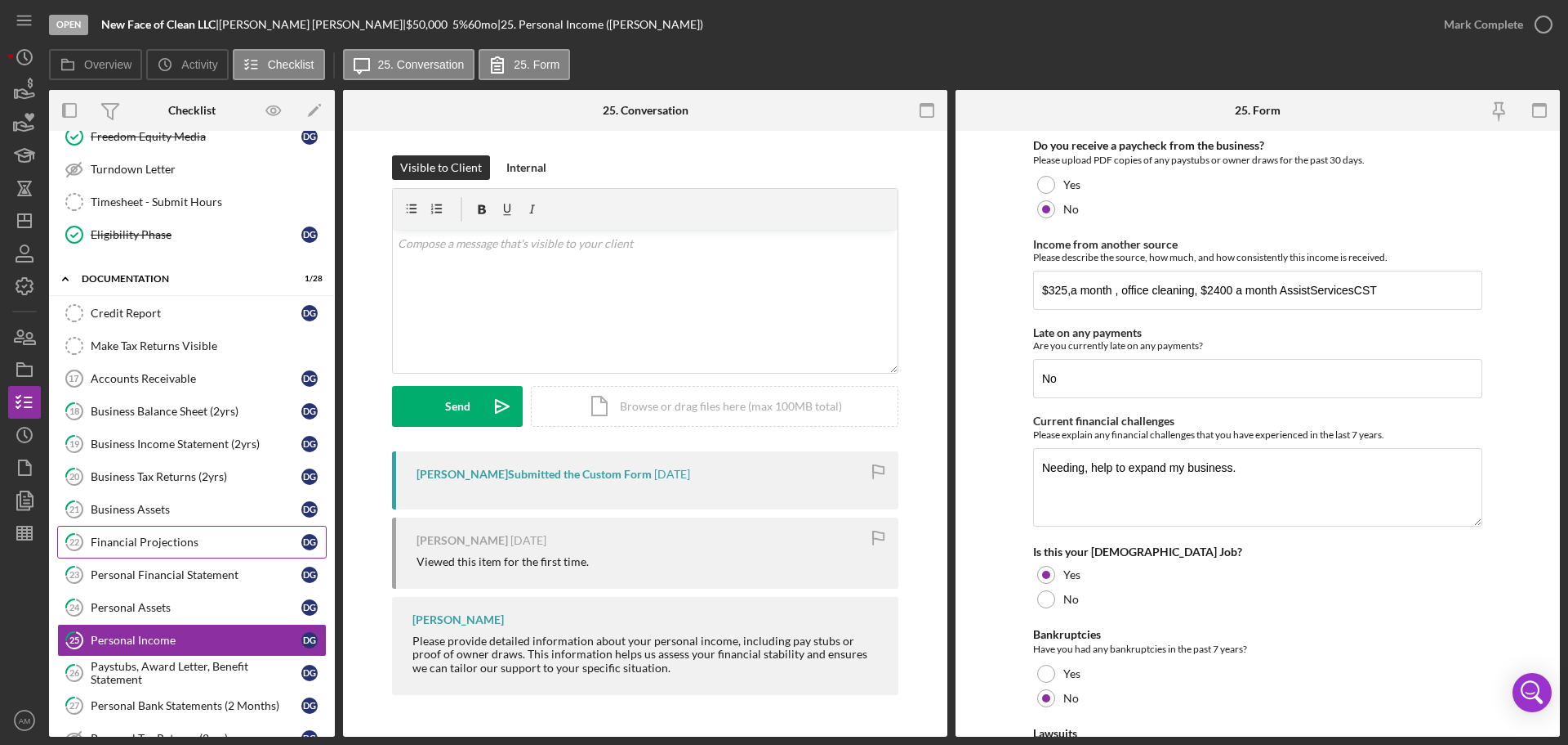
scroll to position [899, 0]
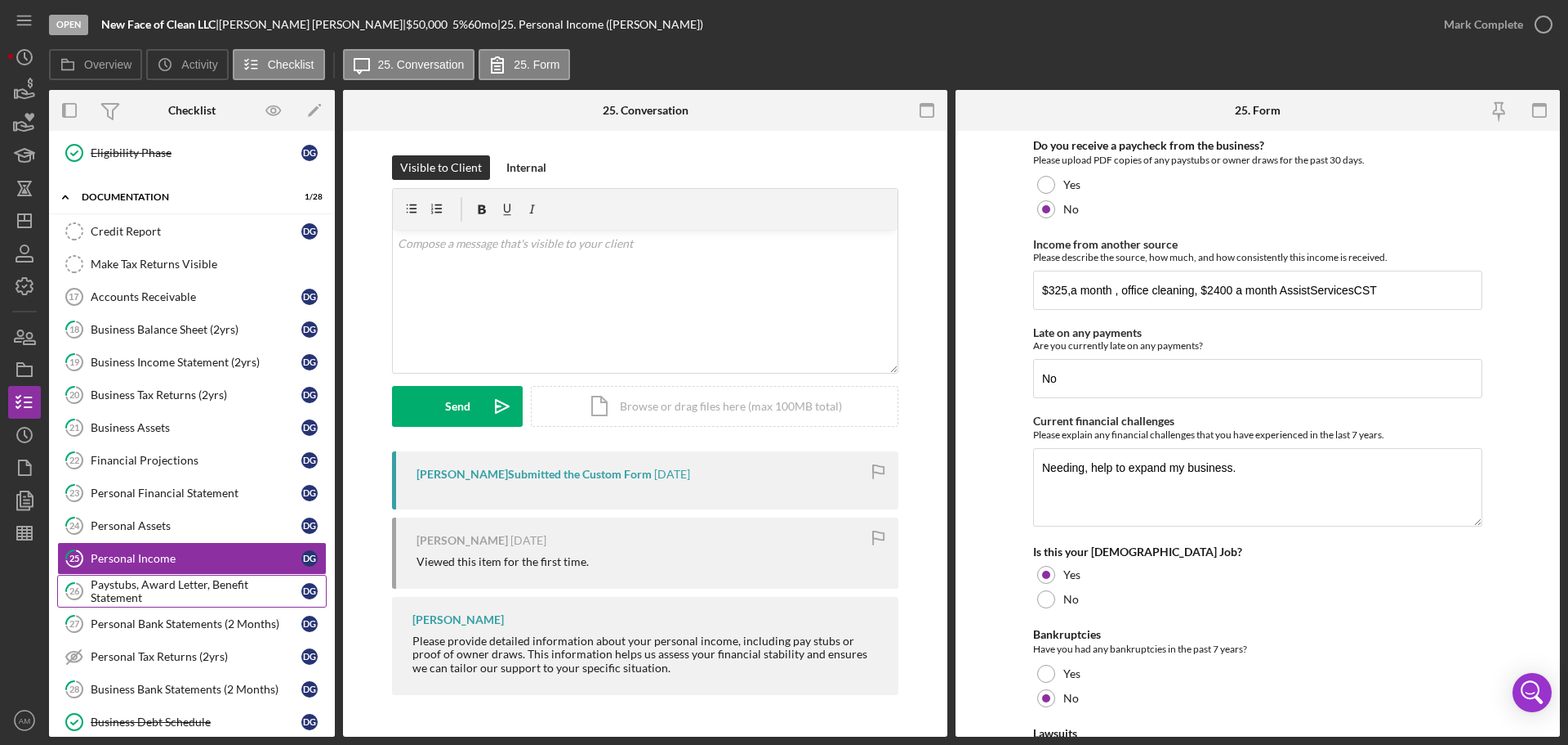
click at [152, 585] on div "Paystubs, Award Letter, Benefit Statement" at bounding box center [196, 591] width 211 height 26
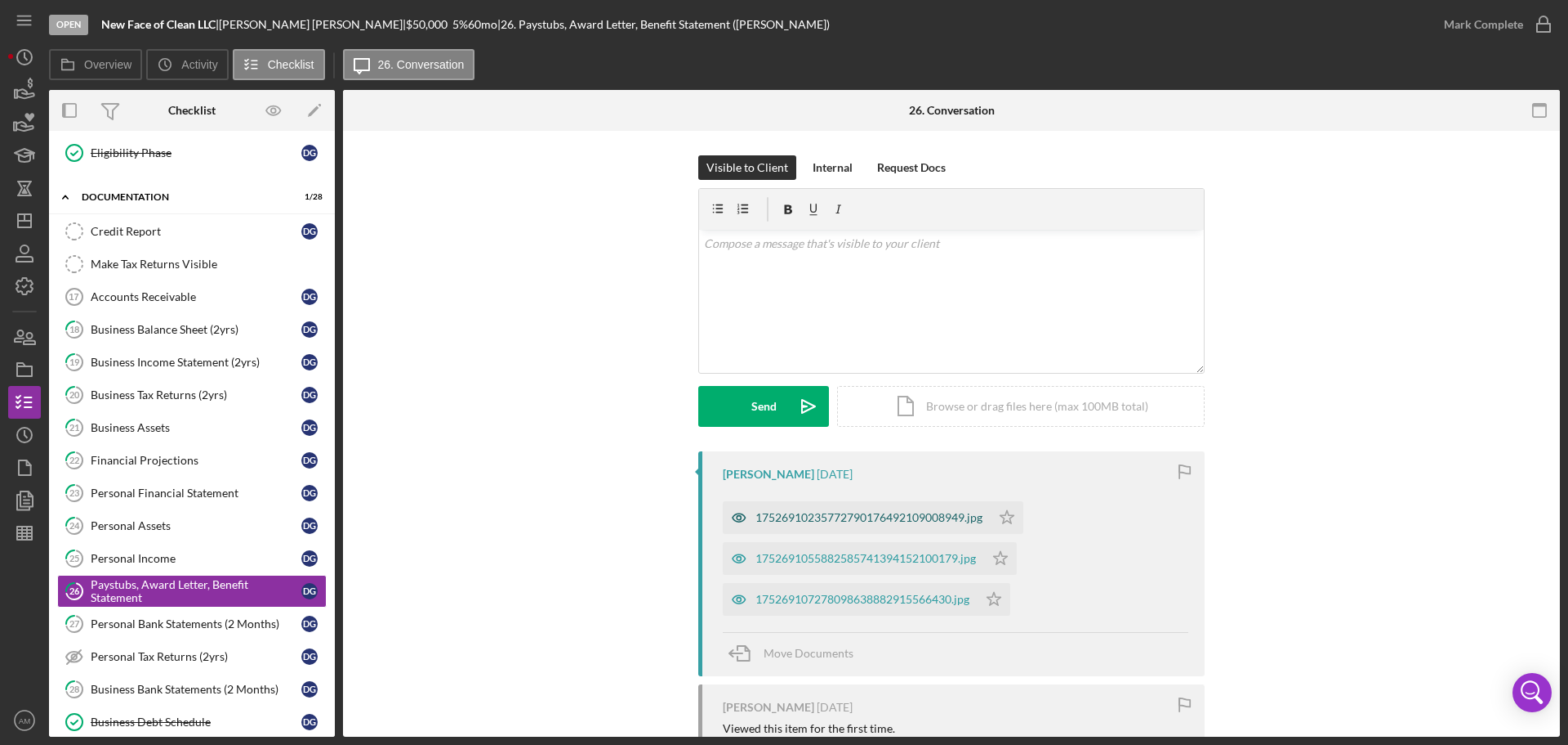
click at [801, 517] on div "17526910235772790176492109008949.jpg" at bounding box center [870, 517] width 227 height 13
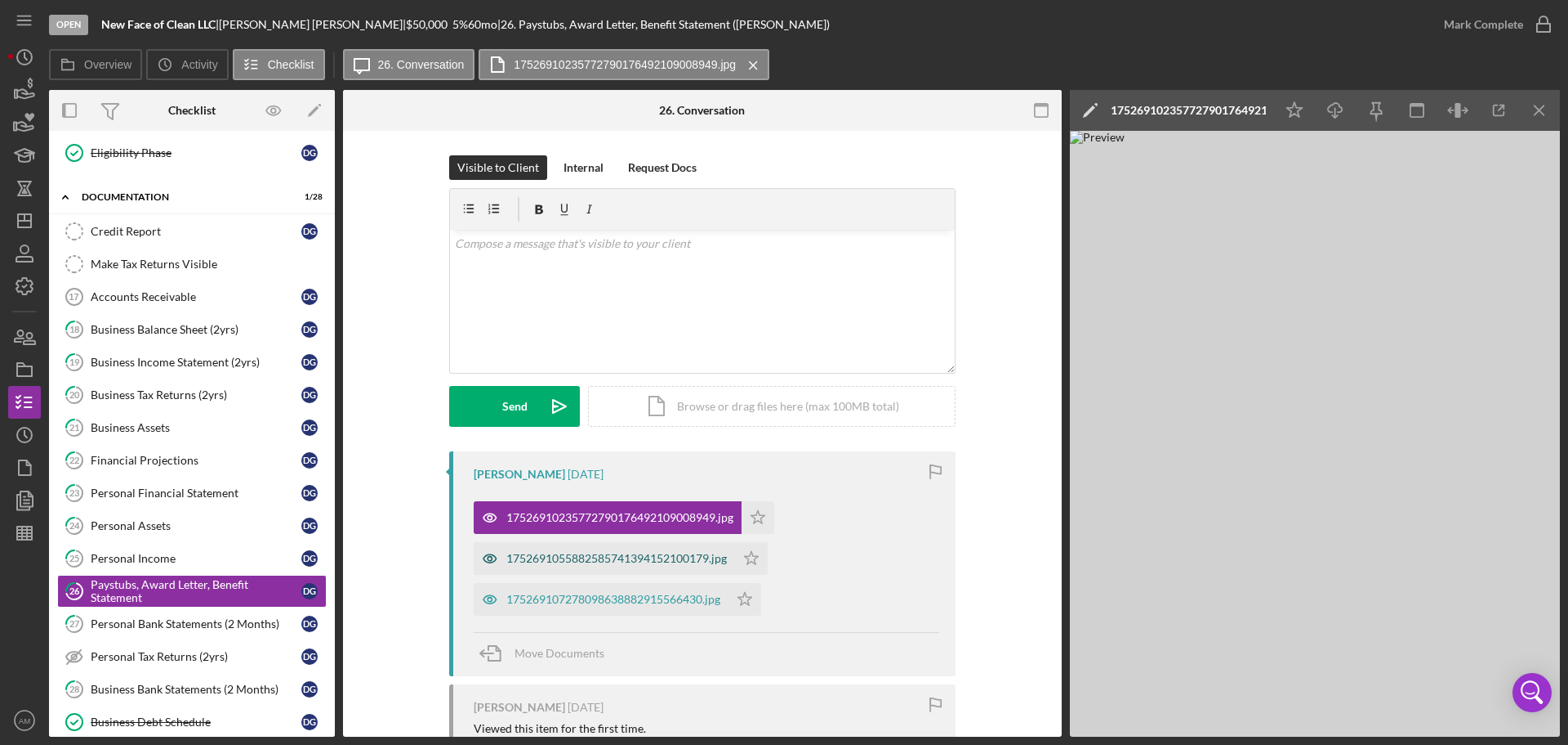
click at [628, 556] on div "1752691055882585741394152100179.jpg" at bounding box center [617, 558] width 221 height 13
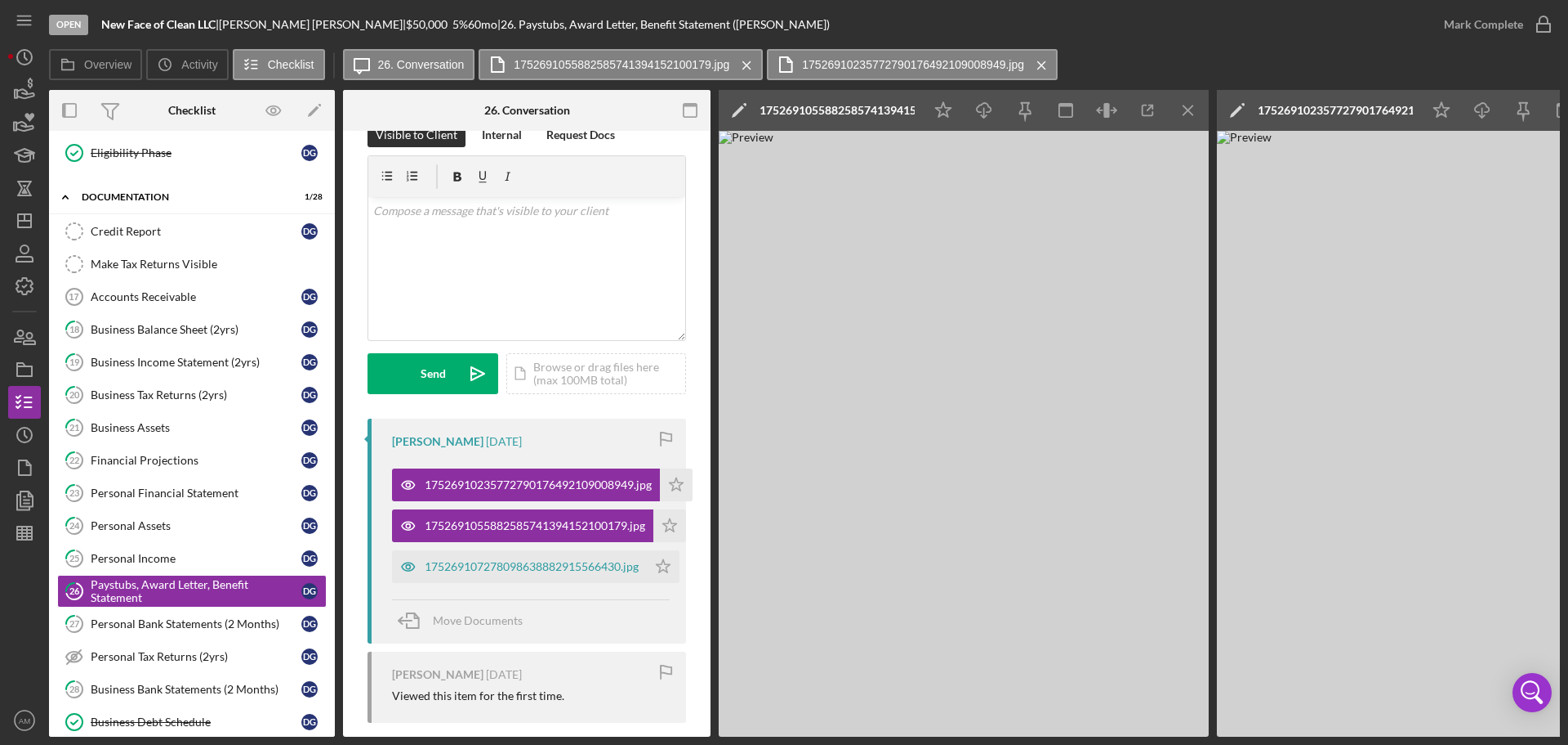
scroll to position [56, 0]
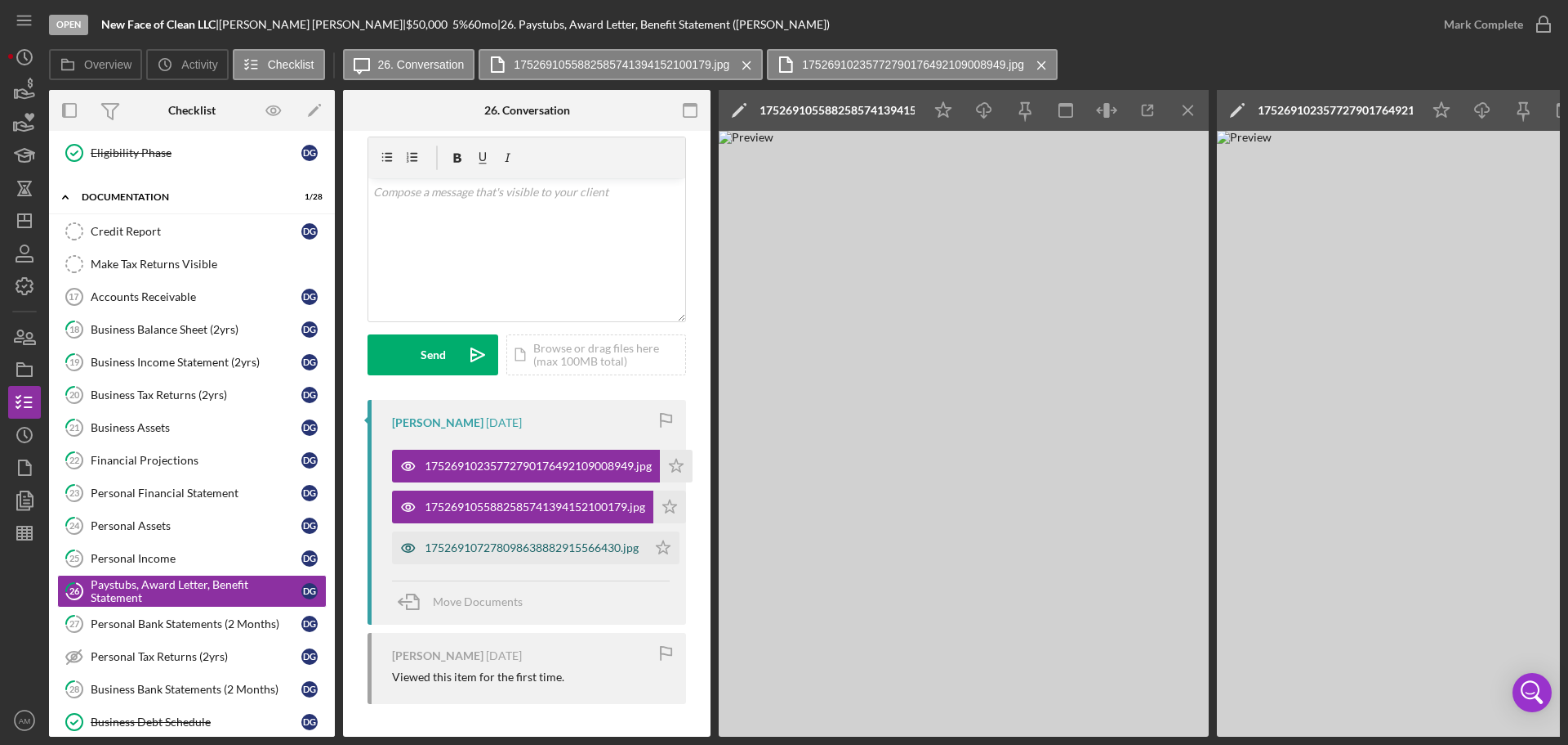
click at [512, 541] on div "175269107278098638882915566430.jpg" at bounding box center [532, 547] width 214 height 13
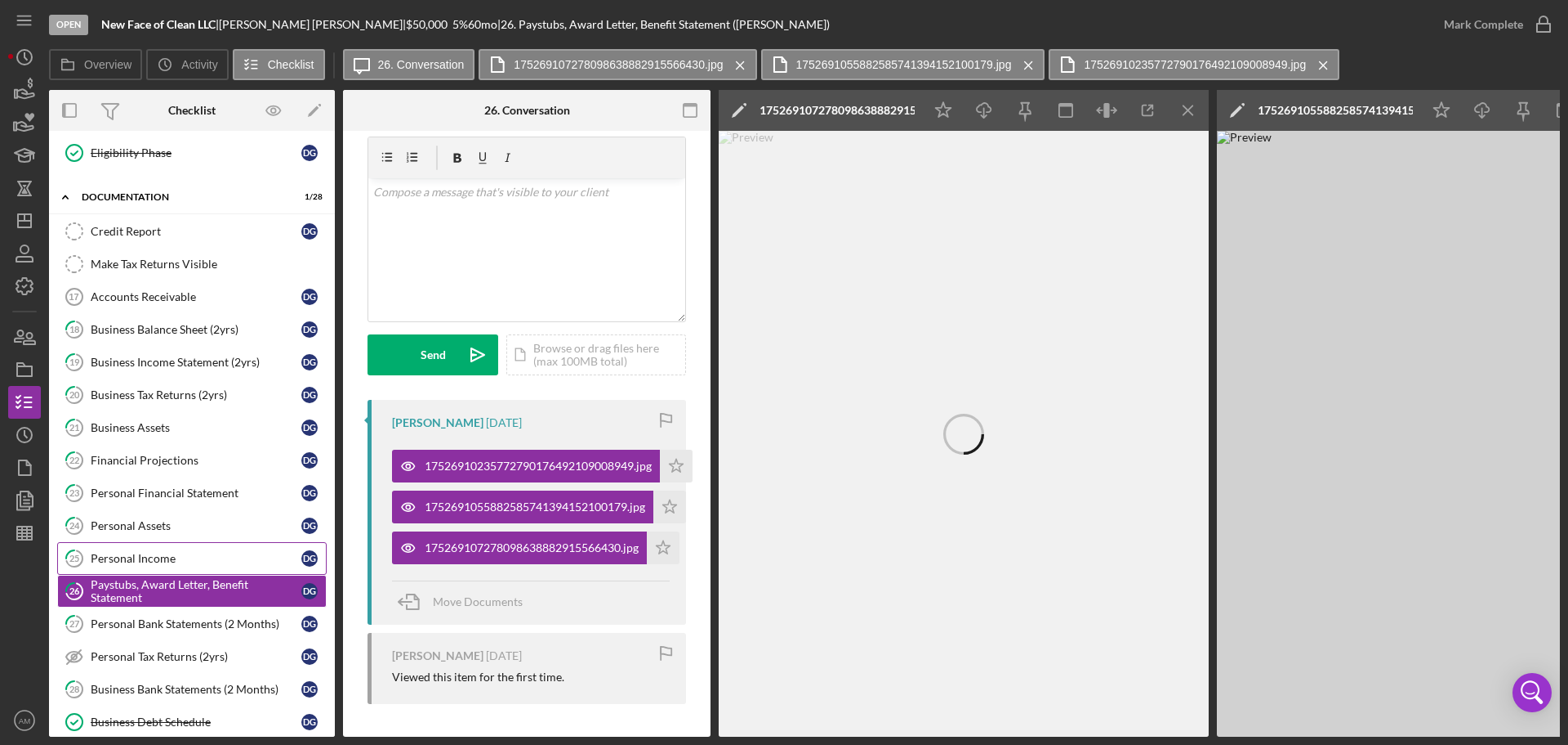
click at [134, 558] on div "Personal Income" at bounding box center [196, 558] width 211 height 13
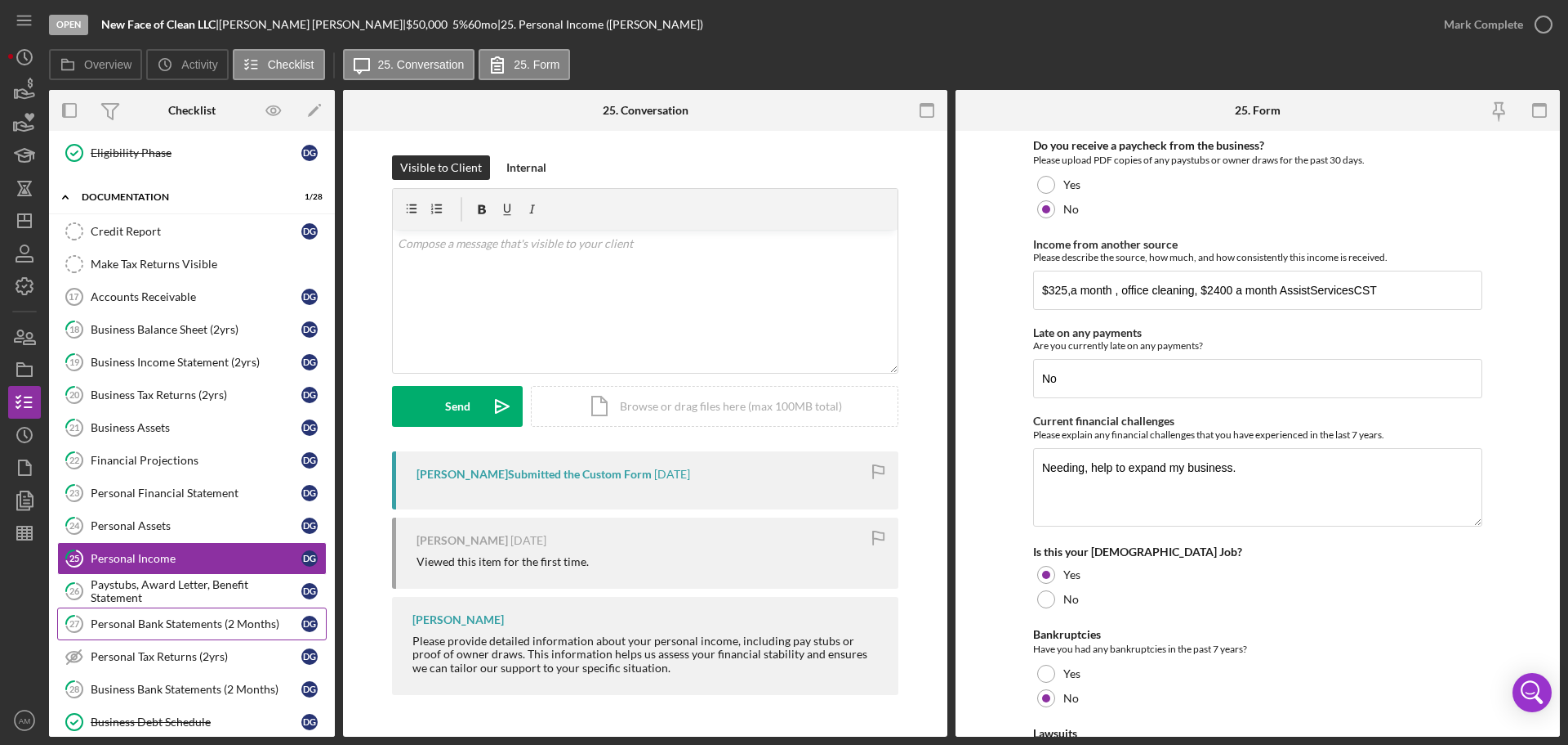
click at [154, 619] on div "Personal Bank Statements (2 Months)" at bounding box center [196, 624] width 211 height 13
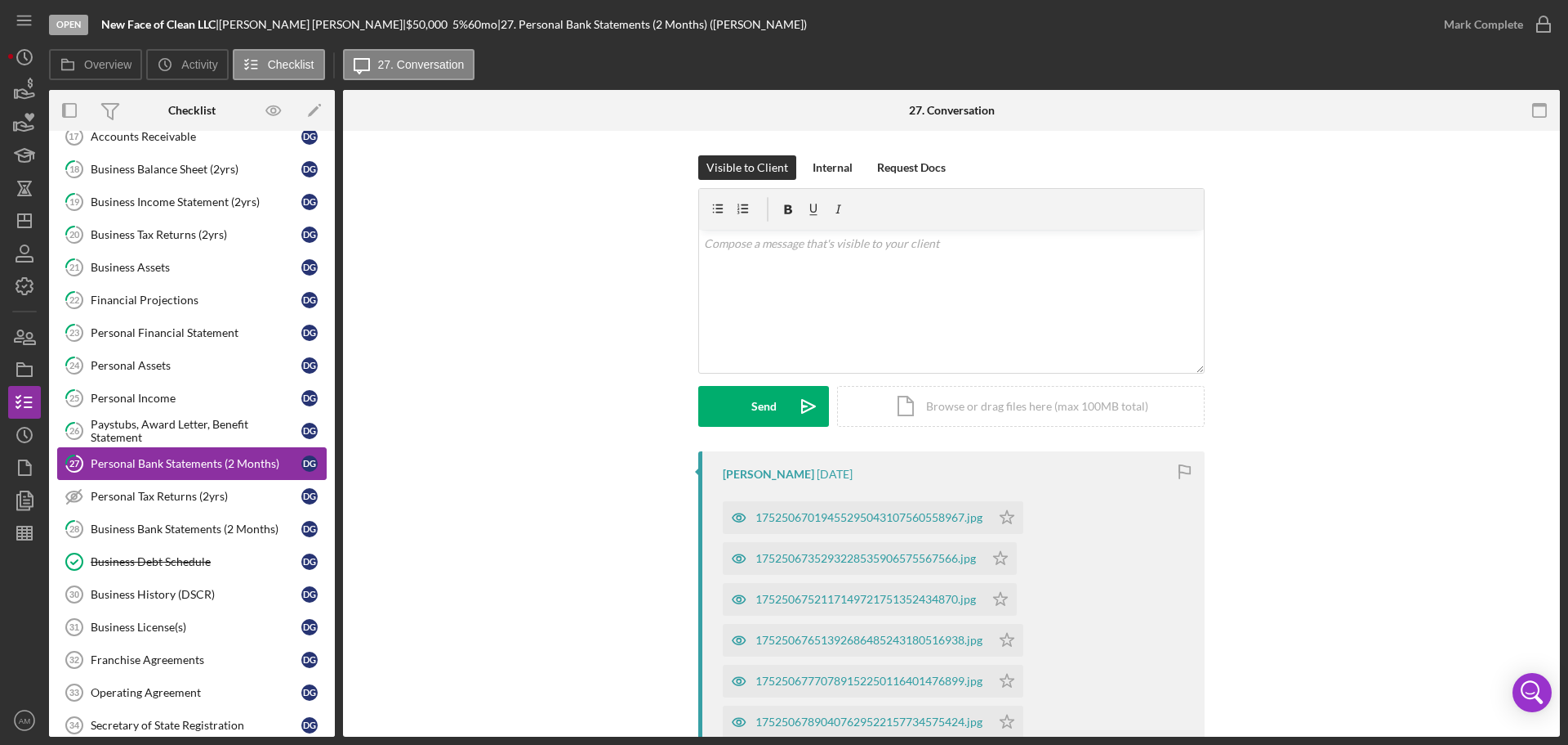
scroll to position [1144, 0]
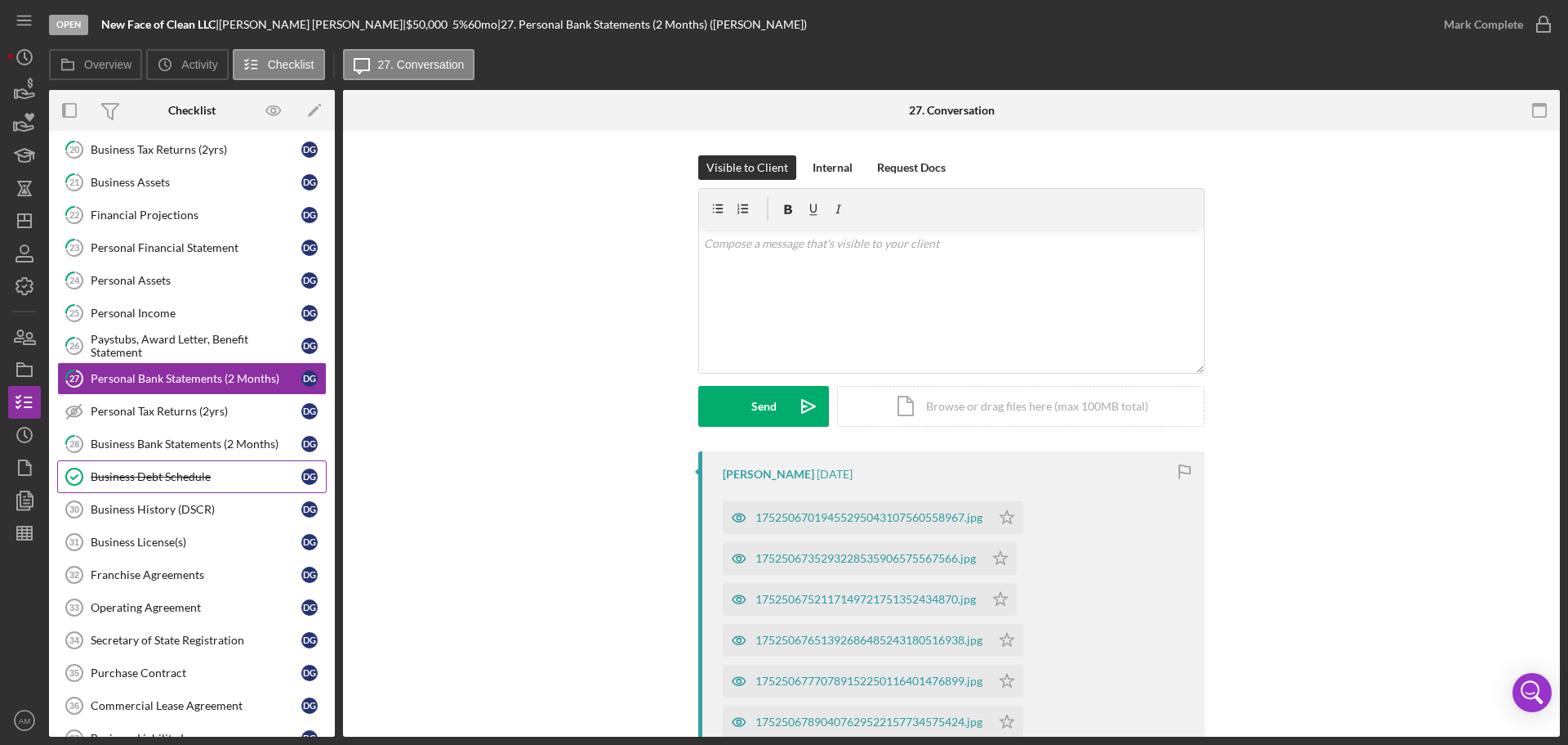
click at [136, 470] on div "Business Debt Schedule" at bounding box center [196, 477] width 211 height 13
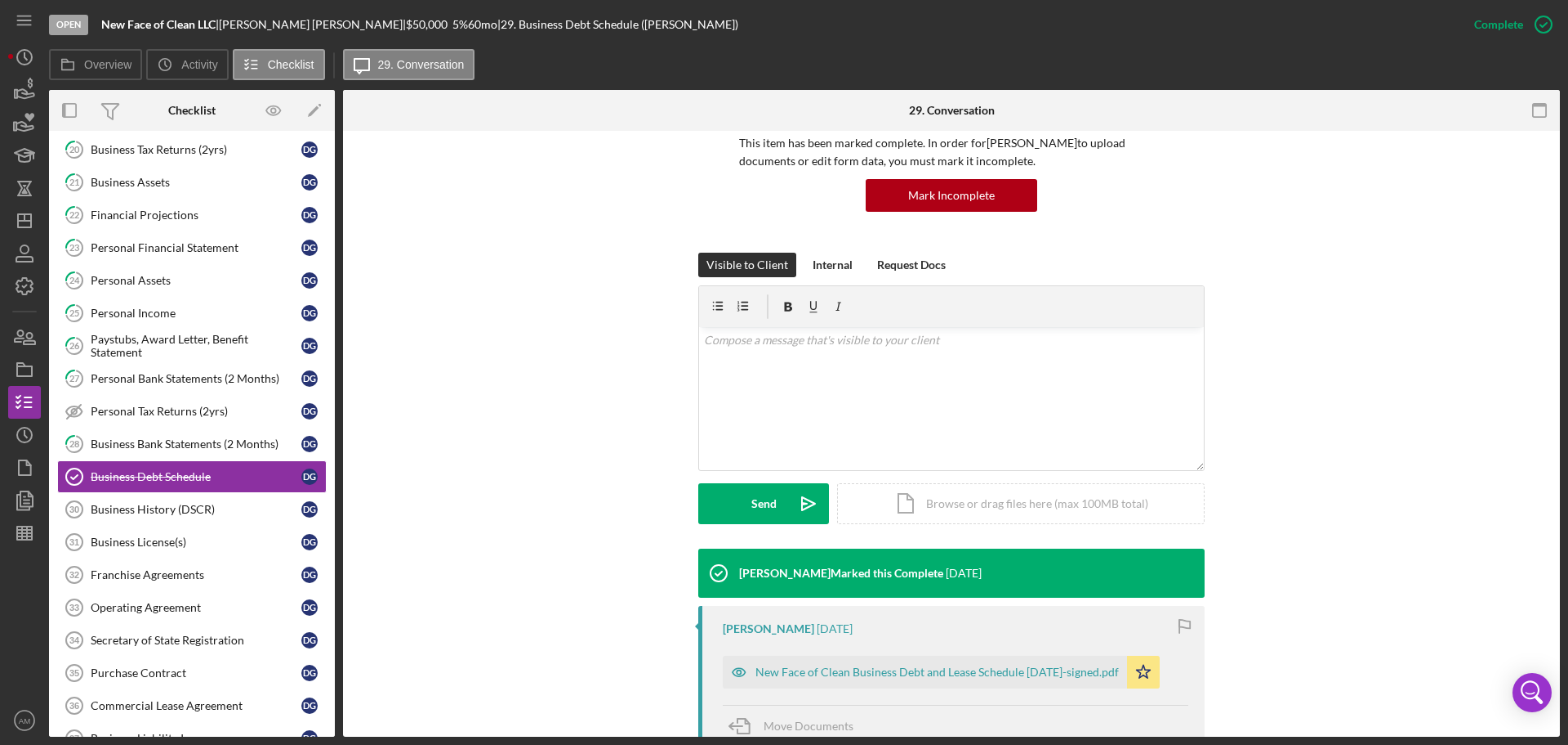
scroll to position [327, 0]
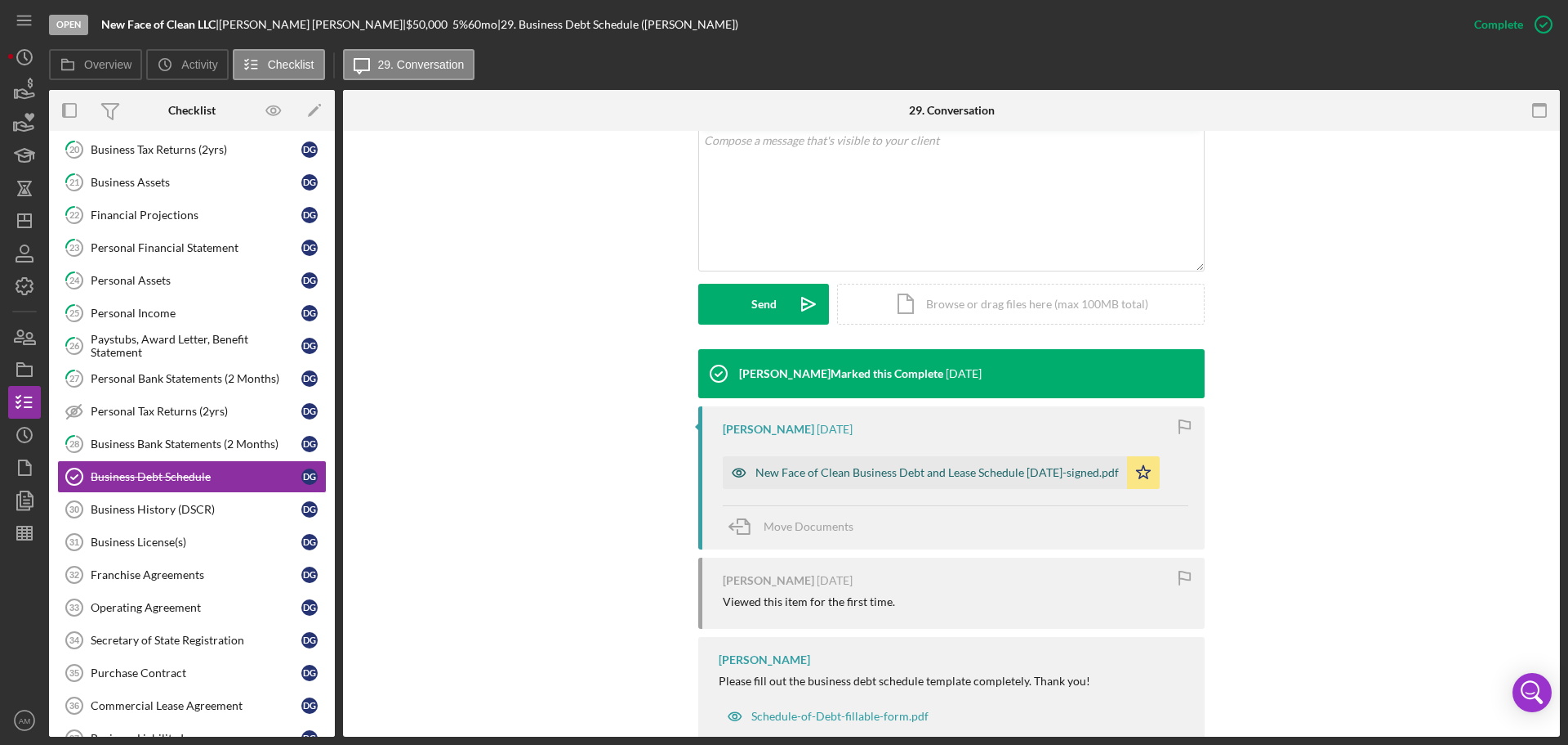
click at [941, 468] on div "New Face of Clean Business Debt and Lease Schedule 6.4.25-signed.pdf" at bounding box center [937, 472] width 364 height 13
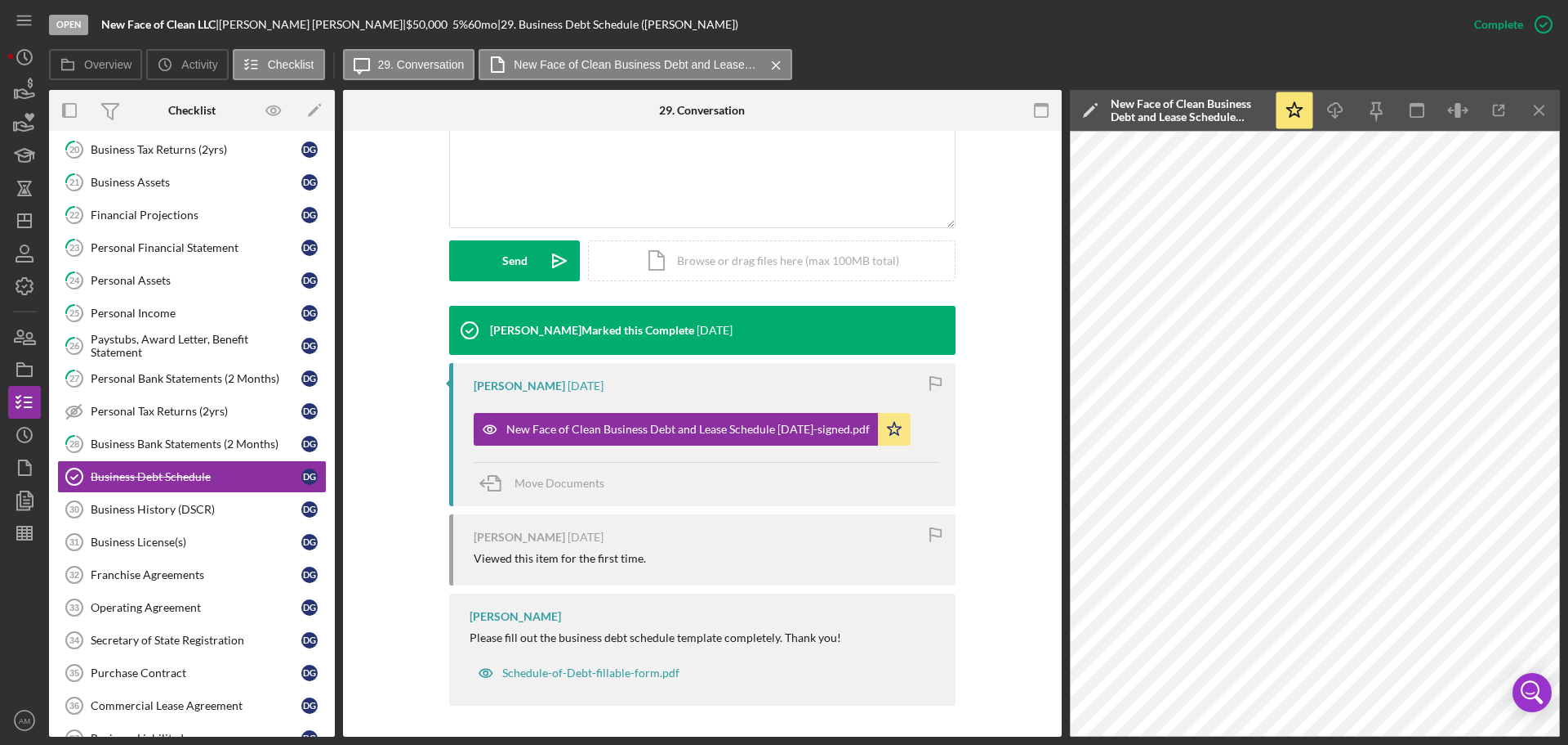
scroll to position [372, 0]
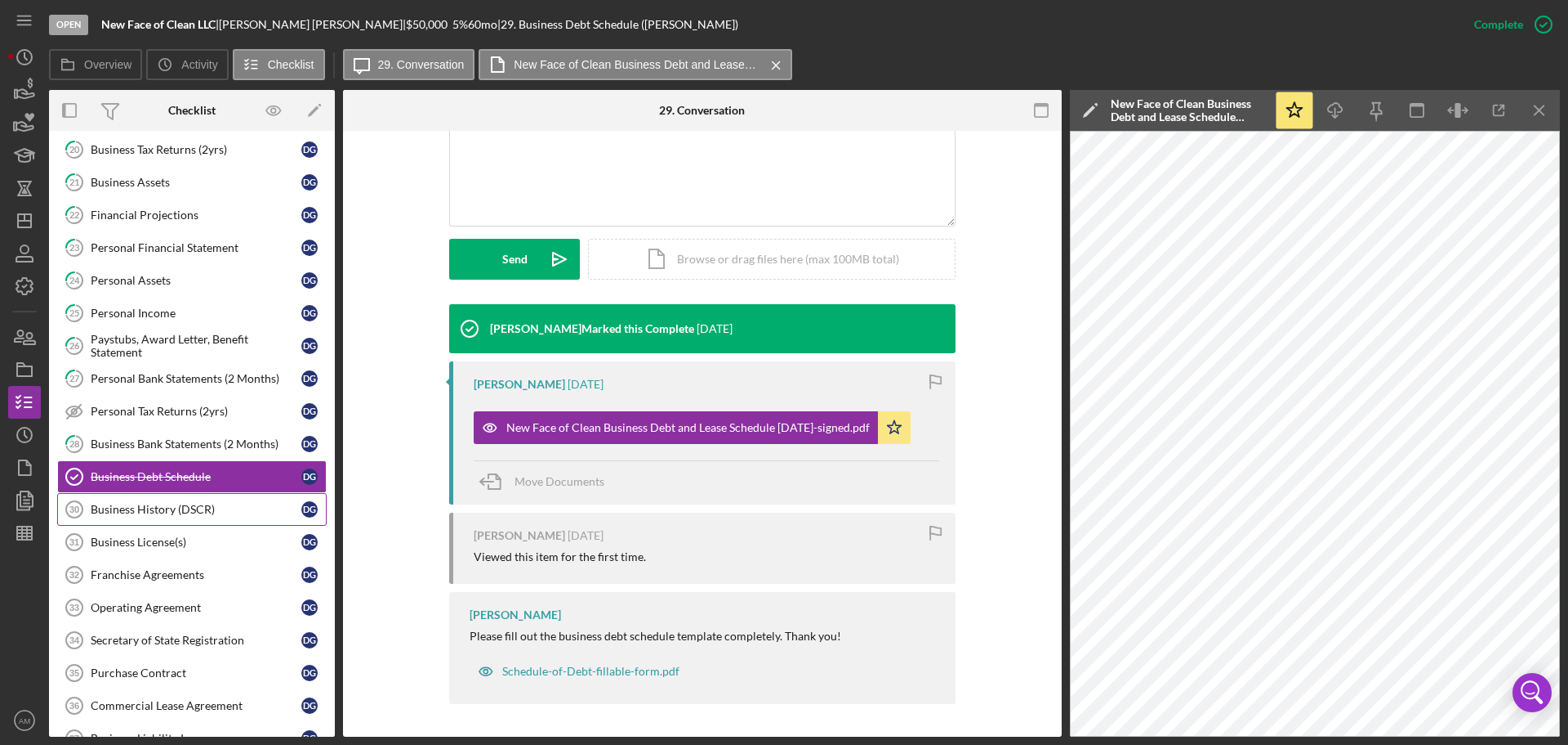
click at [137, 511] on div "Business History (DSCR)" at bounding box center [196, 509] width 211 height 13
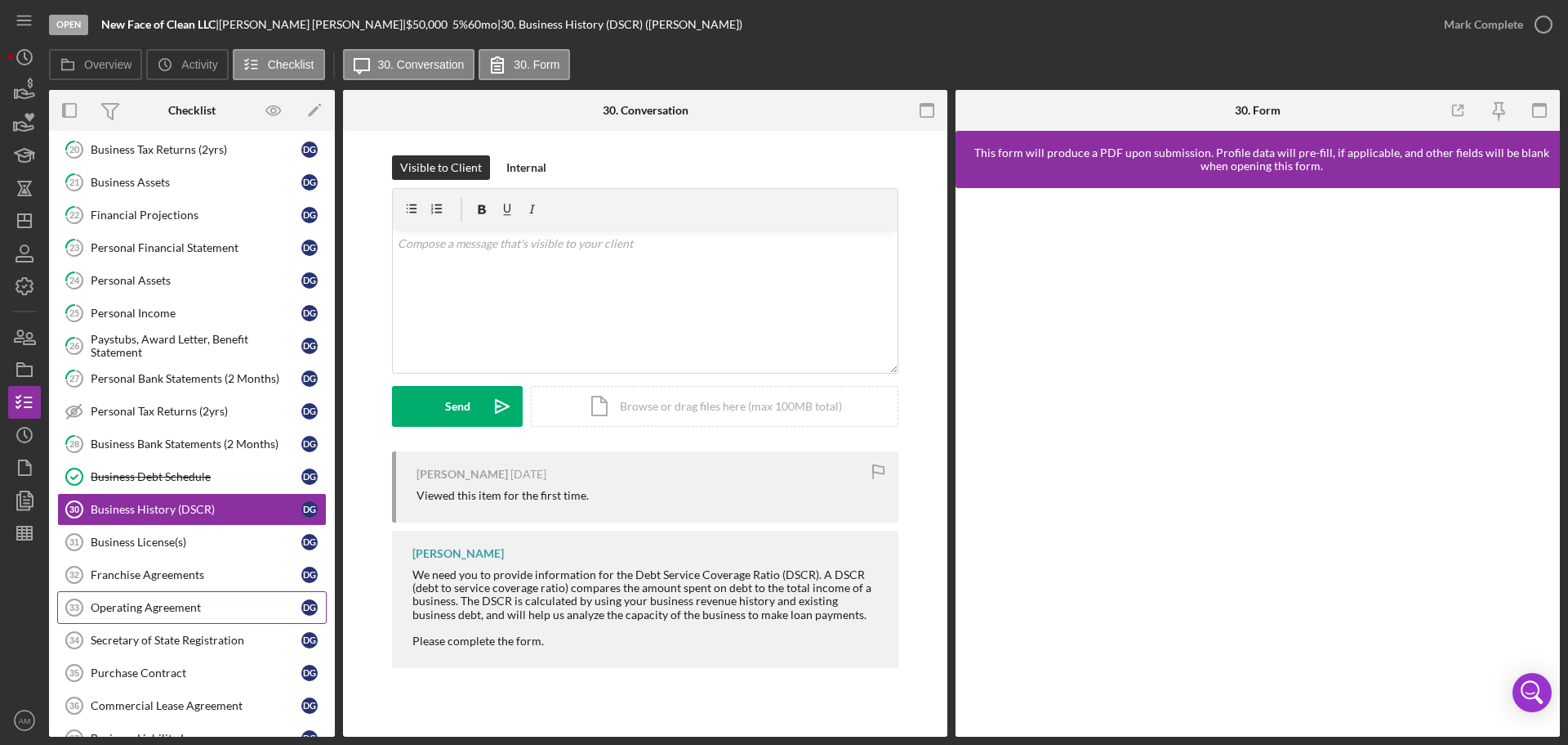
click at [164, 605] on div "Operating Agreement" at bounding box center [196, 608] width 211 height 13
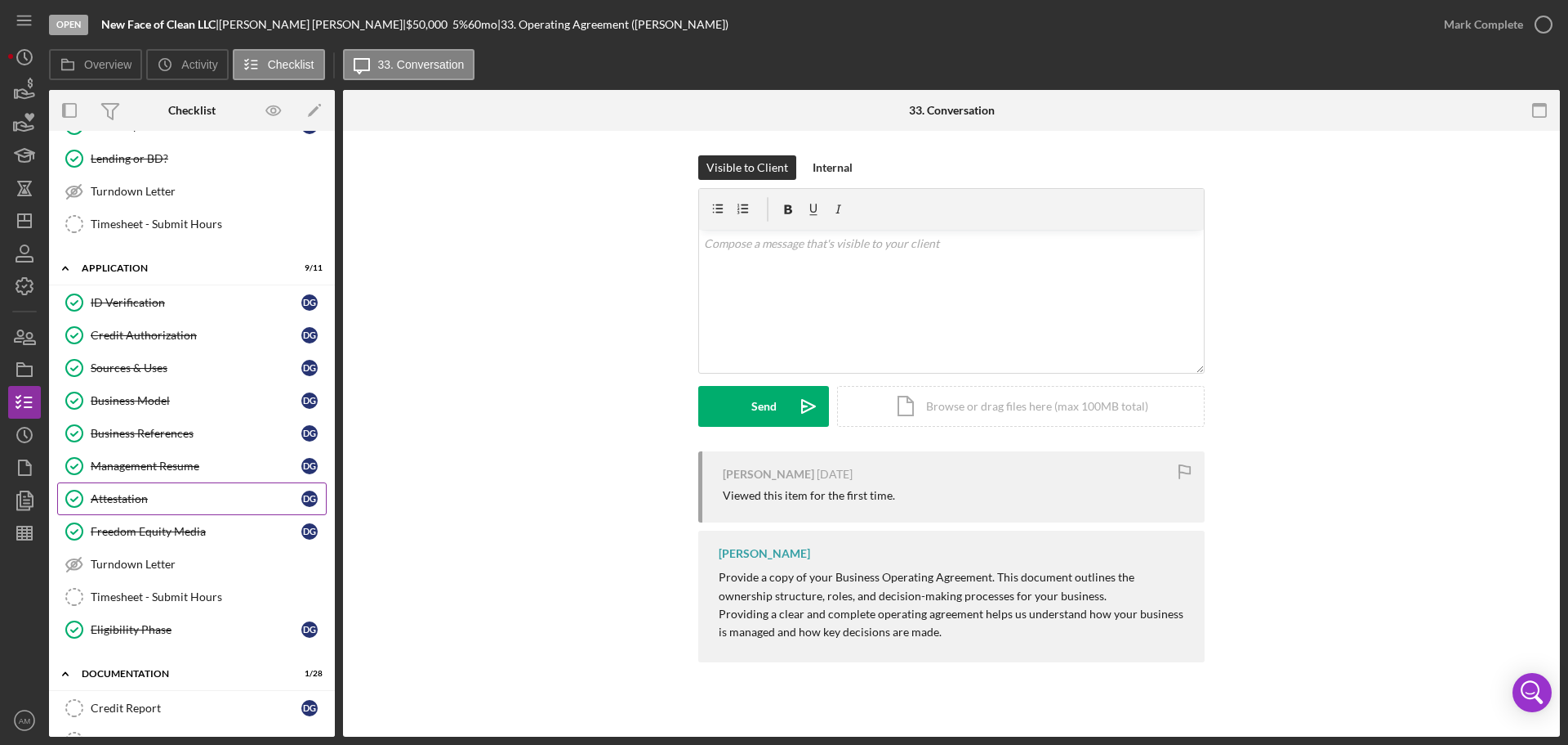
scroll to position [394, 0]
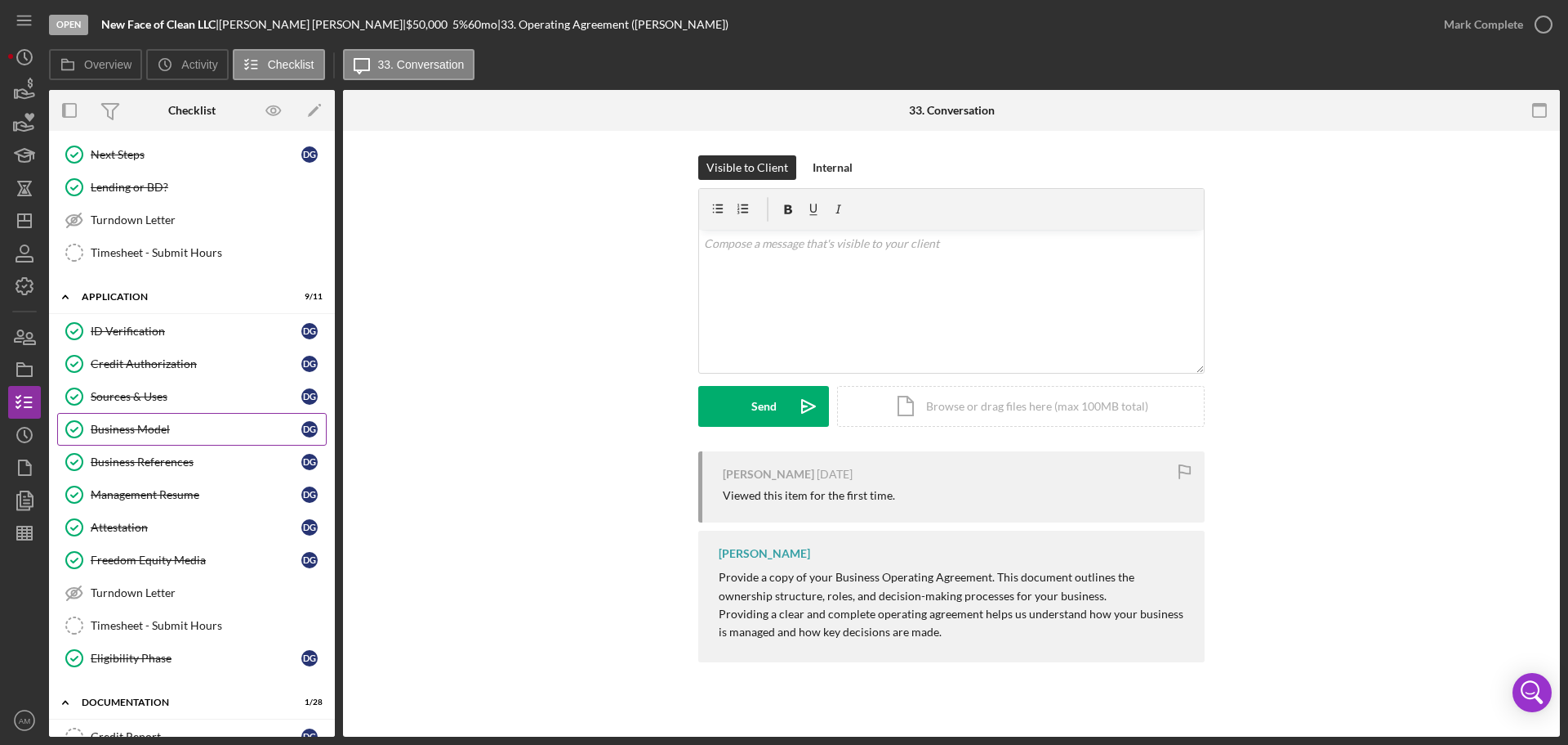
click at [119, 429] on div "Business Model" at bounding box center [196, 429] width 211 height 13
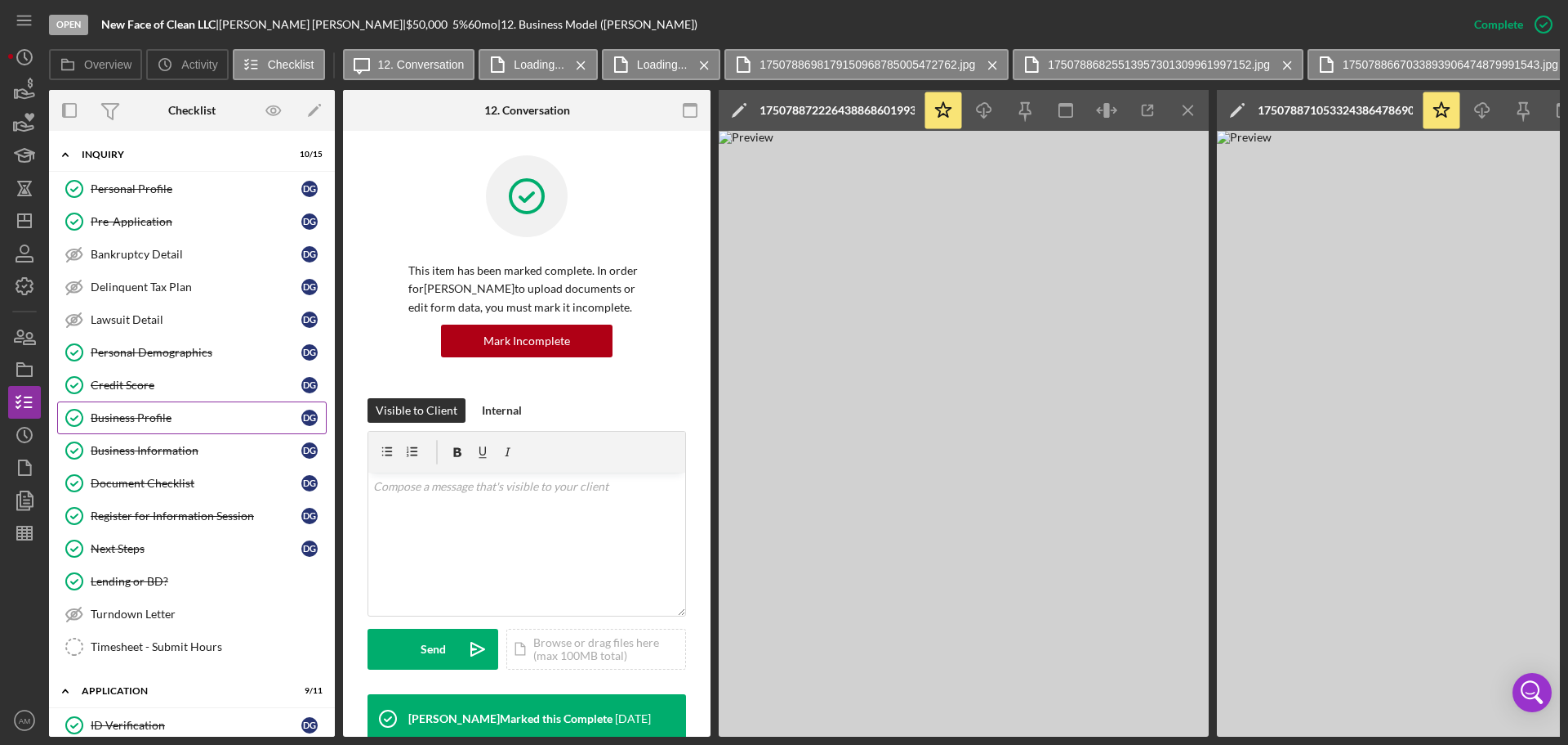
click at [161, 411] on div "Business Profile" at bounding box center [196, 418] width 211 height 13
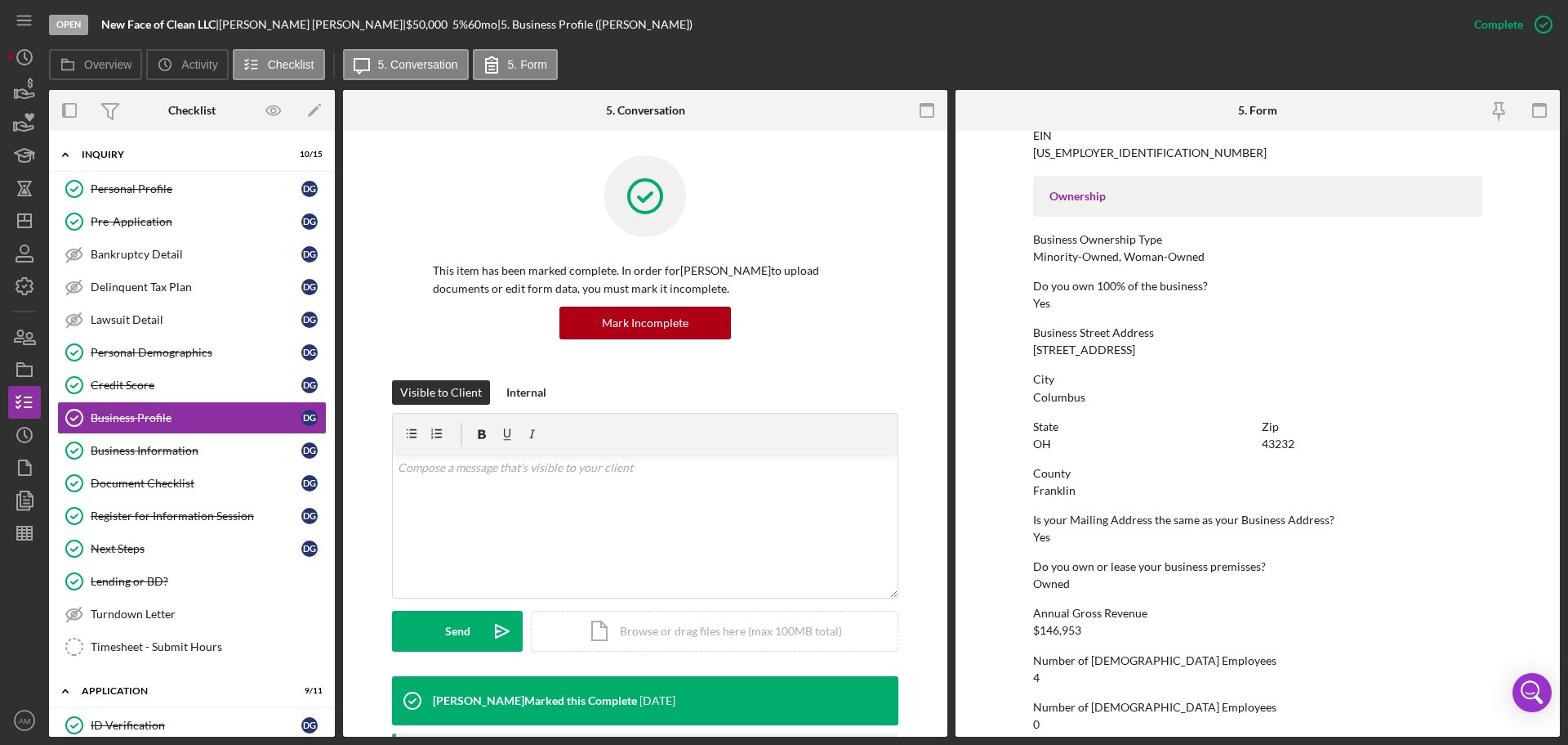
scroll to position [626, 0]
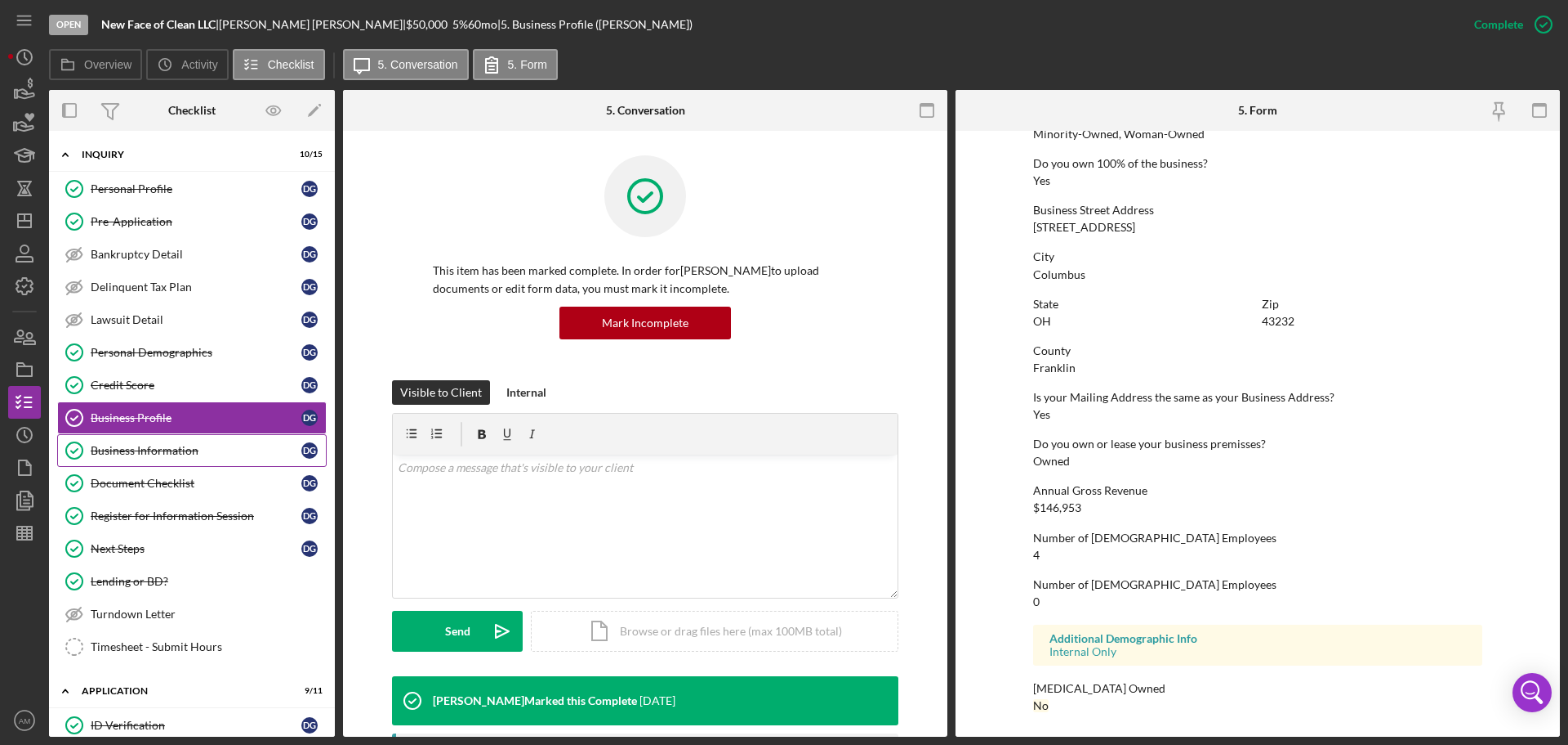
click at [155, 447] on div "Business Information" at bounding box center [196, 451] width 211 height 13
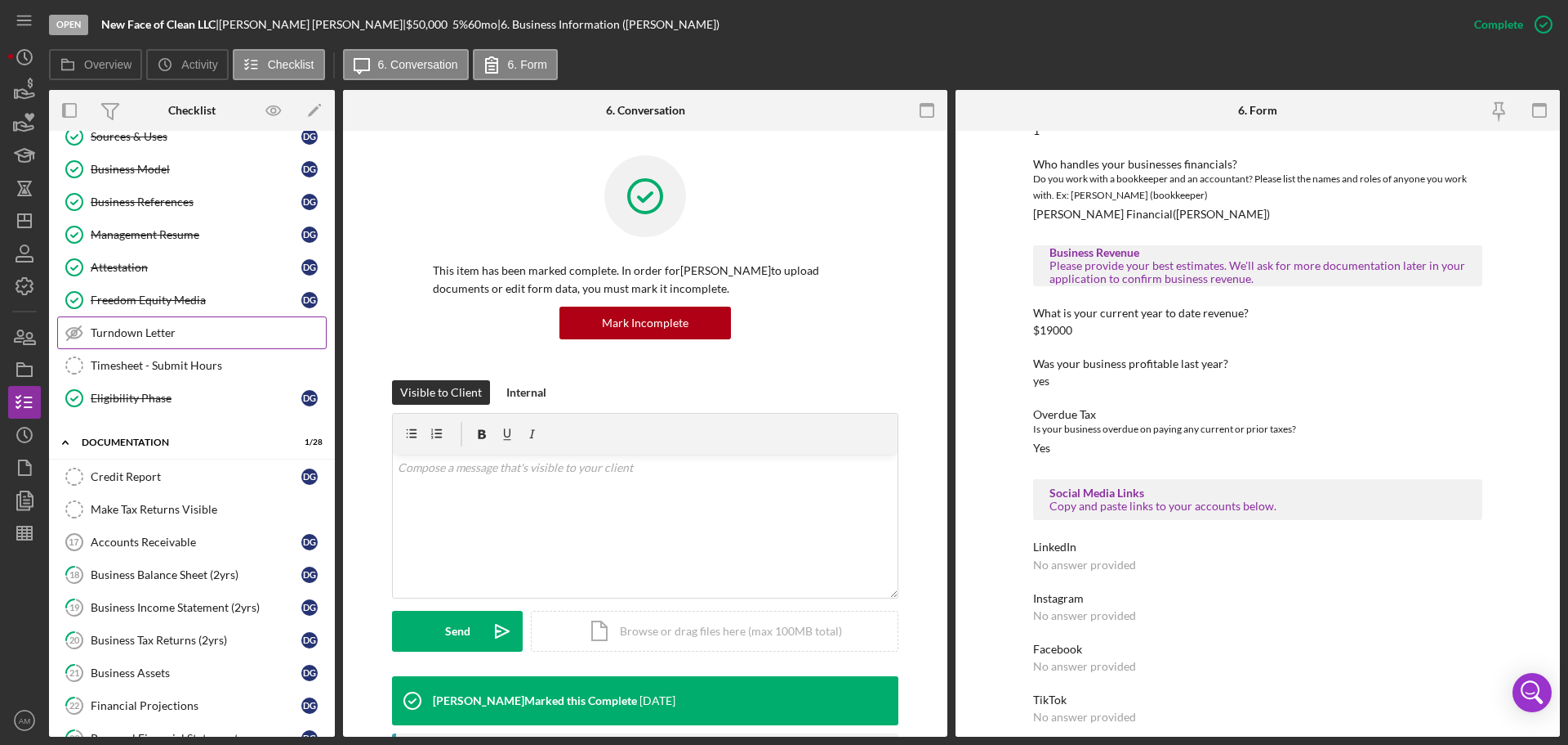
scroll to position [736, 0]
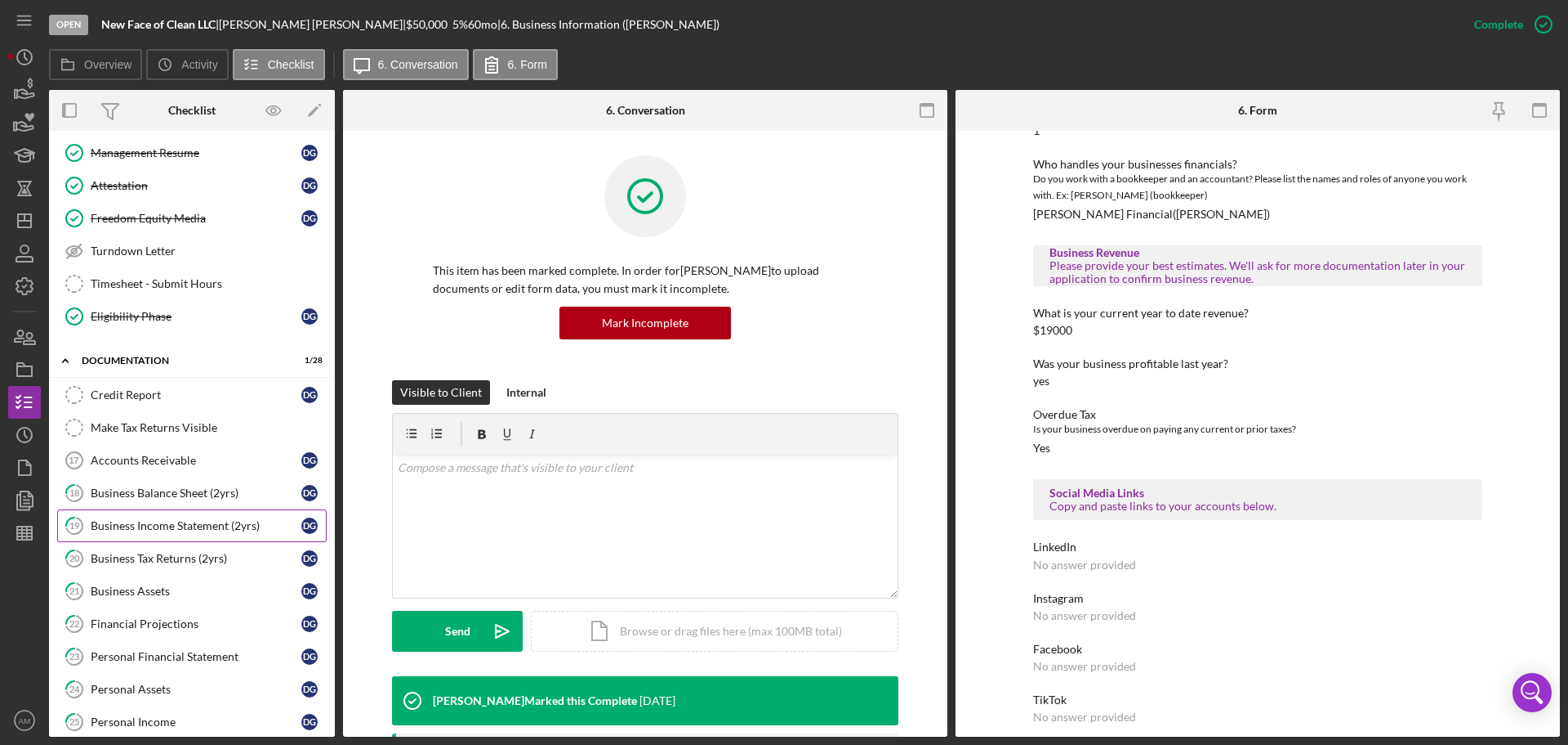
click at [190, 520] on div "Business Income Statement (2yrs)" at bounding box center [196, 526] width 211 height 13
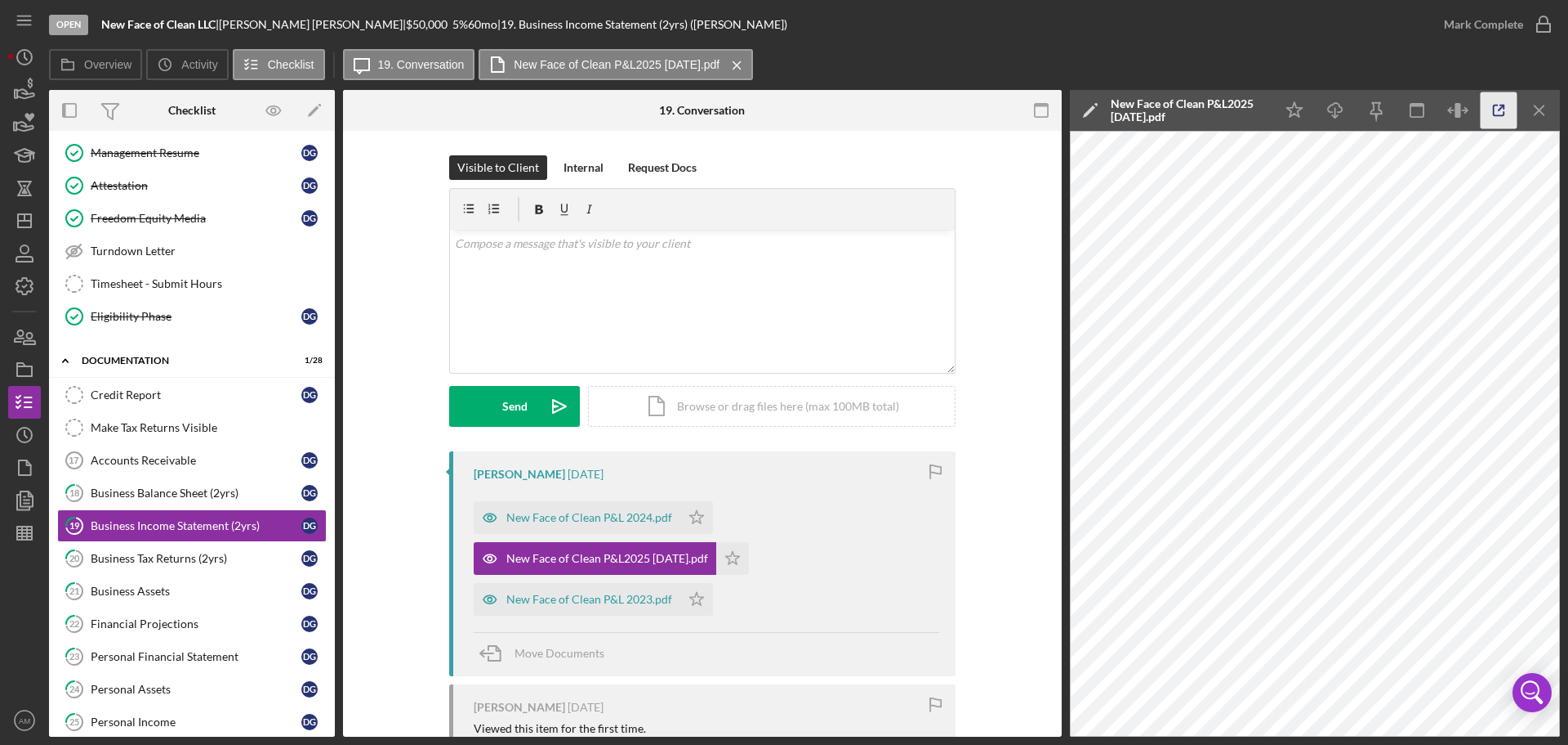
click at [1497, 106] on icon "button" at bounding box center [1498, 110] width 37 height 37
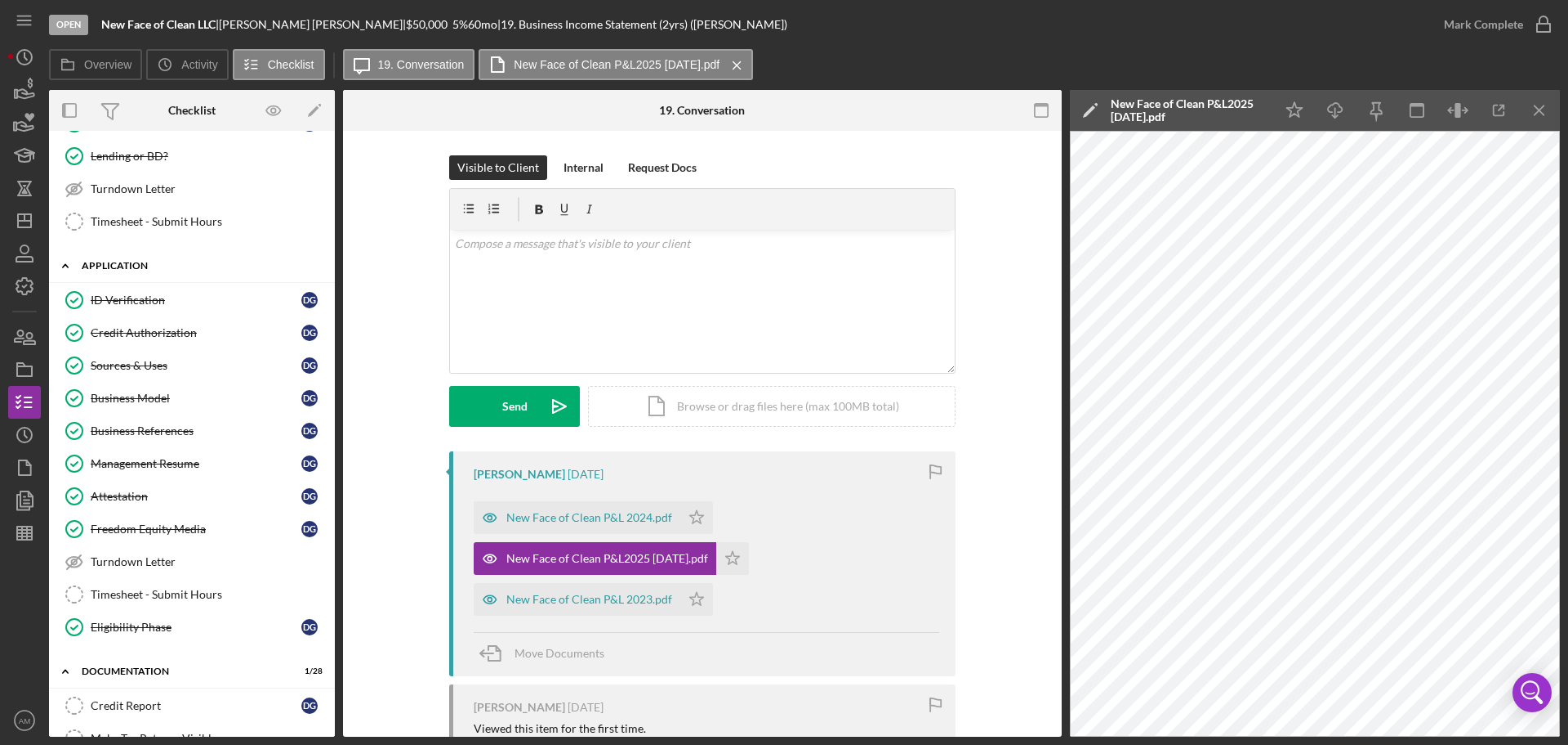
scroll to position [408, 0]
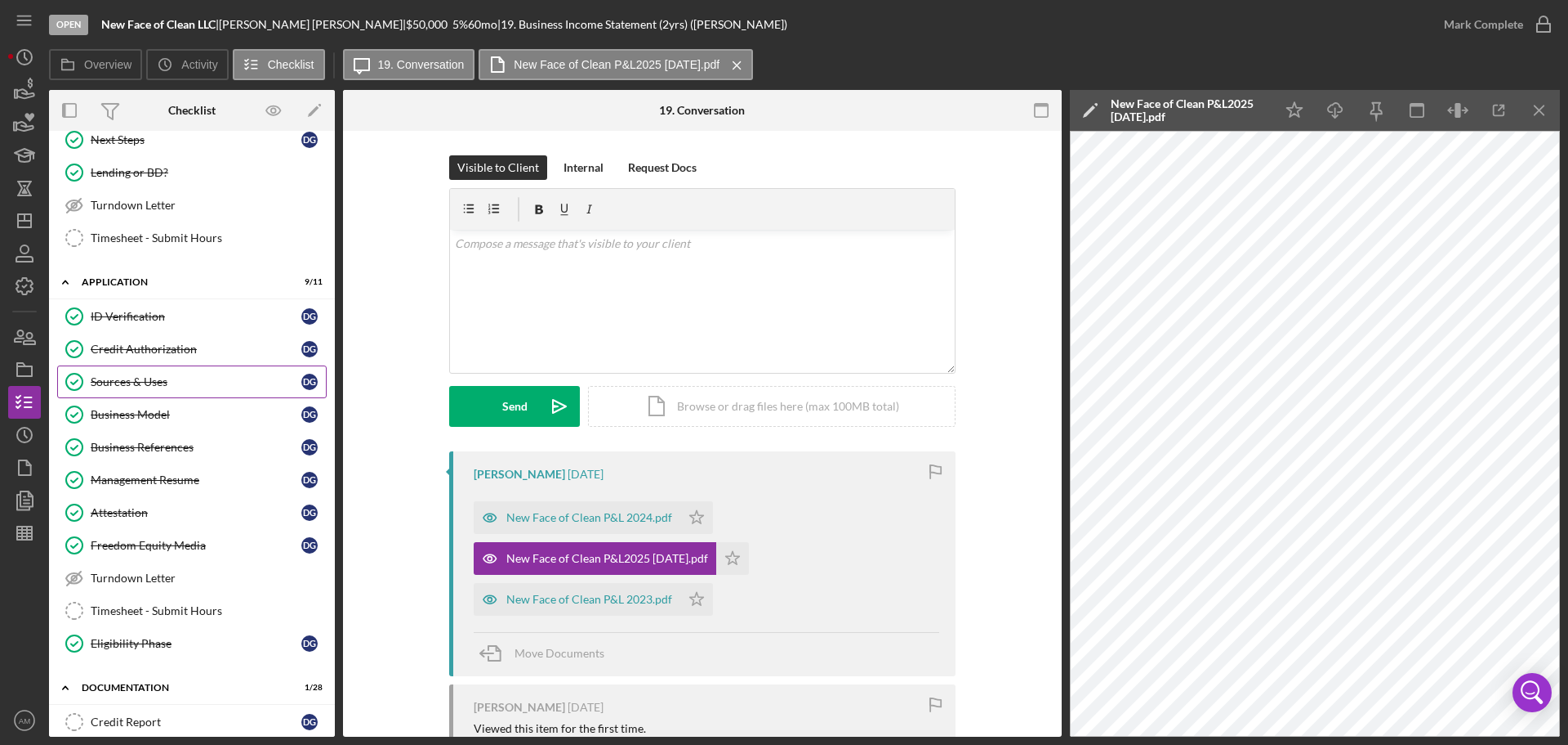
click at [121, 375] on div "Sources & Uses" at bounding box center [196, 382] width 211 height 13
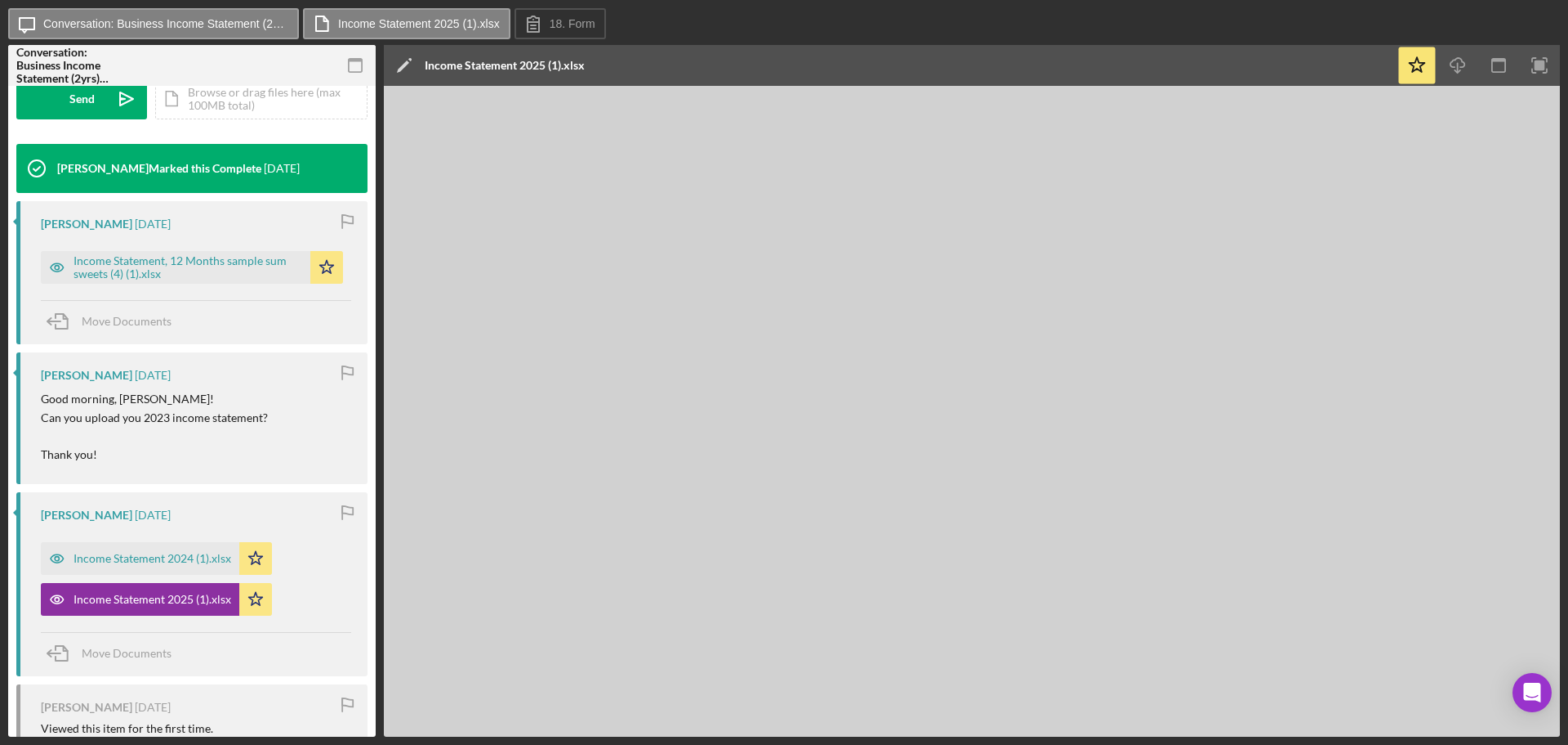
scroll to position [490, 0]
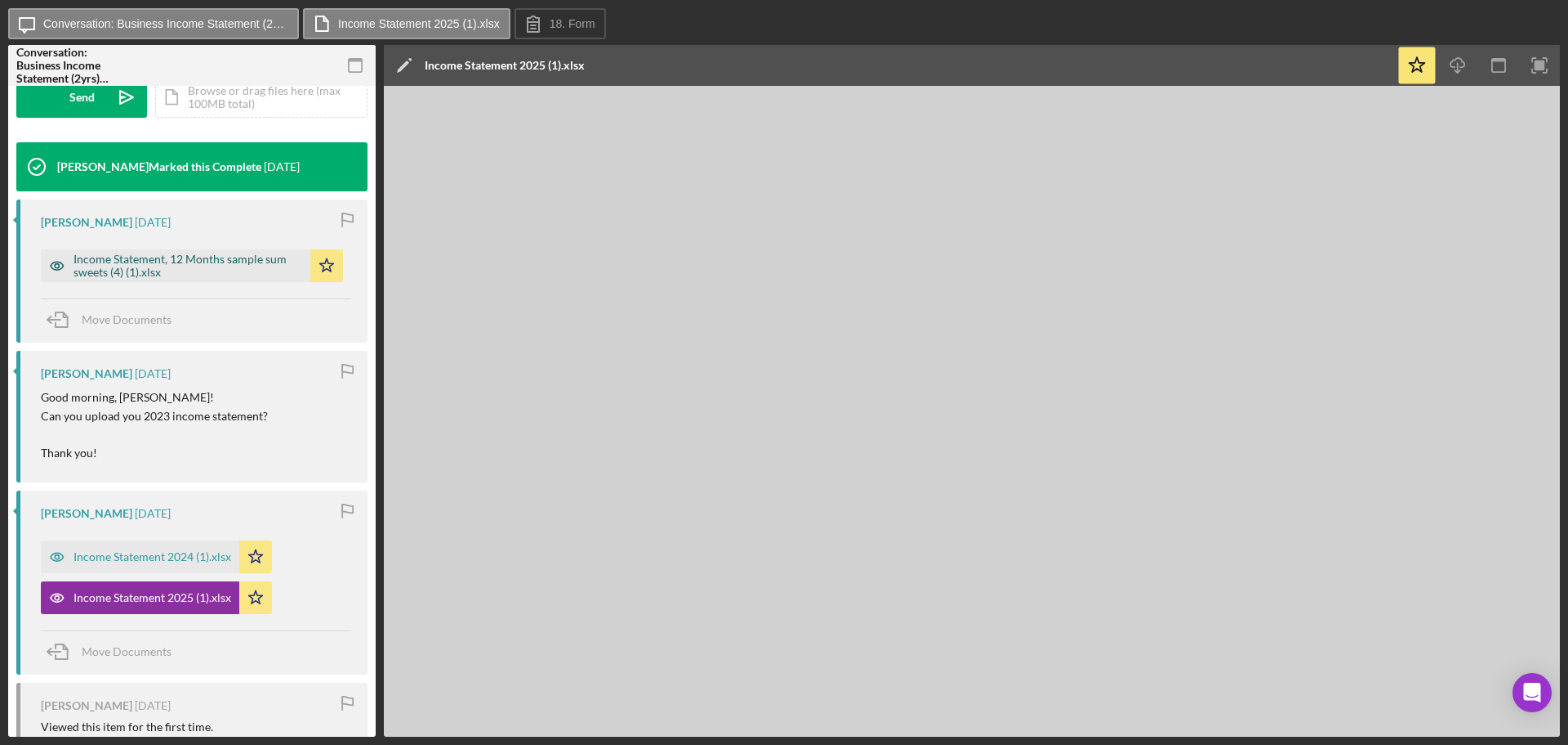
click at [133, 262] on div "Income Statement, 12 Months sample sum sweets (4) (1).xlsx" at bounding box center [187, 265] width 228 height 26
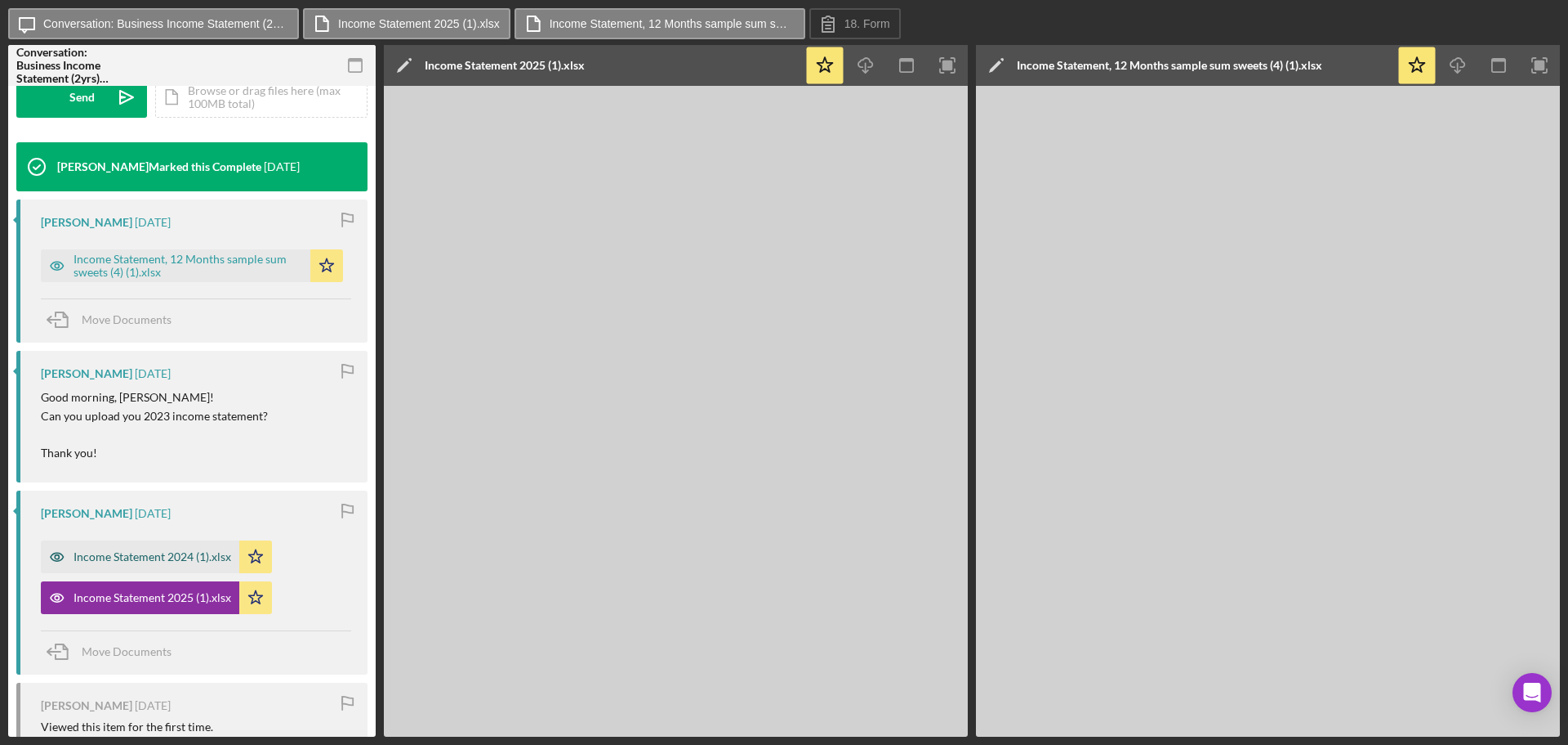
click at [187, 552] on div "Income Statement 2024 (1).xlsx" at bounding box center [152, 557] width 158 height 13
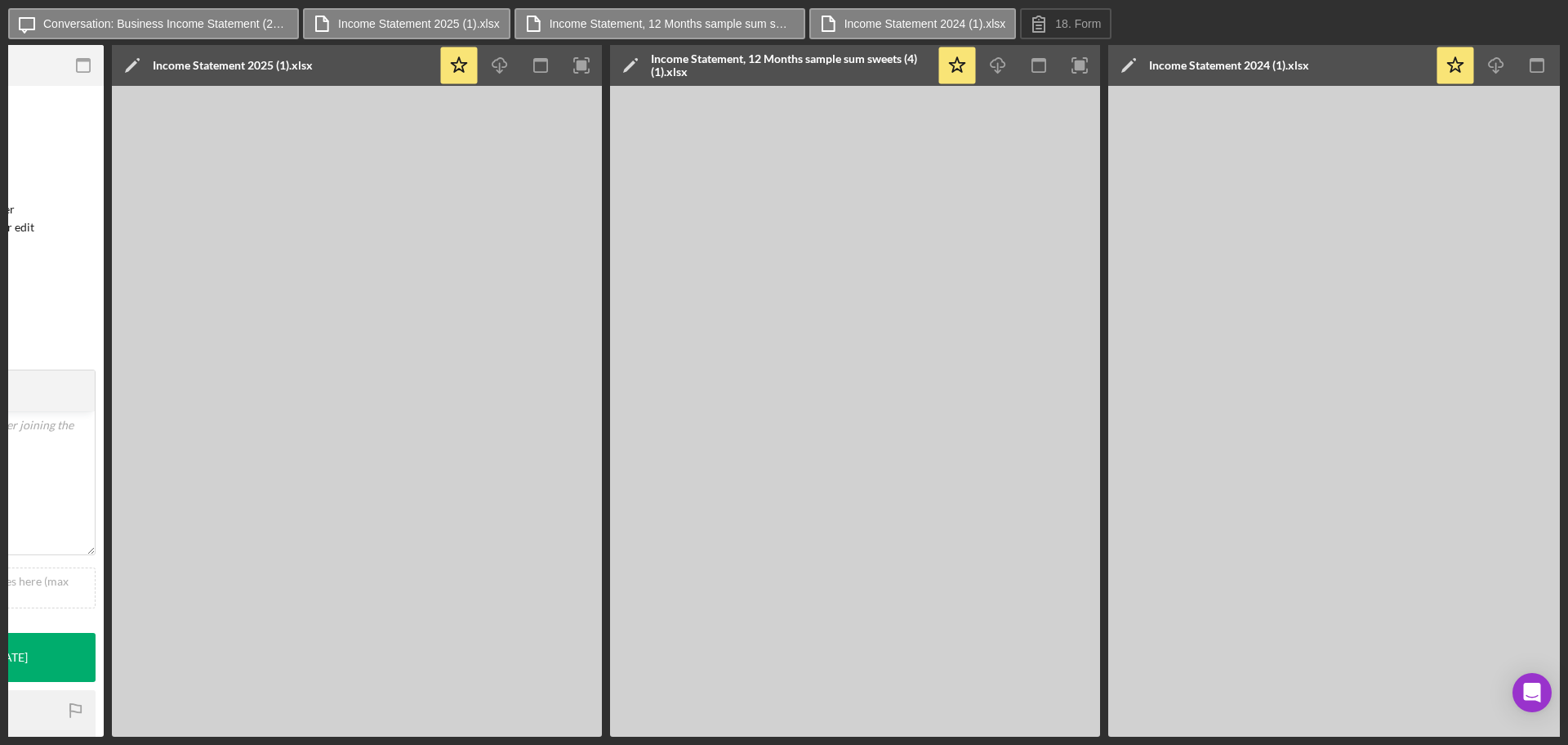
scroll to position [0, 310]
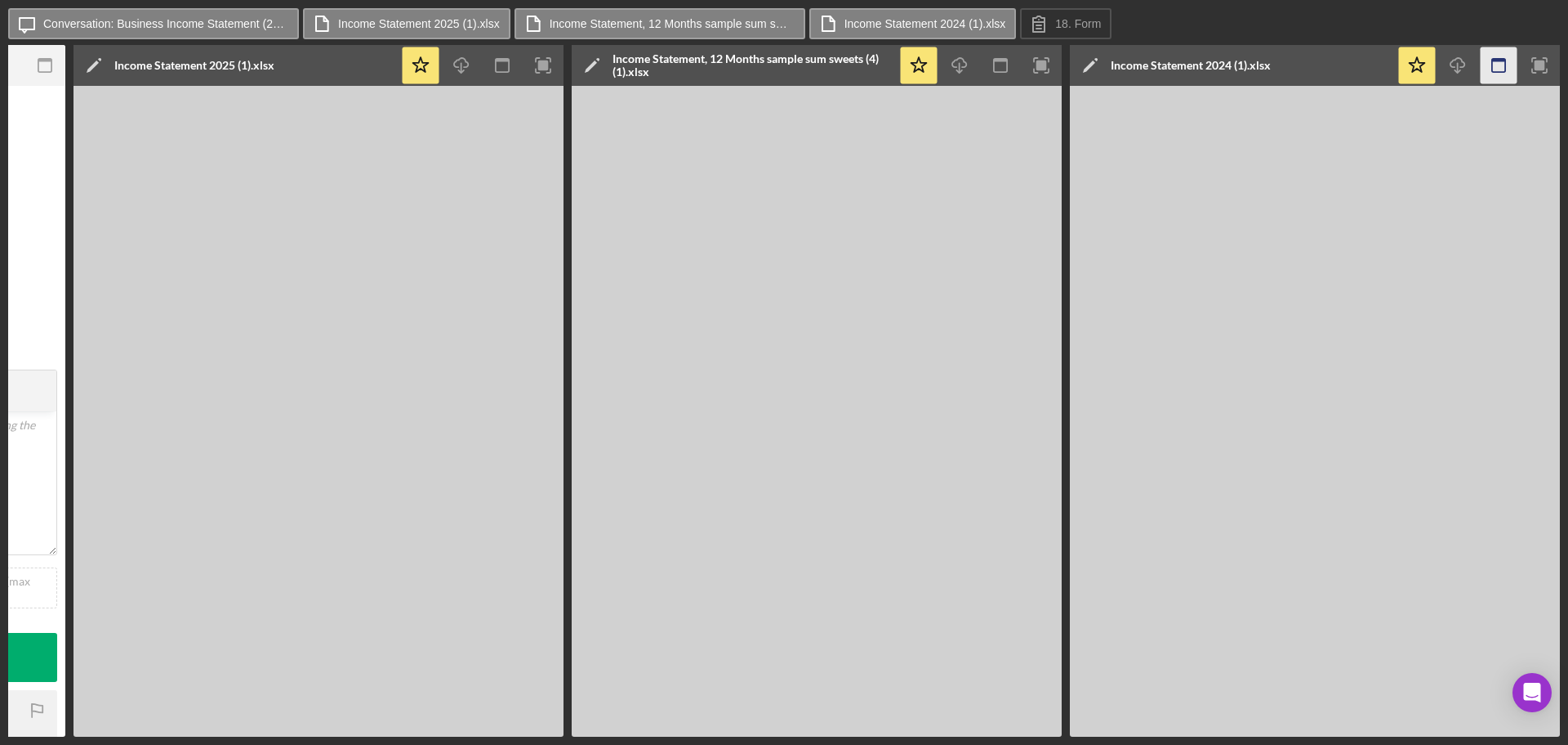
click at [1500, 66] on icon "button" at bounding box center [1498, 65] width 37 height 37
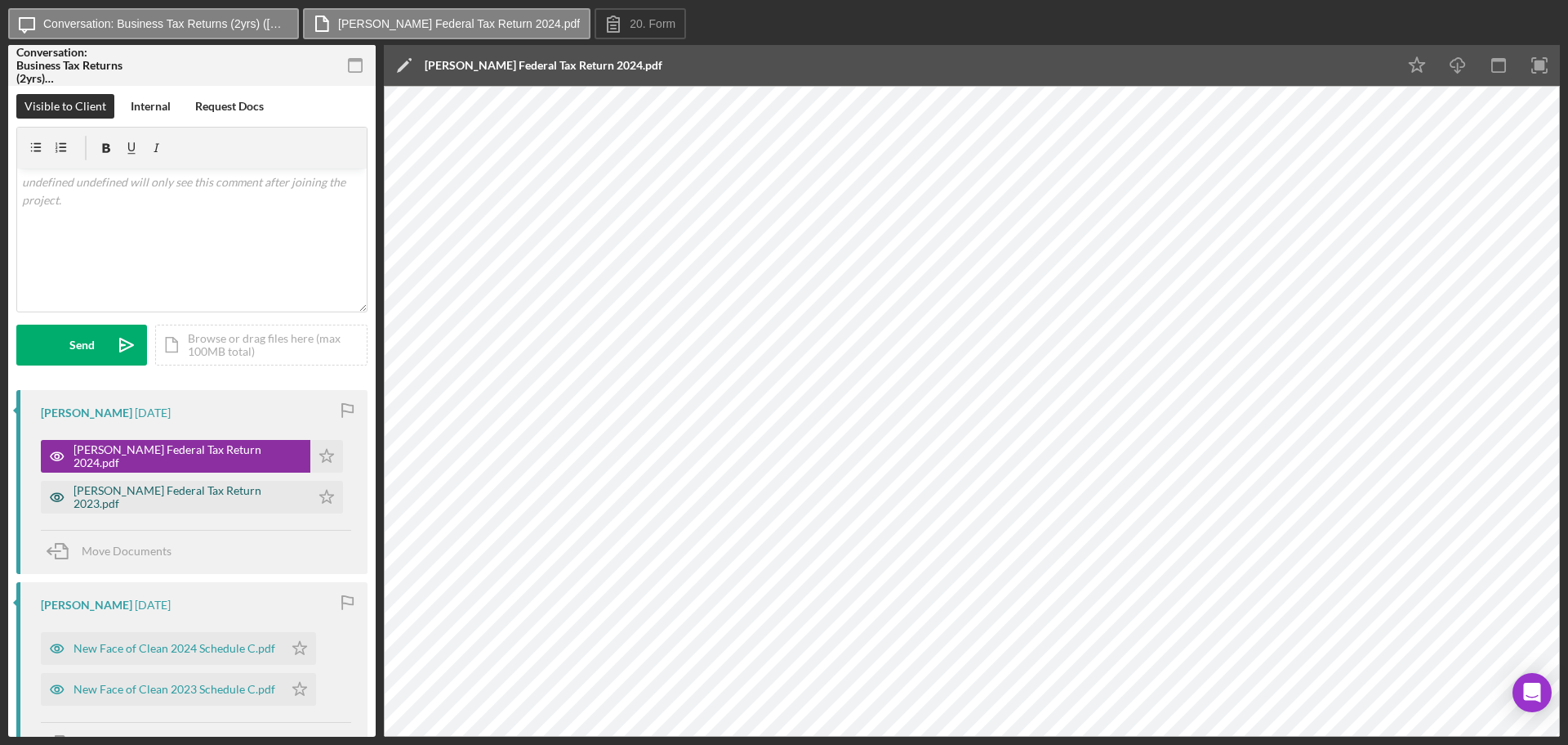
click at [156, 490] on div "[PERSON_NAME] Federal Tax Return 2023.pdf" at bounding box center [187, 497] width 228 height 26
